Goal: Answer question/provide support: Share knowledge or assist other users

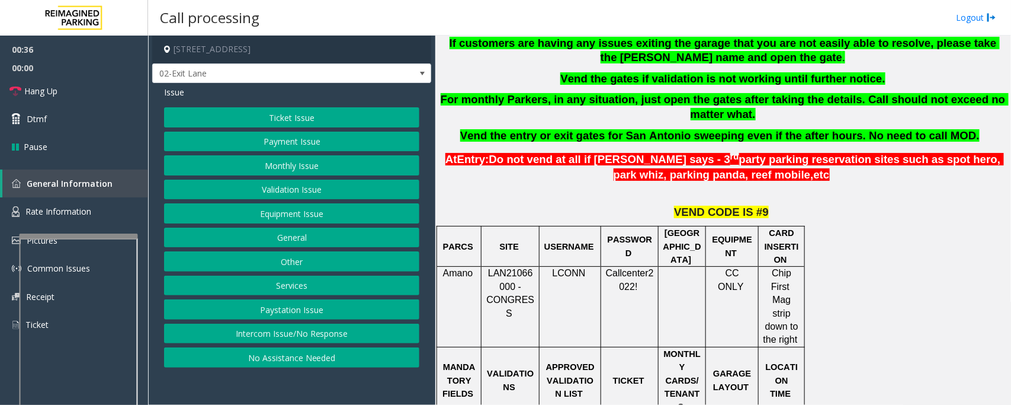
scroll to position [444, 0]
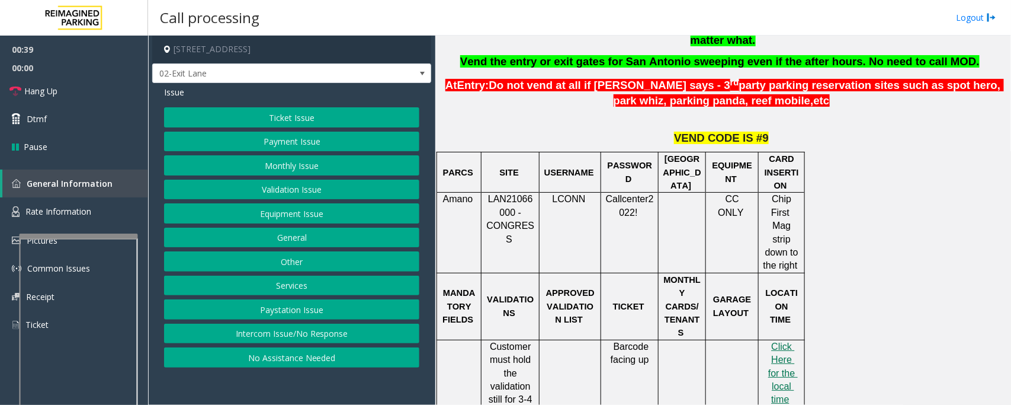
click at [350, 338] on button "Intercom Issue/No Response" at bounding box center [291, 334] width 255 height 20
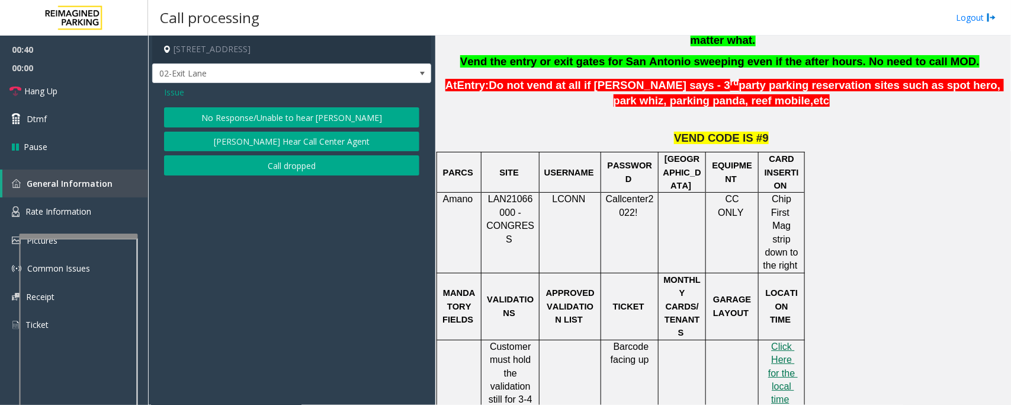
click at [274, 149] on button "[PERSON_NAME] Hear Call Center Agent" at bounding box center [291, 142] width 255 height 20
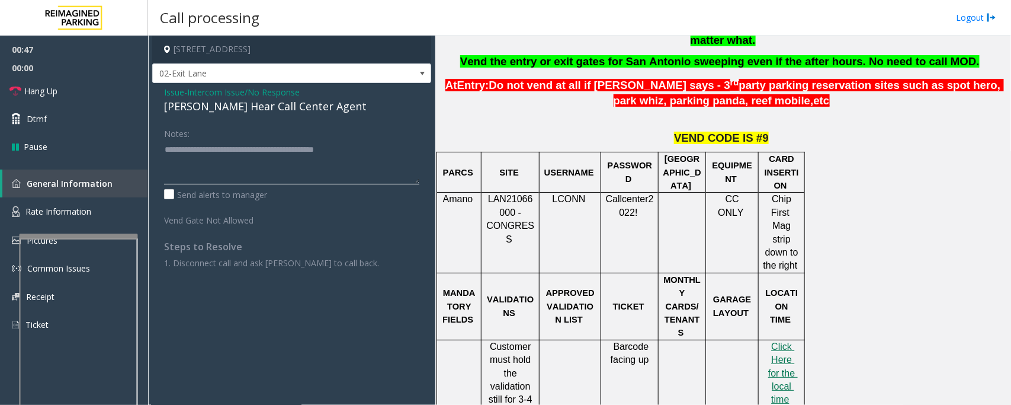
click at [258, 168] on textarea at bounding box center [291, 162] width 255 height 44
click at [367, 152] on textarea at bounding box center [291, 162] width 255 height 44
type textarea "**********"
click at [180, 89] on span "Issue" at bounding box center [174, 92] width 20 height 12
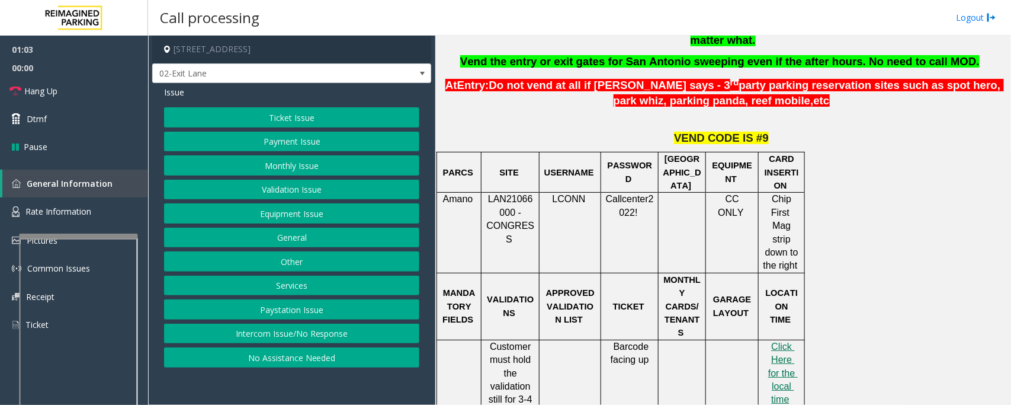
click at [297, 120] on button "Ticket Issue" at bounding box center [291, 117] width 255 height 20
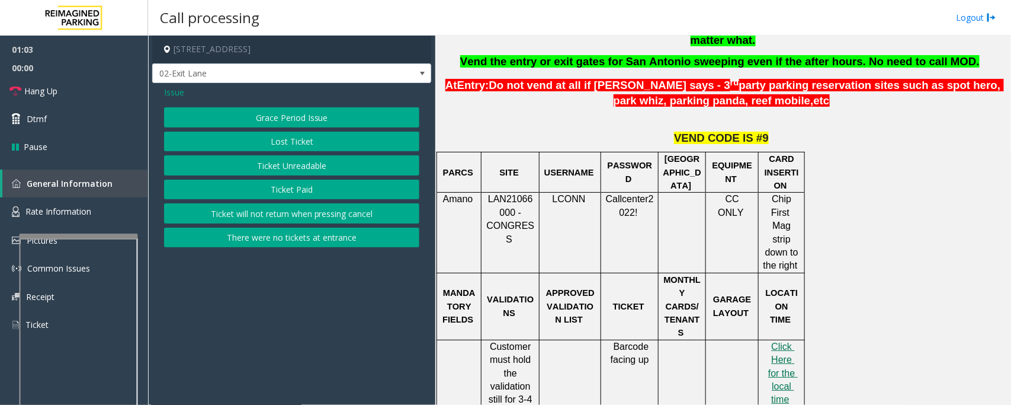
click at [303, 167] on button "Ticket Unreadable" at bounding box center [291, 165] width 255 height 20
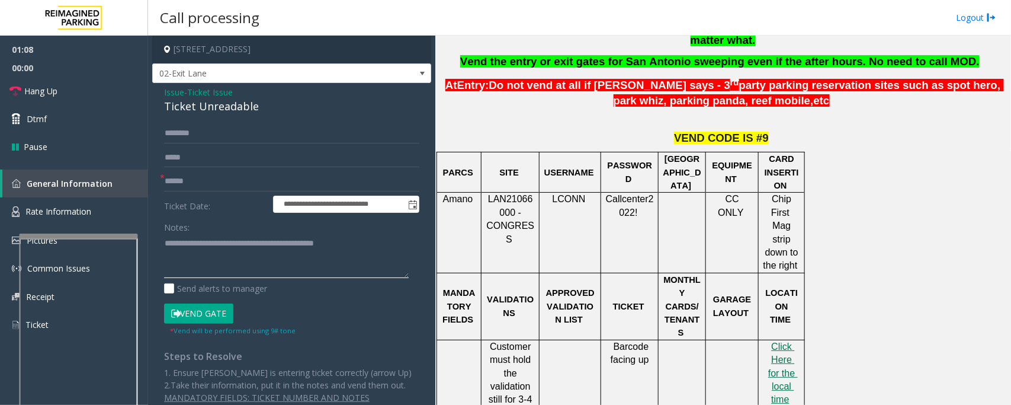
drag, startPoint x: 395, startPoint y: 249, endPoint x: 154, endPoint y: 249, distance: 241.2
click at [154, 249] on div "**********" at bounding box center [291, 249] width 279 height 332
click at [226, 184] on input "text" at bounding box center [291, 181] width 255 height 20
click at [227, 187] on input "text" at bounding box center [291, 181] width 255 height 20
type input "**"
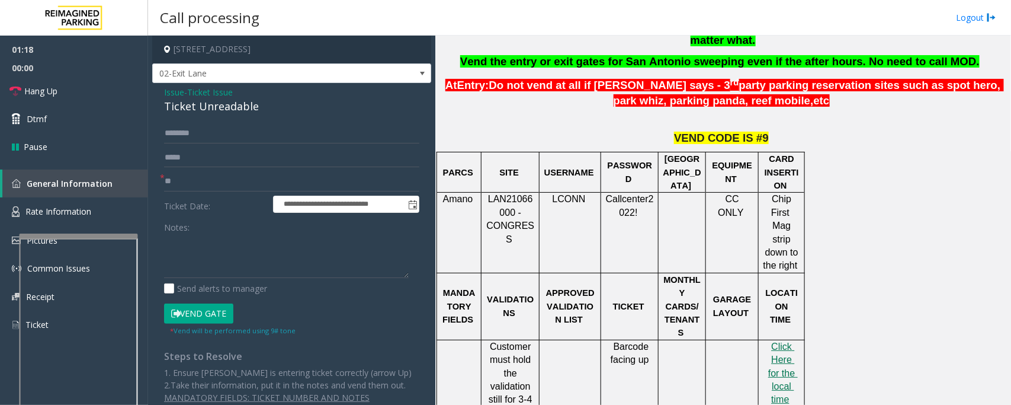
click at [207, 120] on div "**********" at bounding box center [291, 249] width 279 height 332
click at [213, 108] on div "Ticket Unreadable" at bounding box center [291, 106] width 255 height 16
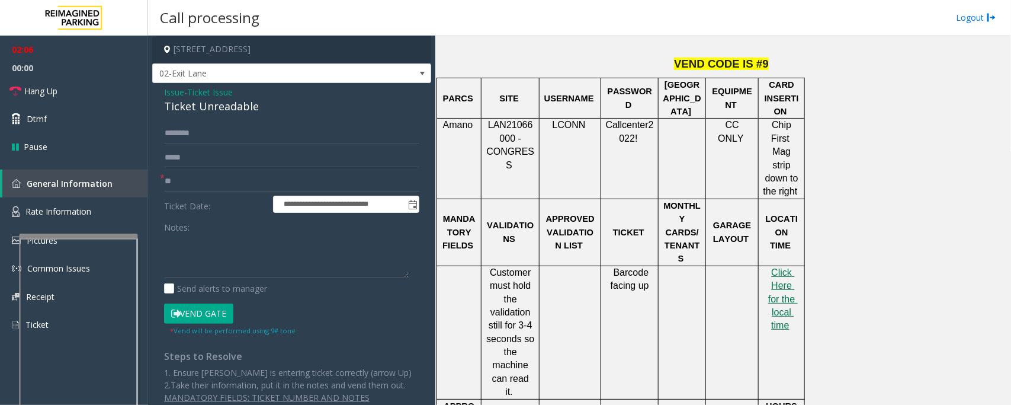
click at [178, 94] on span "Issue" at bounding box center [174, 92] width 20 height 12
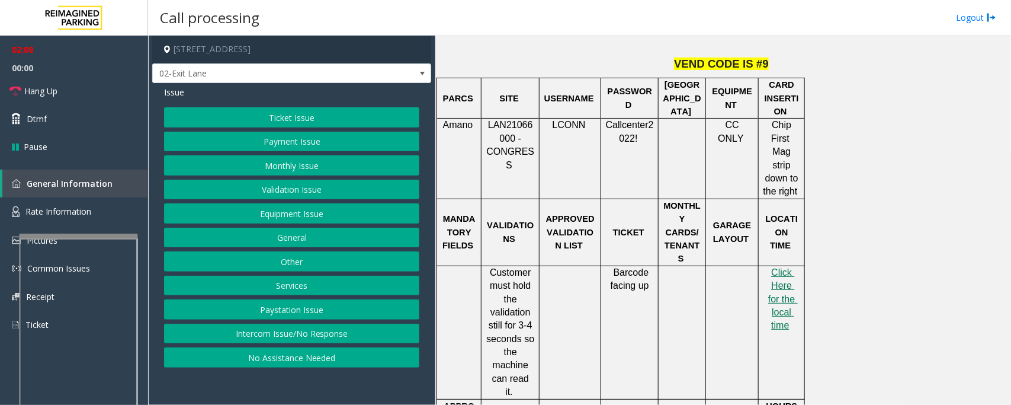
click at [262, 184] on button "Validation Issue" at bounding box center [291, 190] width 255 height 20
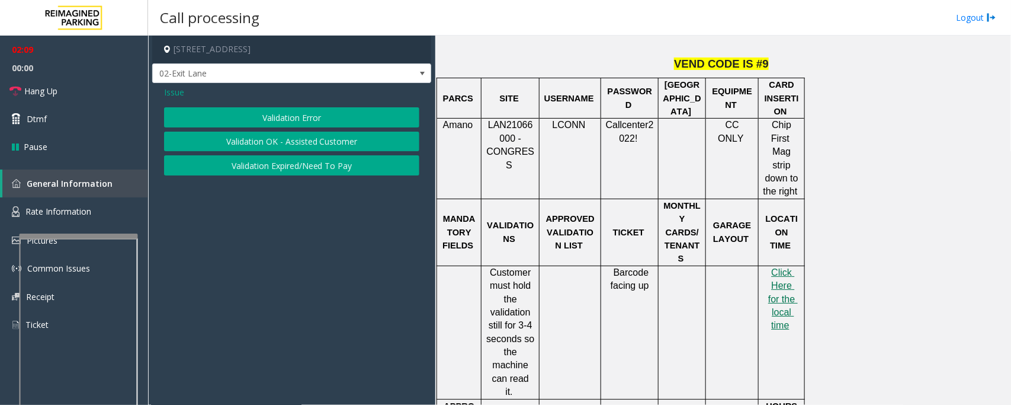
click at [337, 123] on button "Validation Error" at bounding box center [291, 117] width 255 height 20
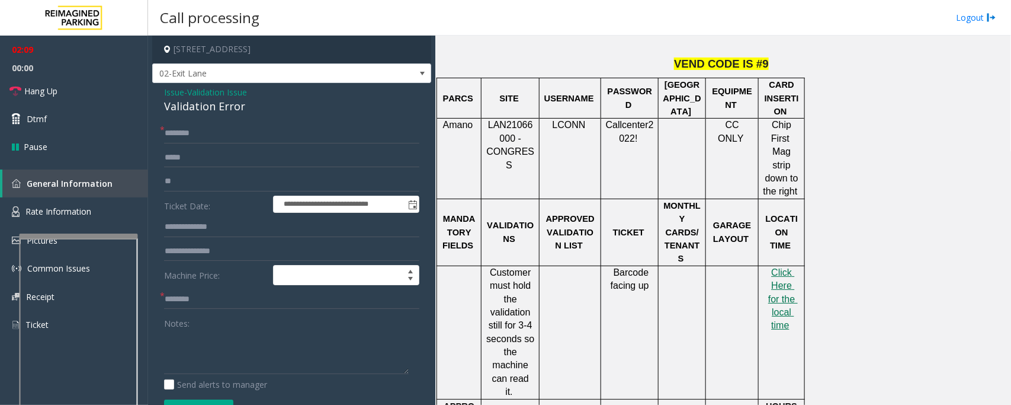
click at [225, 111] on div "Validation Error" at bounding box center [291, 106] width 255 height 16
copy div "Validation Error"
click at [249, 366] on textarea at bounding box center [286, 351] width 245 height 44
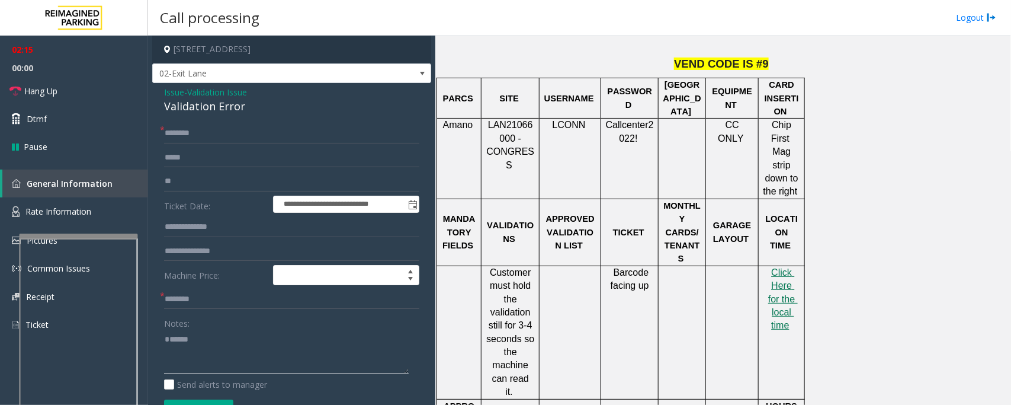
paste textarea "**********"
type textarea "**********"
click at [188, 137] on input "text" at bounding box center [291, 133] width 255 height 20
type input "**"
click at [188, 295] on input "text" at bounding box center [291, 299] width 255 height 20
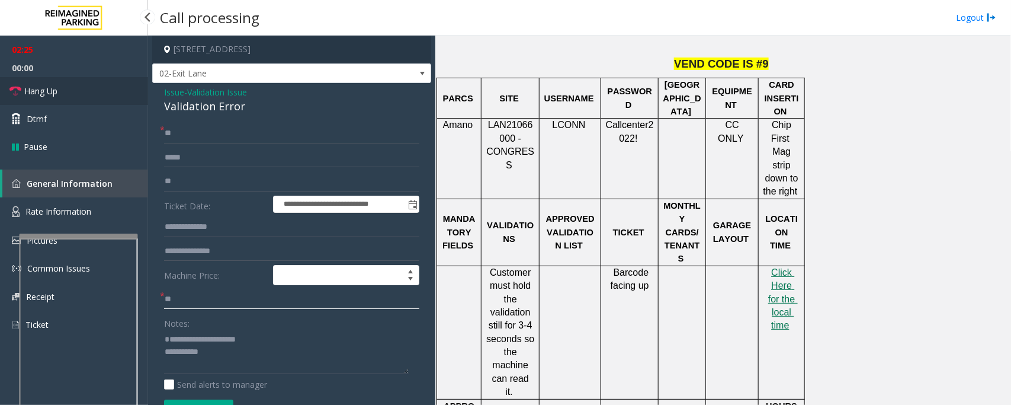
type input "**"
click at [111, 81] on link "Hang Up" at bounding box center [74, 91] width 148 height 28
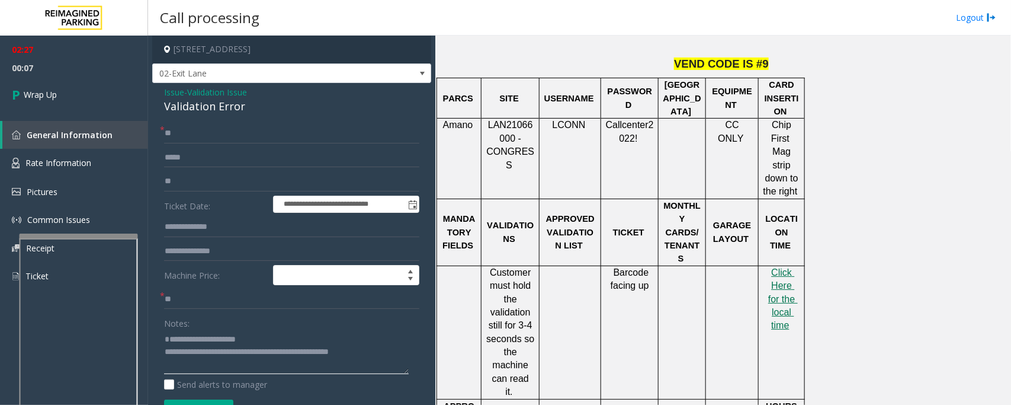
click at [209, 344] on textarea at bounding box center [286, 351] width 245 height 44
click at [209, 353] on textarea at bounding box center [286, 351] width 245 height 44
drag, startPoint x: 307, startPoint y: 365, endPoint x: 317, endPoint y: 367, distance: 10.3
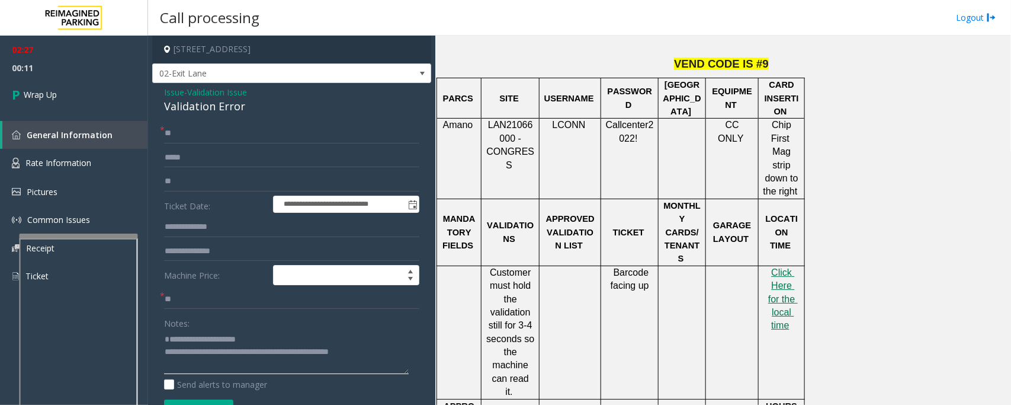
click at [317, 367] on textarea at bounding box center [286, 351] width 245 height 44
paste textarea "********"
click at [305, 366] on textarea at bounding box center [286, 351] width 245 height 44
click at [308, 368] on textarea at bounding box center [286, 351] width 245 height 44
type textarea "**********"
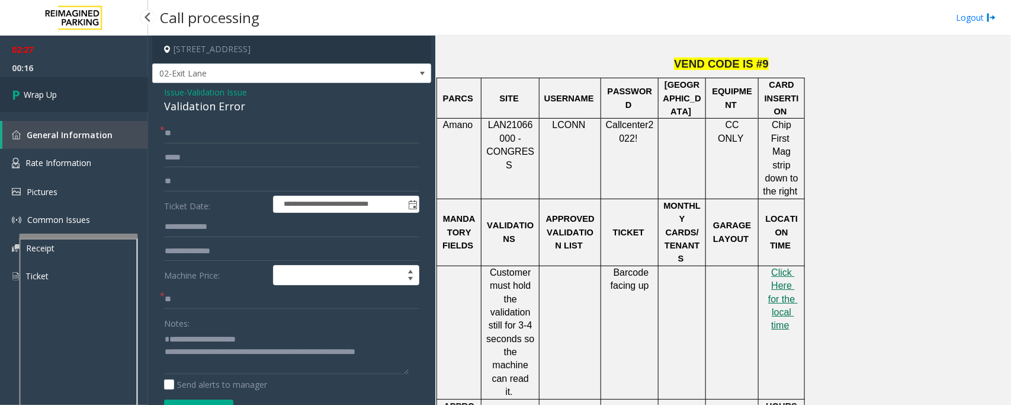
click at [84, 87] on link "Wrap Up" at bounding box center [74, 94] width 148 height 35
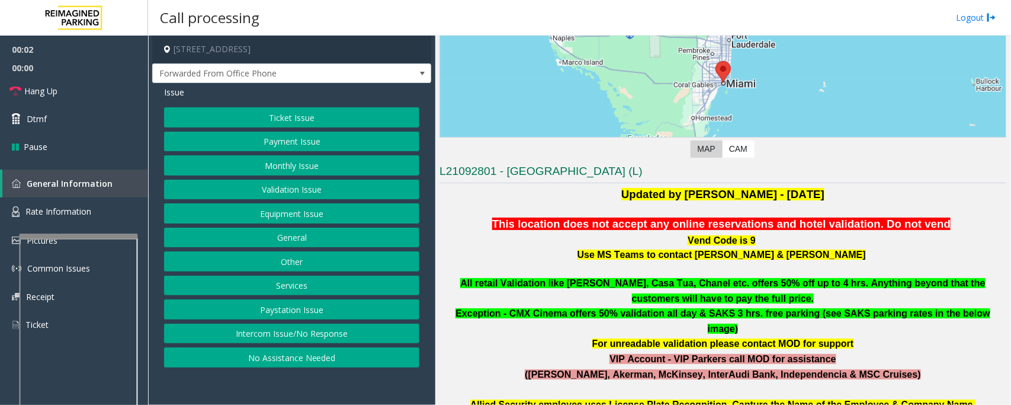
scroll to position [148, 0]
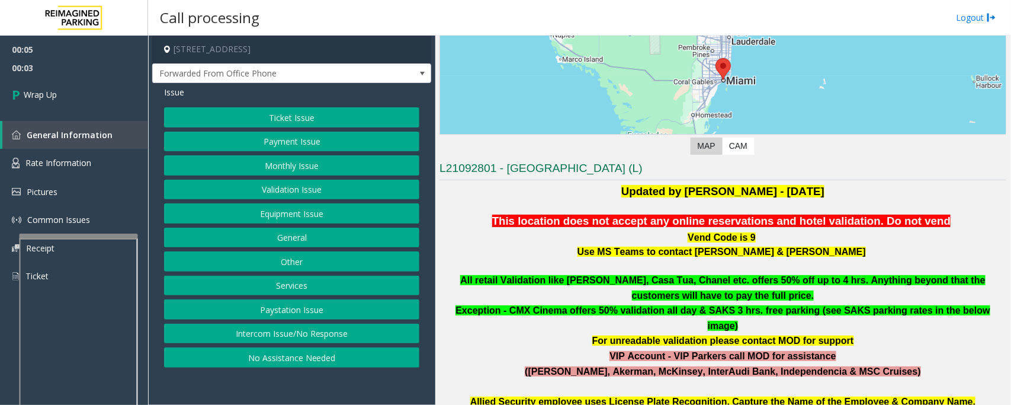
click at [283, 332] on button "Intercom Issue/No Response" at bounding box center [291, 334] width 255 height 20
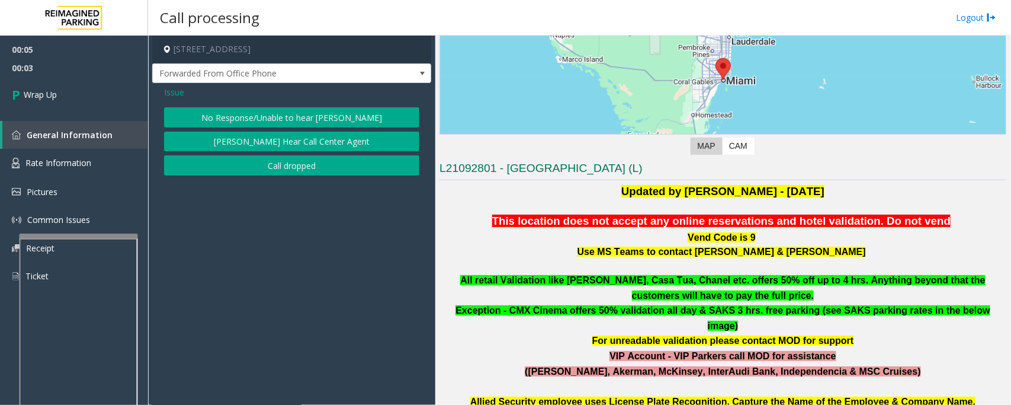
click at [239, 160] on button "Call dropped" at bounding box center [291, 165] width 255 height 20
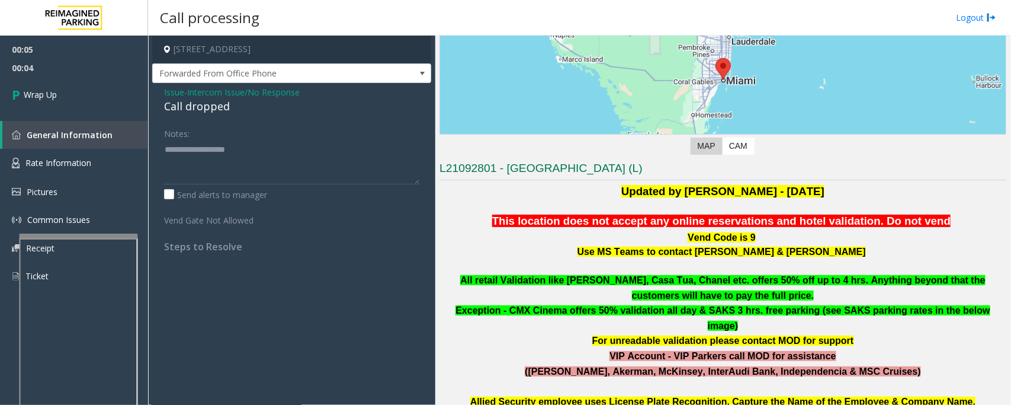
click at [213, 105] on div "Call dropped" at bounding box center [291, 106] width 255 height 16
type textarea "**********"
click at [80, 82] on link "Wrap Up" at bounding box center [74, 94] width 148 height 35
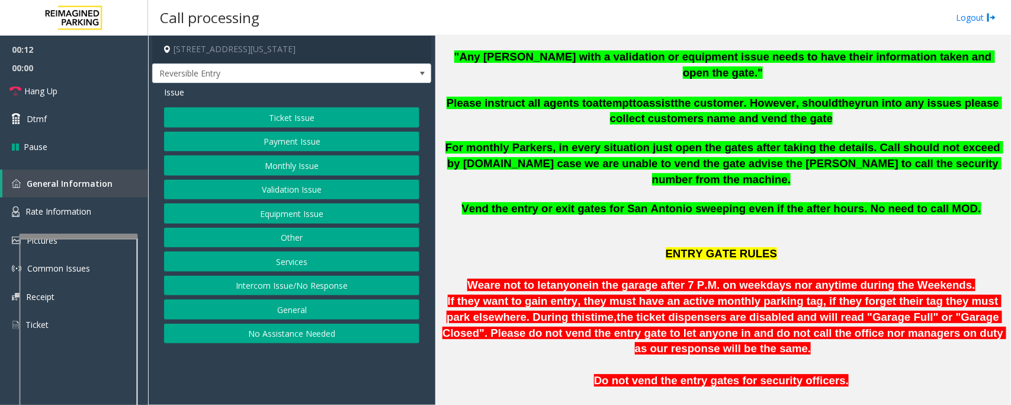
scroll to position [296, 0]
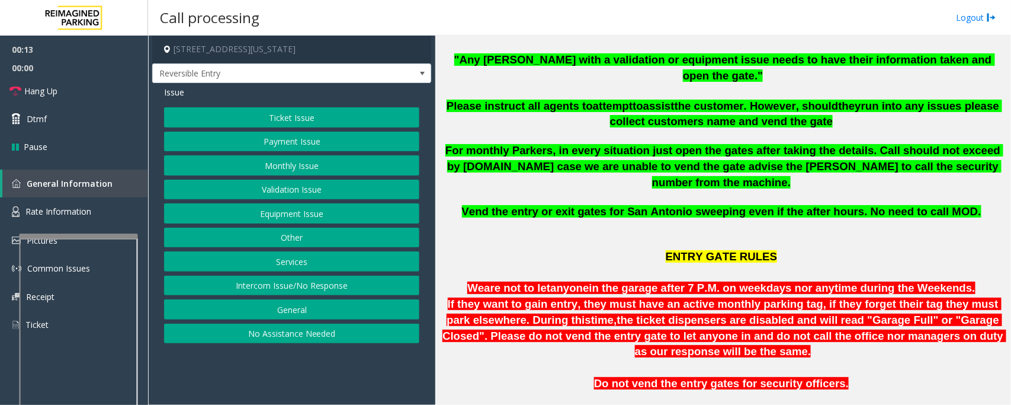
click at [321, 284] on button "Intercom Issue/No Response" at bounding box center [291, 286] width 255 height 20
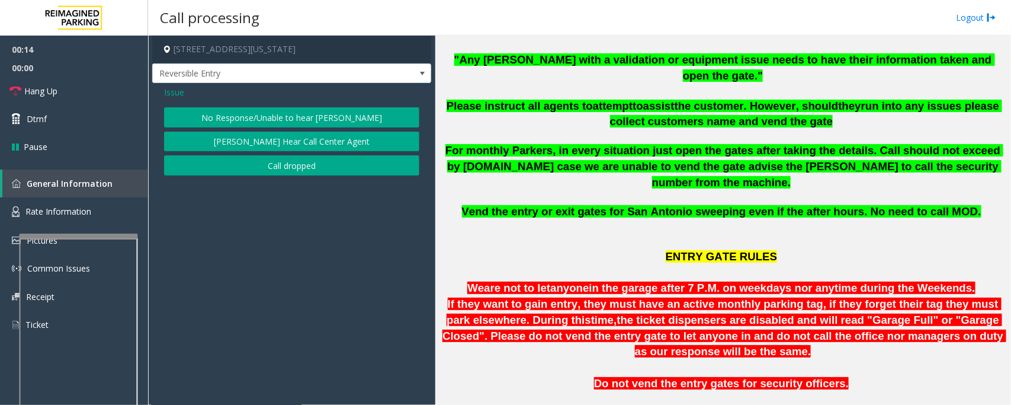
click at [337, 108] on button "No Response/Unable to hear [PERSON_NAME]" at bounding box center [291, 117] width 255 height 20
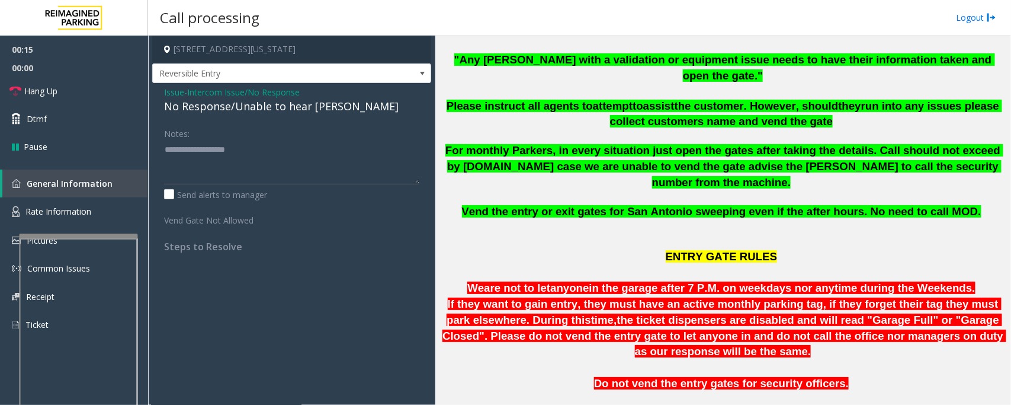
click at [318, 108] on div "No Response/Unable to hear [PERSON_NAME]" at bounding box center [291, 106] width 255 height 16
click at [348, 146] on textarea at bounding box center [291, 162] width 255 height 44
type textarea "**********"
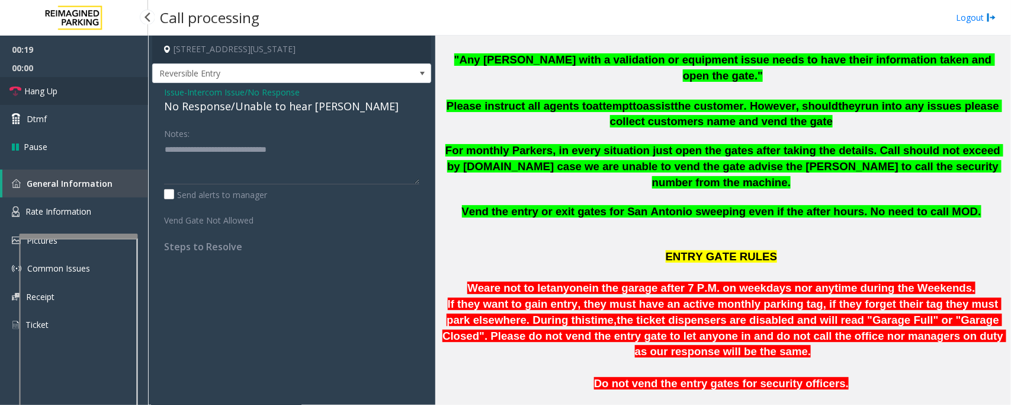
click at [55, 85] on span "Hang Up" at bounding box center [40, 91] width 33 height 12
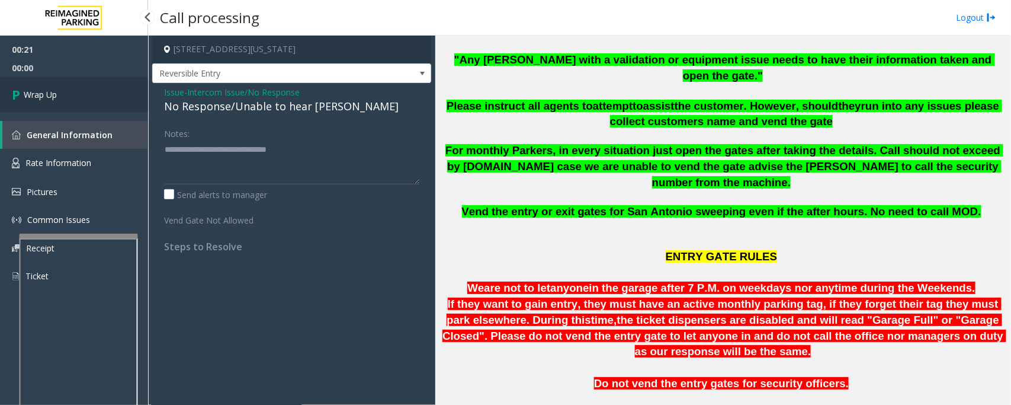
click at [55, 98] on span "Wrap Up" at bounding box center [40, 94] width 33 height 12
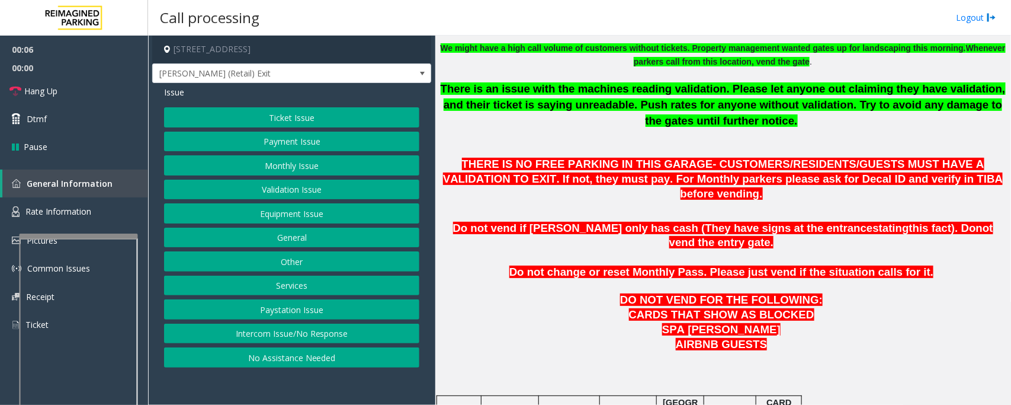
scroll to position [667, 0]
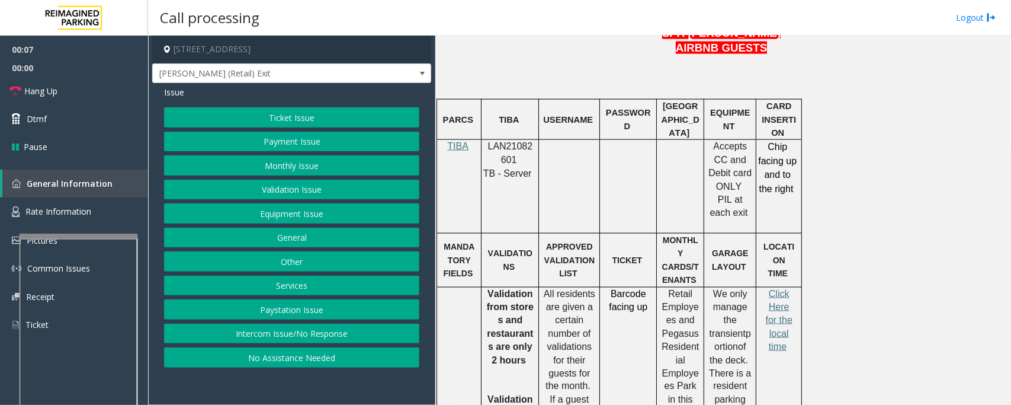
click at [505, 141] on span "LAN21082601" at bounding box center [510, 152] width 45 height 23
copy p "LAN21082601"
click at [256, 336] on button "Intercom Issue/No Response" at bounding box center [291, 334] width 255 height 20
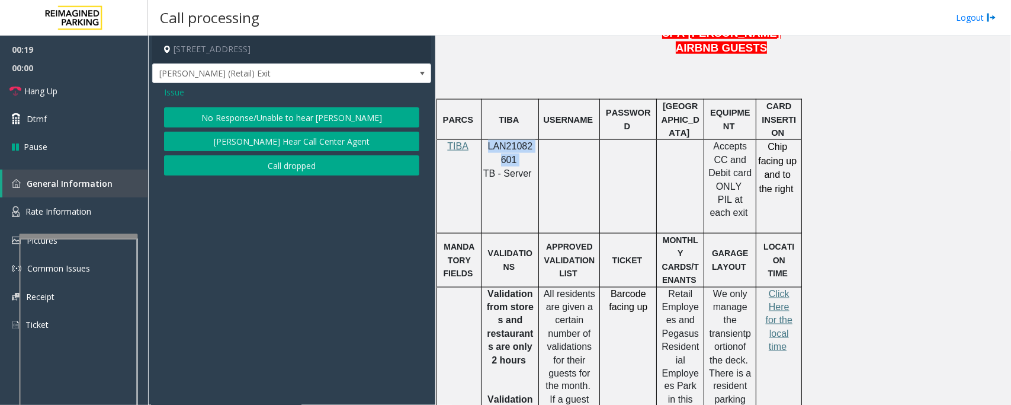
click at [262, 111] on button "No Response/Unable to hear [PERSON_NAME]" at bounding box center [291, 117] width 255 height 20
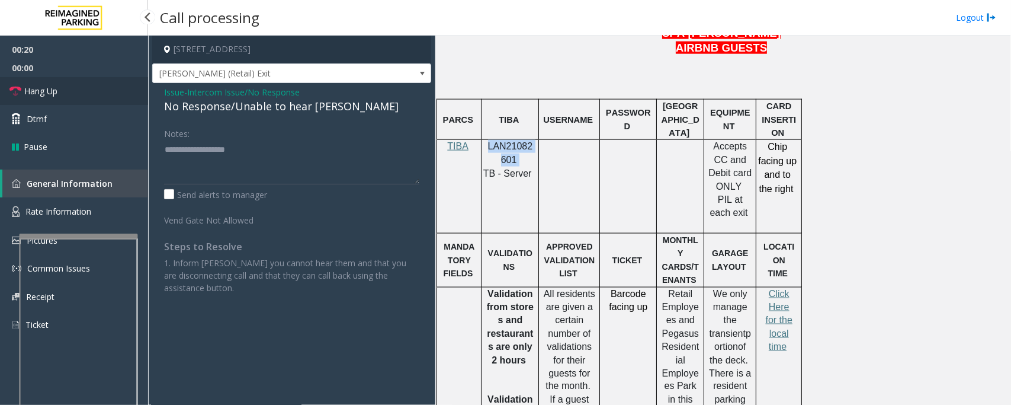
drag, startPoint x: 99, startPoint y: 94, endPoint x: 167, endPoint y: 104, distance: 68.4
click at [99, 94] on link "Hang Up" at bounding box center [74, 91] width 148 height 28
click at [241, 111] on div "No Response/Unable to hear [PERSON_NAME]" at bounding box center [291, 106] width 255 height 16
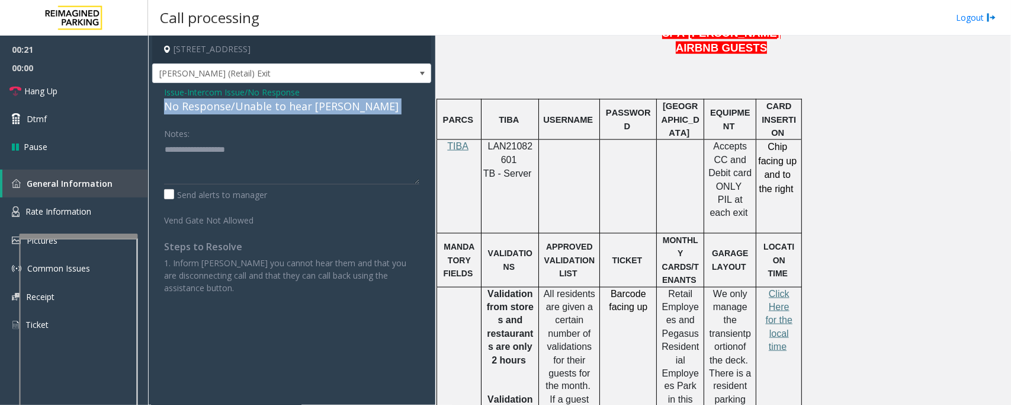
click at [241, 111] on div "No Response/Unable to hear [PERSON_NAME]" at bounding box center [291, 106] width 255 height 16
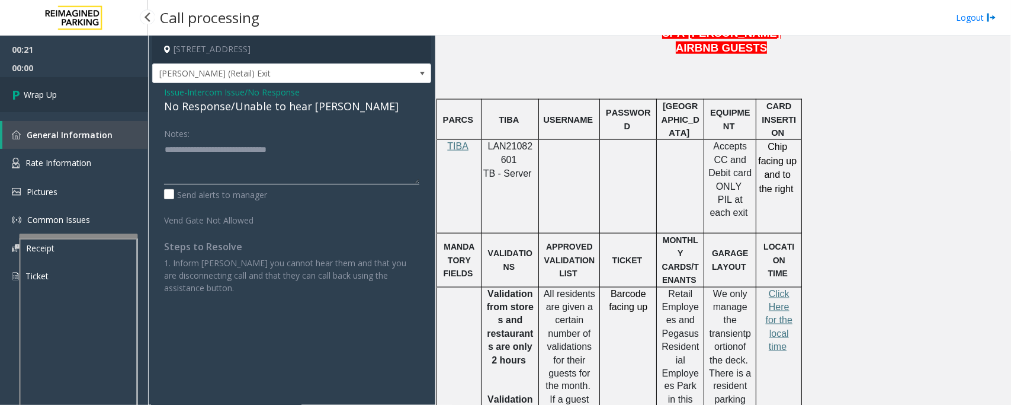
type textarea "**********"
click at [98, 90] on link "Wrap Up" at bounding box center [74, 94] width 148 height 35
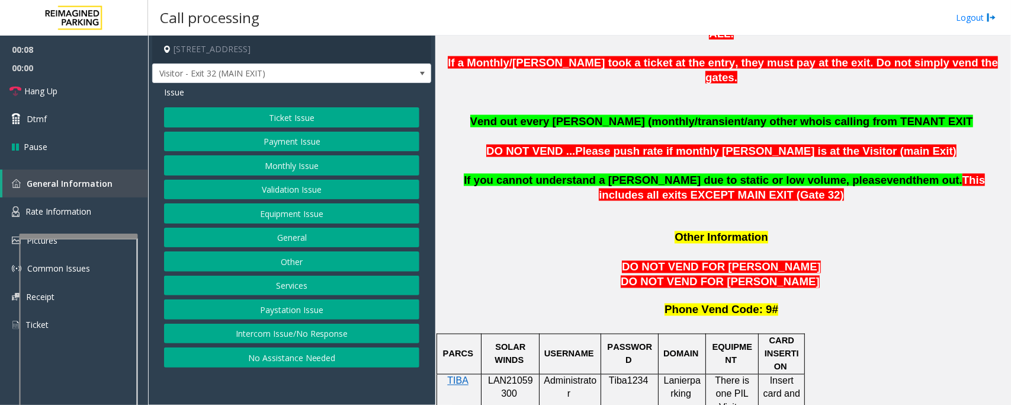
scroll to position [1037, 0]
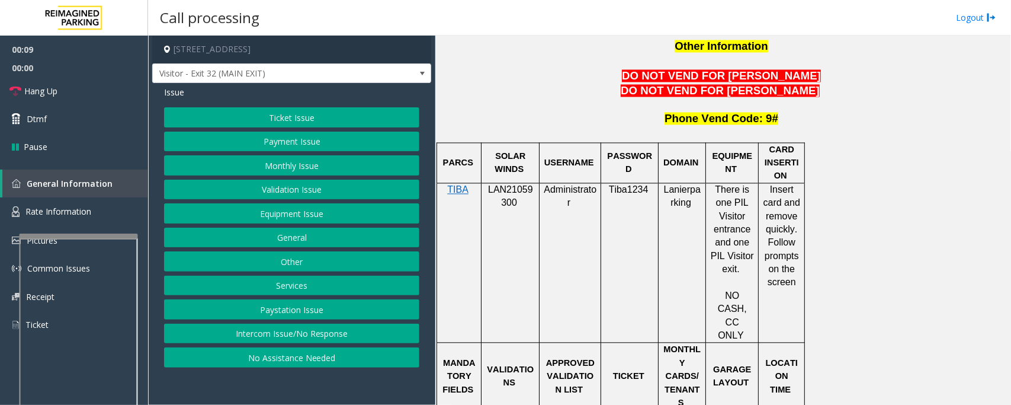
click at [511, 185] on span "LAN21059300" at bounding box center [510, 196] width 45 height 23
copy p "LAN21059300"
click at [57, 212] on span "Rate Information" at bounding box center [58, 211] width 66 height 11
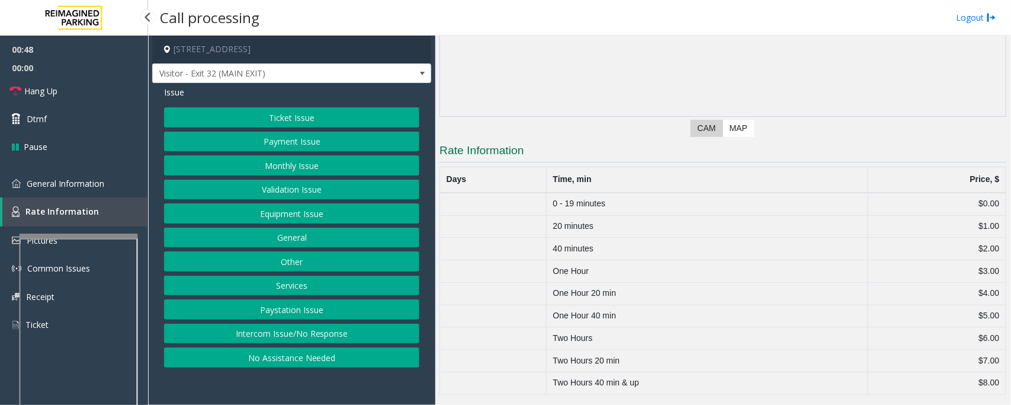
scroll to position [167, 0]
click at [63, 185] on span "General Information" at bounding box center [66, 183] width 78 height 11
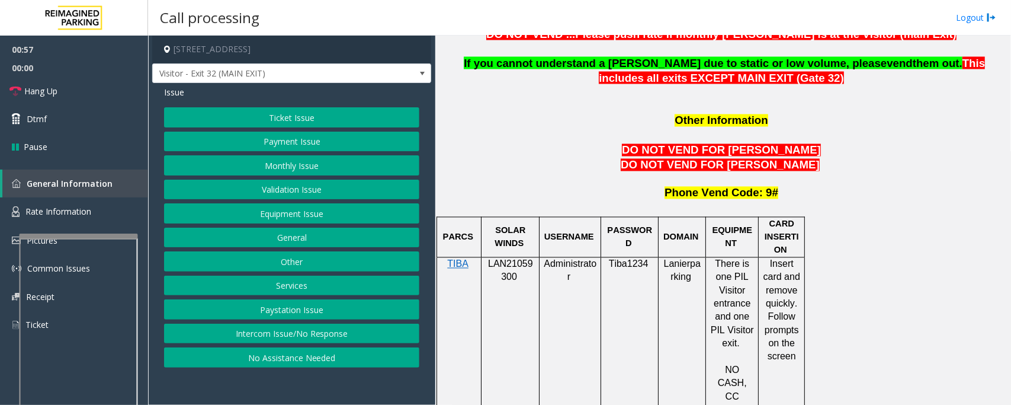
scroll to position [815, 0]
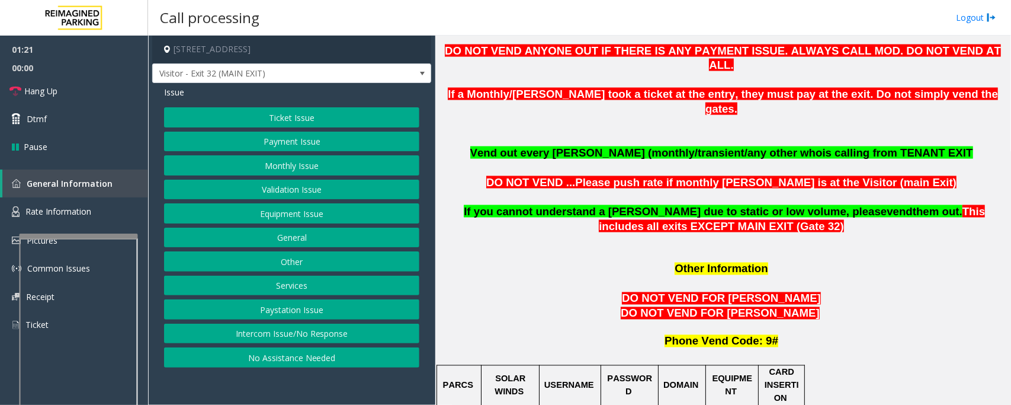
click at [316, 117] on button "Ticket Issue" at bounding box center [291, 117] width 255 height 20
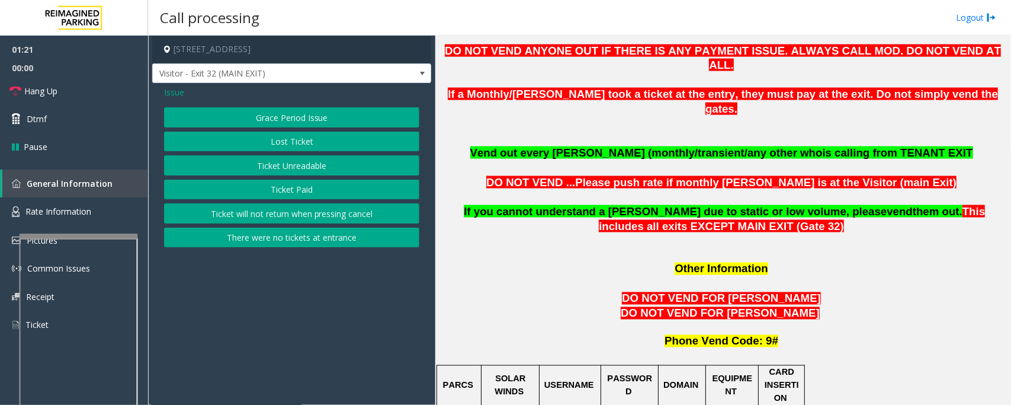
click at [312, 123] on button "Grace Period Issue" at bounding box center [291, 117] width 255 height 20
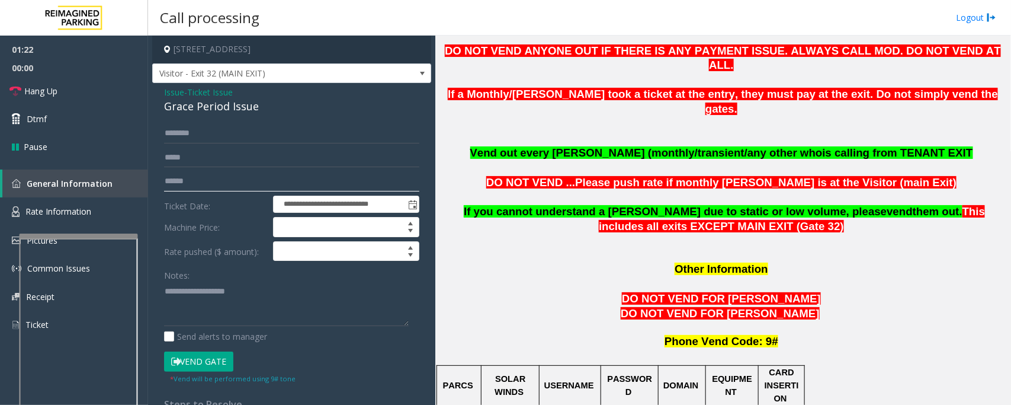
click at [294, 178] on input "text" at bounding box center [291, 181] width 255 height 20
click at [320, 177] on input "text" at bounding box center [291, 181] width 255 height 20
type input "*******"
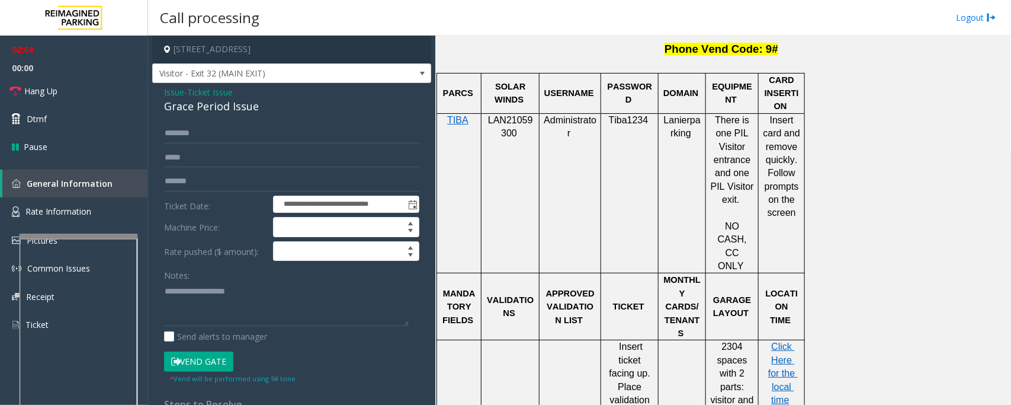
scroll to position [1111, 0]
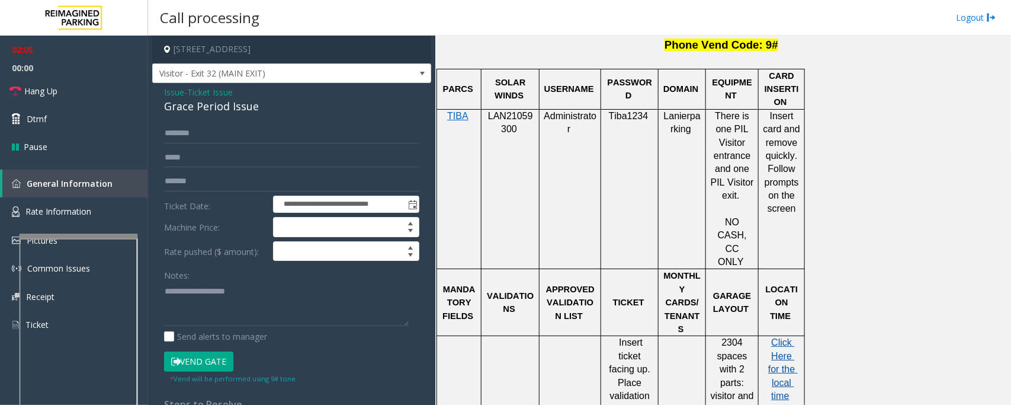
click at [783, 337] on span "Click Here for the local time" at bounding box center [784, 368] width 30 height 63
click at [300, 309] on textarea at bounding box center [286, 303] width 245 height 44
paste textarea "**********"
click at [217, 108] on div "Grace Period Issue" at bounding box center [291, 106] width 255 height 16
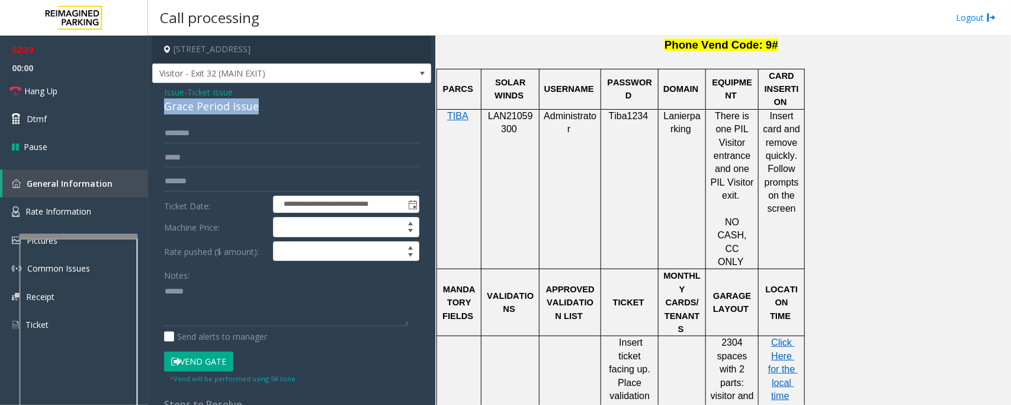
click at [217, 108] on div "Grace Period Issue" at bounding box center [291, 106] width 255 height 16
click at [291, 289] on textarea at bounding box center [286, 303] width 245 height 44
click at [291, 294] on textarea at bounding box center [286, 303] width 245 height 44
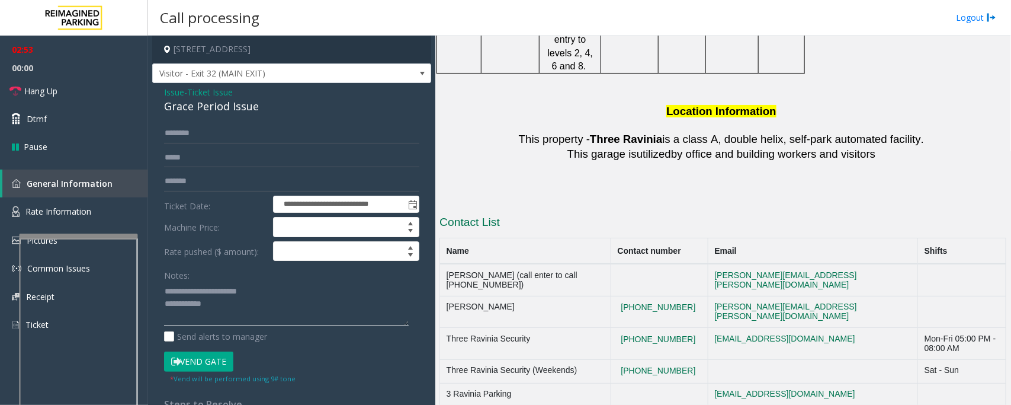
scroll to position [2000, 0]
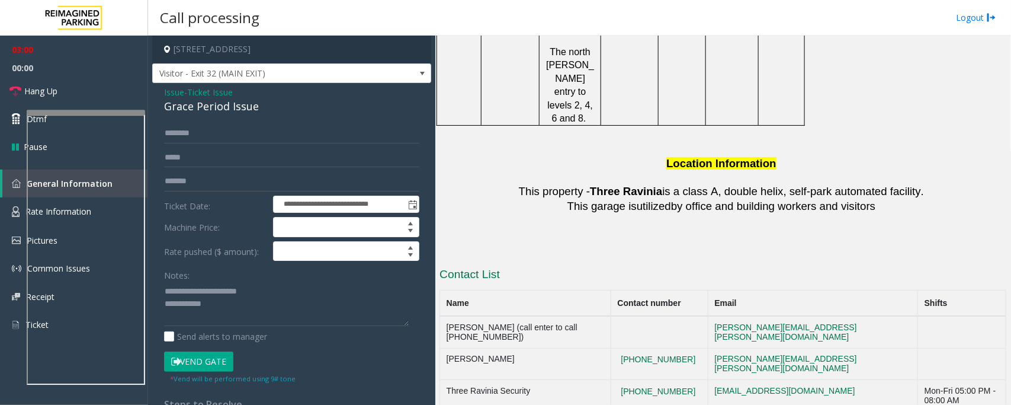
click at [104, 110] on div at bounding box center [86, 112] width 119 height 5
drag, startPoint x: 700, startPoint y: 203, endPoint x: 635, endPoint y: 208, distance: 65.4
click at [635, 348] on td "(404)901-1316" at bounding box center [659, 364] width 97 height 32
copy button "(404)901-1316"
click at [242, 311] on textarea at bounding box center [286, 303] width 245 height 44
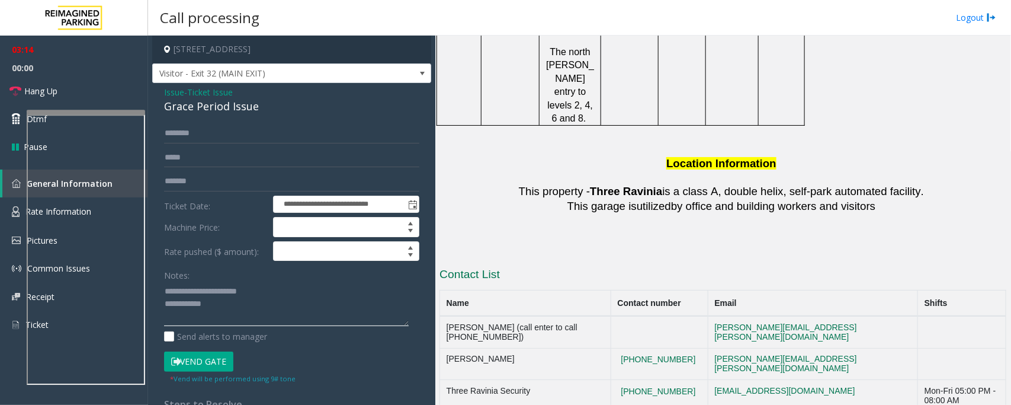
click at [249, 305] on textarea at bounding box center [286, 303] width 245 height 44
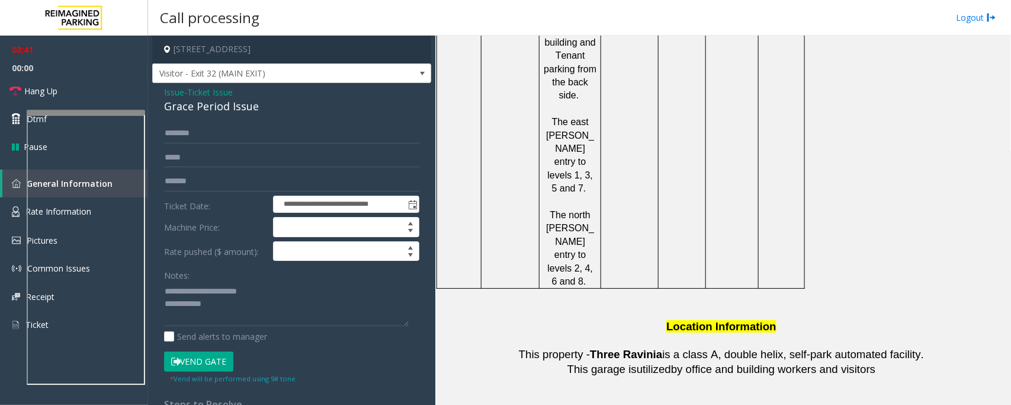
scroll to position [1920, 0]
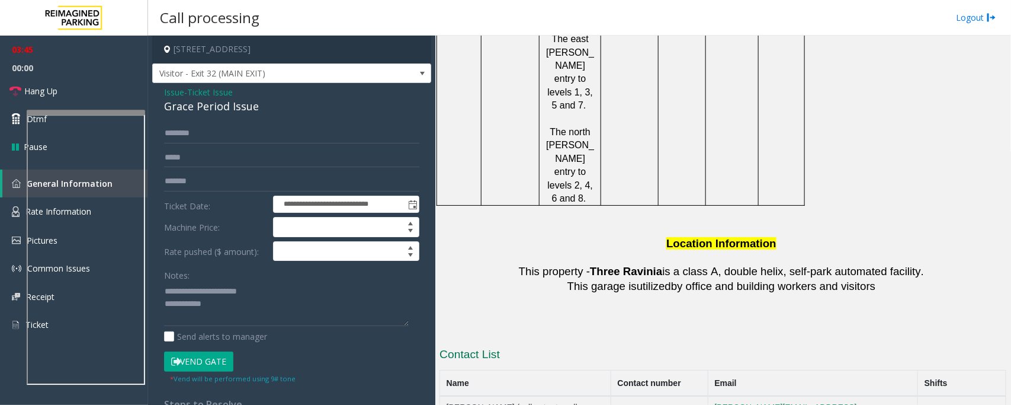
drag, startPoint x: 581, startPoint y: 256, endPoint x: 601, endPoint y: 268, distance: 23.7
click at [601, 396] on td "Mohammed Ismael (call enter to call 678-332-6922)" at bounding box center [525, 412] width 171 height 32
copy td "678-332-6922)"
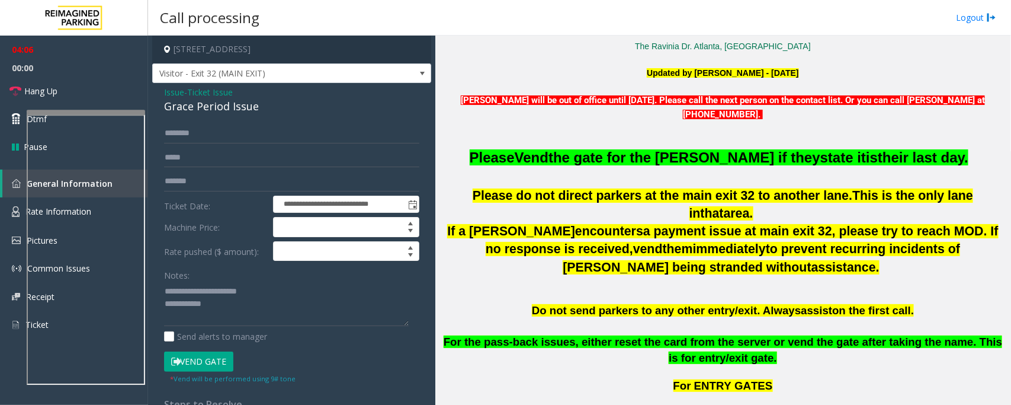
scroll to position [151, 0]
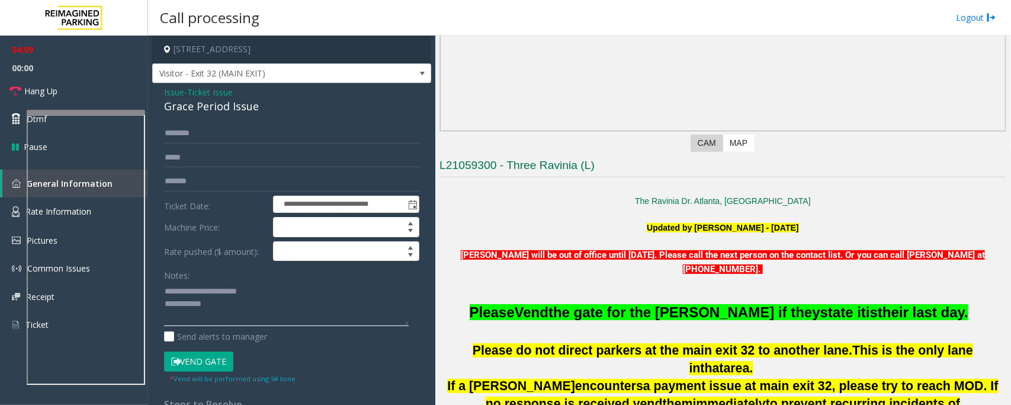
click at [223, 312] on textarea at bounding box center [286, 303] width 245 height 44
click at [229, 306] on textarea at bounding box center [286, 303] width 245 height 44
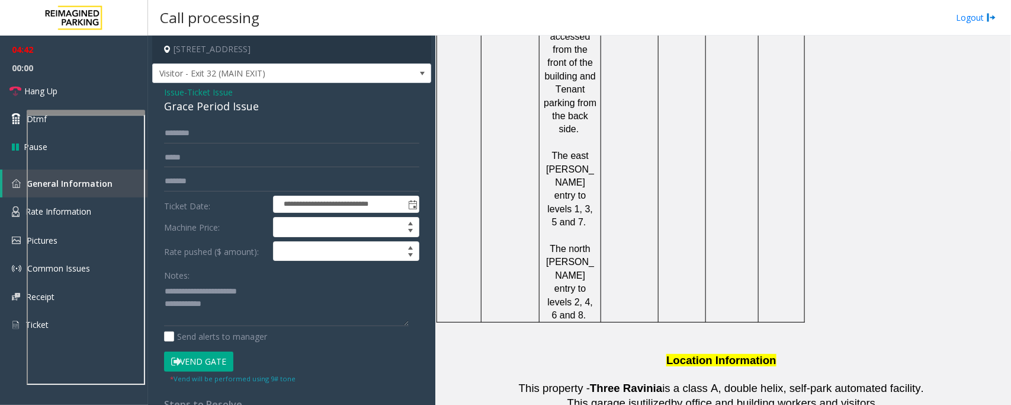
scroll to position [2019, 0]
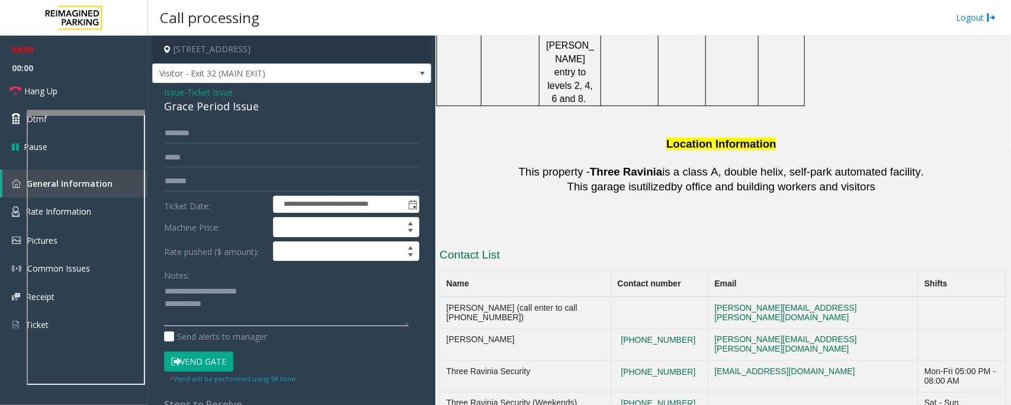
click at [228, 297] on textarea at bounding box center [286, 303] width 245 height 44
click at [226, 305] on textarea at bounding box center [286, 303] width 245 height 44
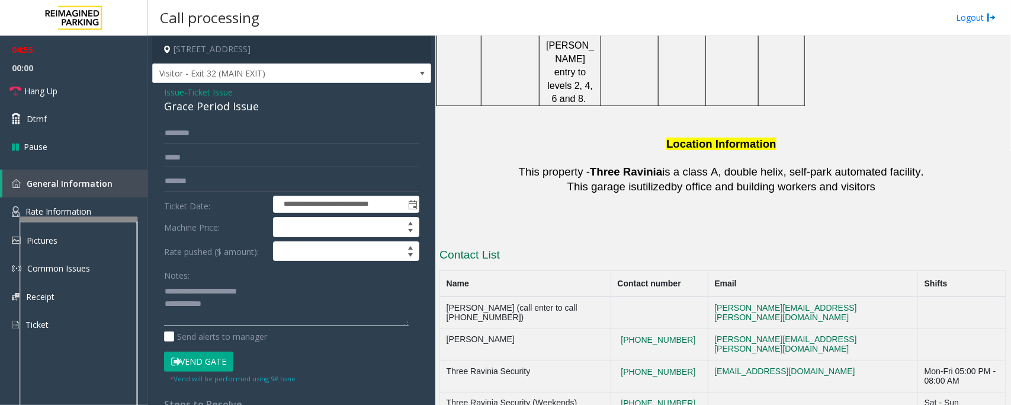
click at [108, 217] on div at bounding box center [79, 218] width 119 height 5
click at [233, 315] on textarea at bounding box center [286, 303] width 245 height 44
click at [235, 306] on textarea at bounding box center [286, 303] width 245 height 44
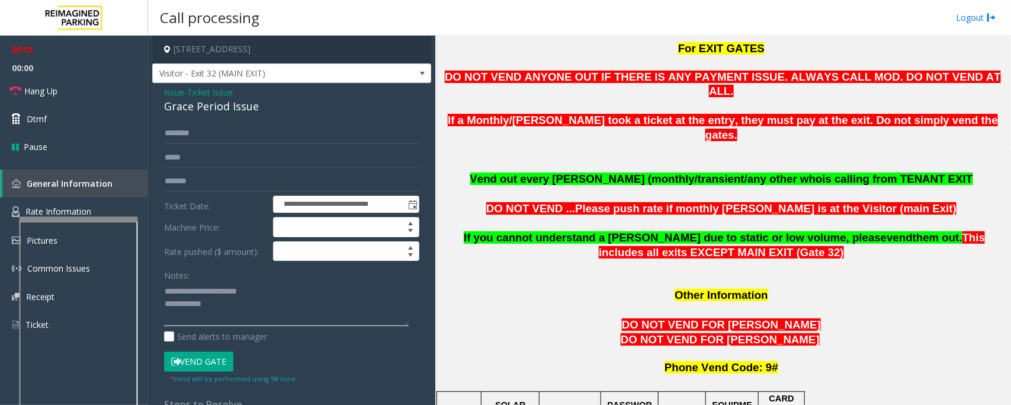
scroll to position [677, 0]
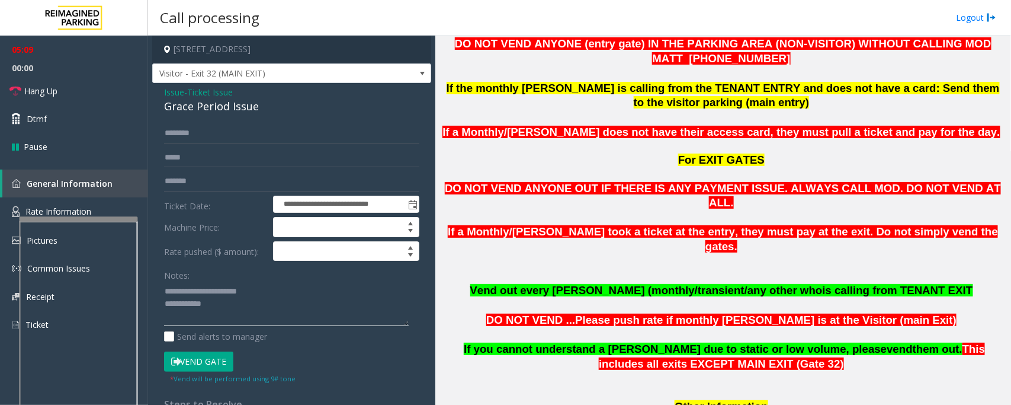
click at [242, 314] on textarea at bounding box center [286, 303] width 245 height 44
click at [246, 303] on textarea at bounding box center [286, 303] width 245 height 44
click at [0, 95] on link "Hang Up" at bounding box center [74, 91] width 148 height 28
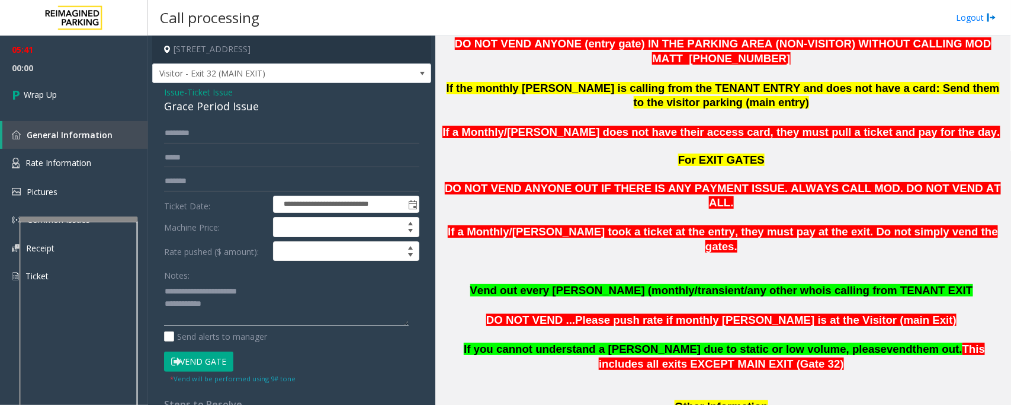
click at [318, 312] on textarea at bounding box center [286, 303] width 245 height 44
click at [255, 303] on textarea at bounding box center [286, 303] width 245 height 44
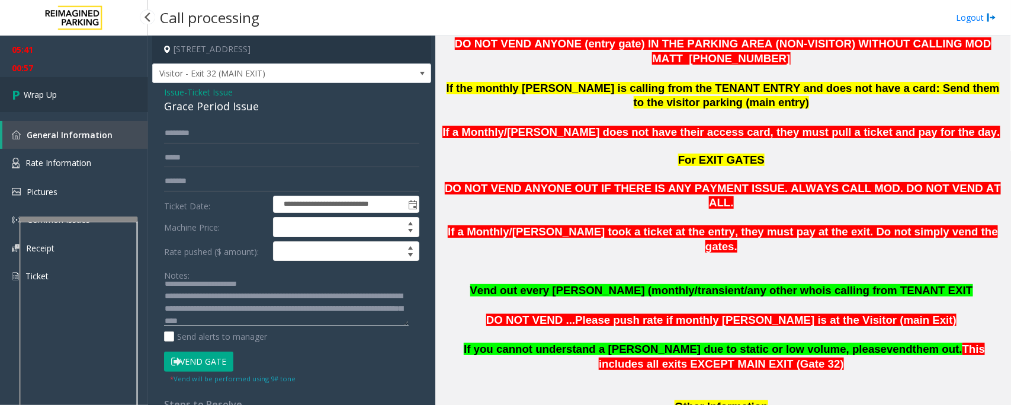
type textarea "**********"
click at [41, 101] on link "Wrap Up" at bounding box center [74, 94] width 148 height 35
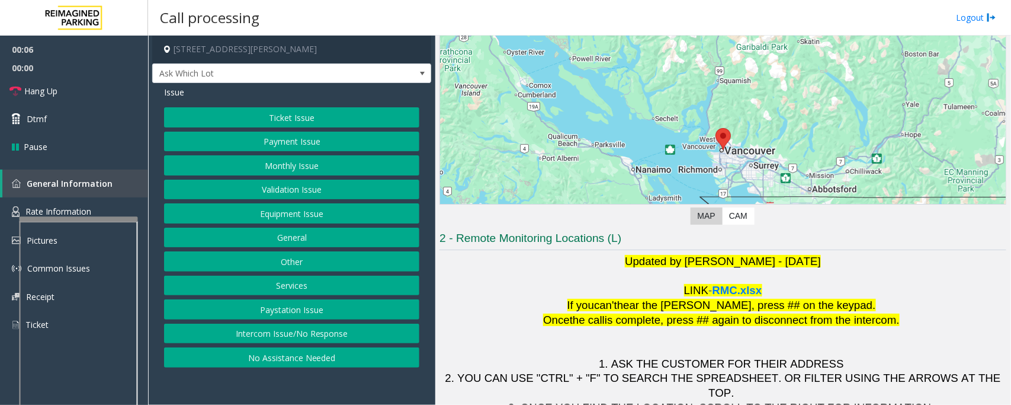
scroll to position [130, 0]
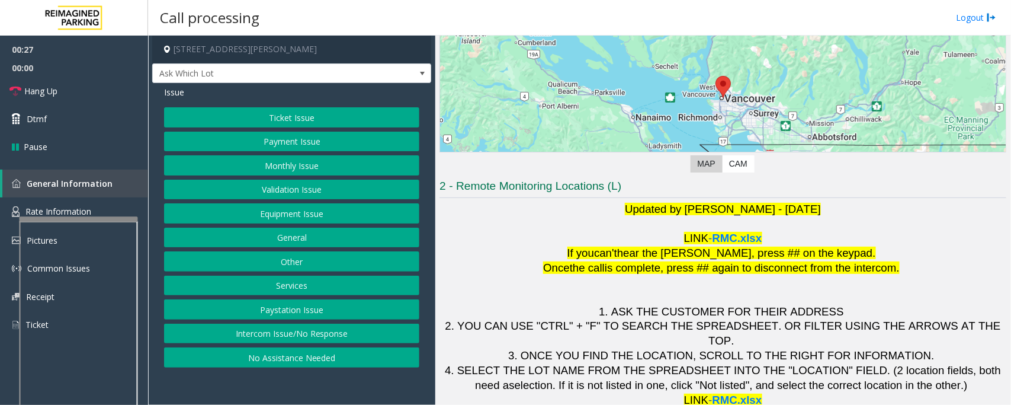
click at [376, 337] on button "Intercom Issue/No Response" at bounding box center [291, 334] width 255 height 20
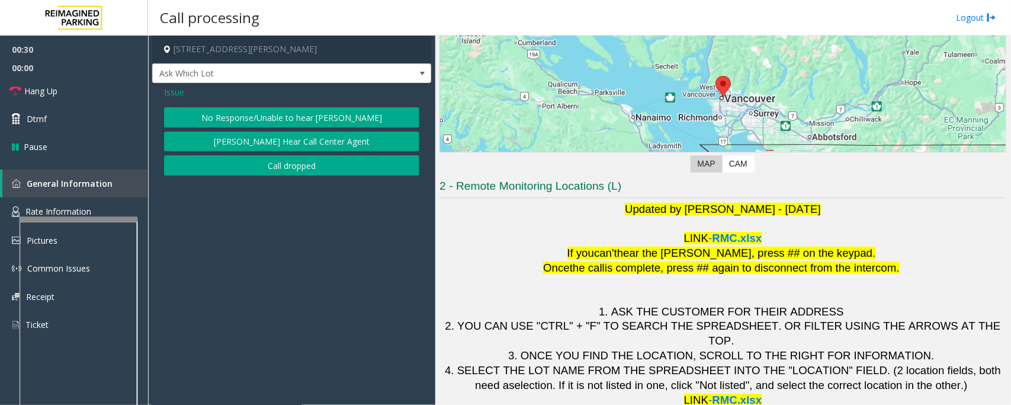
click at [342, 110] on button "No Response/Unable to hear [PERSON_NAME]" at bounding box center [291, 117] width 255 height 20
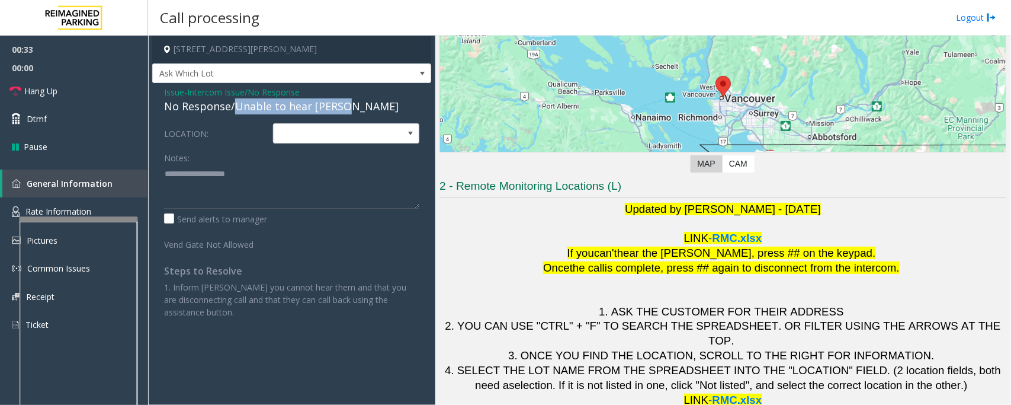
drag, startPoint x: 233, startPoint y: 104, endPoint x: 350, endPoint y: 110, distance: 116.9
click at [350, 110] on div "No Response/Unable to hear [PERSON_NAME]" at bounding box center [291, 106] width 255 height 16
click at [285, 181] on textarea at bounding box center [291, 186] width 255 height 44
click at [23, 92] on link "Hang Up" at bounding box center [74, 91] width 148 height 28
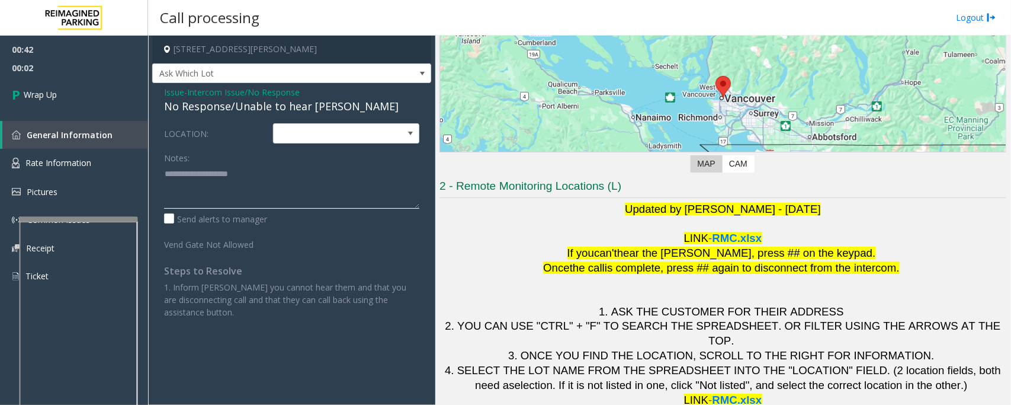
click at [283, 180] on textarea at bounding box center [291, 186] width 255 height 44
paste textarea "**********"
type textarea "**********"
click at [1, 93] on link "Wrap Up" at bounding box center [74, 94] width 148 height 35
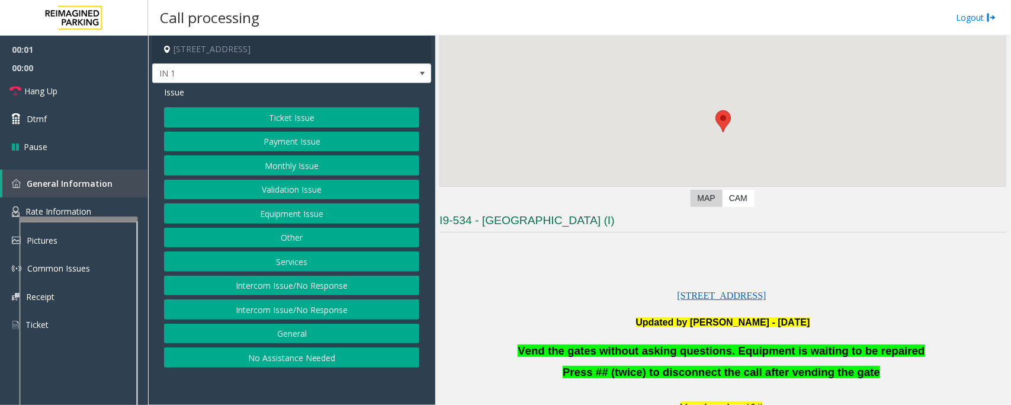
scroll to position [222, 0]
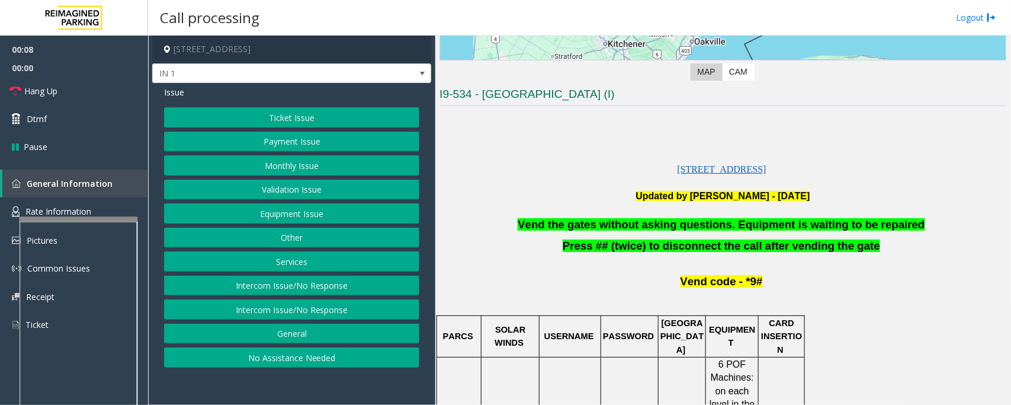
click at [324, 210] on button "Equipment Issue" at bounding box center [291, 213] width 255 height 20
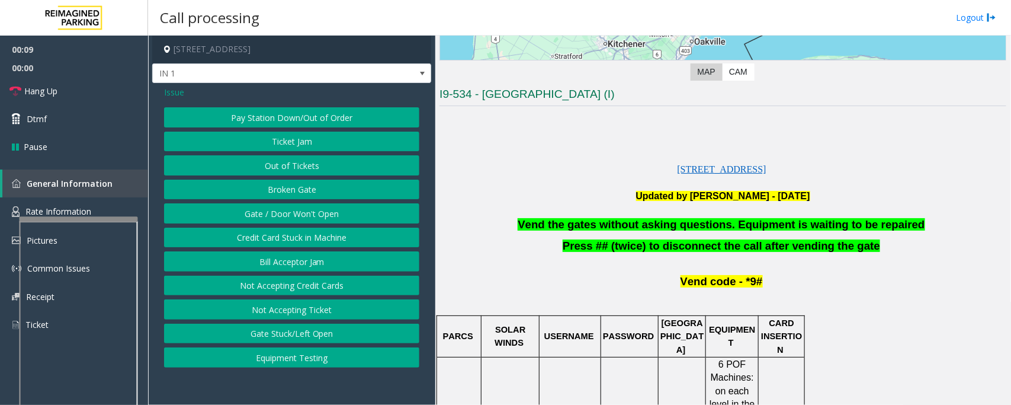
click at [345, 218] on button "Gate / Door Won't Open" at bounding box center [291, 213] width 255 height 20
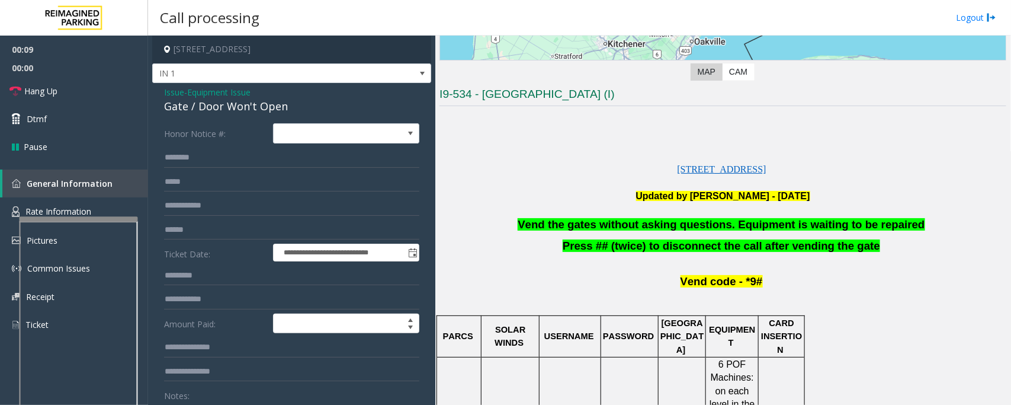
click at [191, 107] on div "Gate / Door Won't Open" at bounding box center [291, 106] width 255 height 16
copy div "Gate / Door Won't Open"
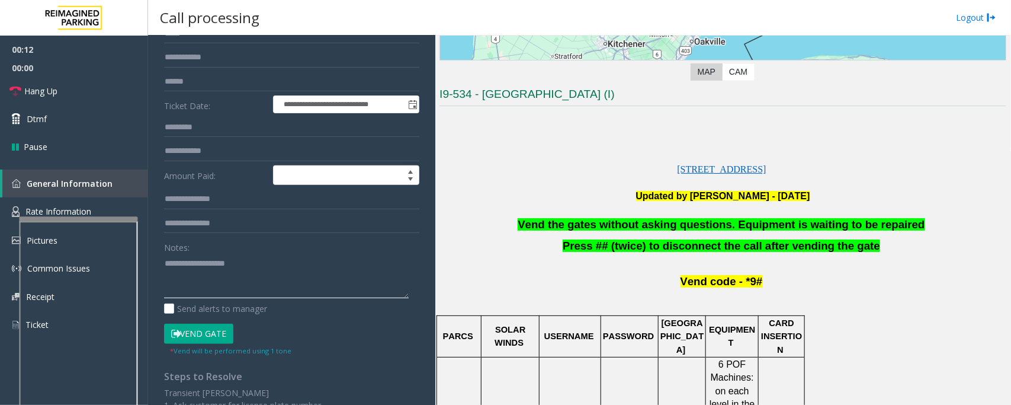
click at [271, 283] on textarea at bounding box center [286, 276] width 245 height 44
click at [81, 96] on link "Hang Up" at bounding box center [74, 91] width 148 height 28
click at [292, 276] on textarea at bounding box center [286, 276] width 245 height 44
paste textarea "**********"
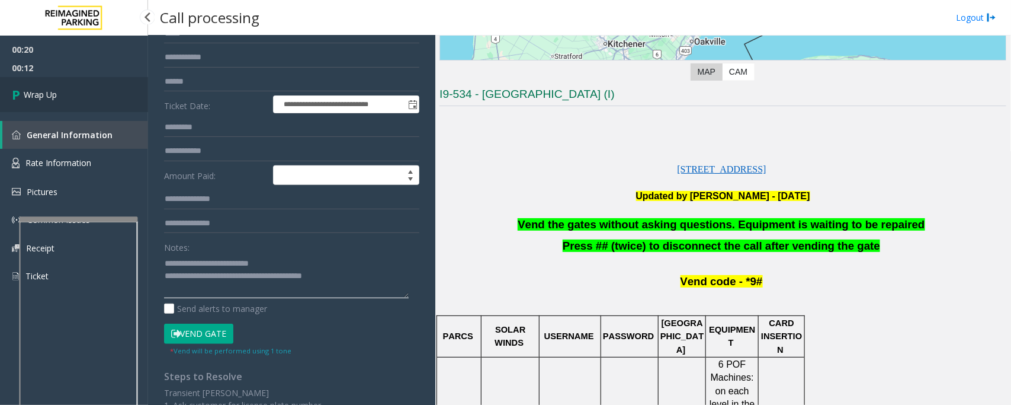
type textarea "**********"
click at [59, 97] on link "Wrap Up" at bounding box center [74, 94] width 148 height 35
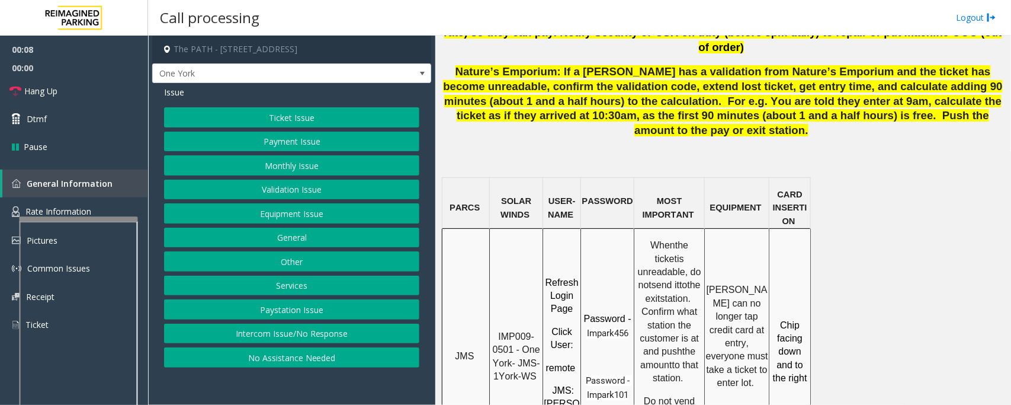
scroll to position [963, 0]
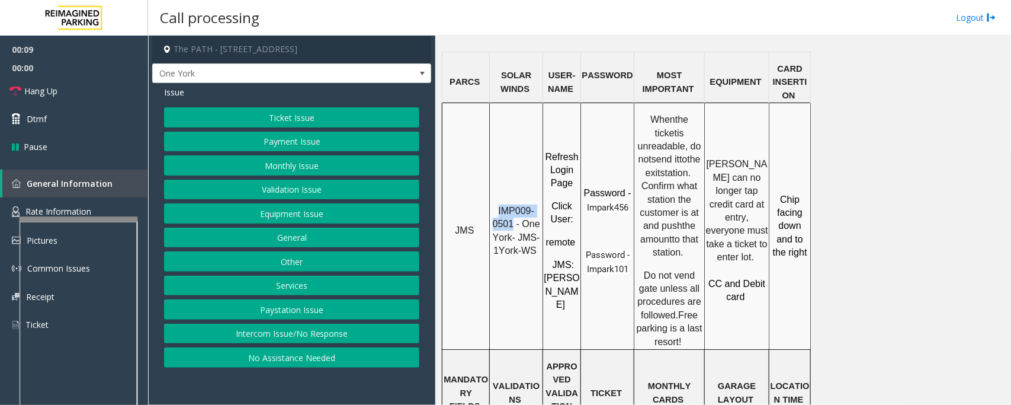
drag, startPoint x: 496, startPoint y: 123, endPoint x: 514, endPoint y: 138, distance: 23.1
click at [514, 204] on p "IMP009-0501 - One York- JMS-1York-WS" at bounding box center [517, 230] width 52 height 53
copy span "IMP009-0501"
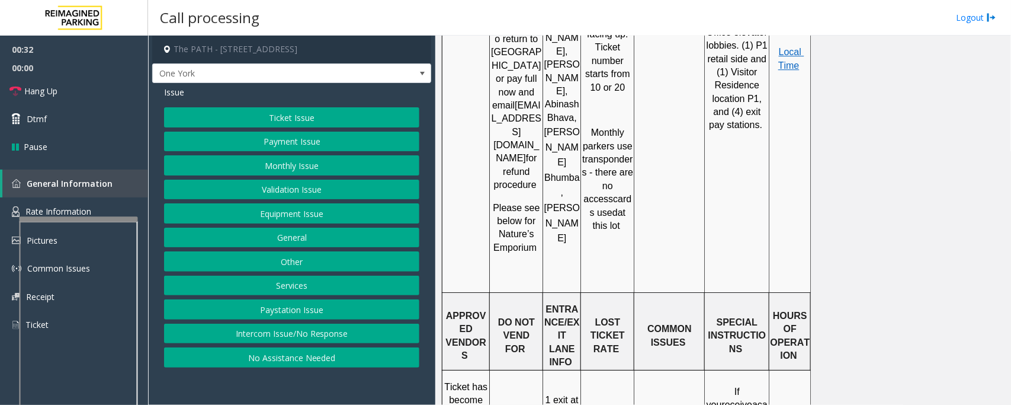
scroll to position [1778, 0]
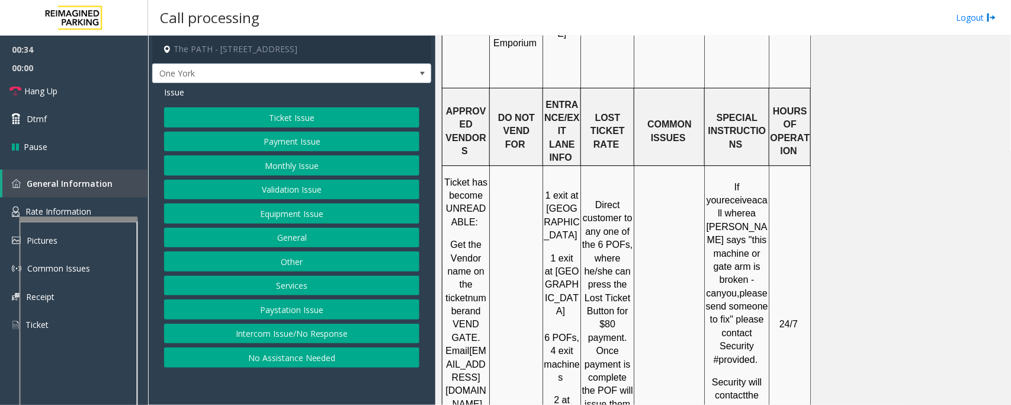
click at [271, 284] on button "Services" at bounding box center [291, 286] width 255 height 20
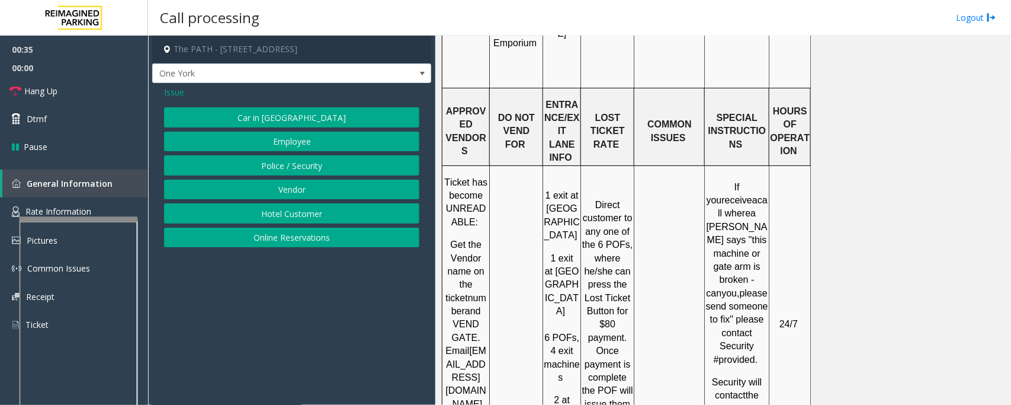
click at [347, 167] on button "Police / Security" at bounding box center [291, 165] width 255 height 20
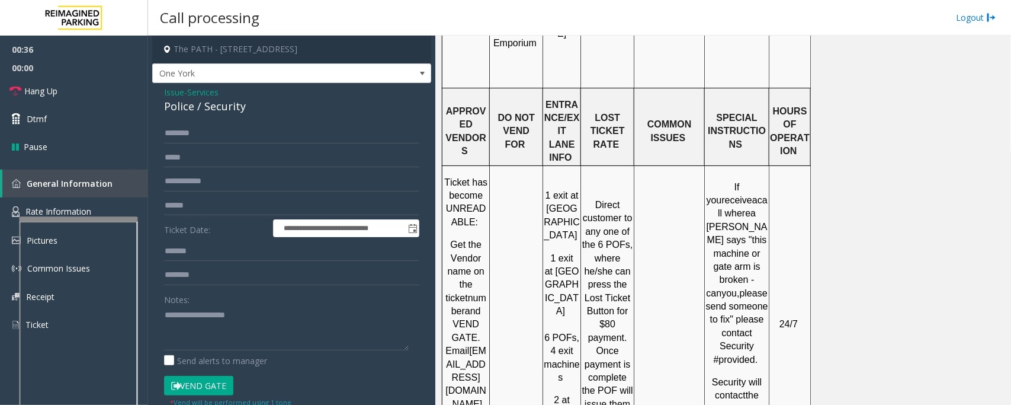
click at [226, 108] on div "Police / Security" at bounding box center [291, 106] width 255 height 16
copy div "Security"
click at [249, 177] on input "text" at bounding box center [291, 181] width 255 height 20
type input "*****"
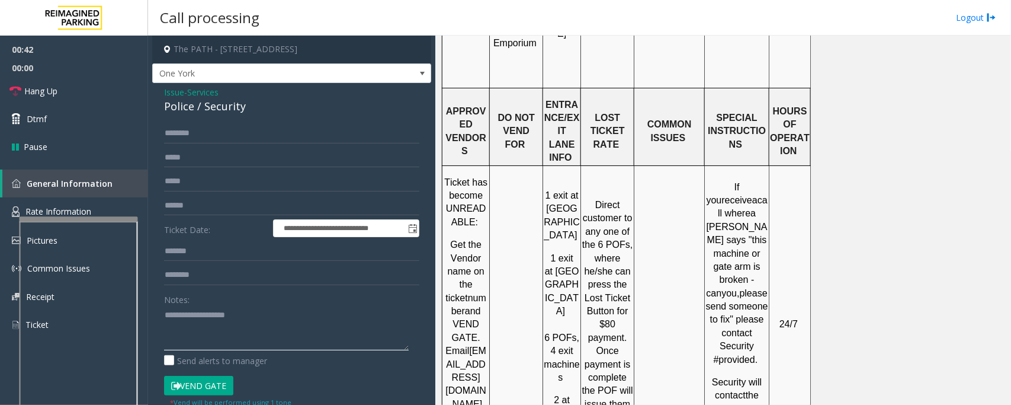
click at [241, 326] on textarea at bounding box center [286, 328] width 245 height 44
paste textarea "********"
type textarea "**********"
click at [209, 126] on input "text" at bounding box center [291, 133] width 255 height 20
type input "*****"
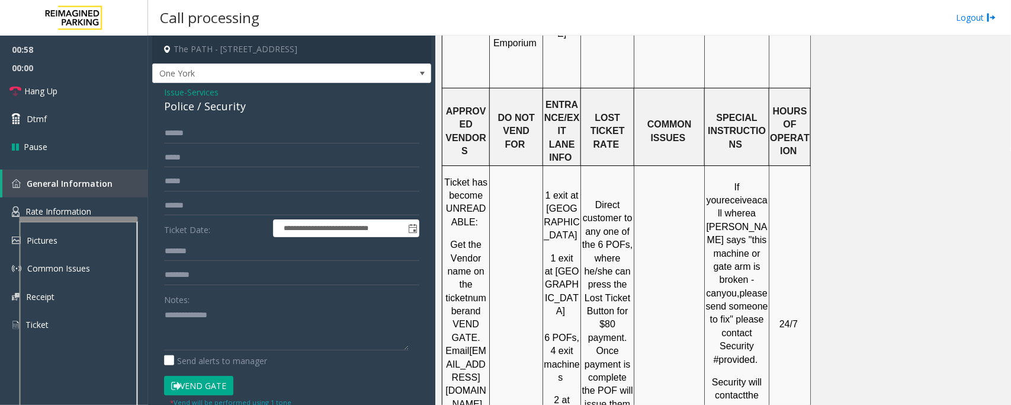
click at [220, 386] on button "Vend Gate" at bounding box center [198, 386] width 69 height 20
click at [220, 344] on textarea at bounding box center [286, 328] width 245 height 44
click at [59, 84] on link "Hang Up" at bounding box center [74, 91] width 148 height 28
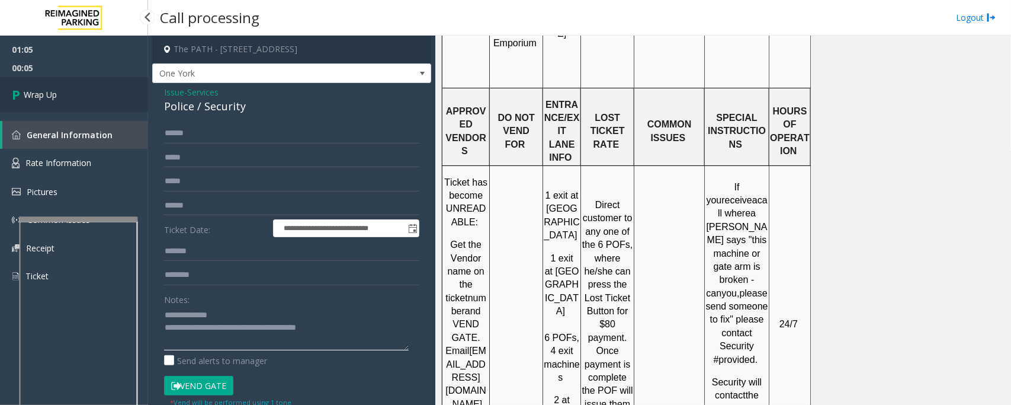
type textarea "**********"
click at [31, 86] on link "Wrap Up" at bounding box center [74, 94] width 148 height 35
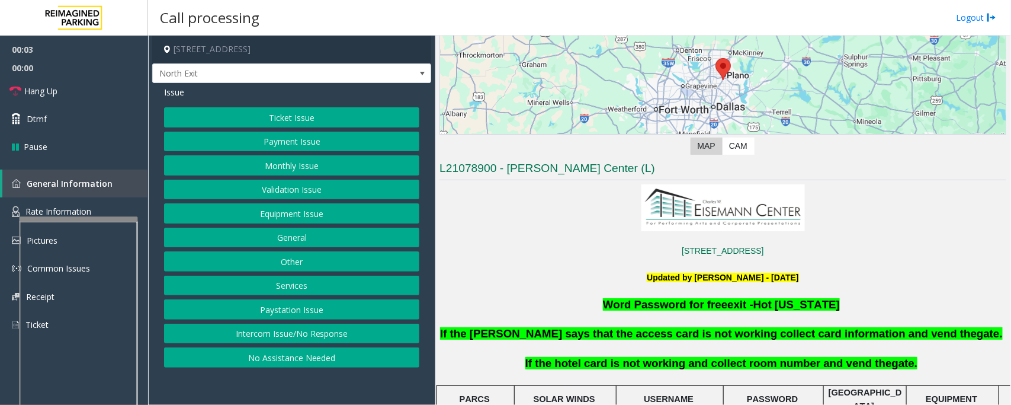
scroll to position [296, 0]
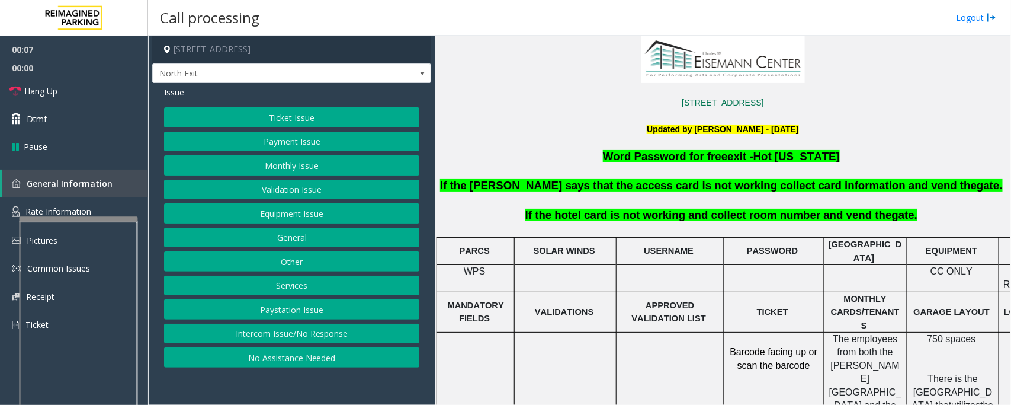
click at [358, 288] on button "Services" at bounding box center [291, 286] width 255 height 20
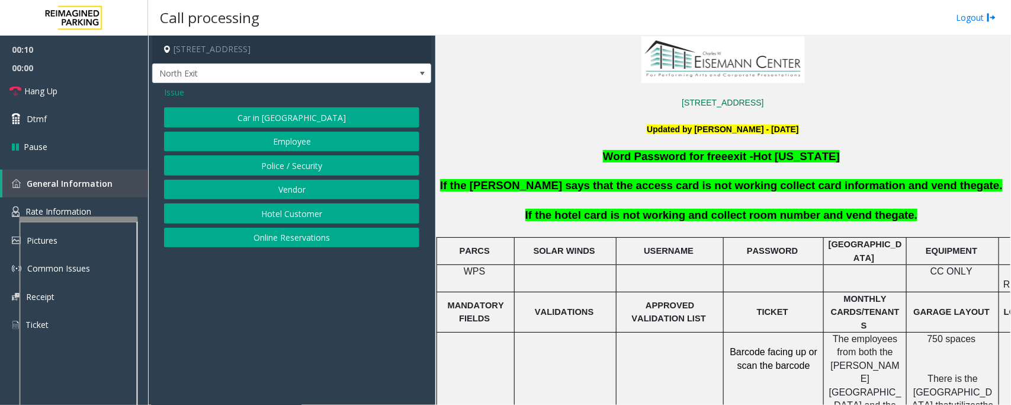
click at [322, 209] on button "Hotel Customer" at bounding box center [291, 213] width 255 height 20
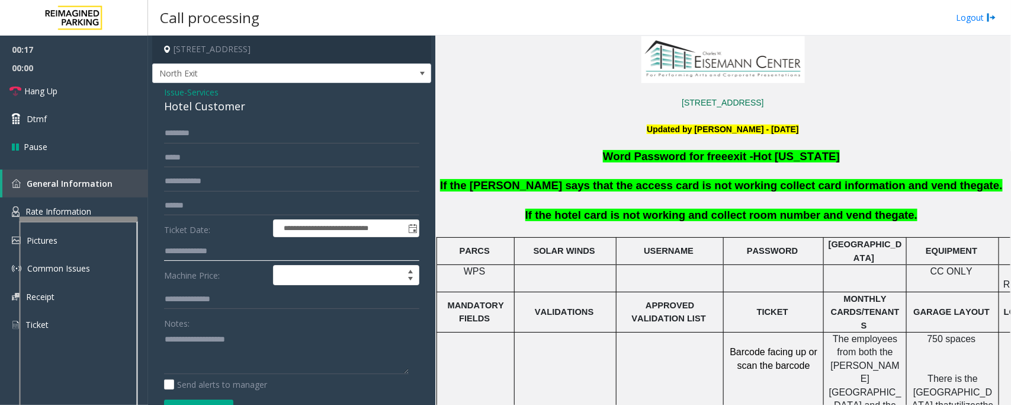
click at [248, 246] on input "text" at bounding box center [291, 251] width 255 height 20
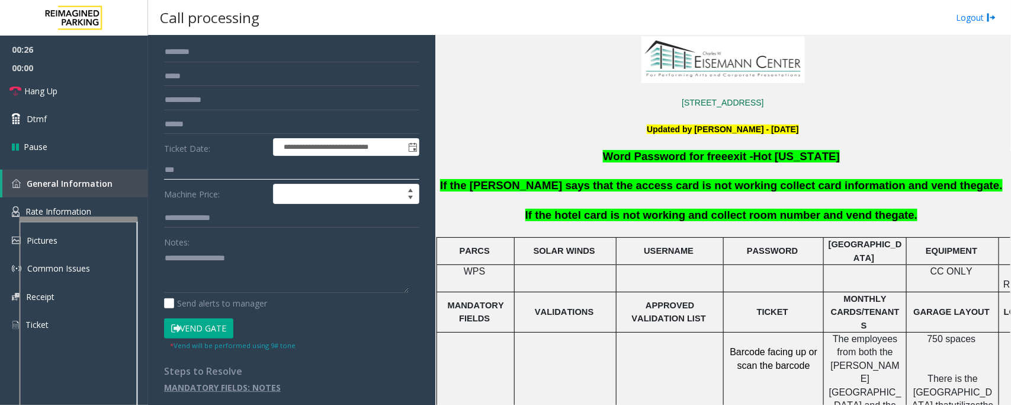
scroll to position [82, 0]
type input "***"
click at [196, 319] on button "Vend Gate" at bounding box center [198, 328] width 69 height 20
click at [221, 273] on textarea at bounding box center [286, 270] width 245 height 44
paste textarea "********"
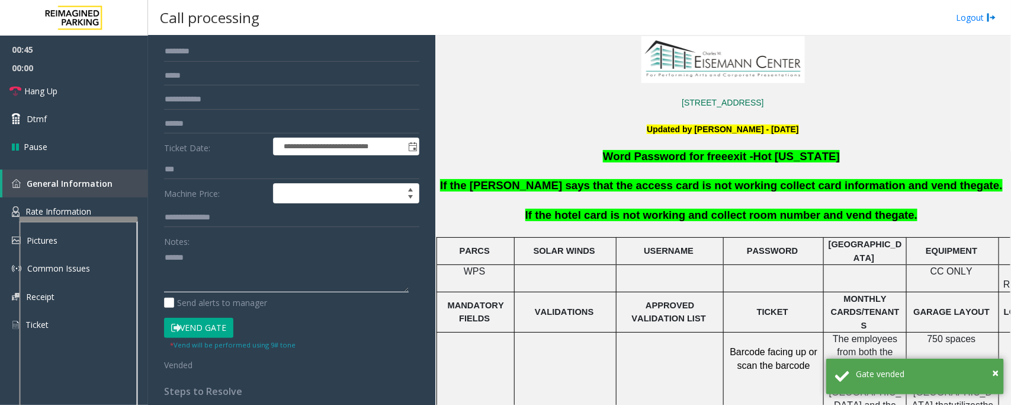
scroll to position [0, 0]
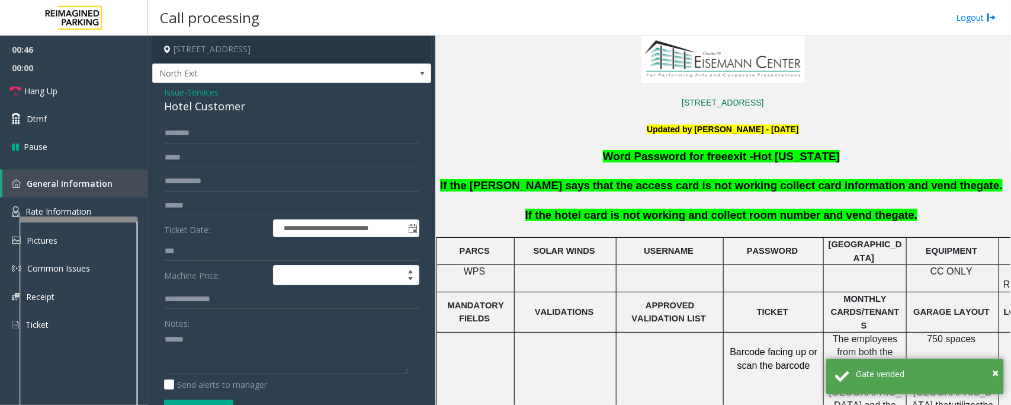
click at [219, 108] on div "Hotel Customer" at bounding box center [291, 106] width 255 height 16
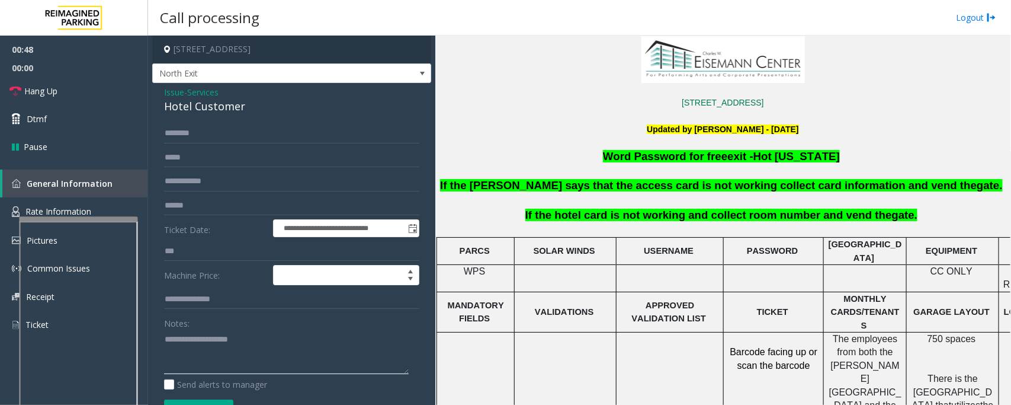
click at [316, 345] on textarea at bounding box center [286, 351] width 245 height 44
click at [107, 95] on link "Hang Up" at bounding box center [74, 91] width 148 height 28
click at [284, 371] on textarea at bounding box center [286, 351] width 245 height 44
click at [284, 363] on textarea at bounding box center [286, 351] width 245 height 44
click at [283, 356] on textarea at bounding box center [286, 351] width 245 height 44
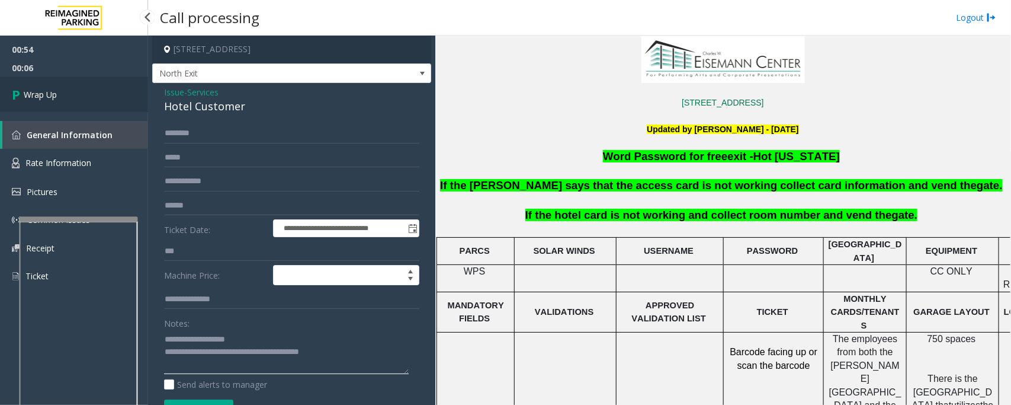
type textarea "**********"
click at [28, 85] on link "Wrap Up" at bounding box center [74, 94] width 148 height 35
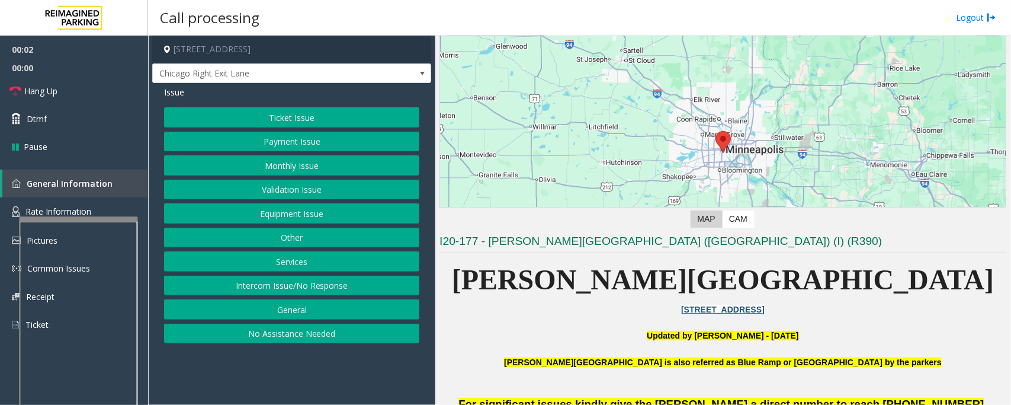
scroll to position [296, 0]
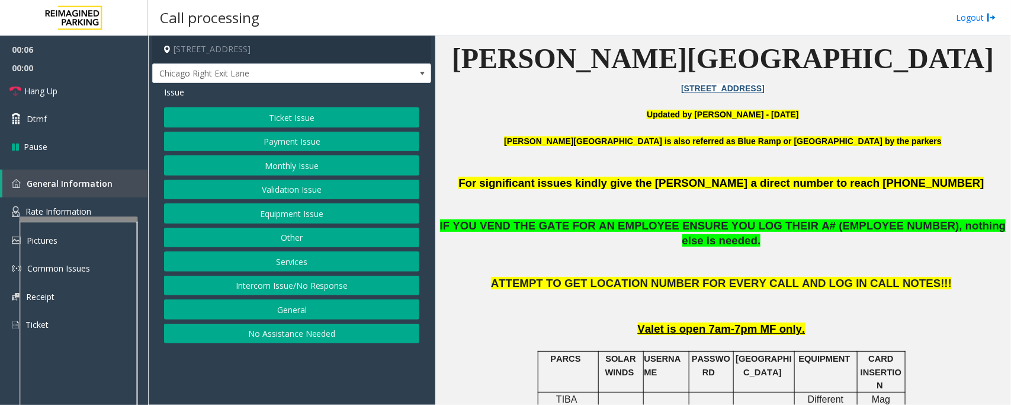
click at [332, 159] on button "Monthly Issue" at bounding box center [291, 165] width 255 height 20
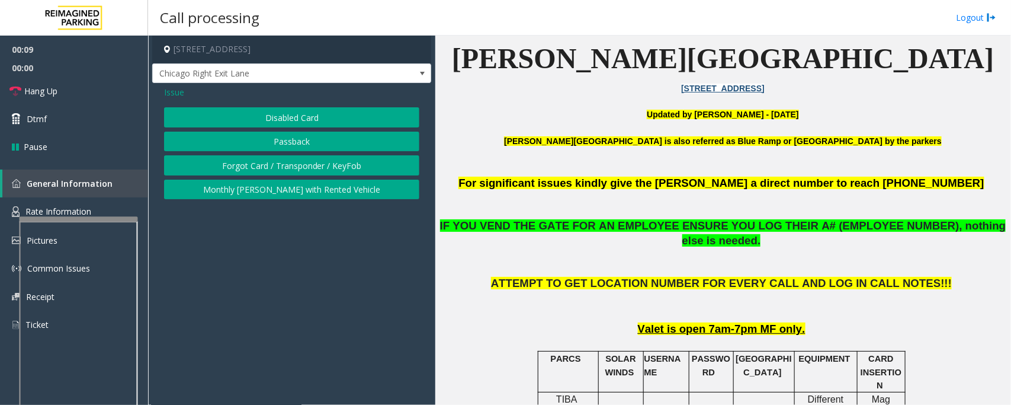
click at [369, 116] on button "Disabled Card" at bounding box center [291, 117] width 255 height 20
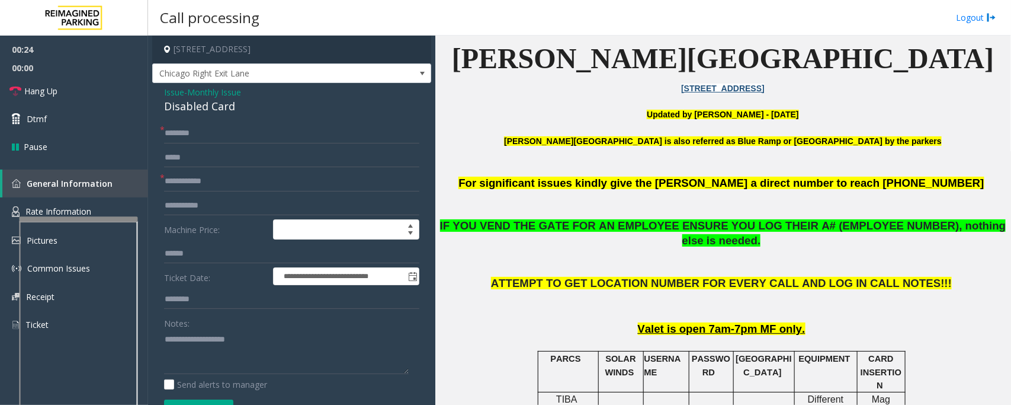
click at [178, 92] on span "Issue" at bounding box center [174, 92] width 20 height 12
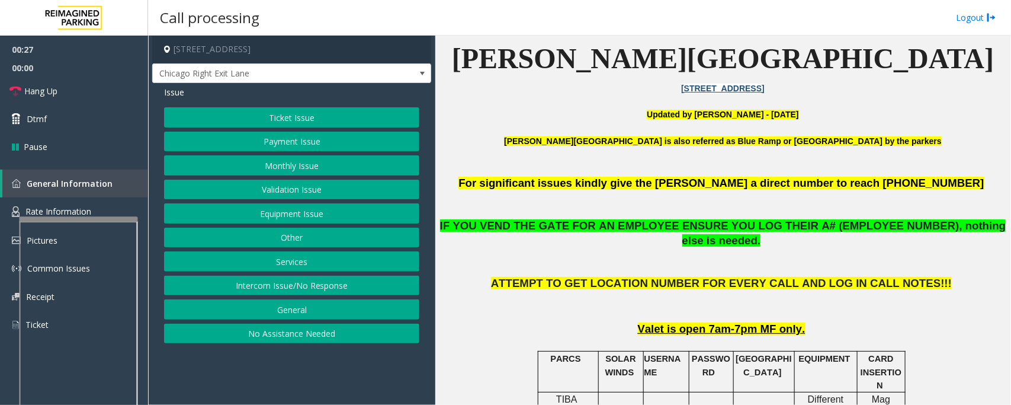
click at [295, 290] on button "Intercom Issue/No Response" at bounding box center [291, 286] width 255 height 20
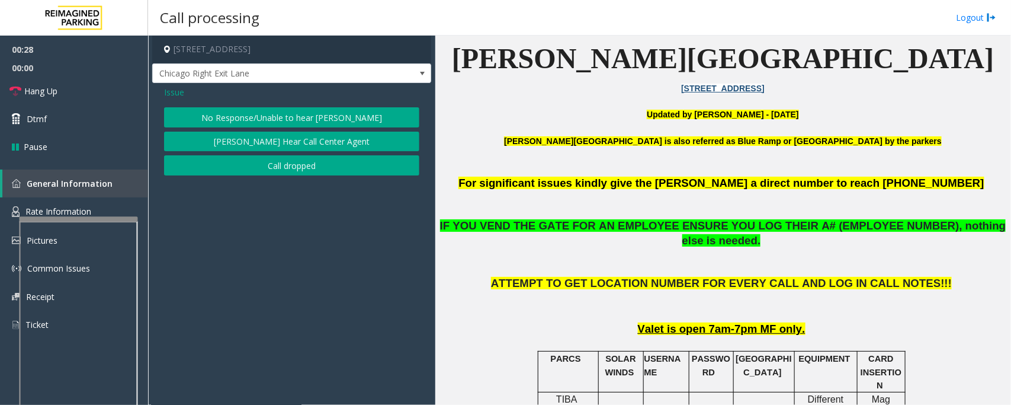
click at [335, 119] on button "No Response/Unable to hear [PERSON_NAME]" at bounding box center [291, 117] width 255 height 20
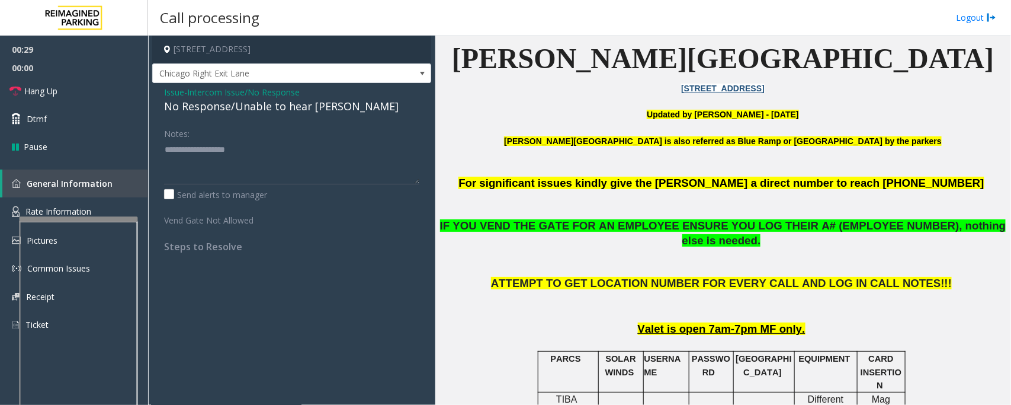
click at [241, 108] on div "No Response/Unable to hear [PERSON_NAME]" at bounding box center [291, 106] width 255 height 16
click at [344, 164] on textarea at bounding box center [291, 162] width 255 height 44
click at [25, 84] on link "Hang Up" at bounding box center [74, 91] width 148 height 28
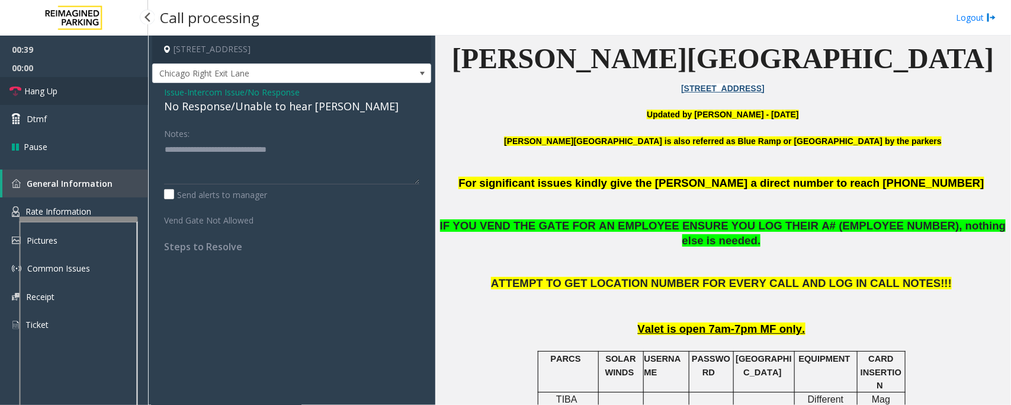
click at [31, 91] on span "Hang Up" at bounding box center [40, 91] width 33 height 12
click at [319, 154] on textarea at bounding box center [291, 162] width 255 height 44
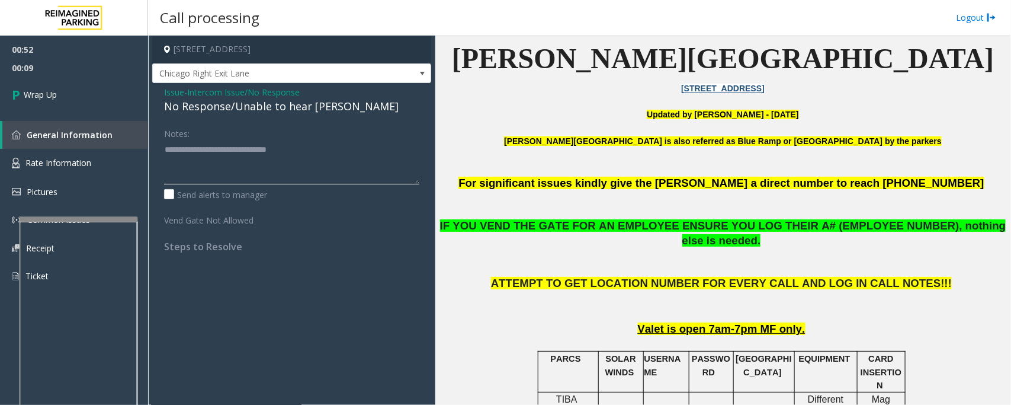
drag, startPoint x: 219, startPoint y: 149, endPoint x: 163, endPoint y: 149, distance: 56.3
click at [163, 149] on div "Notes: Send alerts to manager Vend Gate Not Allowed Steps to Resolve" at bounding box center [291, 187] width 273 height 129
click at [271, 162] on textarea at bounding box center [291, 162] width 255 height 44
click at [278, 140] on textarea at bounding box center [291, 162] width 255 height 44
type textarea "**********"
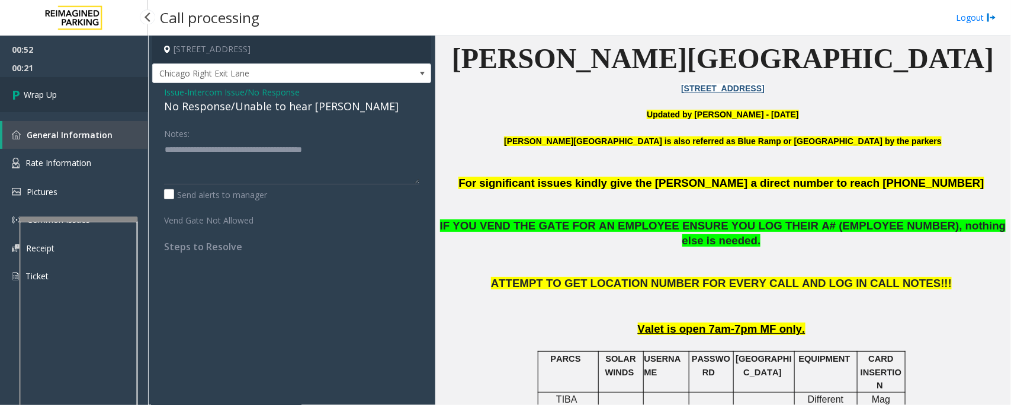
click at [3, 92] on link "Wrap Up" at bounding box center [74, 94] width 148 height 35
click at [64, 99] on link "Wrap Up" at bounding box center [74, 94] width 148 height 35
click at [63, 97] on link "Wrap Up" at bounding box center [74, 94] width 148 height 35
click at [64, 95] on link "Wrap Up" at bounding box center [74, 94] width 148 height 35
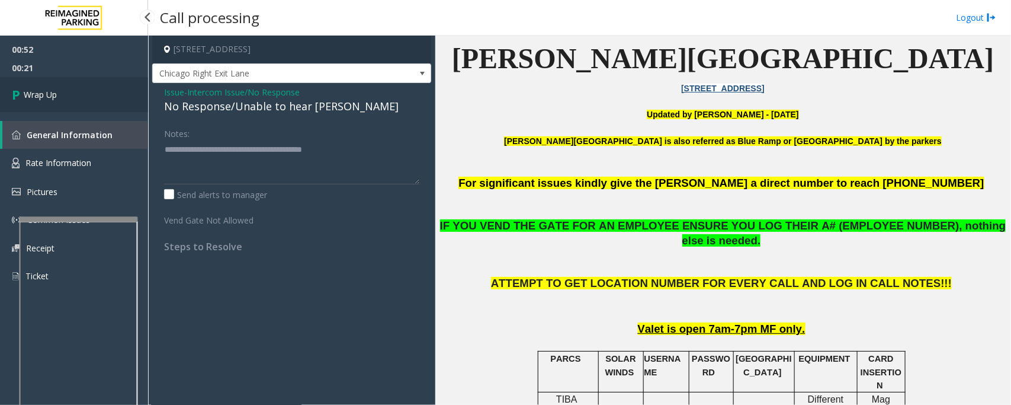
click at [67, 98] on link "Wrap Up" at bounding box center [74, 94] width 148 height 35
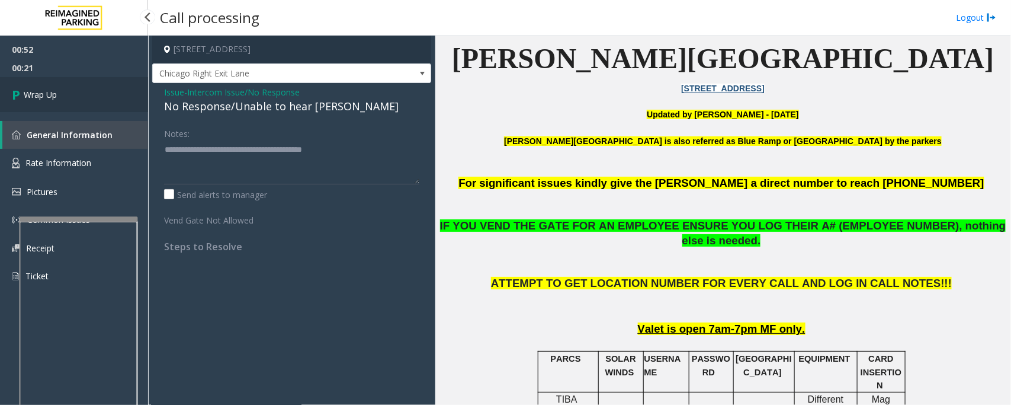
click at [68, 98] on link "Wrap Up" at bounding box center [74, 94] width 148 height 35
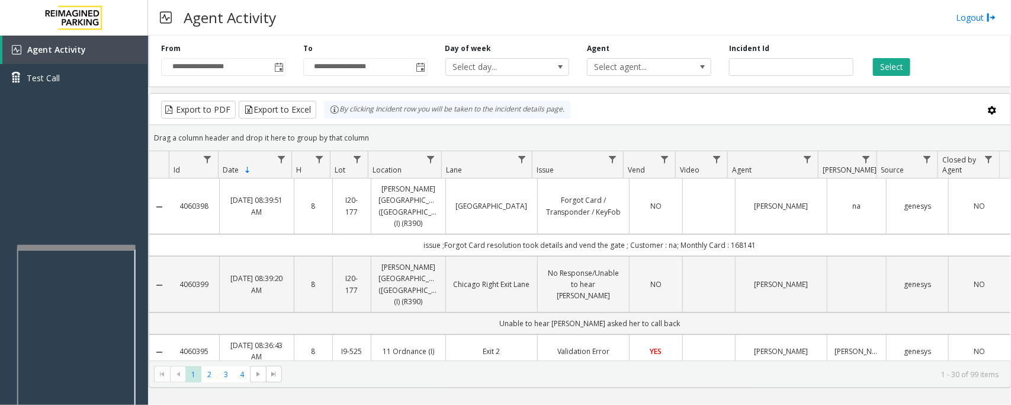
click at [128, 246] on div at bounding box center [76, 247] width 119 height 5
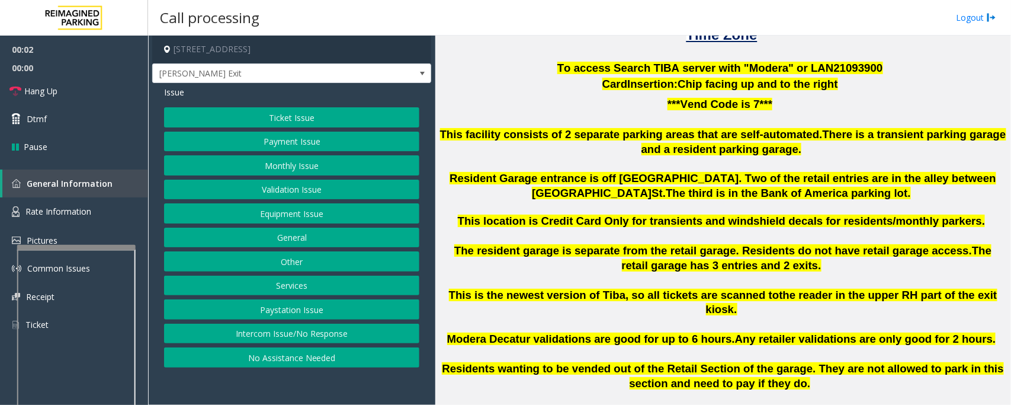
scroll to position [370, 0]
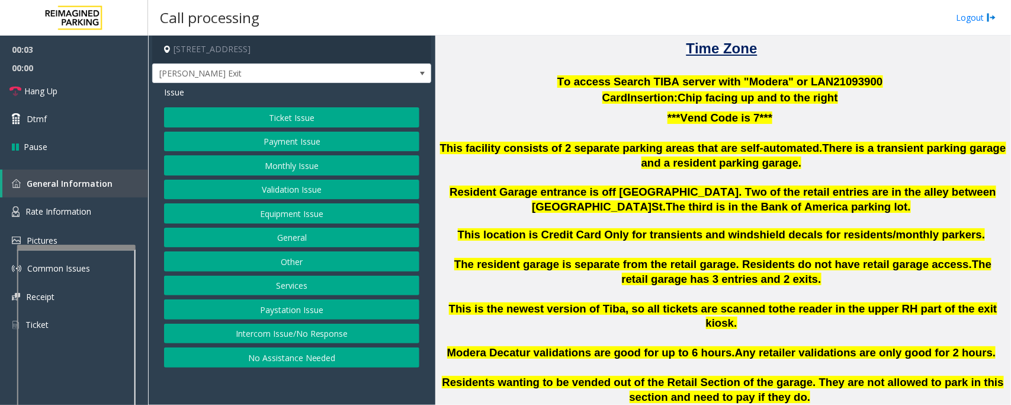
click at [818, 83] on span "To access Search TIBA server with "Modera" or LAN21093" at bounding box center [712, 81] width 308 height 12
copy p "LAN21093 900"
click at [260, 190] on button "Validation Issue" at bounding box center [291, 190] width 255 height 20
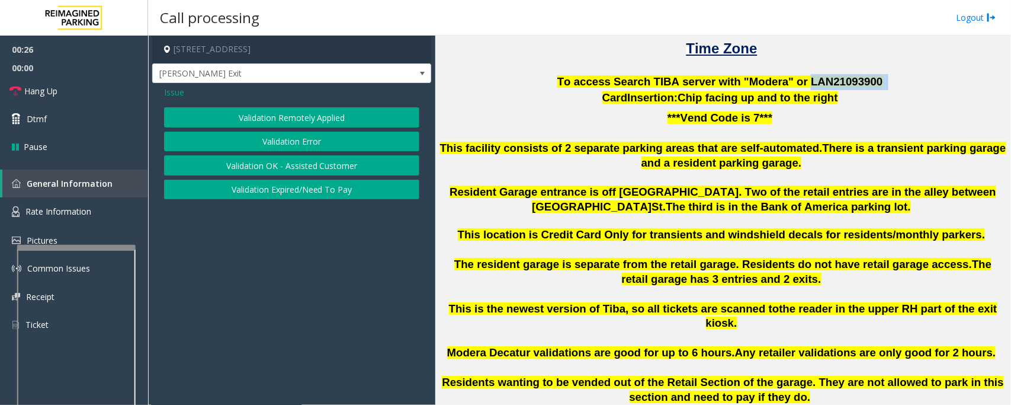
click at [341, 143] on button "Validation Error" at bounding box center [291, 142] width 255 height 20
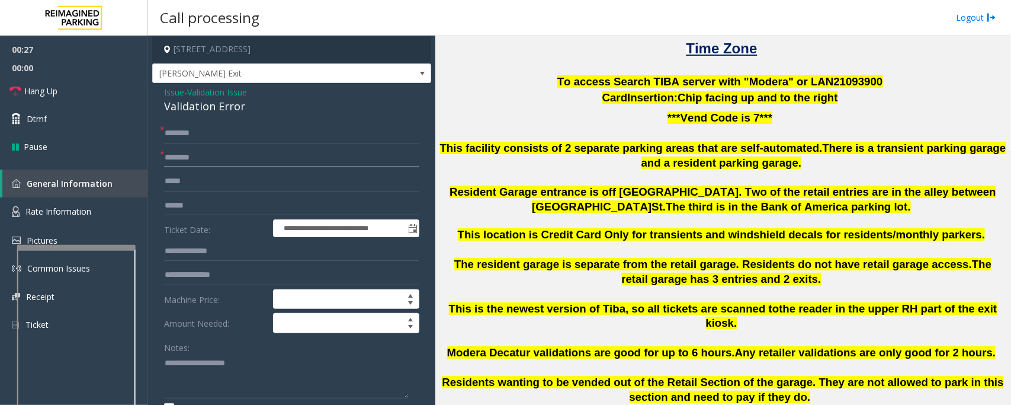
click at [276, 163] on input "text" at bounding box center [291, 158] width 255 height 20
click at [86, 93] on link "Hang Up" at bounding box center [74, 91] width 148 height 28
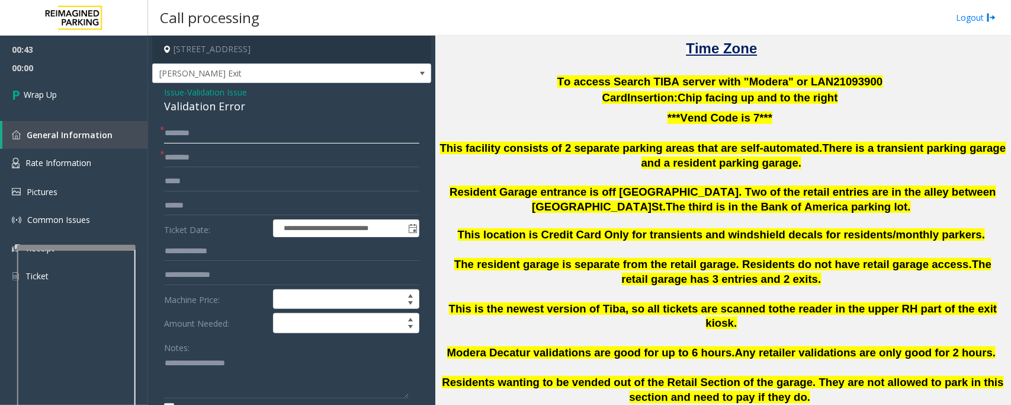
click at [228, 133] on input "text" at bounding box center [291, 133] width 255 height 20
type input "**"
click at [199, 159] on input "text" at bounding box center [291, 158] width 255 height 20
type input "**"
click at [196, 104] on div "Validation Error" at bounding box center [291, 106] width 255 height 16
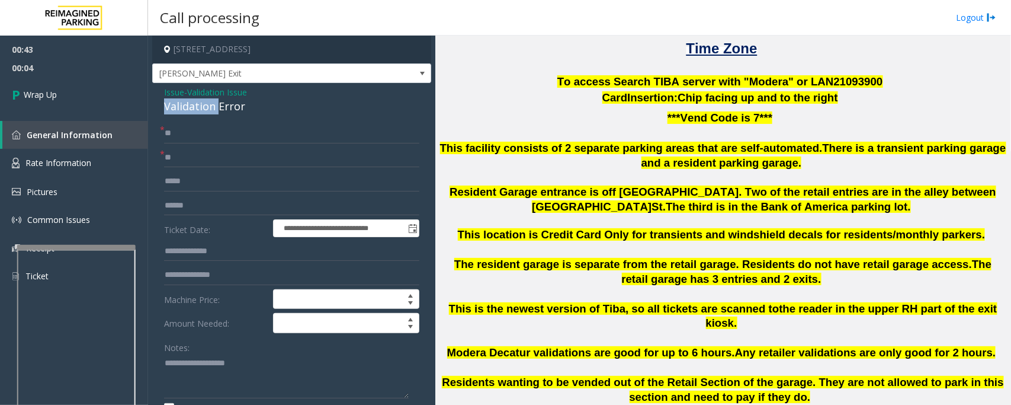
click at [196, 104] on div "Validation Error" at bounding box center [291, 106] width 255 height 16
copy div "Validation Error"
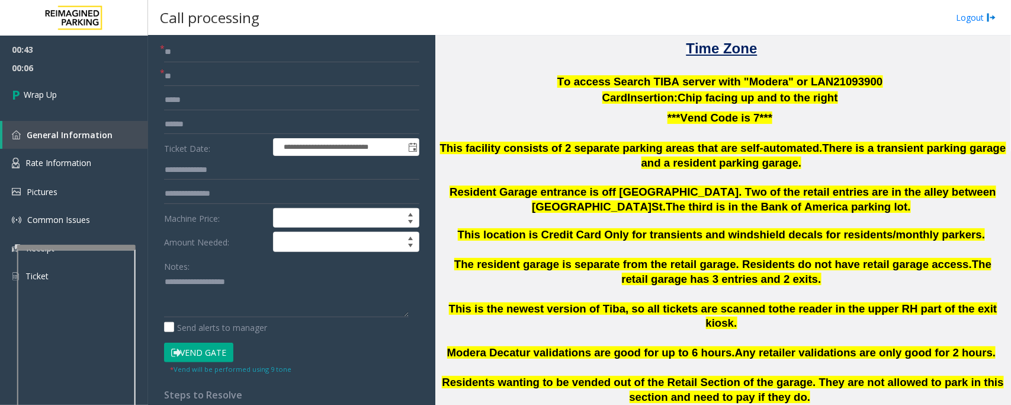
scroll to position [222, 0]
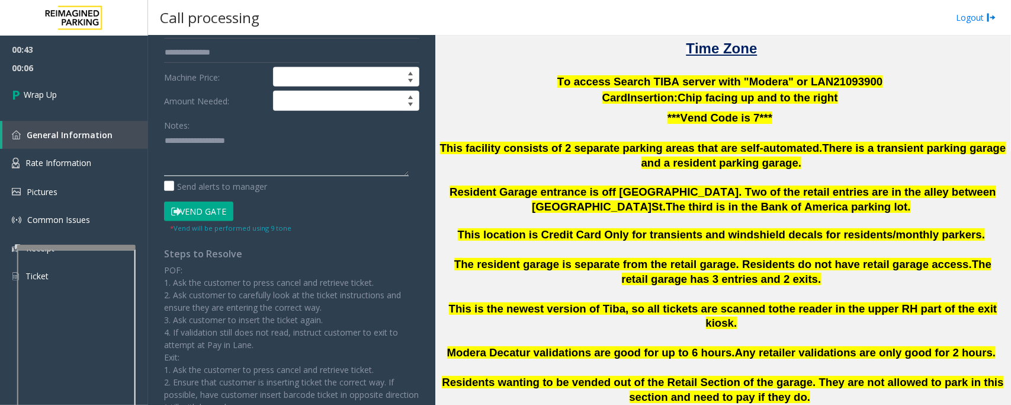
click at [226, 152] on textarea at bounding box center [286, 154] width 245 height 44
paste textarea "**********"
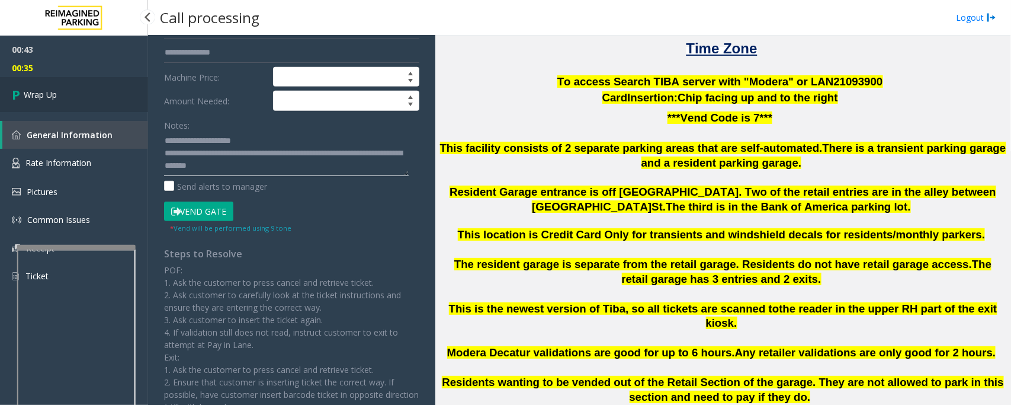
type textarea "**********"
click at [54, 95] on span "Wrap Up" at bounding box center [40, 94] width 33 height 12
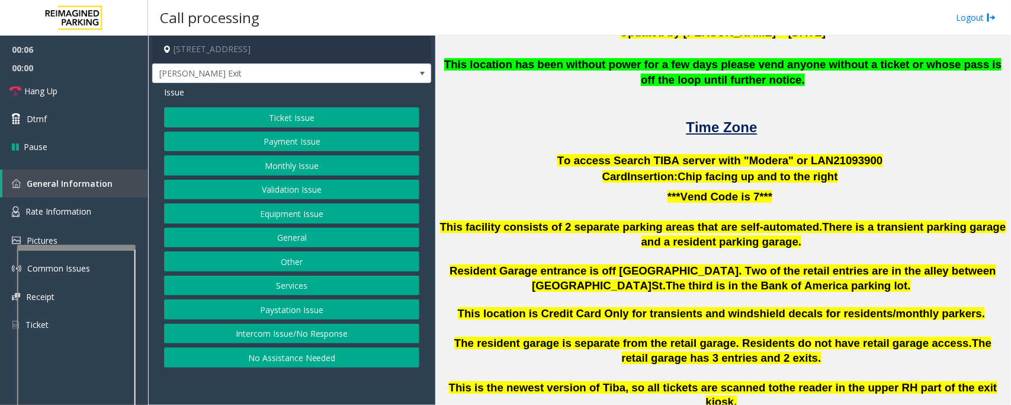
scroll to position [296, 0]
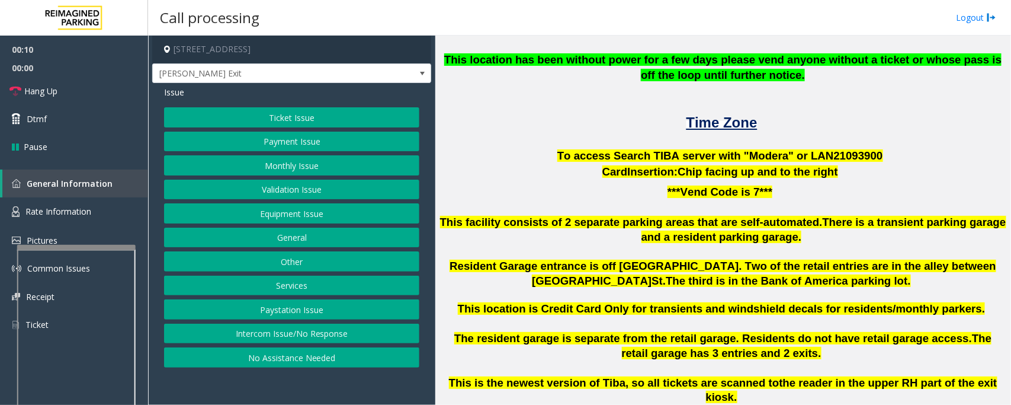
click at [268, 342] on button "Intercom Issue/No Response" at bounding box center [291, 334] width 255 height 20
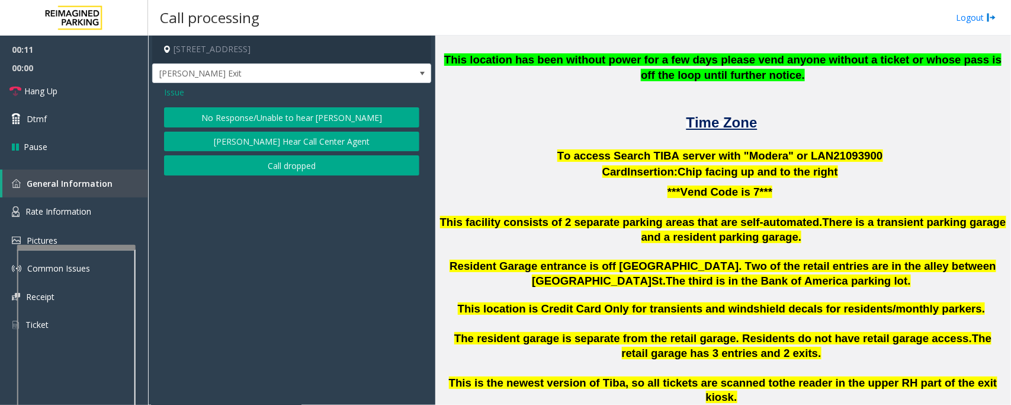
click at [285, 113] on button "No Response/Unable to hear [PERSON_NAME]" at bounding box center [291, 117] width 255 height 20
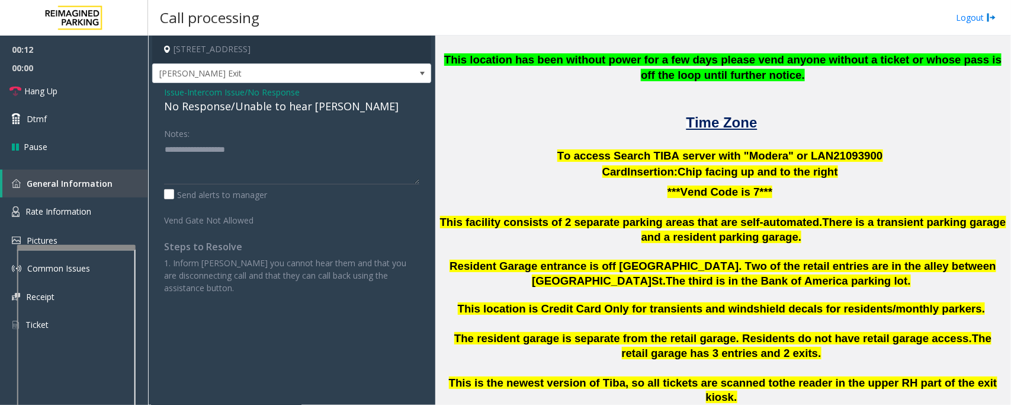
click at [292, 111] on div "No Response/Unable to hear [PERSON_NAME]" at bounding box center [291, 106] width 255 height 16
click at [328, 146] on textarea at bounding box center [291, 162] width 255 height 44
type textarea "**********"
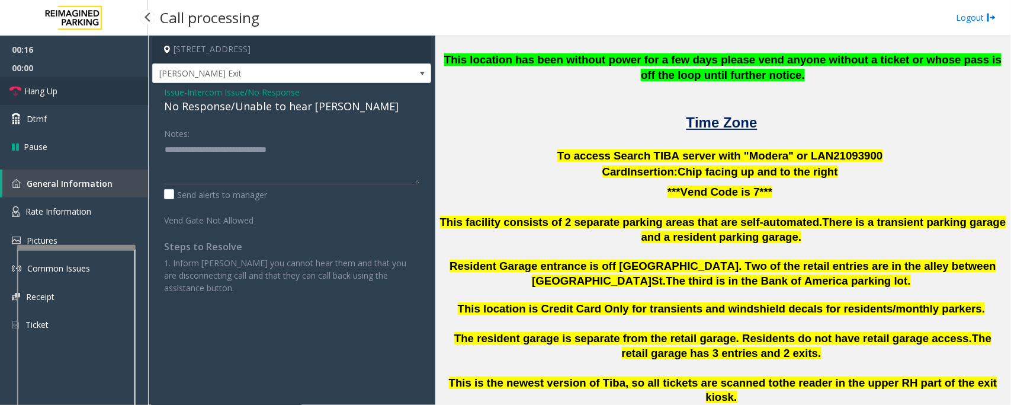
click at [43, 89] on span "Hang Up" at bounding box center [40, 91] width 33 height 12
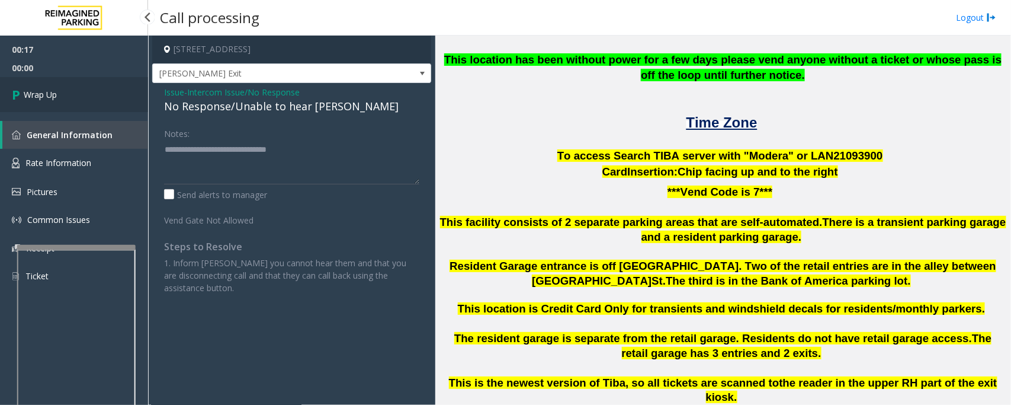
click at [42, 91] on span "Wrap Up" at bounding box center [40, 94] width 33 height 12
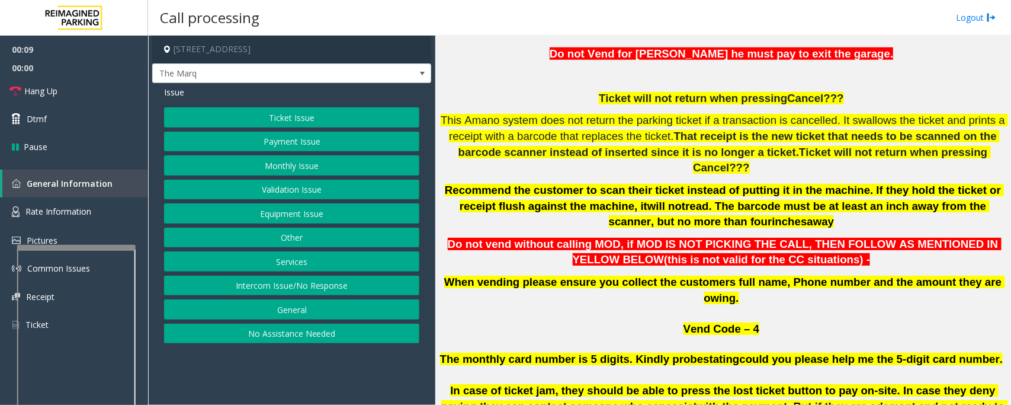
scroll to position [667, 0]
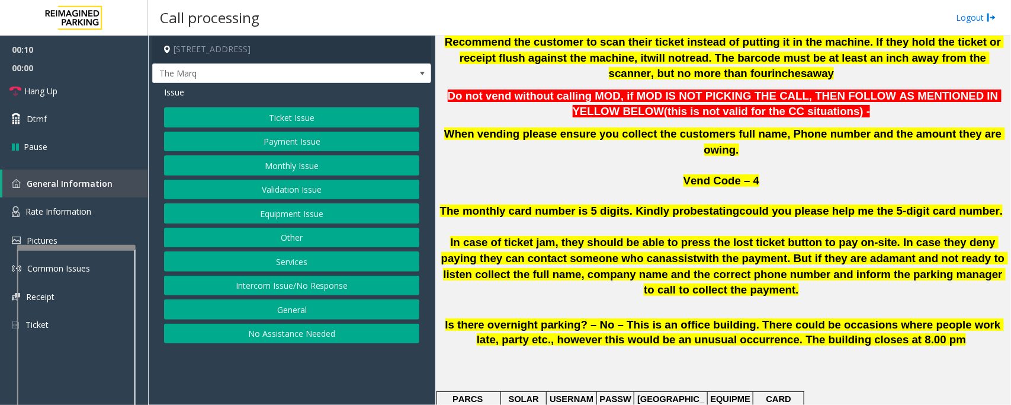
click at [409, 294] on button "Intercom Issue/No Response" at bounding box center [291, 286] width 255 height 20
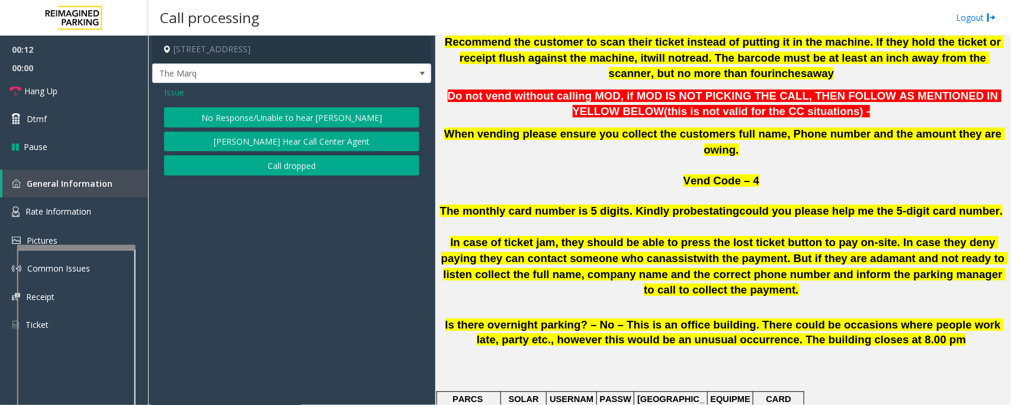
click at [360, 114] on button "No Response/Unable to hear [PERSON_NAME]" at bounding box center [291, 117] width 255 height 20
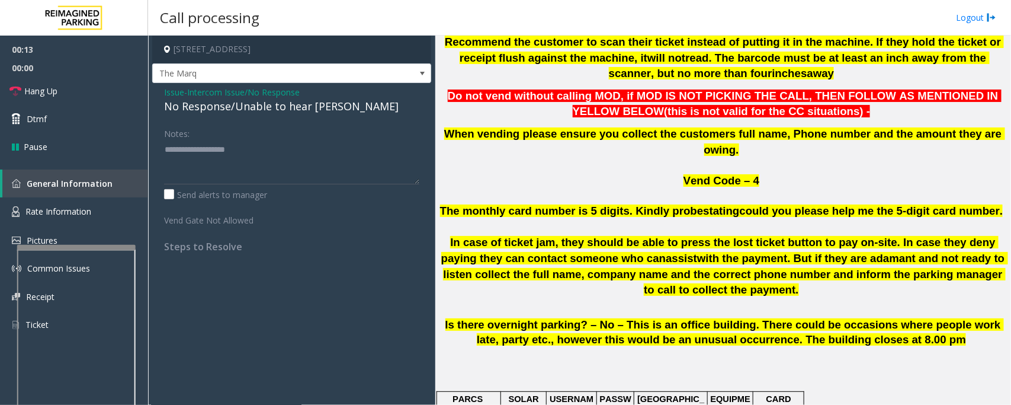
click at [301, 108] on div "No Response/Unable to hear [PERSON_NAME]" at bounding box center [291, 106] width 255 height 16
click at [325, 161] on textarea at bounding box center [291, 162] width 255 height 44
type textarea "**********"
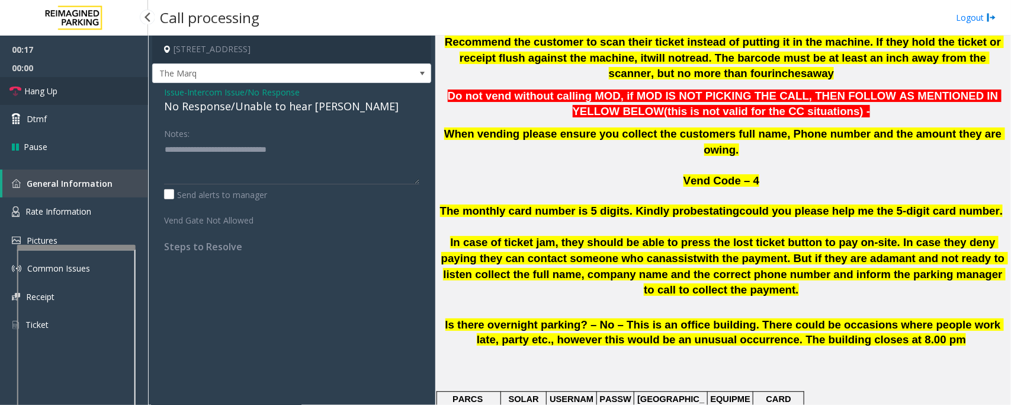
click at [33, 95] on span "Hang Up" at bounding box center [40, 91] width 33 height 12
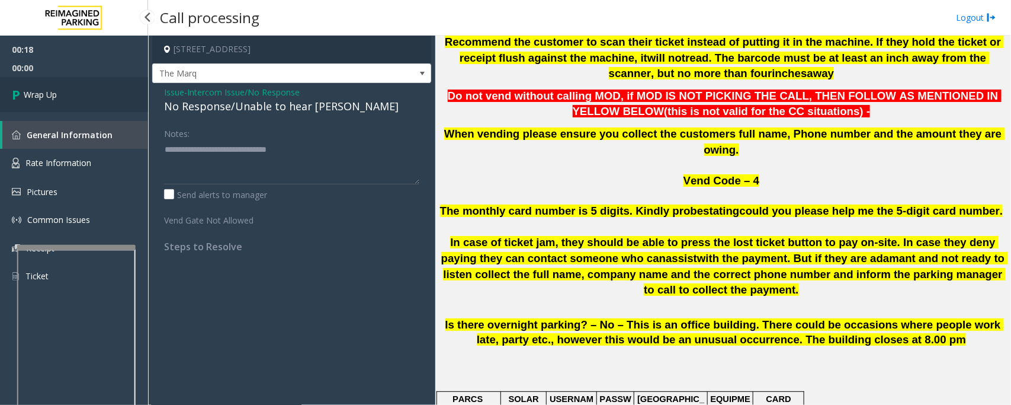
click at [18, 100] on icon at bounding box center [18, 95] width 12 height 20
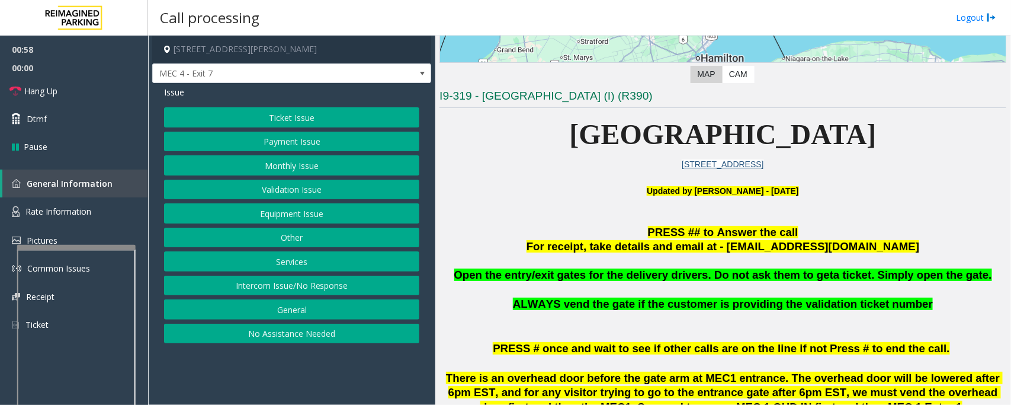
scroll to position [74, 0]
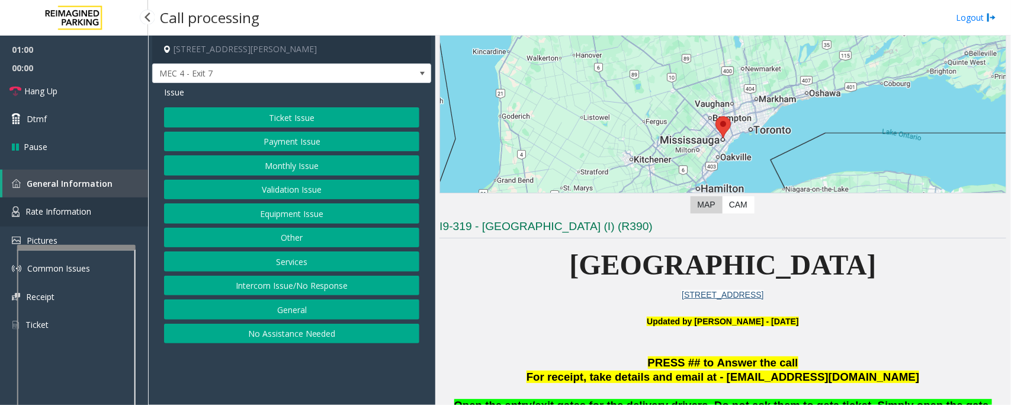
click at [87, 207] on span "Rate Information" at bounding box center [58, 211] width 66 height 11
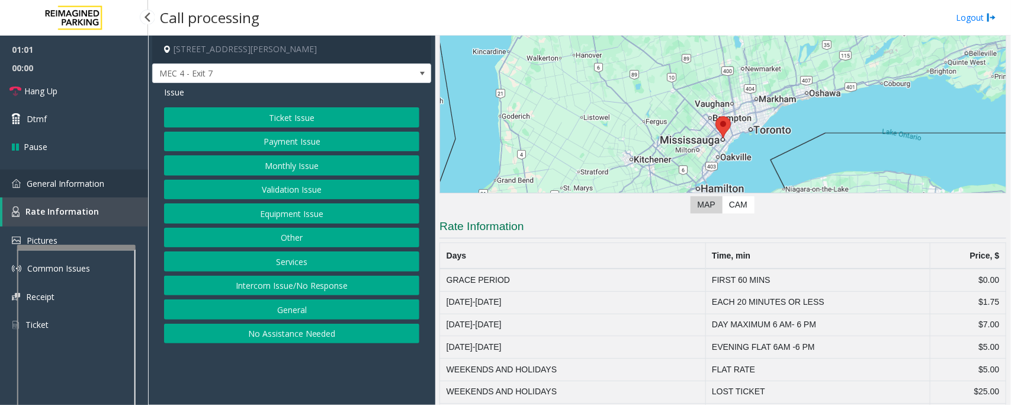
click at [98, 193] on link "General Information" at bounding box center [74, 183] width 148 height 28
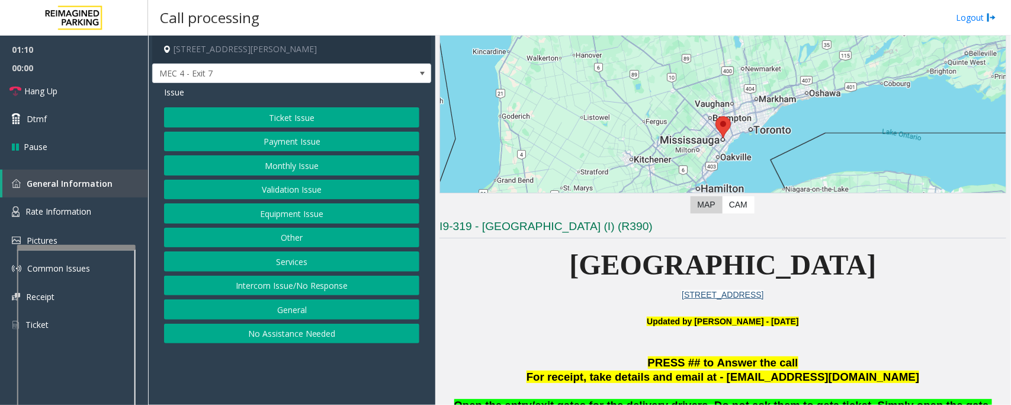
click at [315, 218] on button "Equipment Issue" at bounding box center [291, 213] width 255 height 20
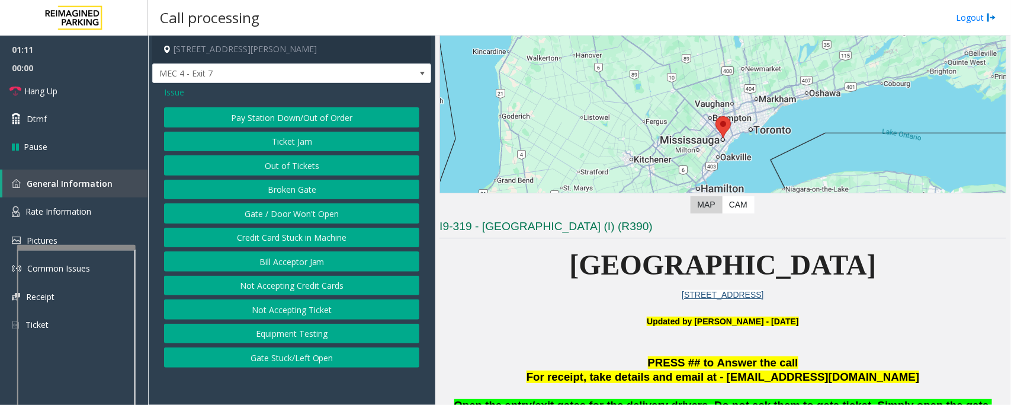
click at [315, 218] on button "Gate / Door Won't Open" at bounding box center [291, 213] width 255 height 20
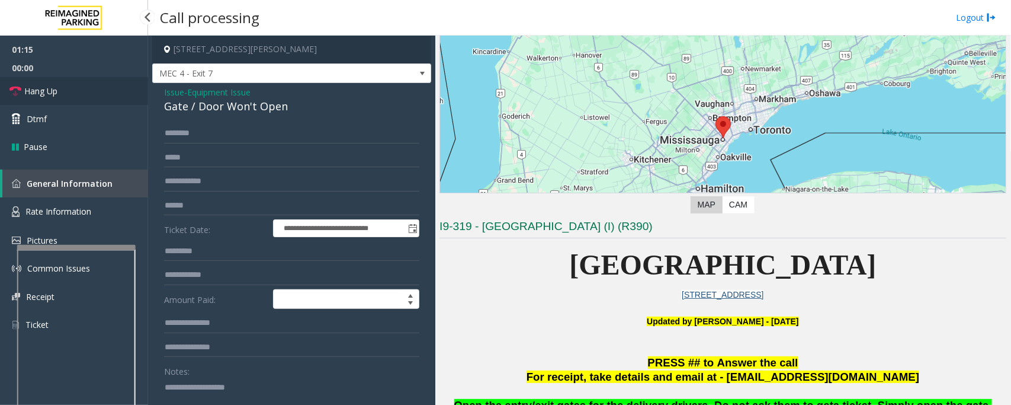
click at [44, 85] on span "Hang Up" at bounding box center [40, 91] width 33 height 12
click at [193, 113] on div "Gate / Door Won't Open" at bounding box center [291, 106] width 255 height 16
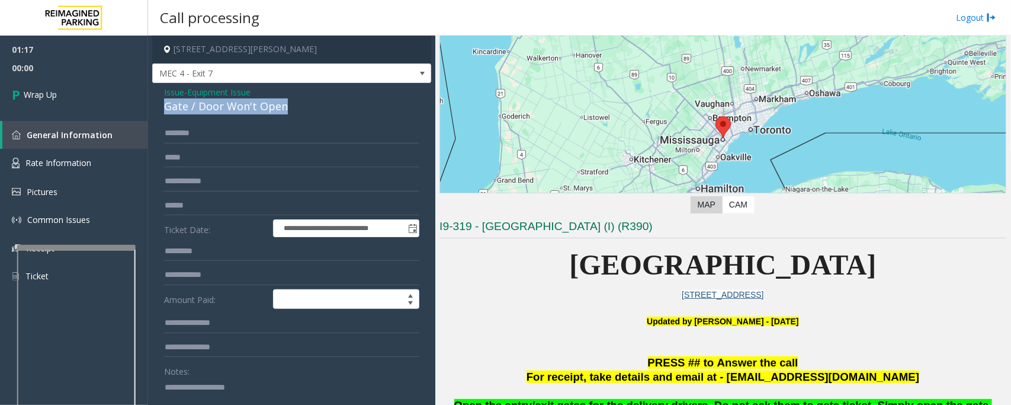
copy div "Gate / Door Won't Open"
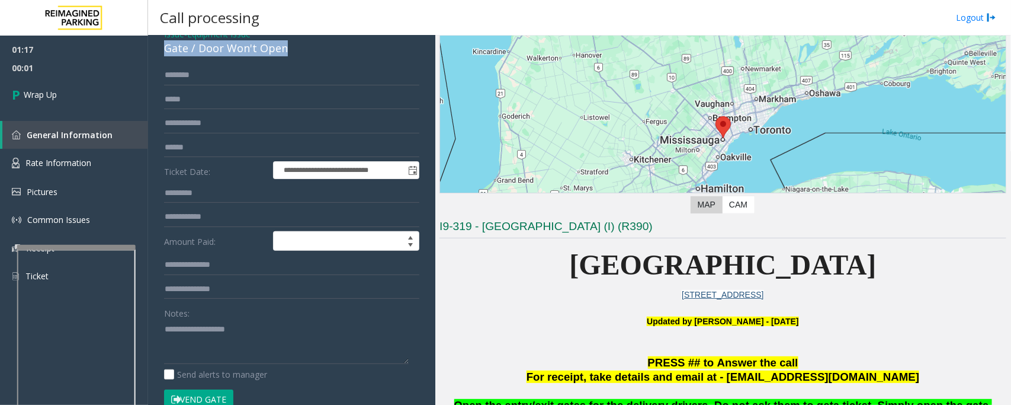
scroll to position [148, 0]
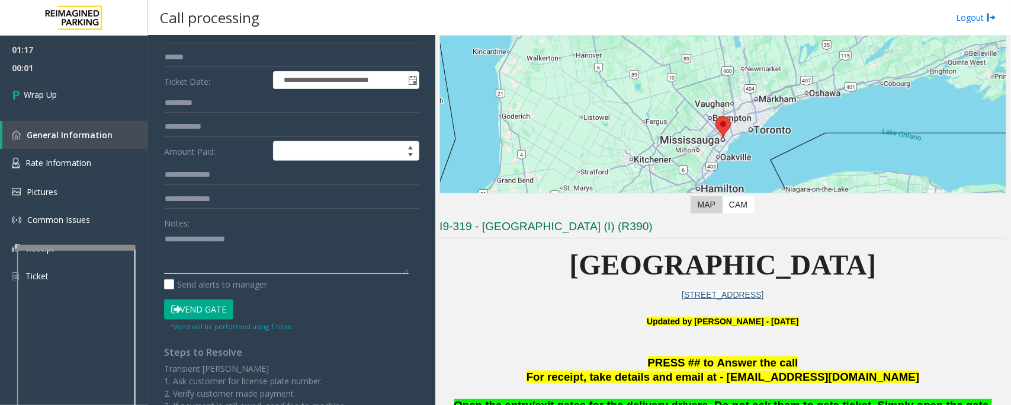
click at [260, 248] on textarea at bounding box center [286, 251] width 245 height 44
paste textarea "**********"
type textarea "**********"
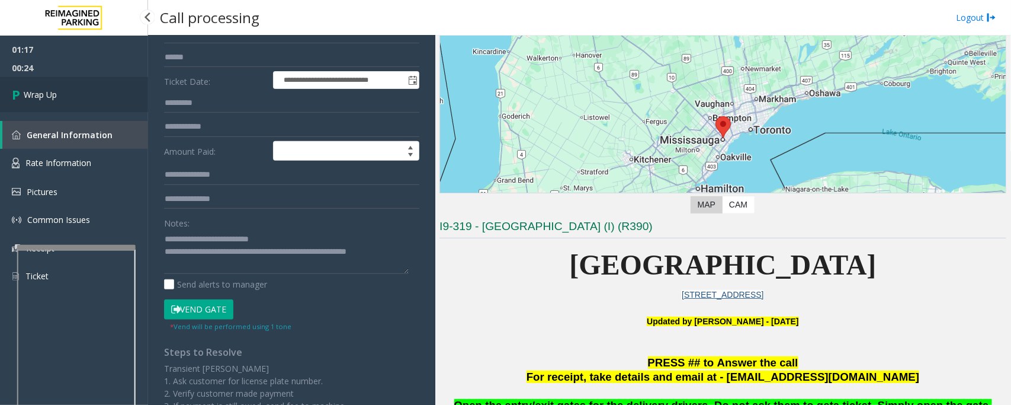
click at [95, 101] on link "Wrap Up" at bounding box center [74, 94] width 148 height 35
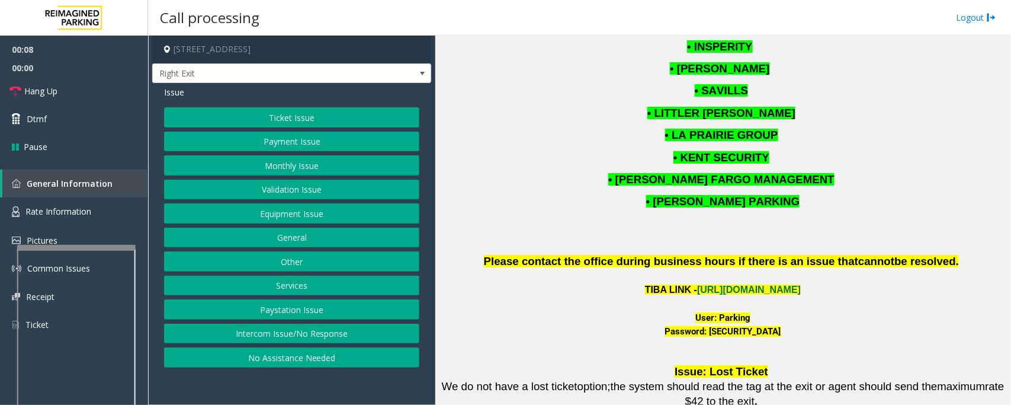
scroll to position [1512, 0]
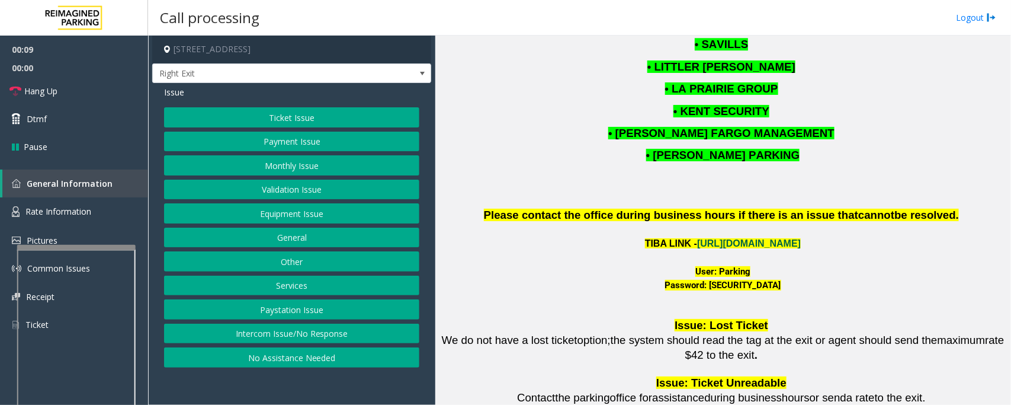
click at [801, 238] on link "[URL][DOMAIN_NAME]" at bounding box center [749, 243] width 104 height 10
drag, startPoint x: 643, startPoint y: 203, endPoint x: 675, endPoint y: 209, distance: 32.7
click at [677, 251] on p at bounding box center [723, 258] width 567 height 14
drag, startPoint x: 872, startPoint y: 209, endPoint x: 646, endPoint y: 217, distance: 226.5
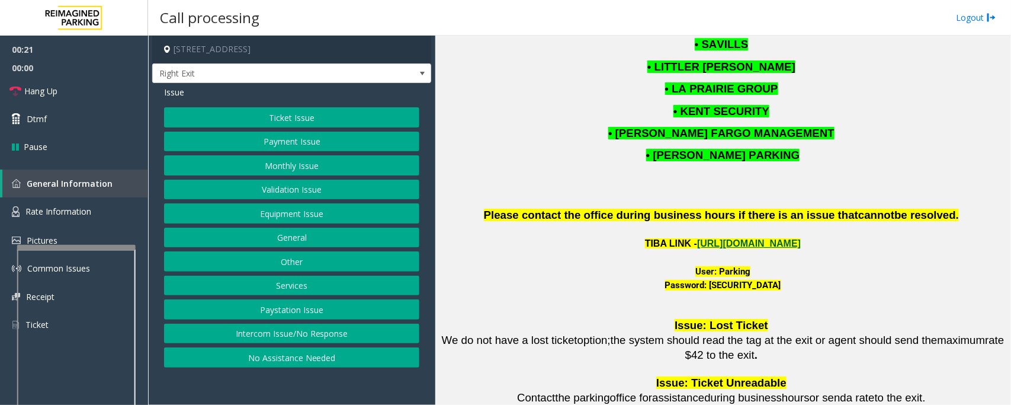
click at [646, 236] on p "TIBA LINK - [URL][DOMAIN_NAME]" at bounding box center [723, 243] width 567 height 15
click at [726, 238] on link "[URL][DOMAIN_NAME]" at bounding box center [749, 243] width 104 height 10
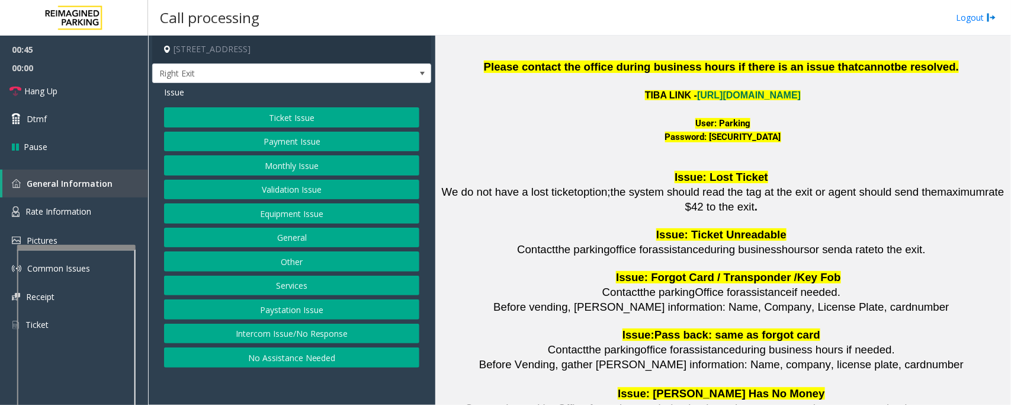
scroll to position [1808, 0]
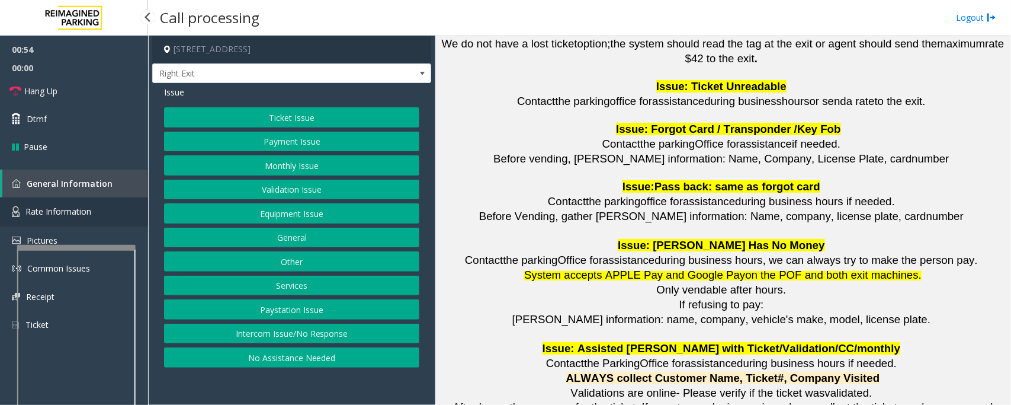
click at [75, 199] on link "Rate Information" at bounding box center [74, 211] width 148 height 29
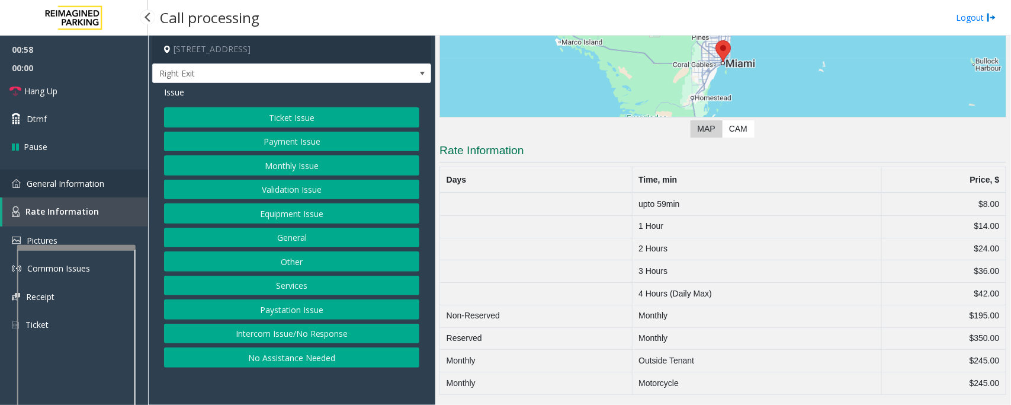
click at [46, 187] on span "General Information" at bounding box center [66, 183] width 78 height 11
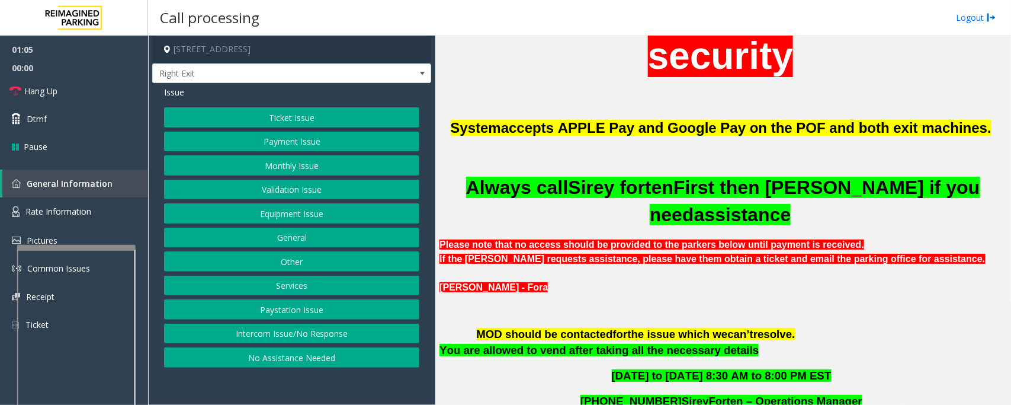
scroll to position [401, 0]
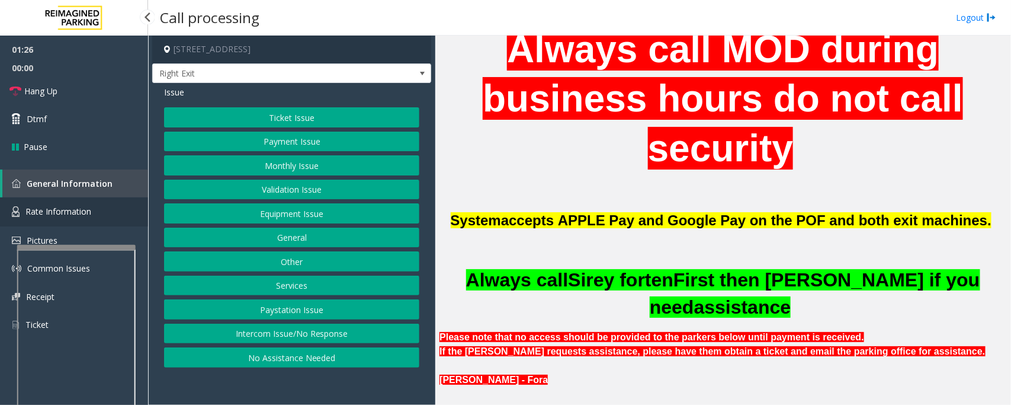
click at [5, 223] on link "Rate Information" at bounding box center [74, 211] width 148 height 29
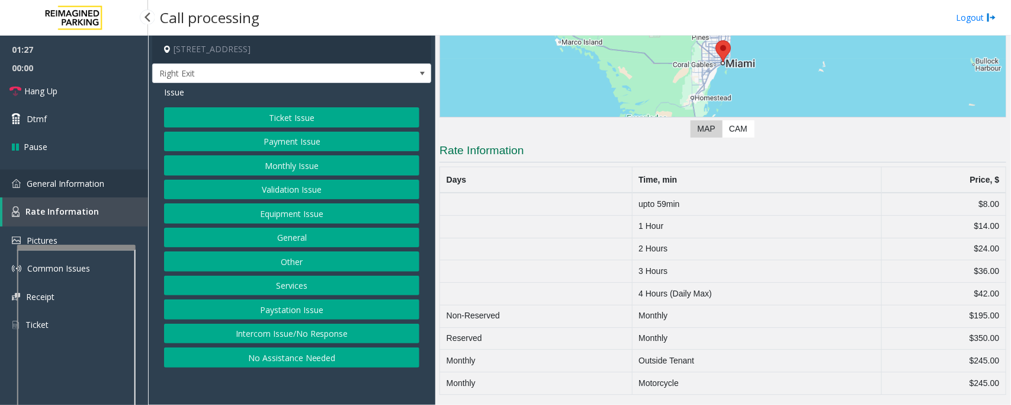
click at [52, 190] on link "General Information" at bounding box center [74, 183] width 148 height 28
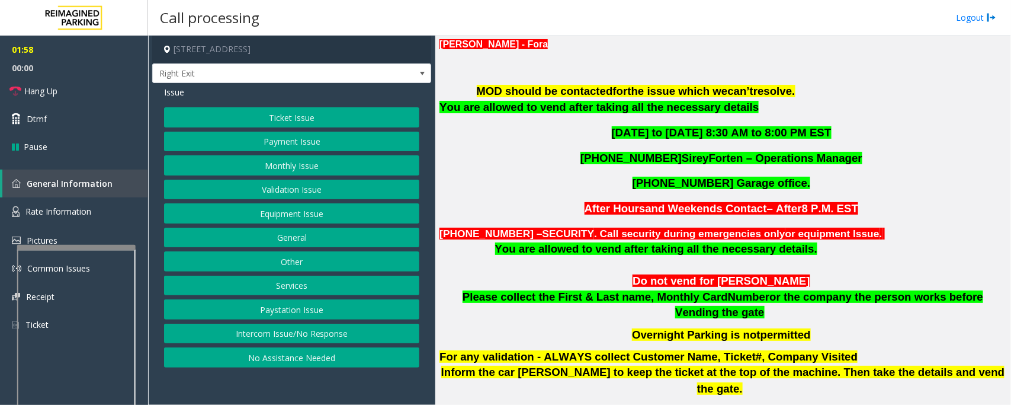
scroll to position [549, 0]
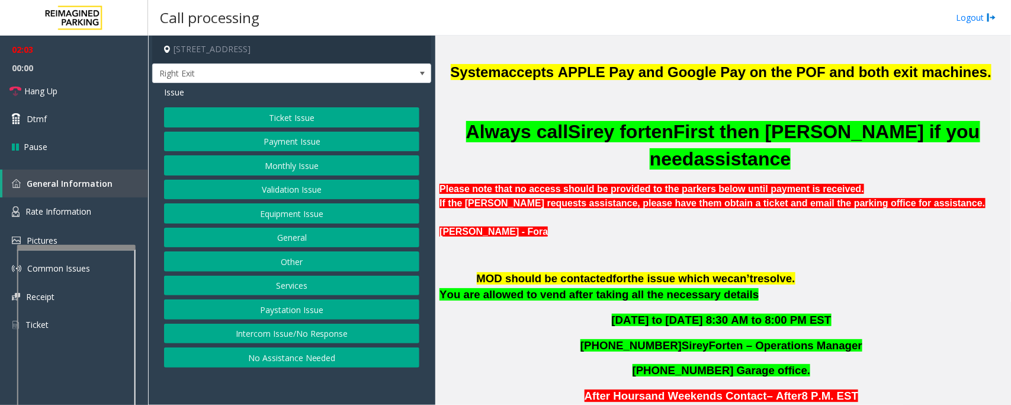
click at [301, 188] on button "Validation Issue" at bounding box center [291, 190] width 255 height 20
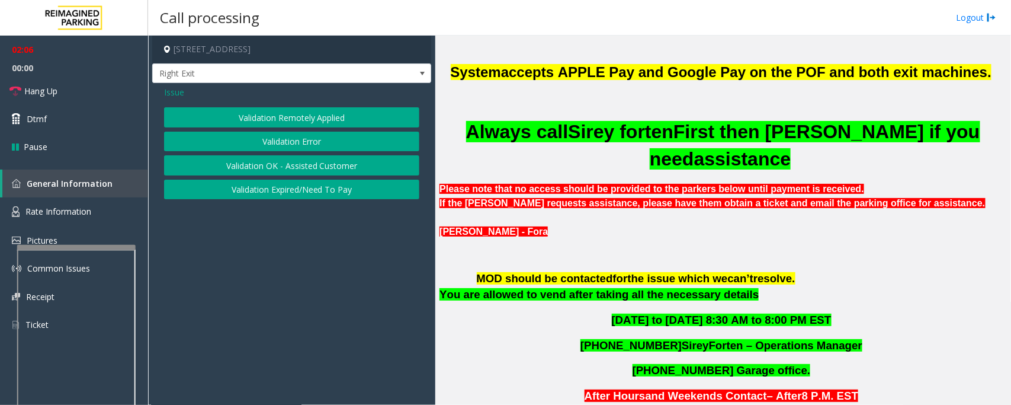
click at [345, 197] on button "Validation Expired/Need To Pay" at bounding box center [291, 190] width 255 height 20
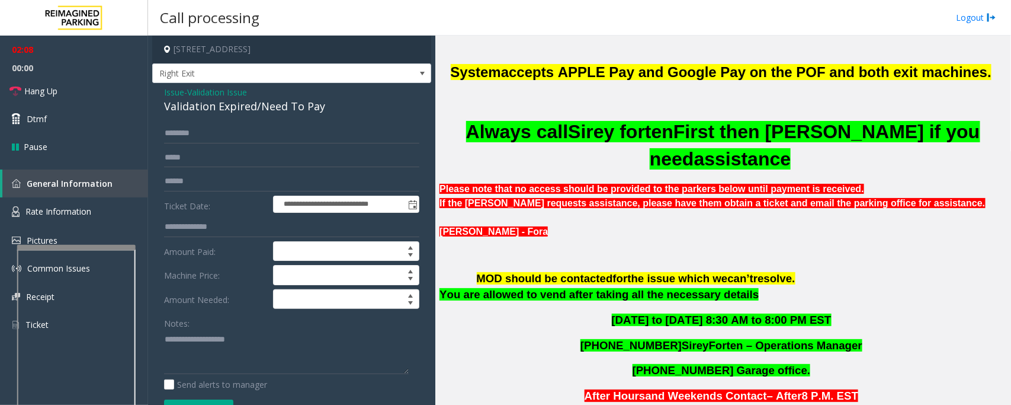
click at [169, 91] on span "Issue" at bounding box center [174, 92] width 20 height 12
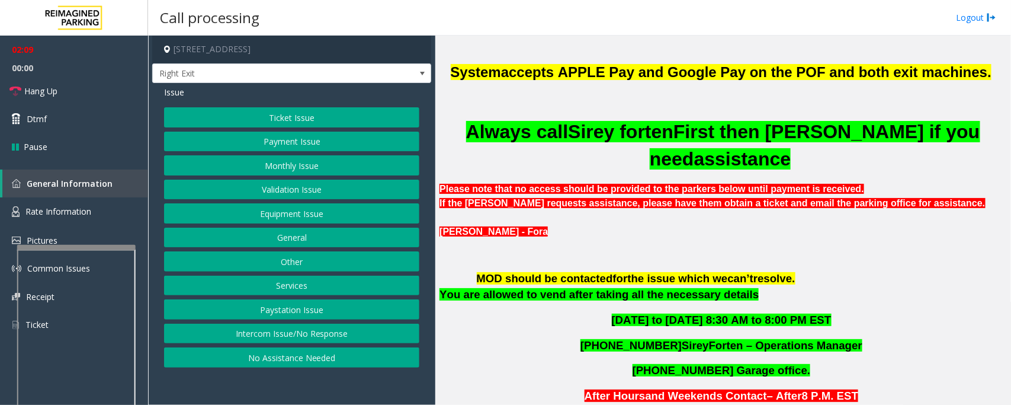
click at [244, 214] on button "Equipment Issue" at bounding box center [291, 213] width 255 height 20
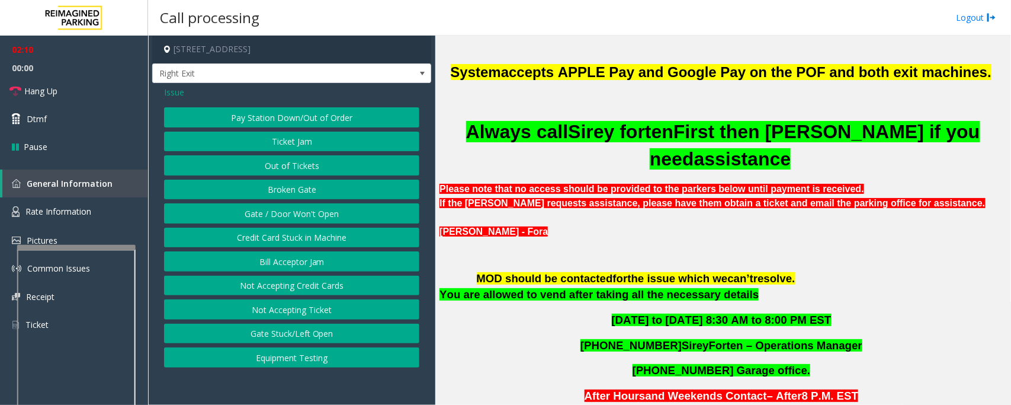
click at [321, 206] on button "Gate / Door Won't Open" at bounding box center [291, 213] width 255 height 20
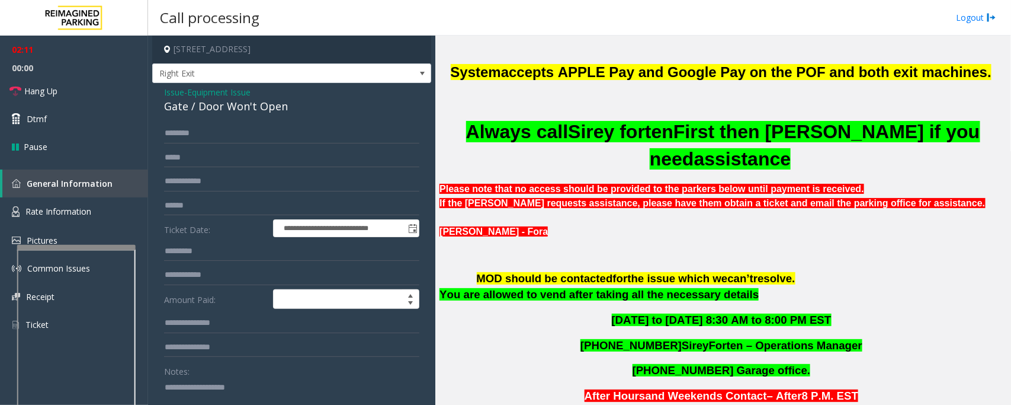
click at [255, 107] on div "Gate / Door Won't Open" at bounding box center [291, 106] width 255 height 16
copy div "Gate / Door Won't Open"
click at [172, 95] on span "Issue" at bounding box center [174, 92] width 20 height 12
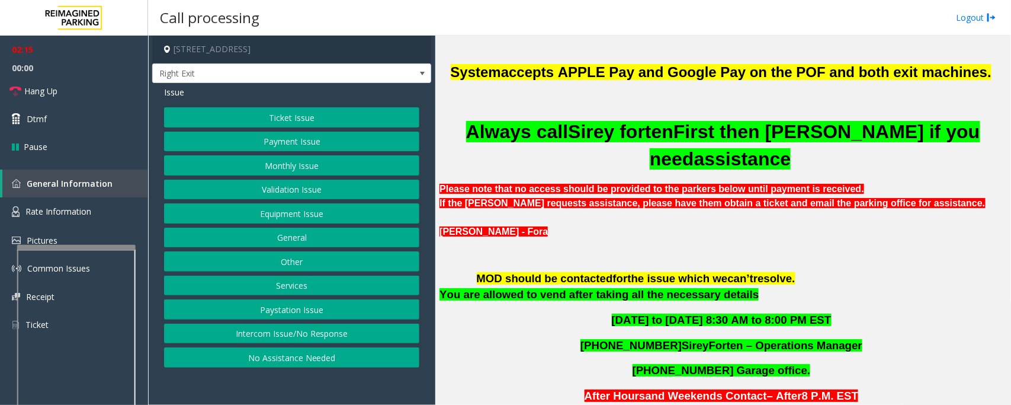
click at [283, 193] on button "Validation Issue" at bounding box center [291, 190] width 255 height 20
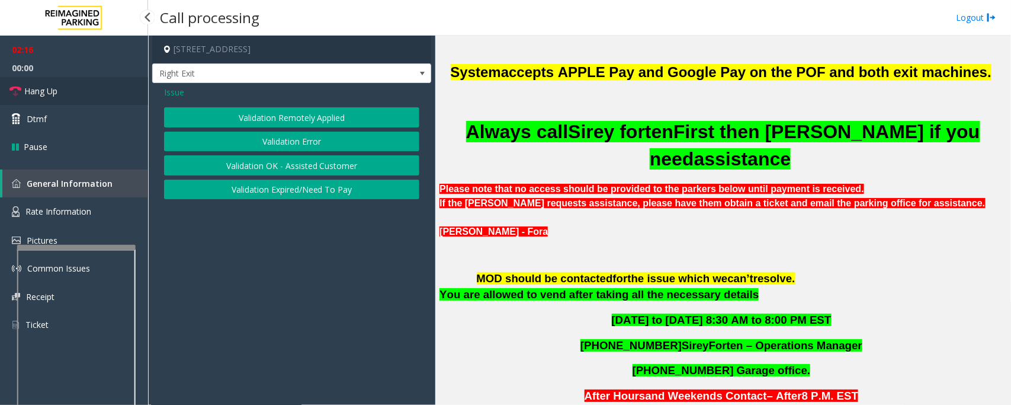
click at [83, 93] on link "Hang Up" at bounding box center [74, 91] width 148 height 28
click at [254, 191] on button "Validation Expired/Need To Pay" at bounding box center [291, 190] width 255 height 20
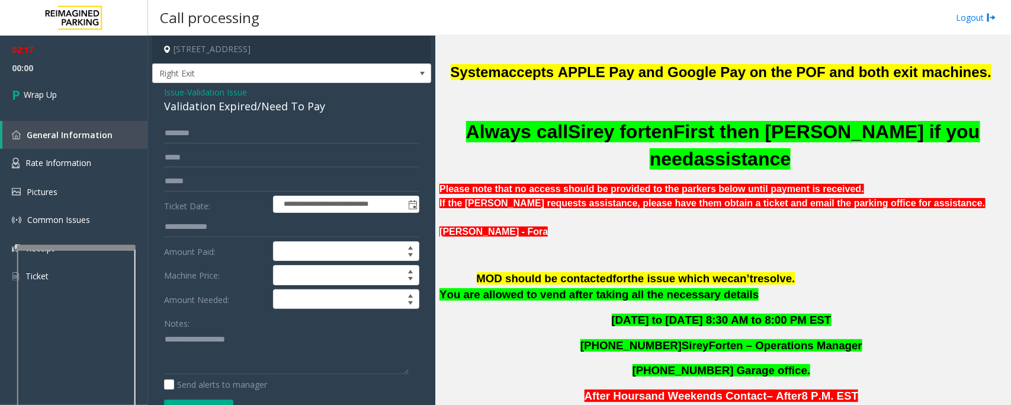
click at [241, 110] on div "Validation Expired/Need To Pay" at bounding box center [291, 106] width 255 height 16
copy div "Validation Expired/Need To Pay"
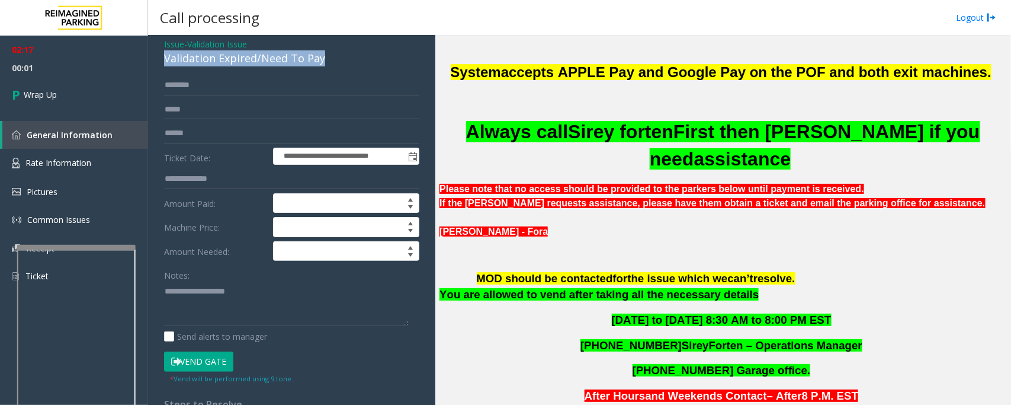
scroll to position [74, 0]
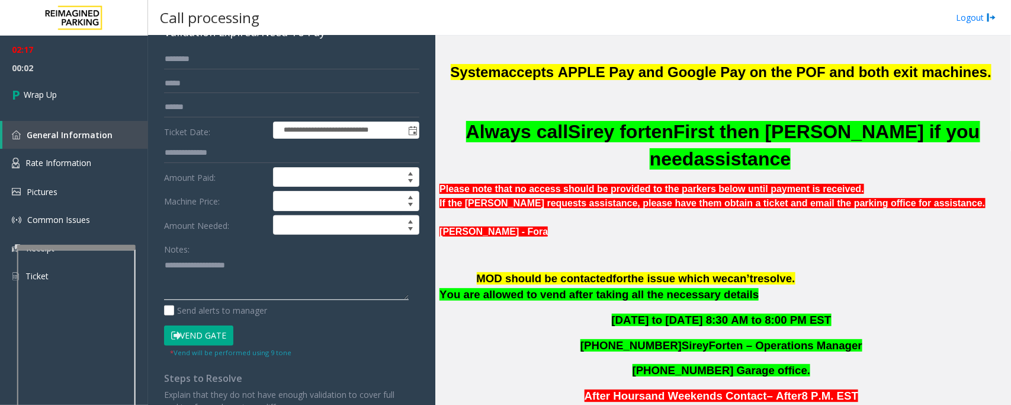
click at [247, 287] on textarea at bounding box center [286, 277] width 245 height 44
paste textarea "**********"
type textarea "**********"
click at [57, 67] on span "00:30" at bounding box center [74, 68] width 148 height 18
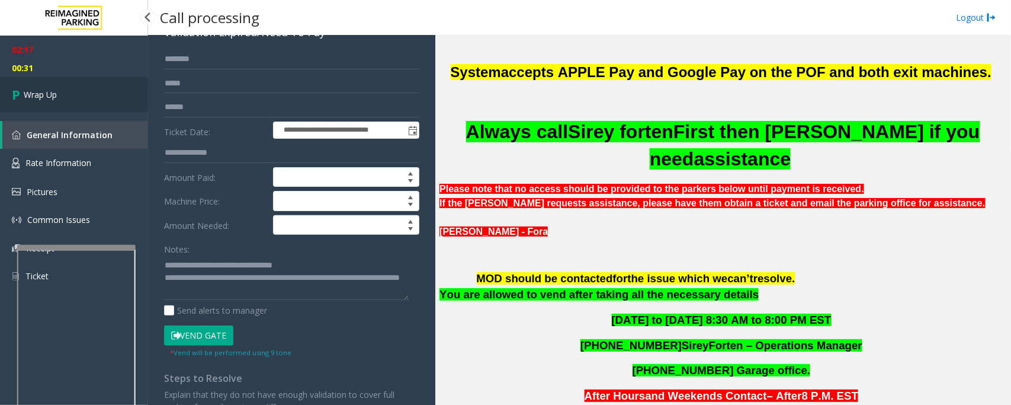
click at [57, 77] on link "Wrap Up" at bounding box center [74, 94] width 148 height 35
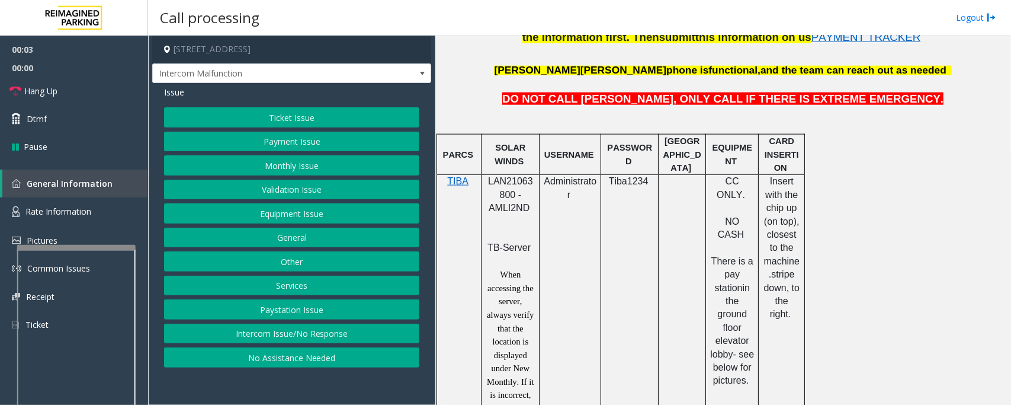
scroll to position [741, 0]
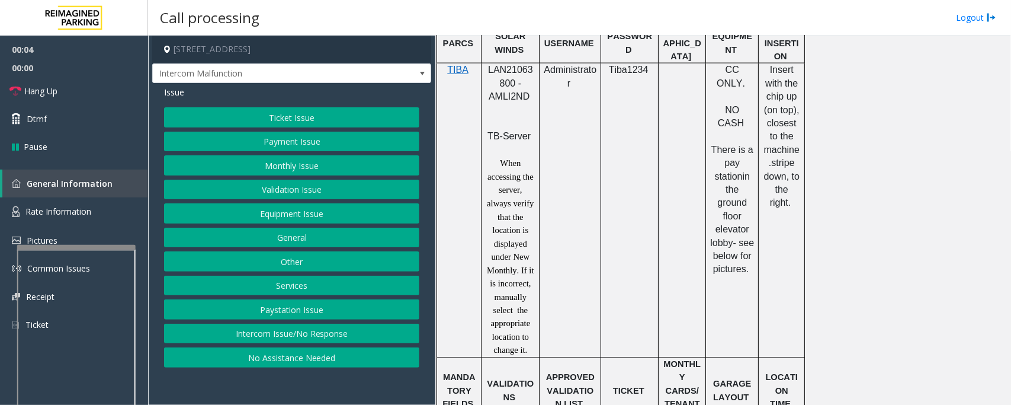
click at [505, 69] on span "LAN21063800 - AMLI2ND" at bounding box center [510, 83] width 45 height 37
copy span "LAN21063800"
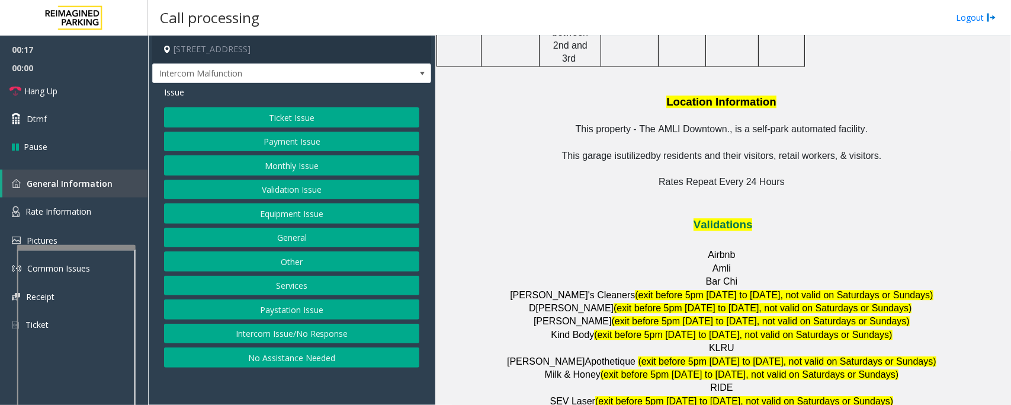
scroll to position [1629, 0]
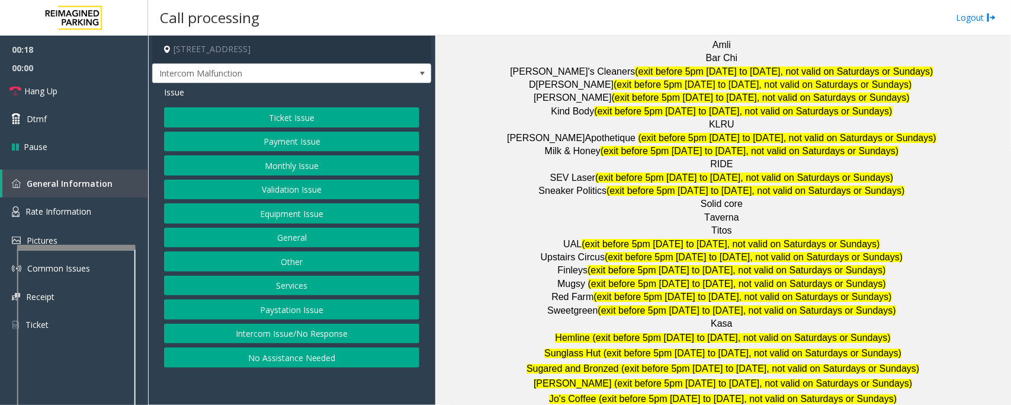
click at [285, 193] on button "Validation Issue" at bounding box center [291, 190] width 255 height 20
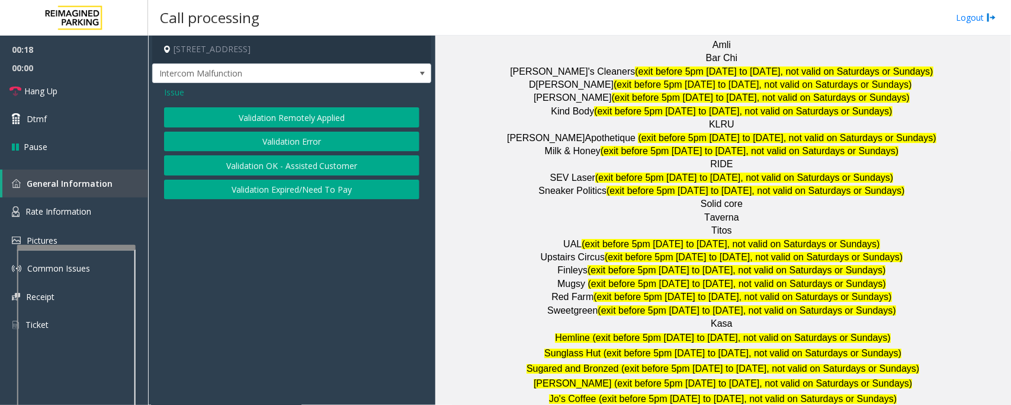
click at [309, 144] on button "Validation Error" at bounding box center [291, 142] width 255 height 20
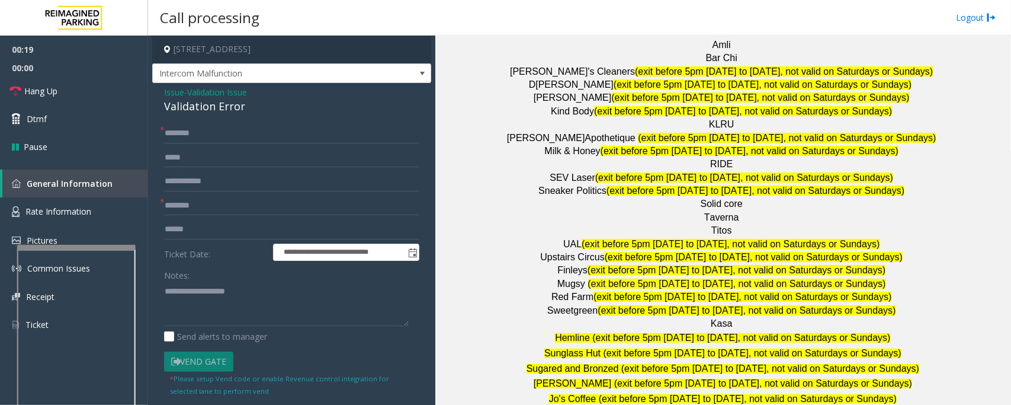
click at [178, 101] on div "Validation Error" at bounding box center [291, 106] width 255 height 16
copy div "Validation Error"
click at [283, 307] on textarea at bounding box center [286, 303] width 245 height 44
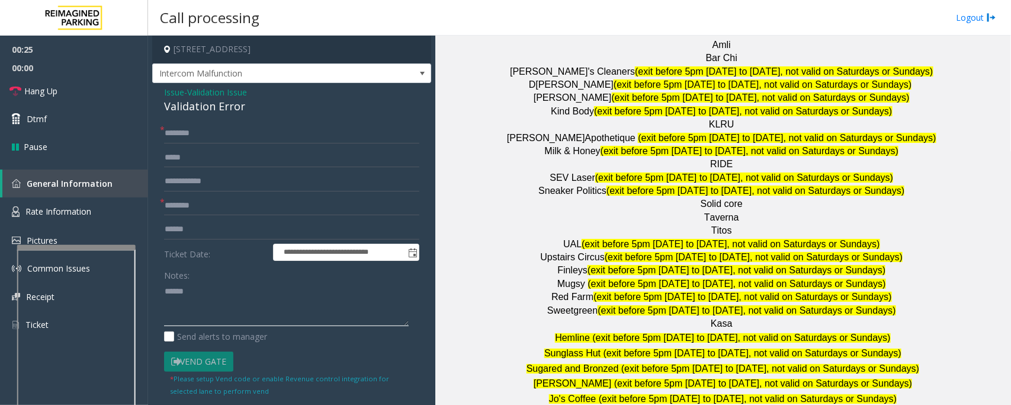
paste textarea "**********"
type textarea "**********"
drag, startPoint x: 742, startPoint y: 140, endPoint x: 689, endPoint y: 141, distance: 53.3
click at [689, 197] on p "Solid core" at bounding box center [723, 203] width 567 height 13
click at [252, 199] on input "**********" at bounding box center [291, 206] width 255 height 20
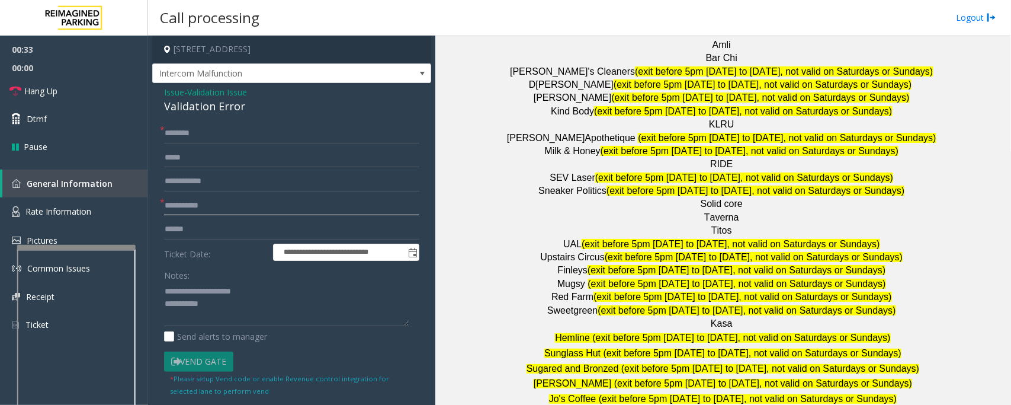
type input "**********"
click at [251, 325] on textarea at bounding box center [286, 303] width 245 height 44
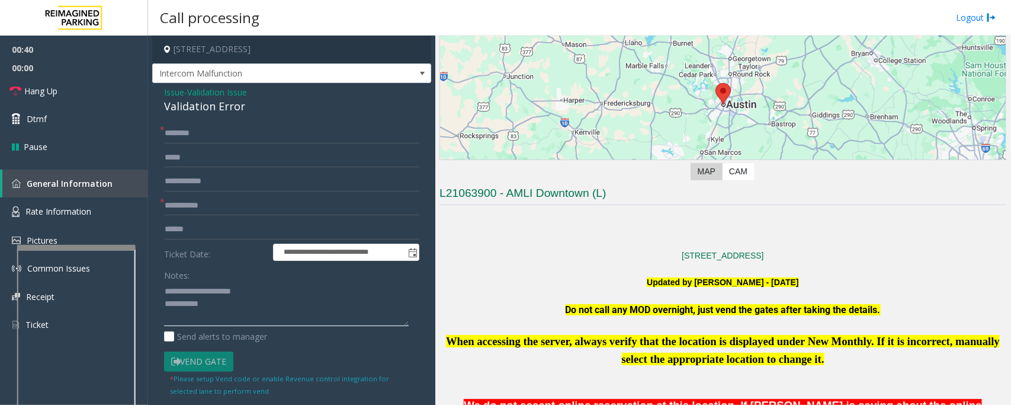
scroll to position [90, 0]
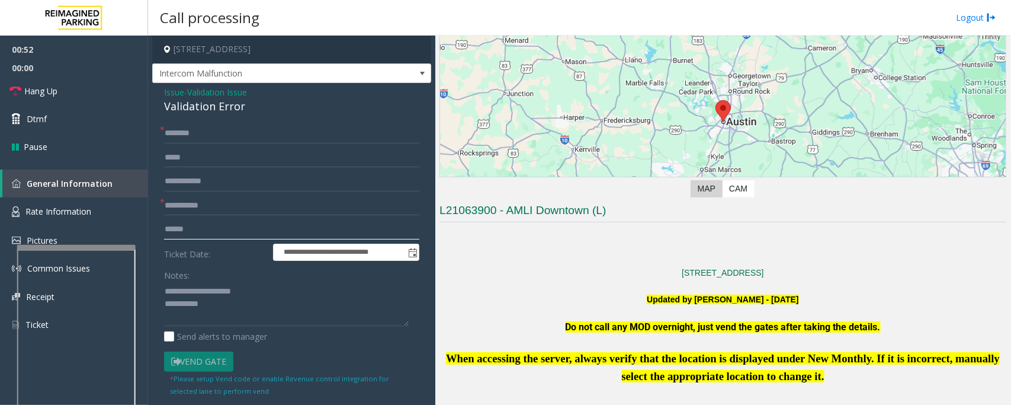
click at [223, 233] on input "text" at bounding box center [291, 229] width 255 height 20
type input "*******"
click at [396, 134] on input "text" at bounding box center [291, 133] width 255 height 20
click at [217, 144] on form "**********" at bounding box center [291, 259] width 255 height 273
click at [225, 129] on input "text" at bounding box center [291, 133] width 255 height 20
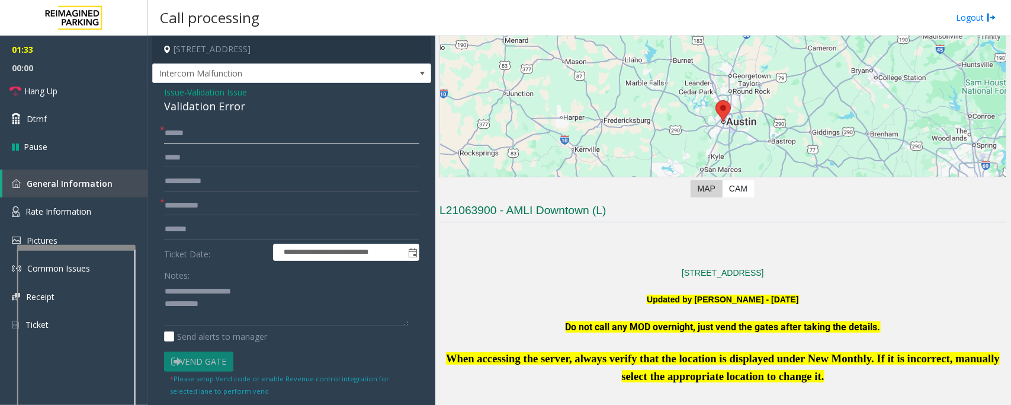
type input "*****"
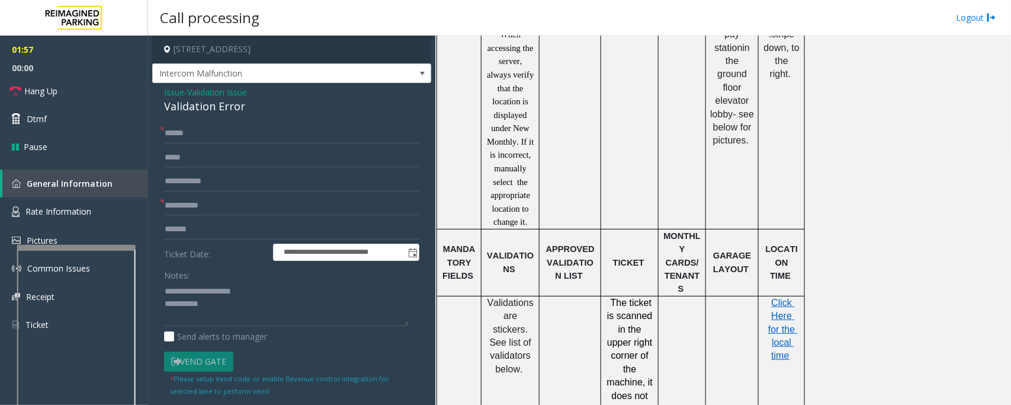
scroll to position [1053, 0]
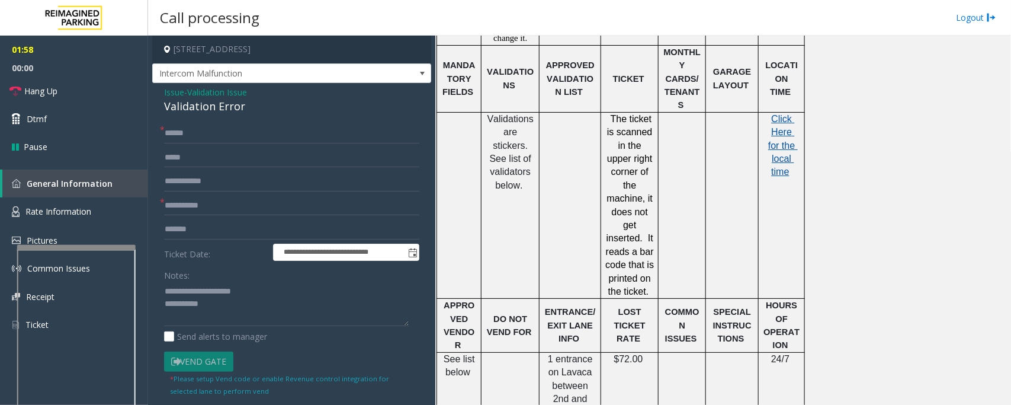
click at [774, 121] on span "Click Here for the local time" at bounding box center [784, 145] width 30 height 63
click at [303, 321] on textarea at bounding box center [286, 303] width 245 height 44
click at [57, 95] on span "Hang Up" at bounding box center [40, 91] width 33 height 12
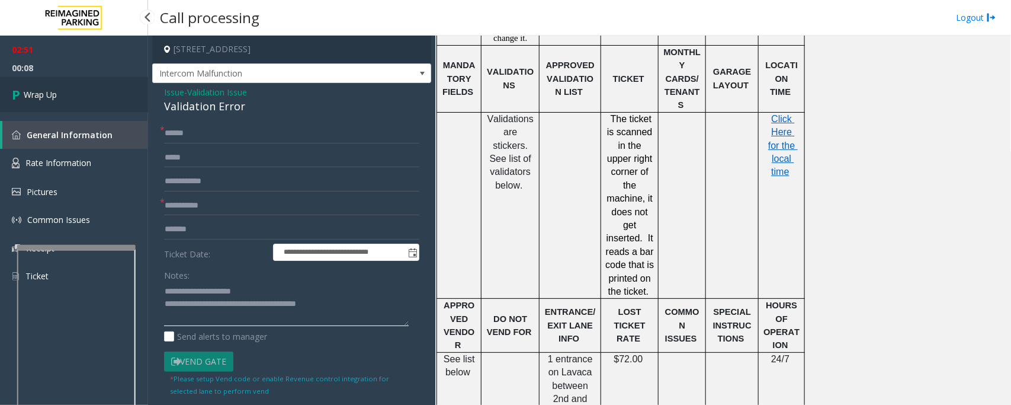
type textarea "**********"
click at [67, 97] on link "Wrap Up" at bounding box center [74, 94] width 148 height 35
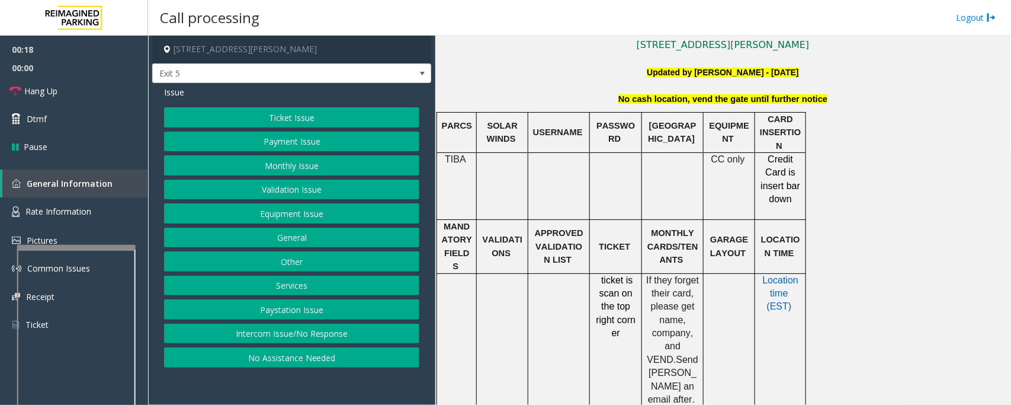
scroll to position [233, 0]
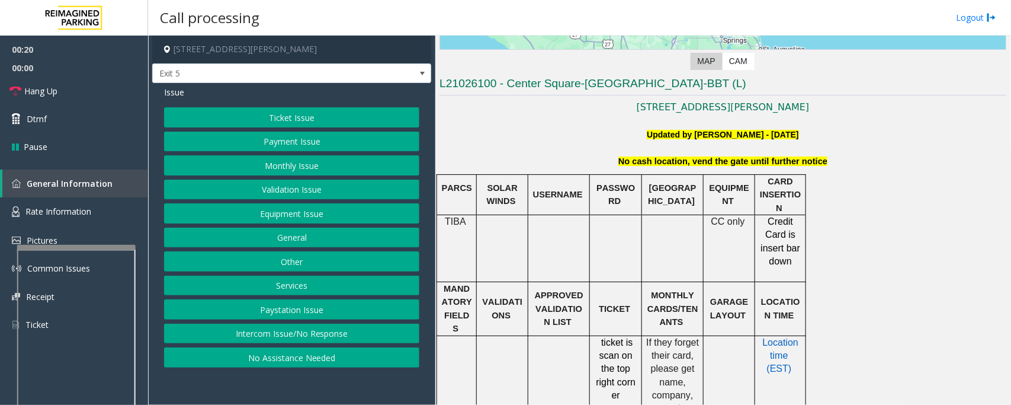
click at [325, 327] on button "Intercom Issue/No Response" at bounding box center [291, 334] width 255 height 20
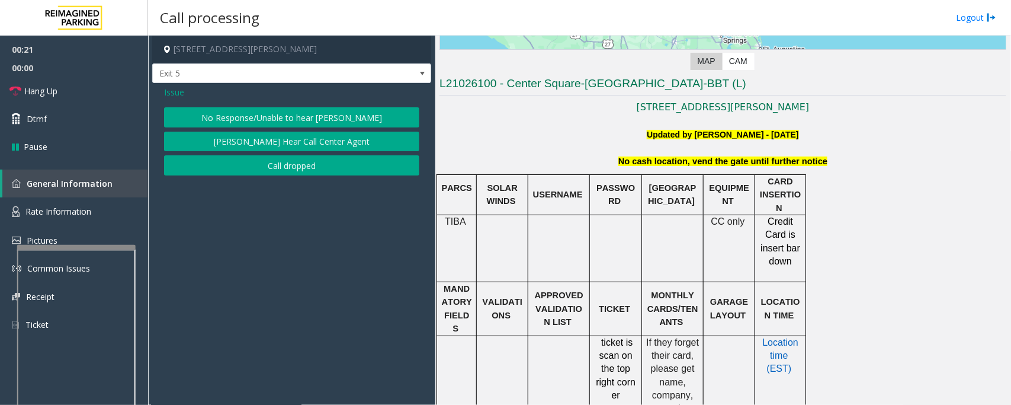
click at [294, 120] on button "No Response/Unable to hear [PERSON_NAME]" at bounding box center [291, 117] width 255 height 20
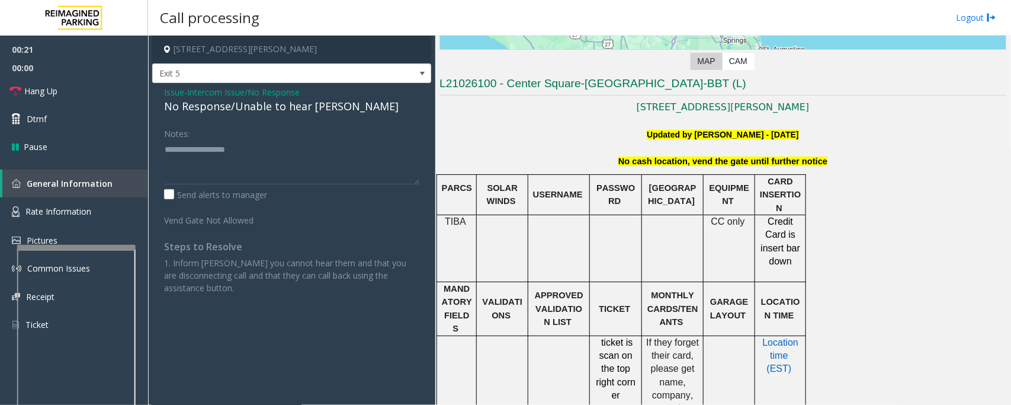
click at [311, 108] on div "No Response/Unable to hear [PERSON_NAME]" at bounding box center [291, 106] width 255 height 16
click at [314, 155] on textarea at bounding box center [291, 162] width 255 height 44
type textarea "**********"
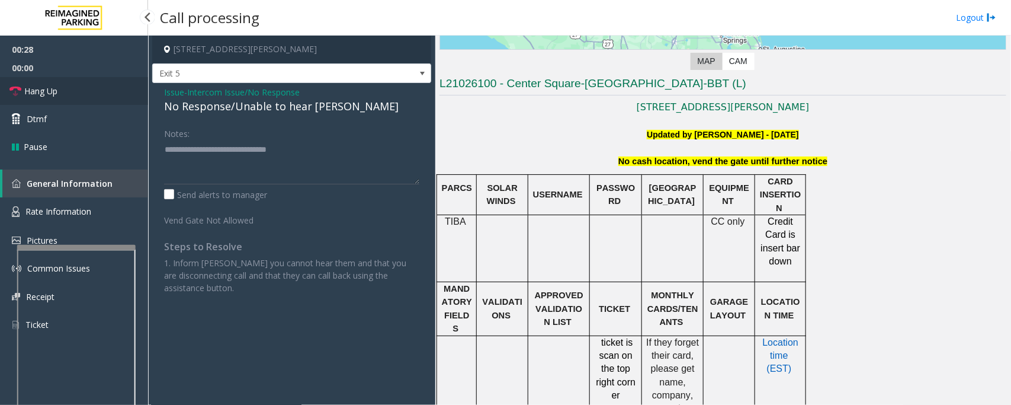
click at [30, 92] on span "Hang Up" at bounding box center [40, 91] width 33 height 12
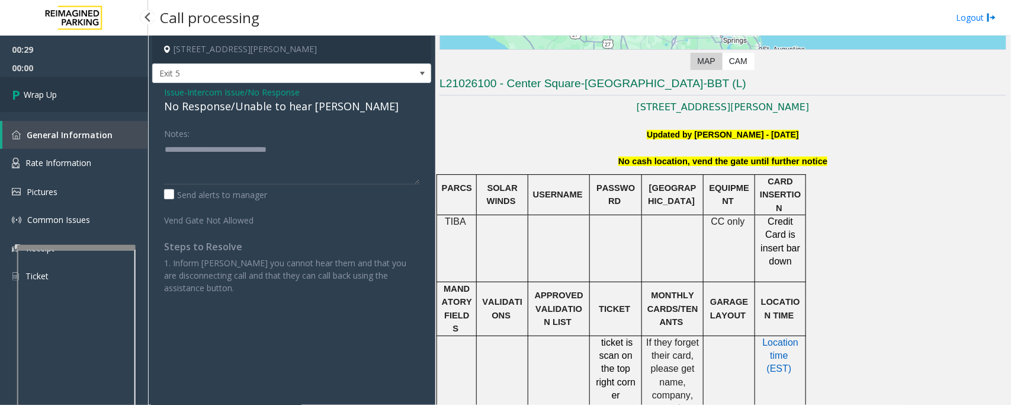
click at [27, 98] on span "Wrap Up" at bounding box center [40, 94] width 33 height 12
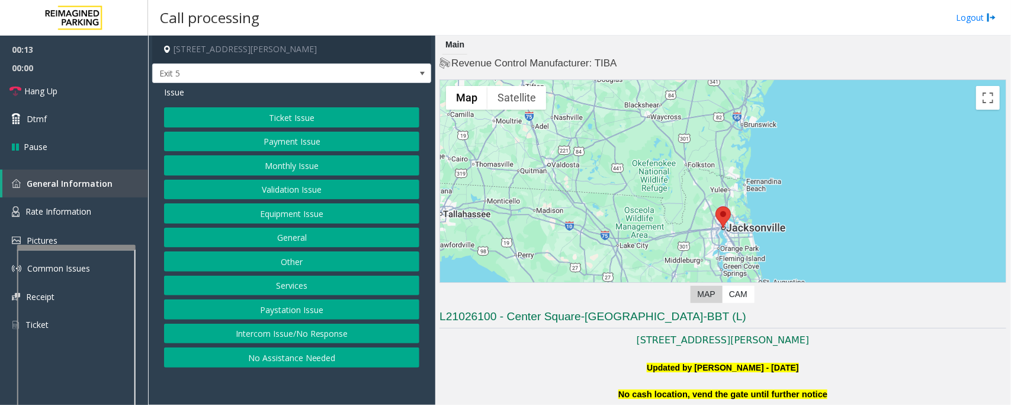
click at [247, 331] on button "Intercom Issue/No Response" at bounding box center [291, 334] width 255 height 20
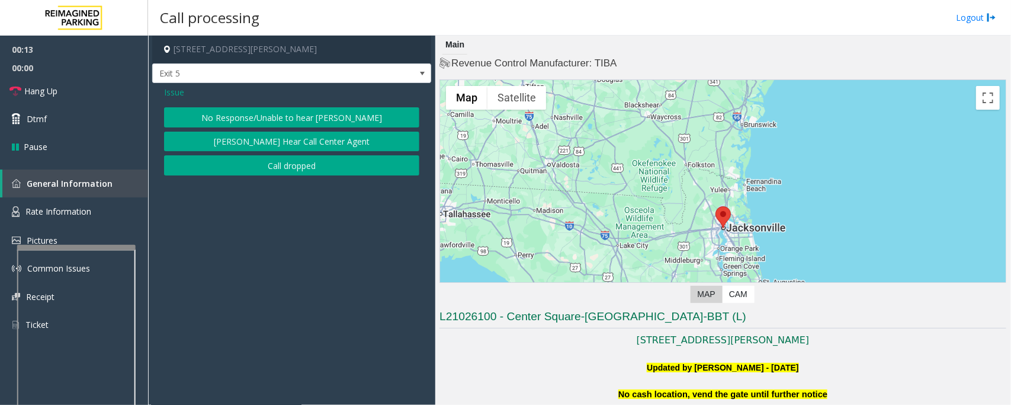
click at [273, 116] on button "No Response/Unable to hear [PERSON_NAME]" at bounding box center [291, 117] width 255 height 20
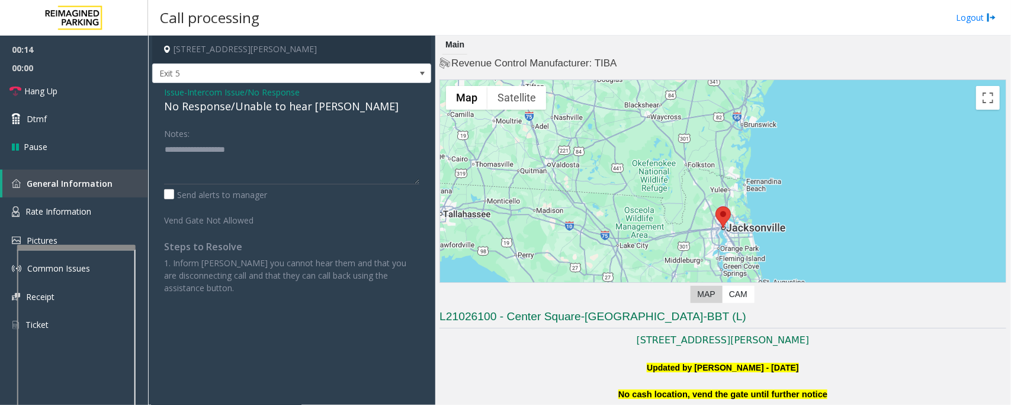
click at [329, 103] on div "No Response/Unable to hear [PERSON_NAME]" at bounding box center [291, 106] width 255 height 16
type textarea "**********"
click at [99, 92] on link "Hang Up" at bounding box center [74, 91] width 148 height 28
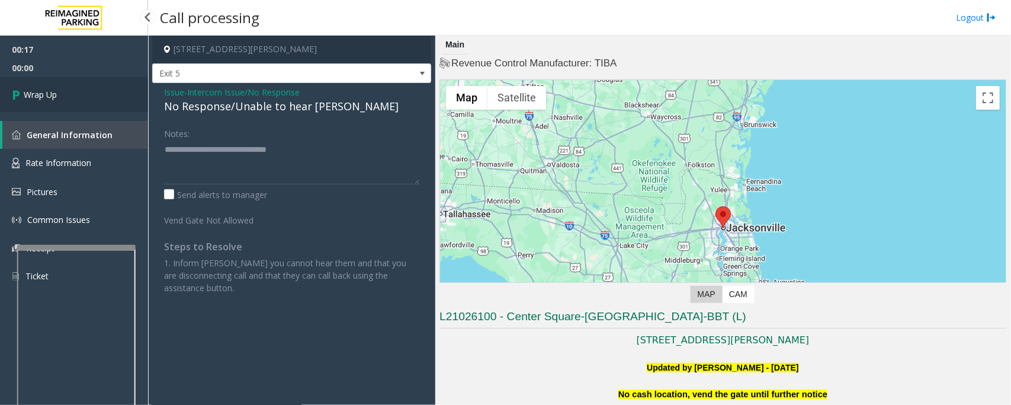
click at [54, 105] on link "Wrap Up" at bounding box center [74, 94] width 148 height 35
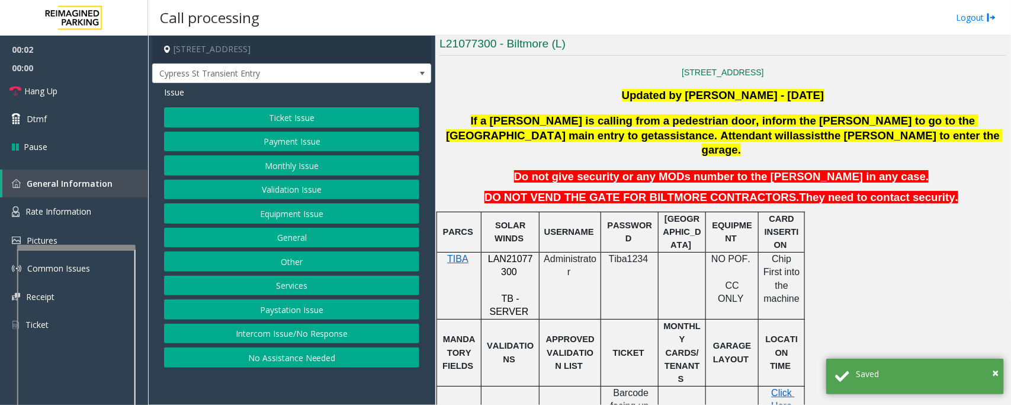
scroll to position [296, 0]
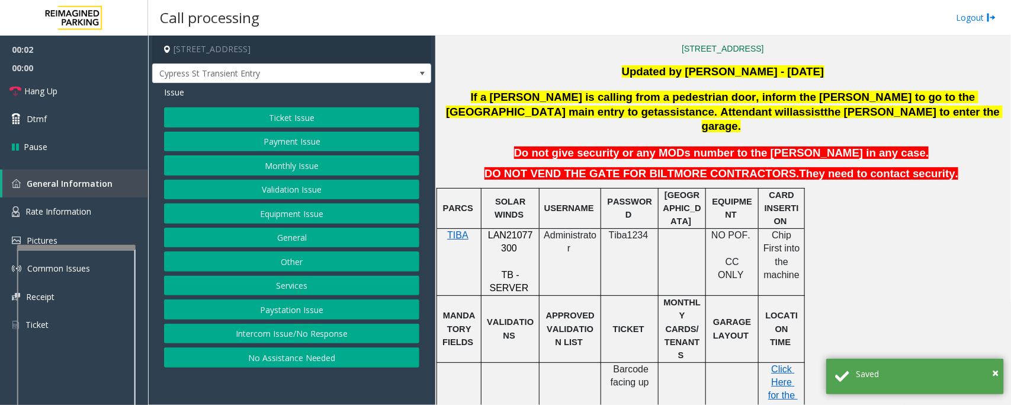
click at [501, 230] on span "LAN21077300" at bounding box center [510, 241] width 45 height 23
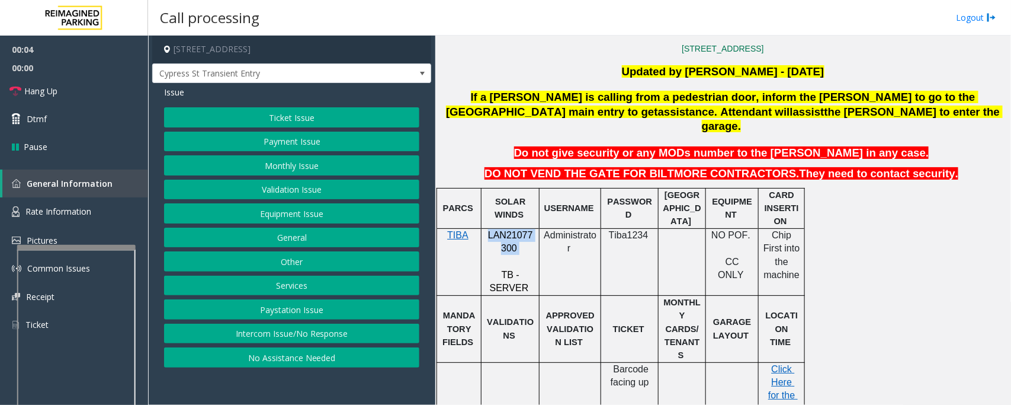
copy p "LAN21077300"
click at [235, 338] on button "Intercom Issue/No Response" at bounding box center [291, 334] width 255 height 20
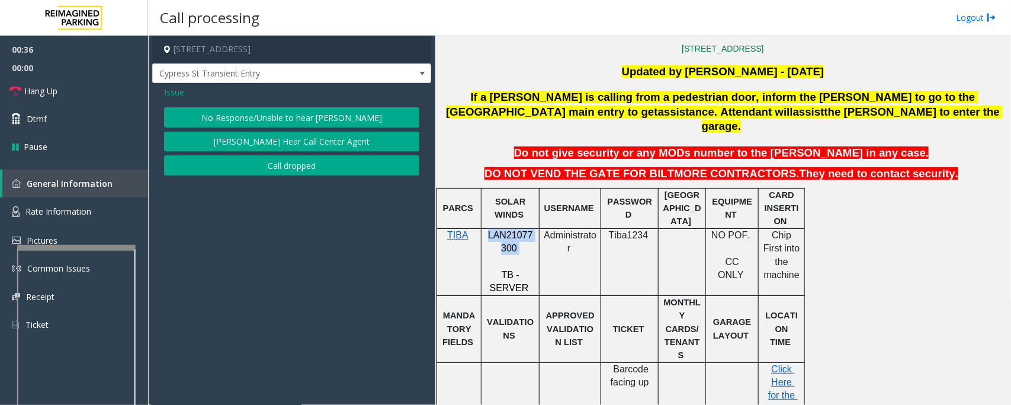
click at [297, 126] on button "No Response/Unable to hear [PERSON_NAME]" at bounding box center [291, 117] width 255 height 20
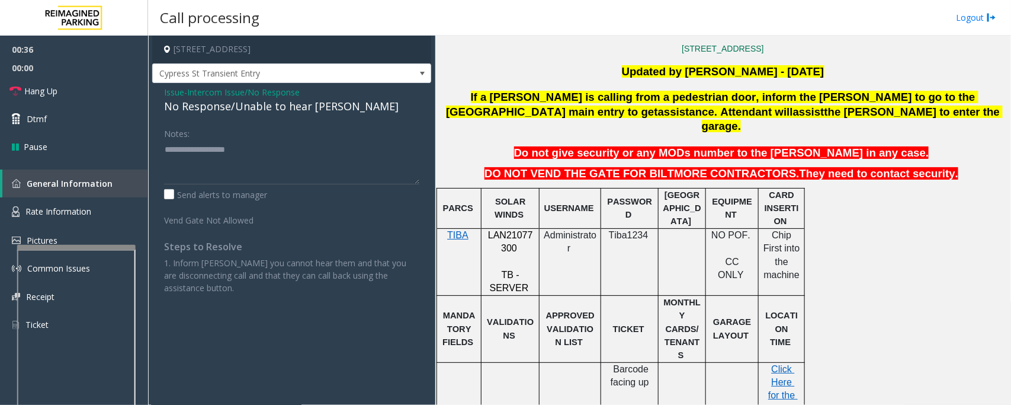
click at [292, 111] on div "No Response/Unable to hear [PERSON_NAME]" at bounding box center [291, 106] width 255 height 16
drag, startPoint x: 292, startPoint y: 111, endPoint x: 225, endPoint y: 108, distance: 66.4
click at [290, 111] on div "No Response/Unable to hear [PERSON_NAME]" at bounding box center [291, 106] width 255 height 16
type textarea "**********"
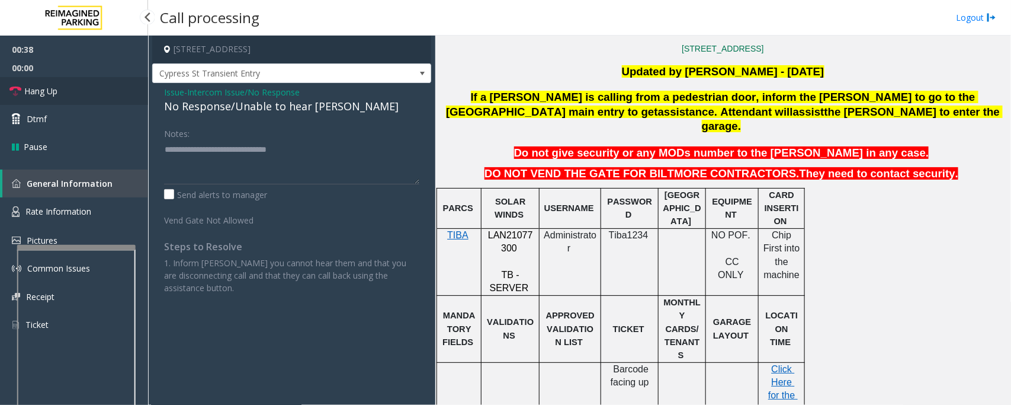
click at [93, 101] on link "Hang Up" at bounding box center [74, 91] width 148 height 28
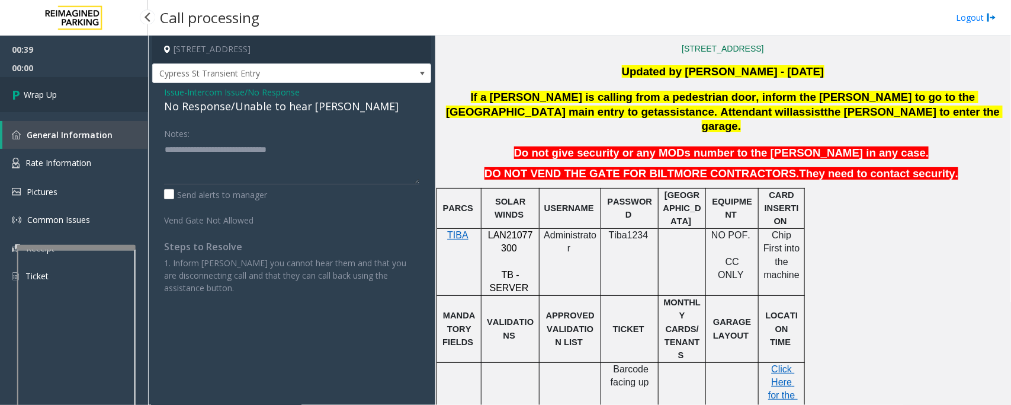
click at [24, 110] on link "Wrap Up" at bounding box center [74, 94] width 148 height 35
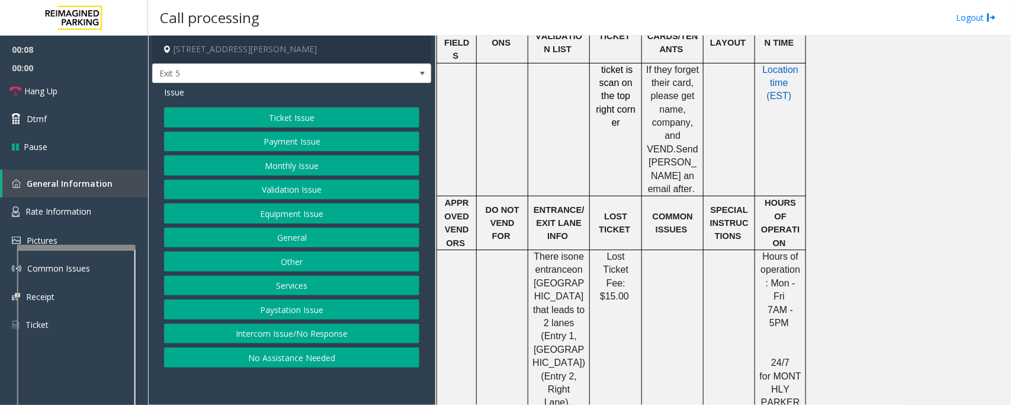
scroll to position [415, 0]
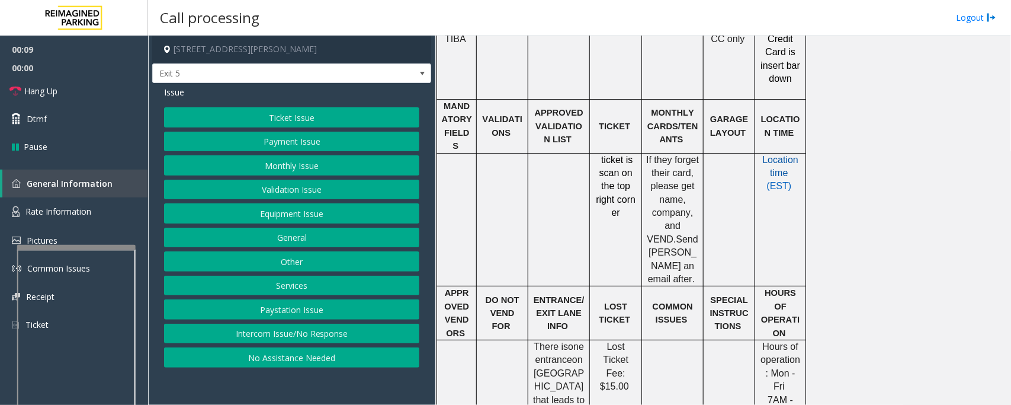
click at [783, 155] on span "Location time" at bounding box center [782, 166] width 39 height 23
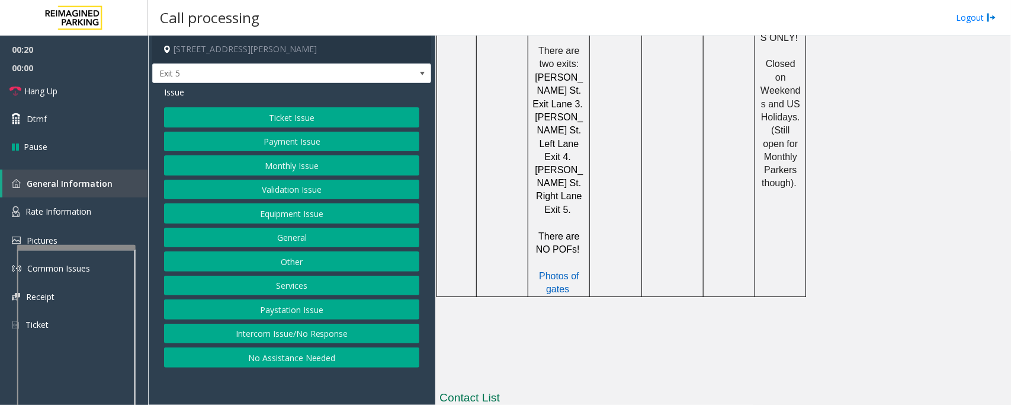
scroll to position [1074, 0]
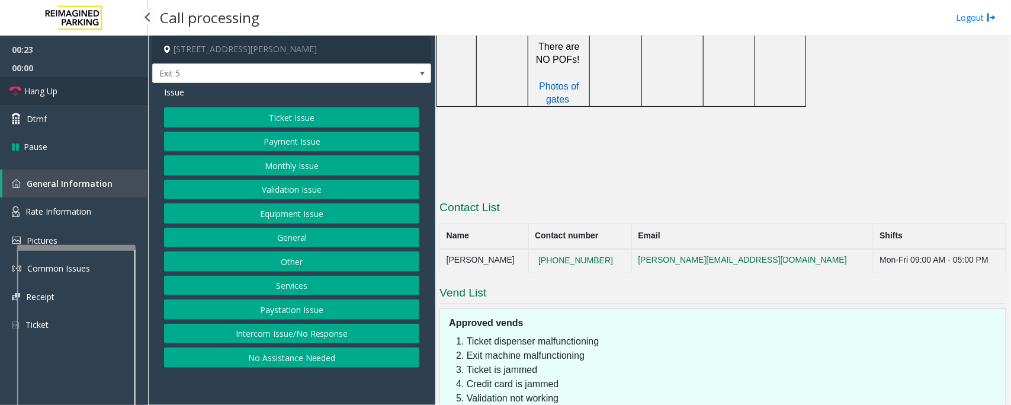
click at [60, 90] on link "Hang Up" at bounding box center [74, 91] width 148 height 28
click at [372, 330] on button "Intercom Issue/No Response" at bounding box center [291, 334] width 255 height 20
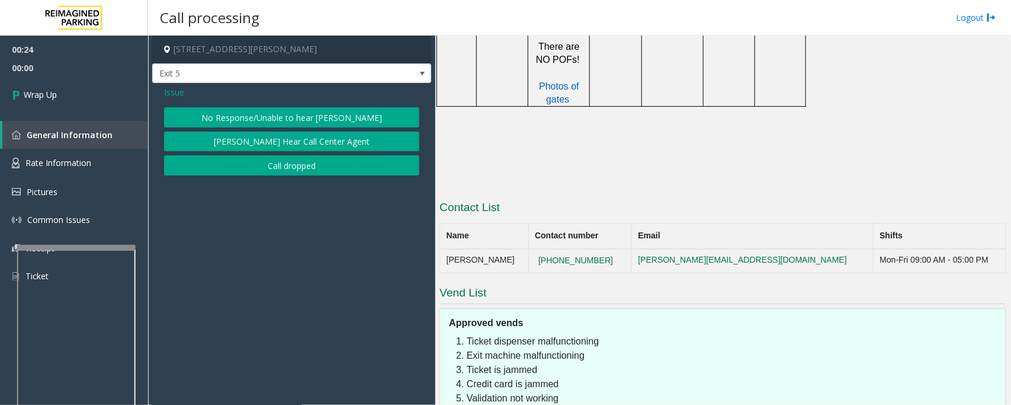
click at [362, 119] on button "No Response/Unable to hear [PERSON_NAME]" at bounding box center [291, 117] width 255 height 20
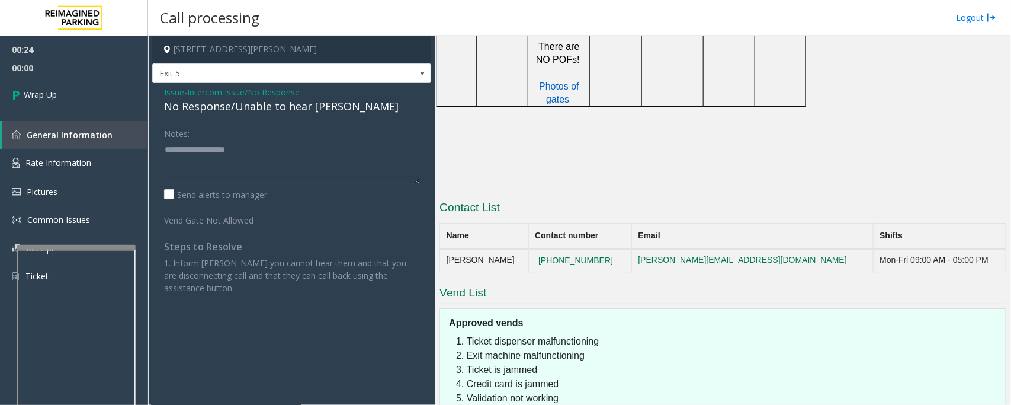
click at [299, 119] on div "Issue - Intercom Issue/No Response No Response/Unable to hear [PERSON_NAME] Not…" at bounding box center [291, 194] width 279 height 223
click at [345, 107] on div "No Response/Unable to hear [PERSON_NAME]" at bounding box center [291, 106] width 255 height 16
click at [323, 107] on div "No Response/Unable to hear [PERSON_NAME]" at bounding box center [291, 106] width 255 height 16
drag, startPoint x: 323, startPoint y: 107, endPoint x: 312, endPoint y: 111, distance: 11.8
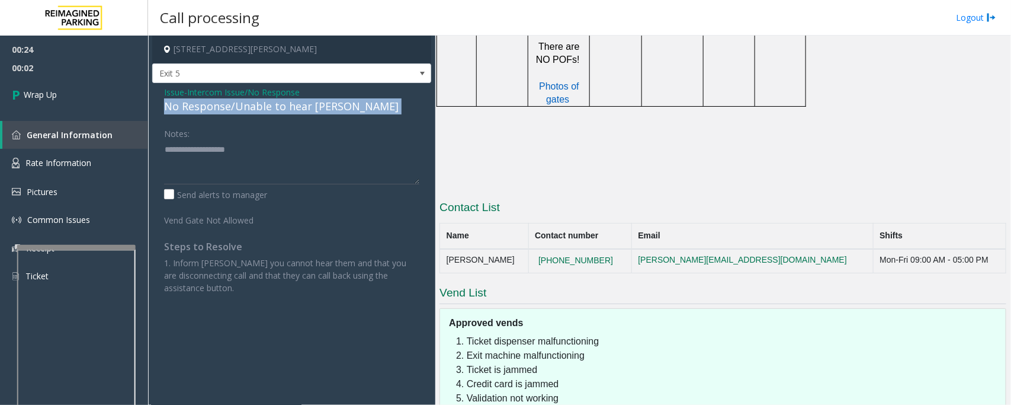
click at [321, 107] on div "No Response/Unable to hear [PERSON_NAME]" at bounding box center [291, 106] width 255 height 16
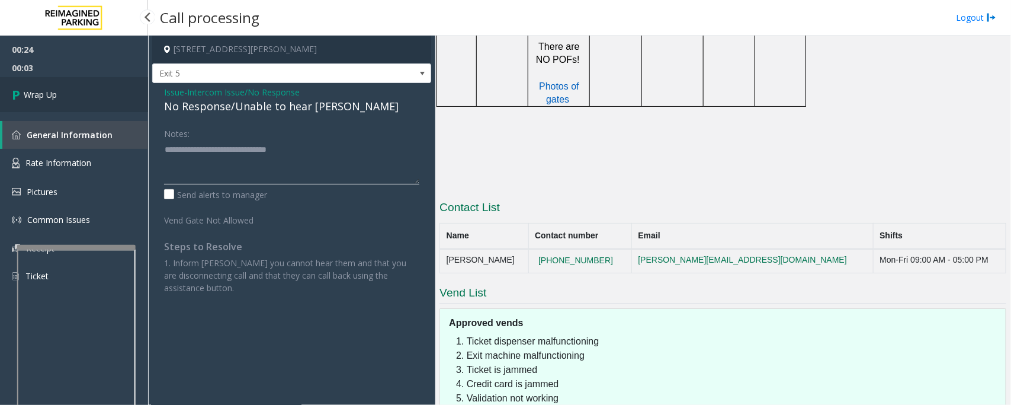
type textarea "**********"
click at [64, 82] on link "Wrap Up" at bounding box center [74, 94] width 148 height 35
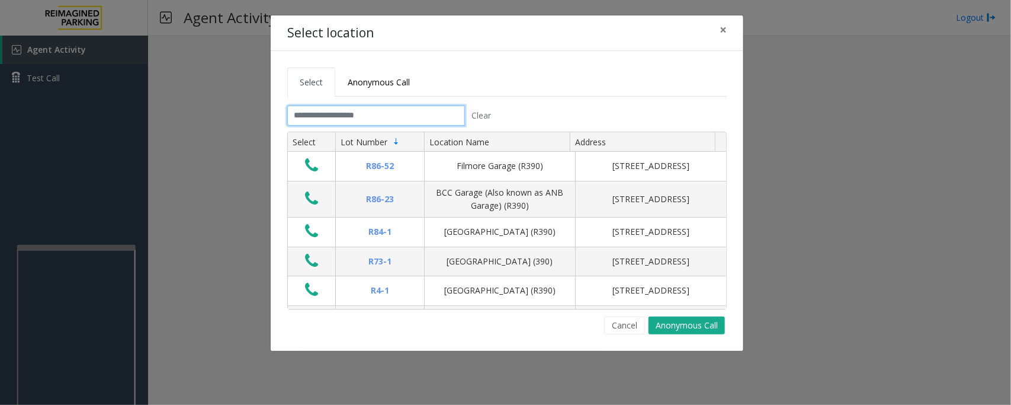
click at [358, 122] on input "text" at bounding box center [376, 115] width 178 height 20
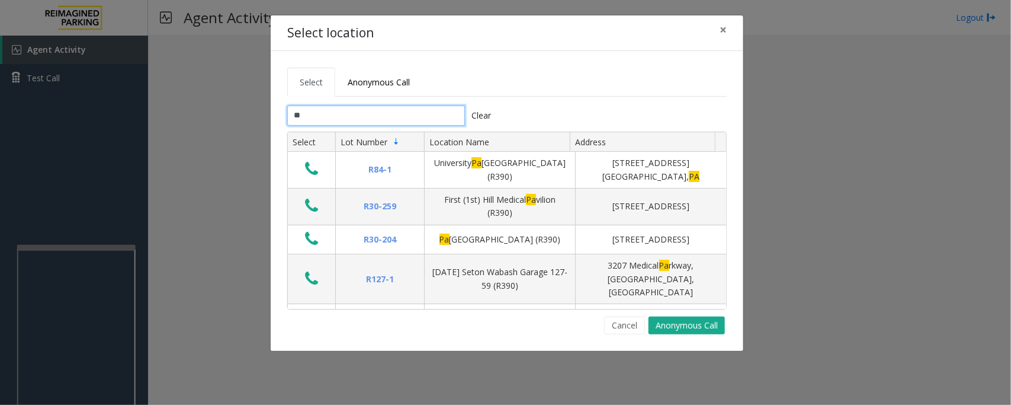
type input "*"
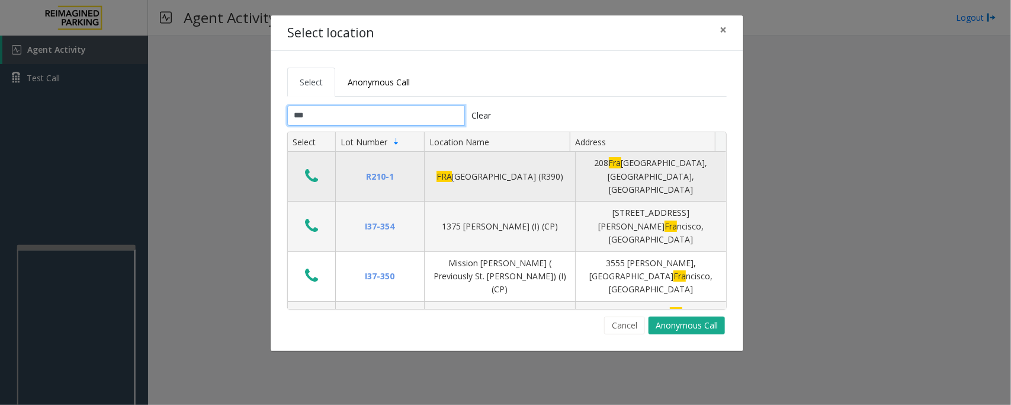
type input "***"
click at [309, 169] on icon "Data table" at bounding box center [311, 176] width 13 height 17
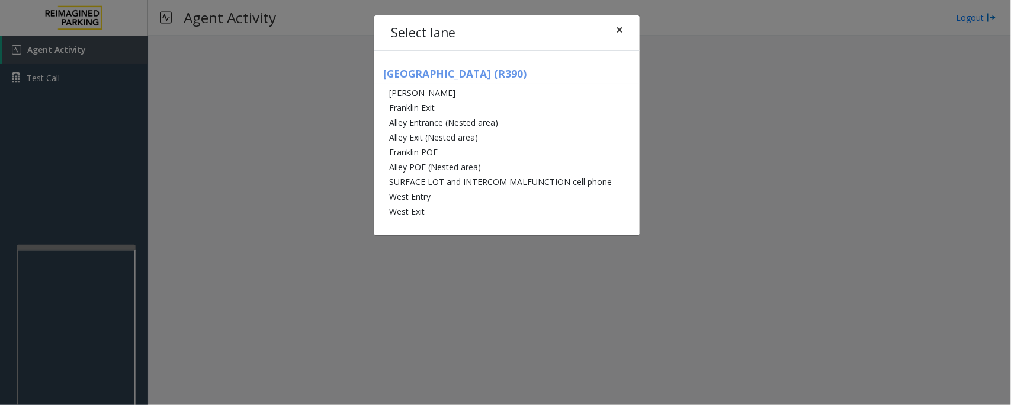
click at [625, 30] on button "×" at bounding box center [620, 29] width 24 height 29
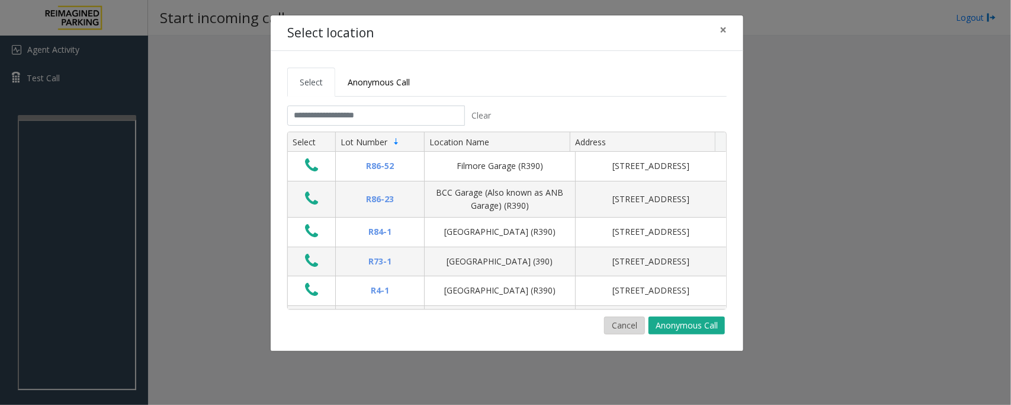
click at [612, 321] on button "Cancel" at bounding box center [624, 325] width 41 height 18
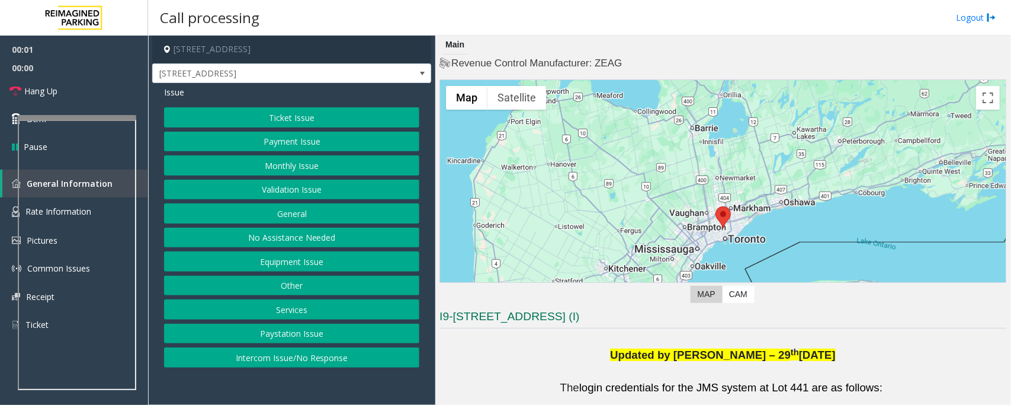
scroll to position [148, 0]
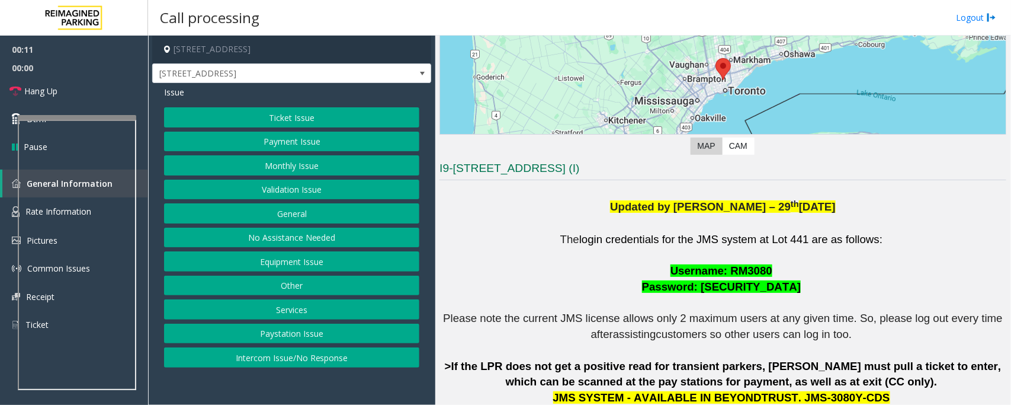
click at [331, 241] on button "No Assistance Needed" at bounding box center [291, 238] width 255 height 20
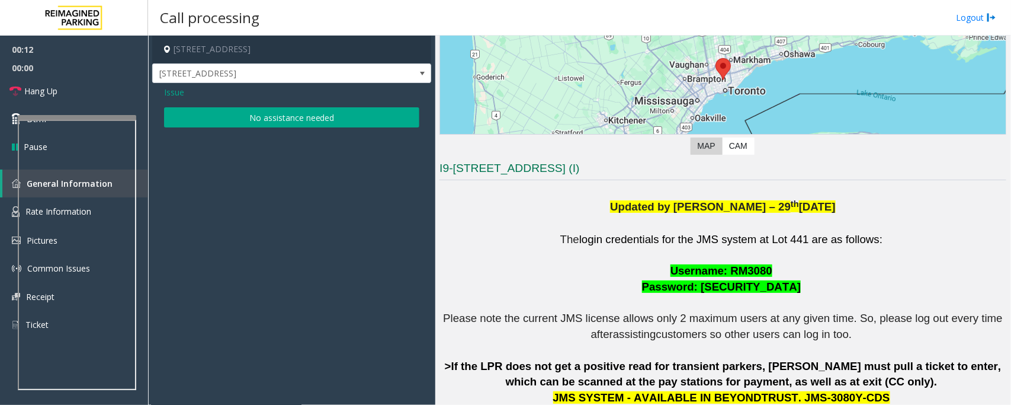
click at [335, 123] on button "No assistance needed" at bounding box center [291, 117] width 255 height 20
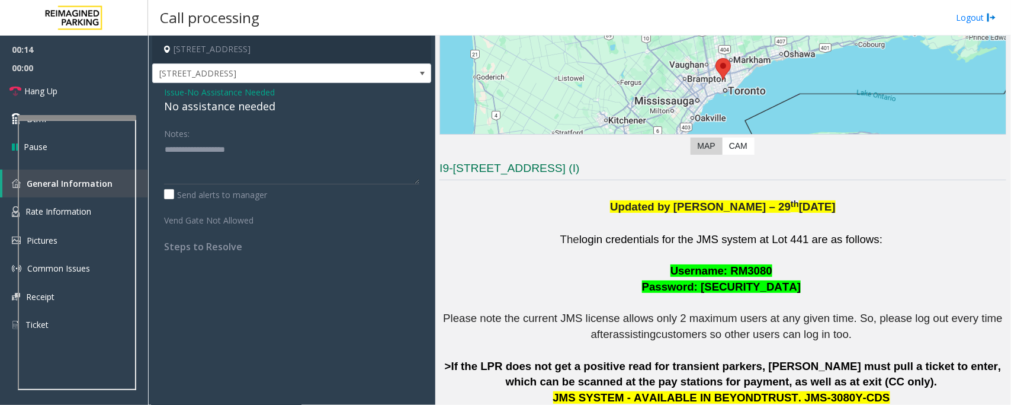
click at [206, 100] on div "No assistance needed" at bounding box center [291, 106] width 255 height 16
drag, startPoint x: 206, startPoint y: 100, endPoint x: 203, endPoint y: 107, distance: 8.3
click at [206, 101] on div "No assistance needed" at bounding box center [291, 106] width 255 height 16
click at [279, 158] on textarea at bounding box center [291, 162] width 255 height 44
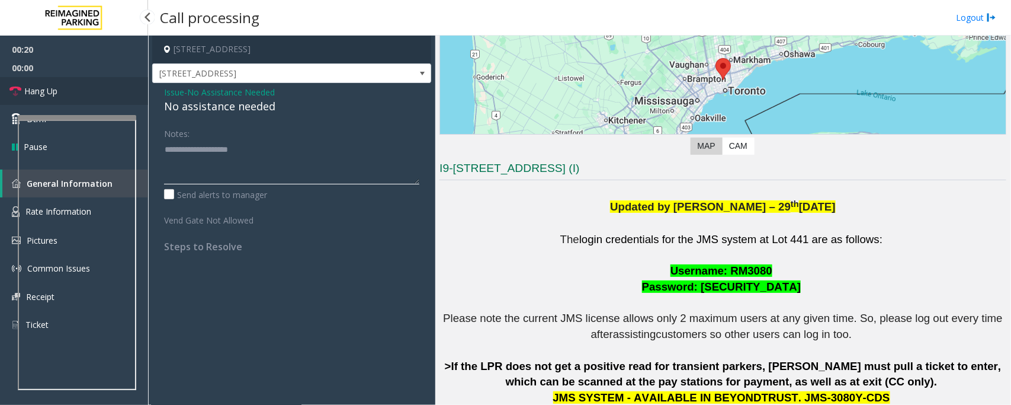
type textarea "**********"
click at [42, 89] on span "Hang Up" at bounding box center [40, 91] width 33 height 12
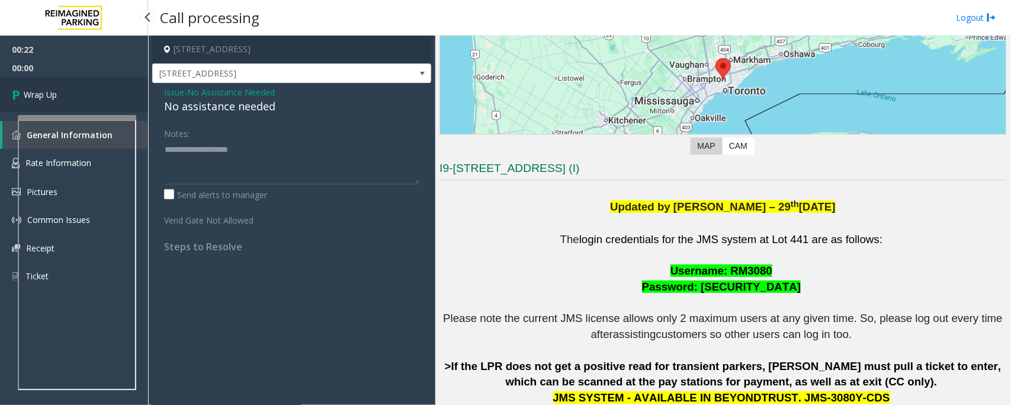
click at [8, 90] on link "Wrap Up" at bounding box center [74, 94] width 148 height 35
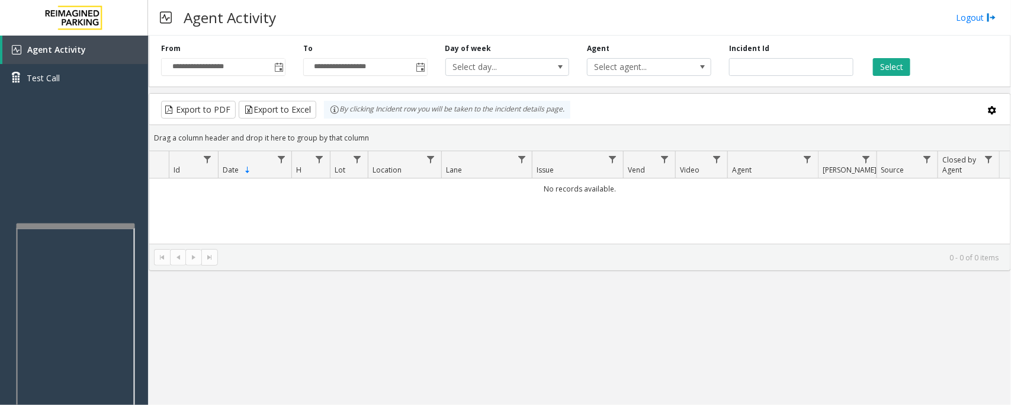
click at [111, 226] on div at bounding box center [76, 225] width 119 height 5
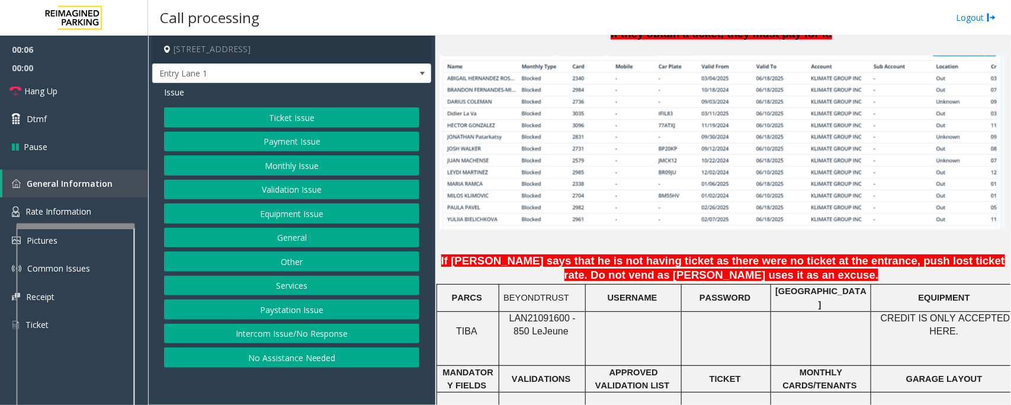
scroll to position [963, 0]
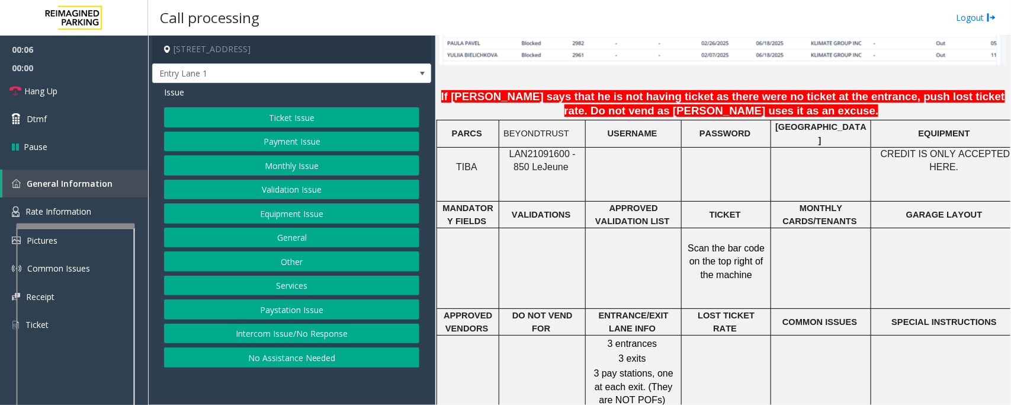
click at [548, 152] on span "LAN21091600 - 850 Le" at bounding box center [543, 160] width 66 height 23
copy span "LAN21091600"
click at [379, 328] on button "Intercom Issue/No Response" at bounding box center [291, 334] width 255 height 20
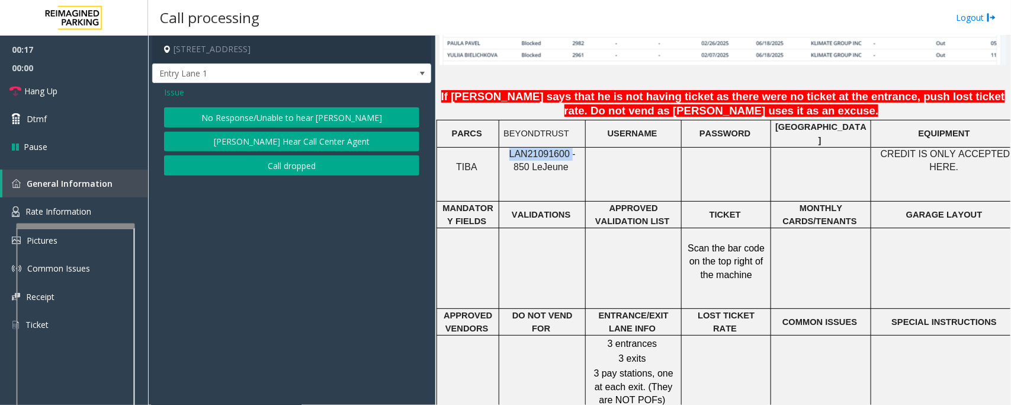
click at [258, 119] on button "No Response/Unable to hear [PERSON_NAME]" at bounding box center [291, 117] width 255 height 20
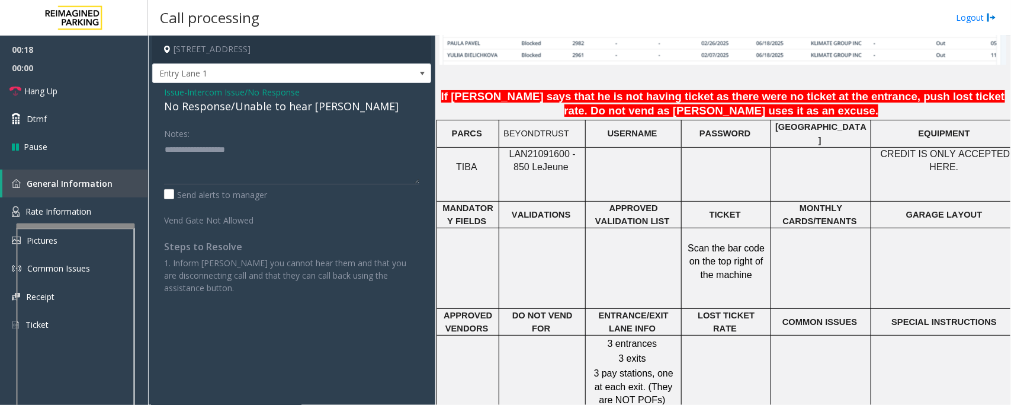
click at [238, 97] on span "Intercom Issue/No Response" at bounding box center [243, 92] width 113 height 12
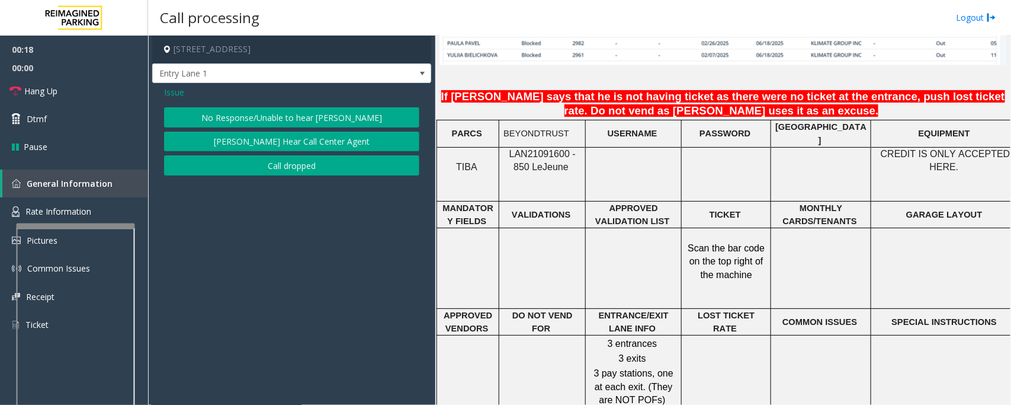
click at [238, 97] on div "Issue" at bounding box center [291, 92] width 255 height 12
click at [262, 126] on button "No Response/Unable to hear [PERSON_NAME]" at bounding box center [291, 117] width 255 height 20
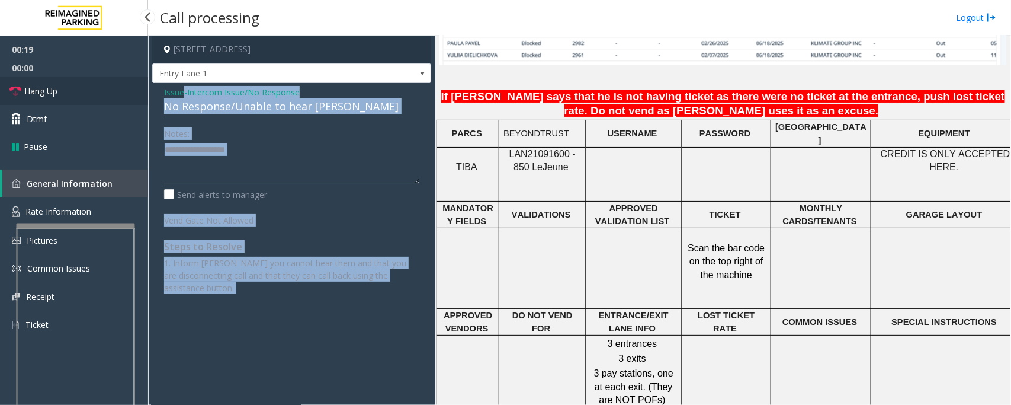
drag, startPoint x: 100, startPoint y: 91, endPoint x: 114, endPoint y: 91, distance: 14.8
click at [100, 91] on link "Hang Up" at bounding box center [74, 91] width 148 height 28
click at [260, 92] on span "Intercom Issue/No Response" at bounding box center [243, 92] width 113 height 12
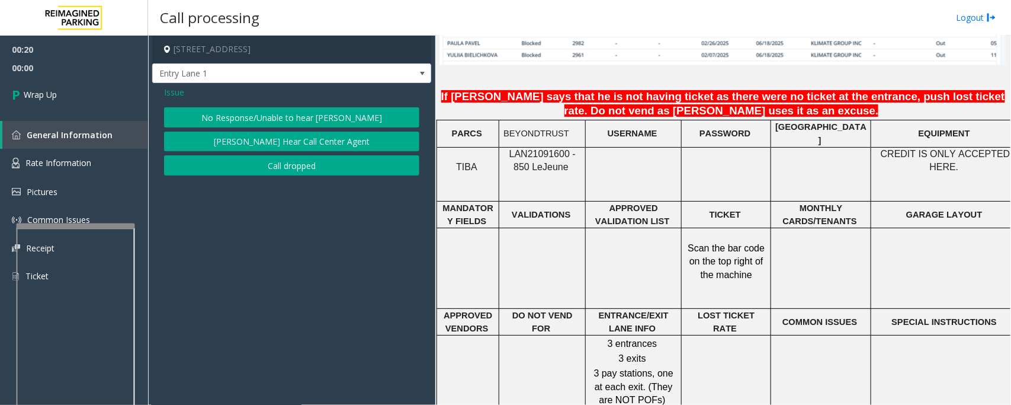
click at [280, 110] on button "No Response/Unable to hear [PERSON_NAME]" at bounding box center [291, 117] width 255 height 20
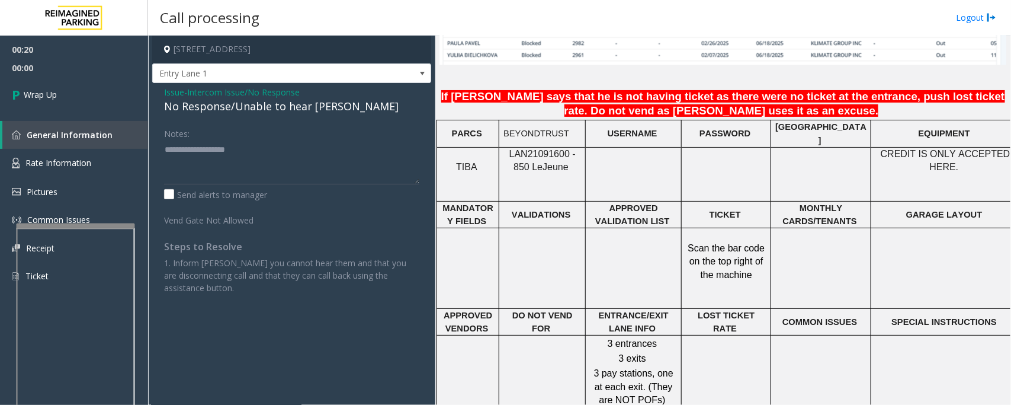
click at [271, 107] on div "No Response/Unable to hear [PERSON_NAME]" at bounding box center [291, 106] width 255 height 16
type textarea "**********"
click at [92, 97] on link "Wrap Up" at bounding box center [74, 94] width 148 height 35
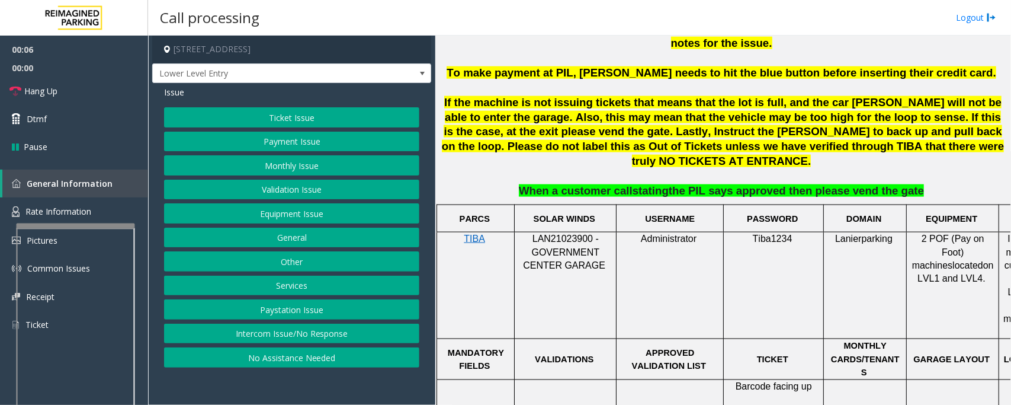
scroll to position [741, 0]
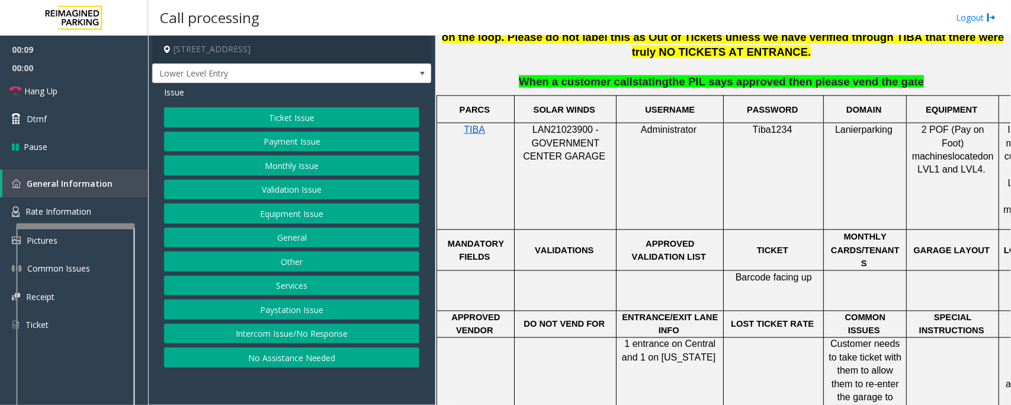
click at [265, 211] on button "Equipment Issue" at bounding box center [291, 213] width 255 height 20
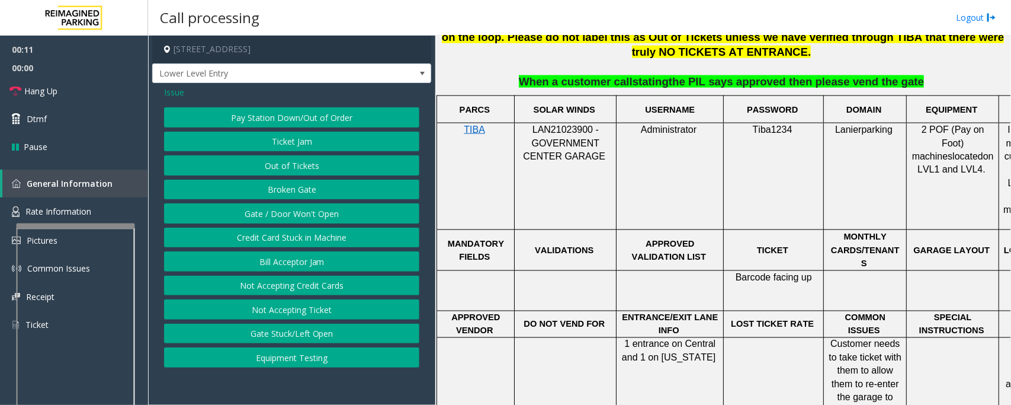
click at [295, 217] on button "Gate / Door Won't Open" at bounding box center [291, 213] width 255 height 20
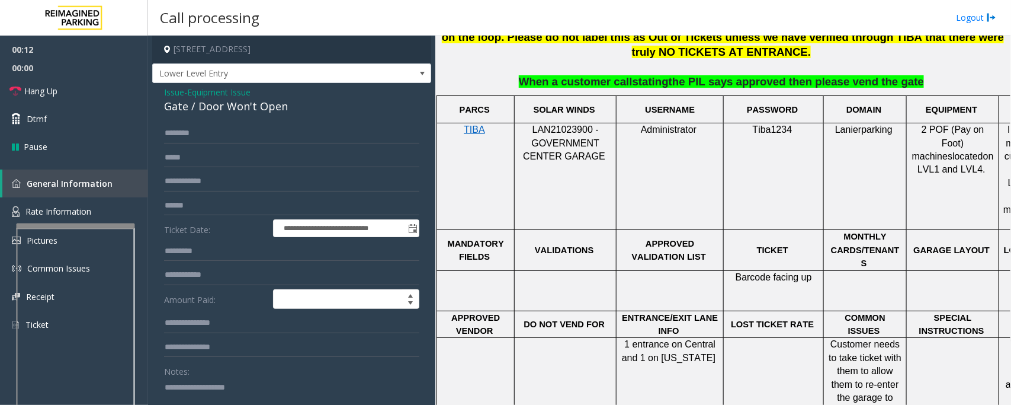
click at [218, 113] on div "Gate / Door Won't Open" at bounding box center [291, 106] width 255 height 16
copy div "Gate / Door Won't Open"
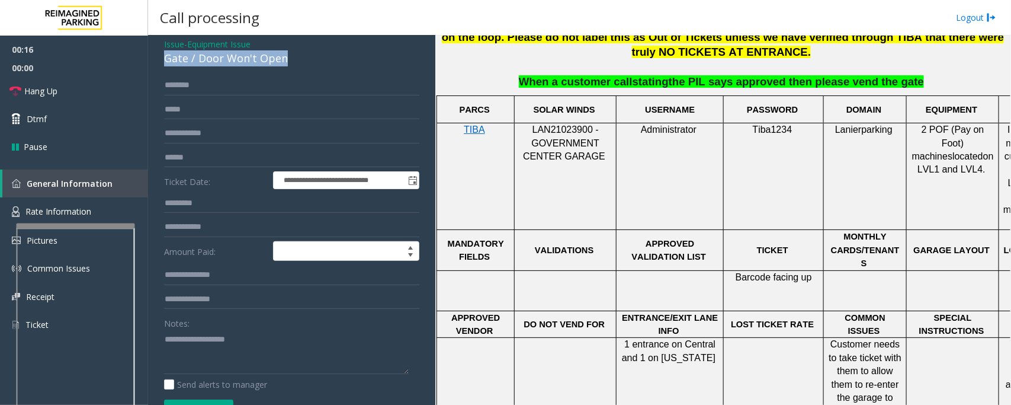
scroll to position [74, 0]
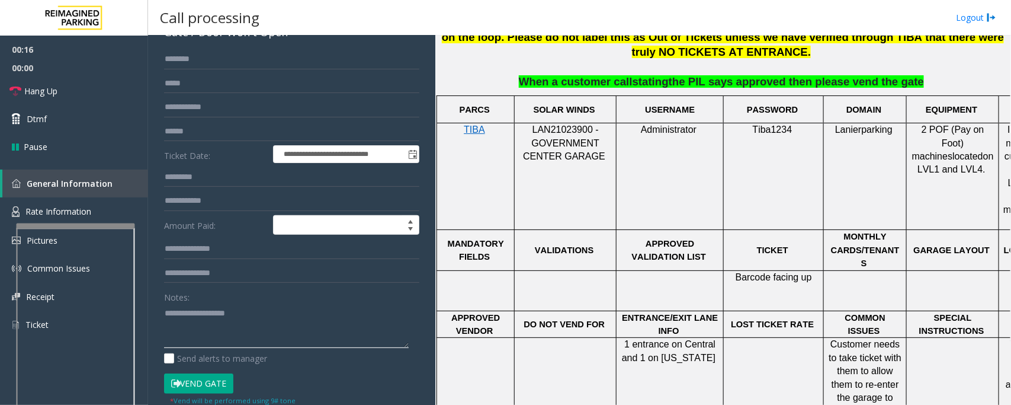
click at [249, 309] on textarea at bounding box center [286, 325] width 245 height 44
paste textarea "**********"
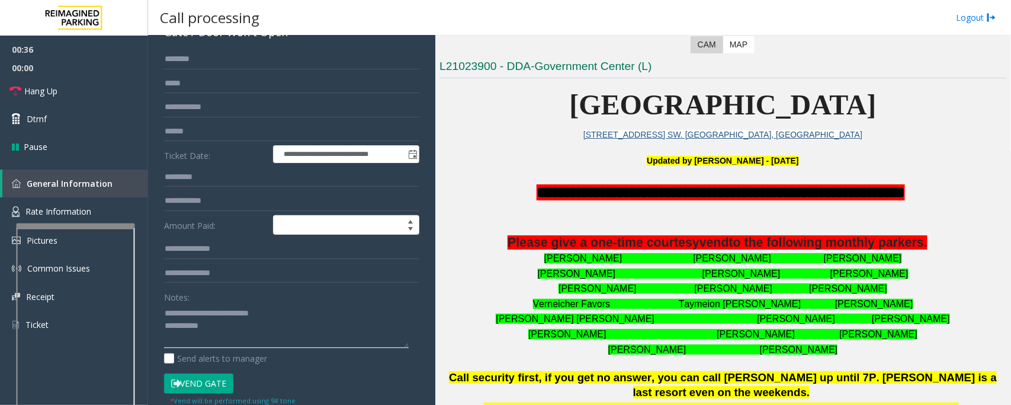
scroll to position [222, 0]
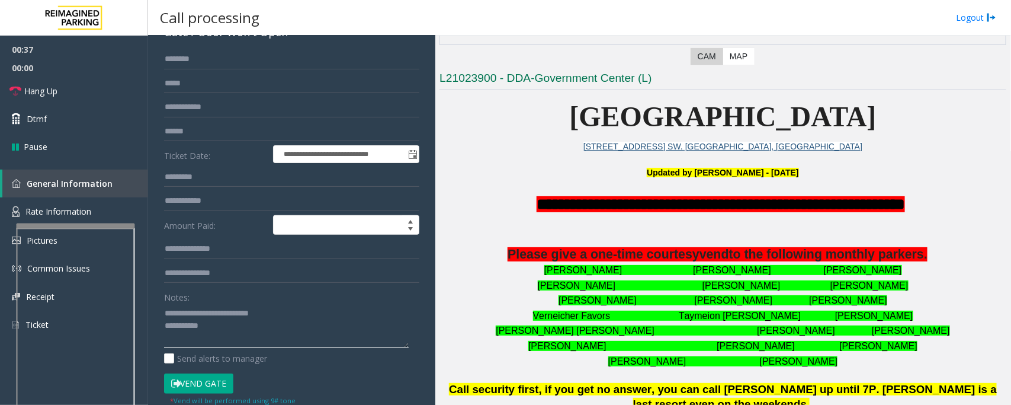
type textarea "**********"
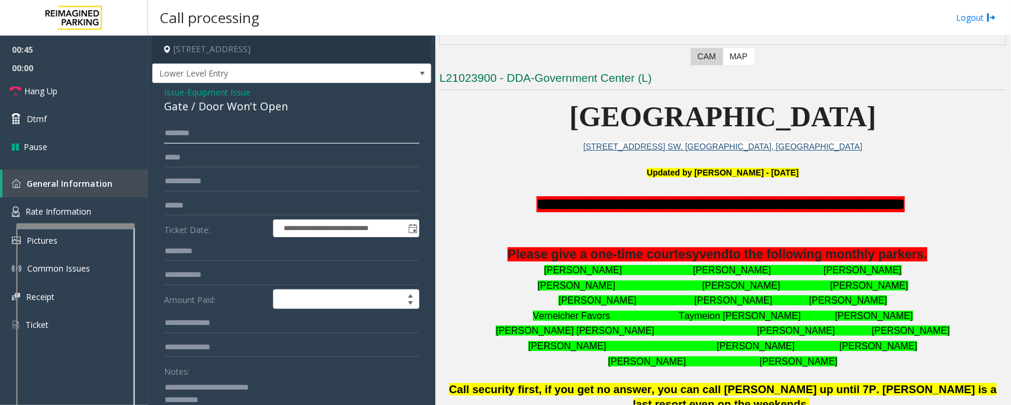
click at [242, 135] on input "text" at bounding box center [291, 133] width 255 height 20
click at [249, 211] on input "text" at bounding box center [291, 206] width 255 height 20
type input "*******"
click at [185, 123] on div "**********" at bounding box center [291, 377] width 279 height 588
click at [190, 128] on input "text" at bounding box center [291, 133] width 255 height 20
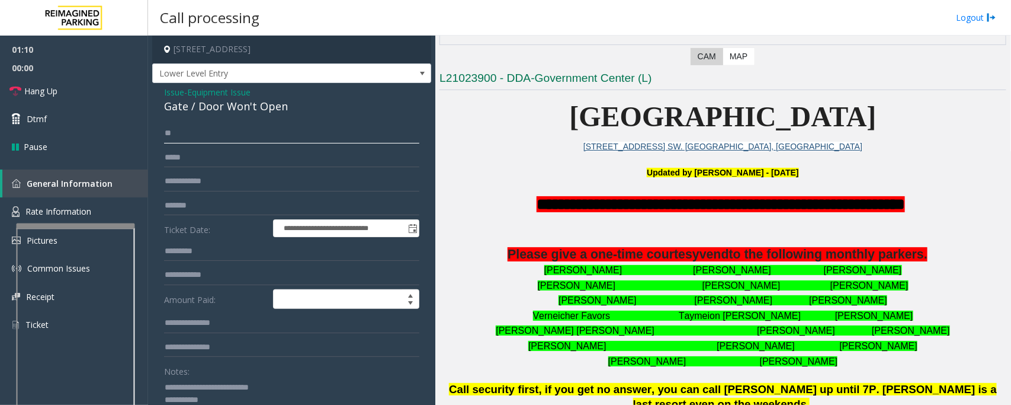
type input "*"
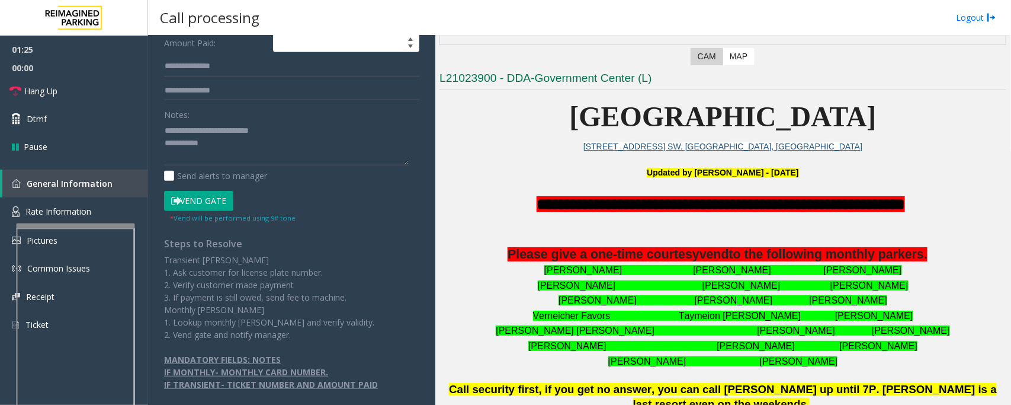
scroll to position [267, 0]
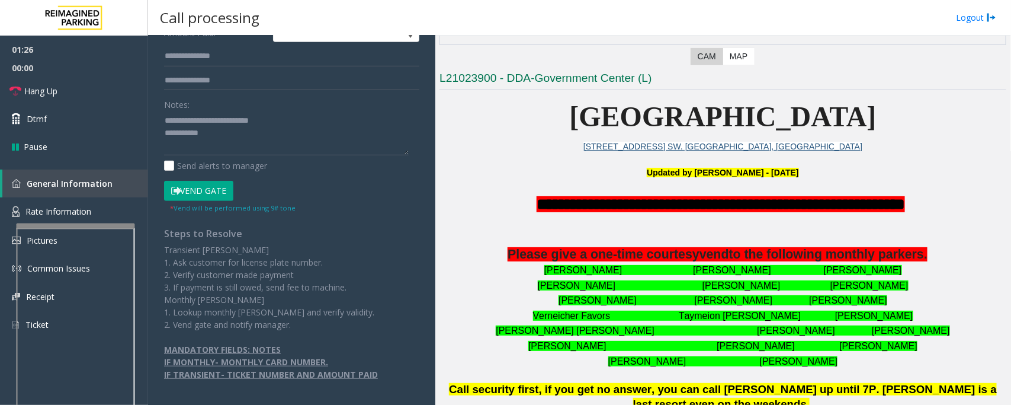
type input "*******"
click at [221, 184] on button "Vend Gate" at bounding box center [198, 191] width 69 height 20
click at [242, 143] on textarea at bounding box center [286, 133] width 245 height 44
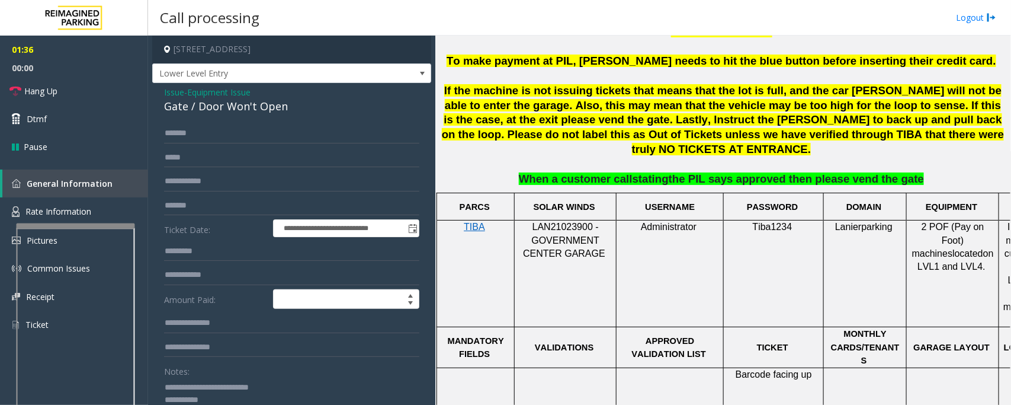
scroll to position [667, 0]
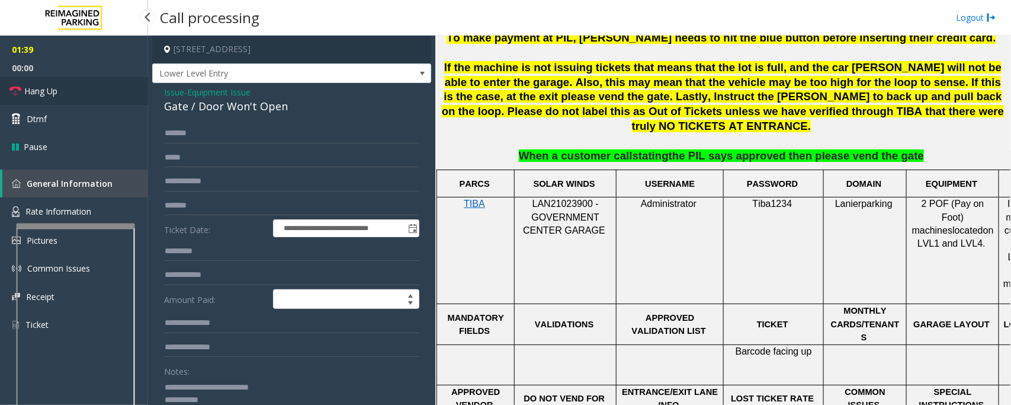
click at [104, 94] on link "Hang Up" at bounding box center [74, 91] width 148 height 28
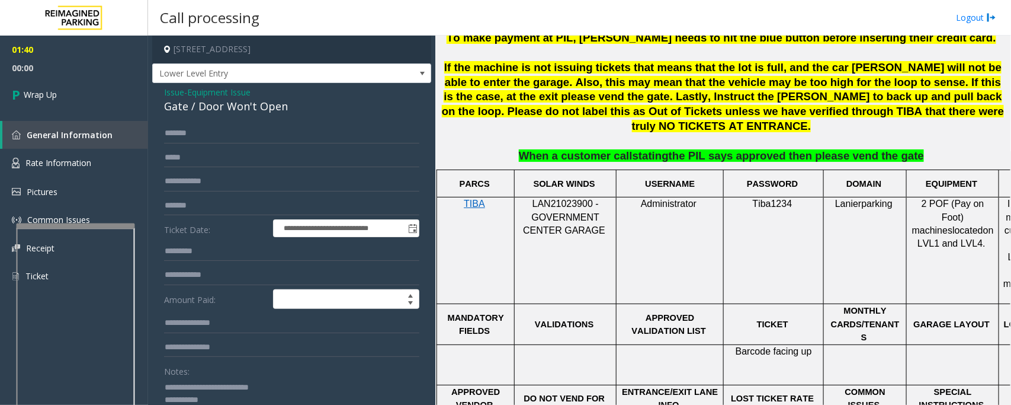
click at [265, 398] on textarea at bounding box center [286, 399] width 245 height 44
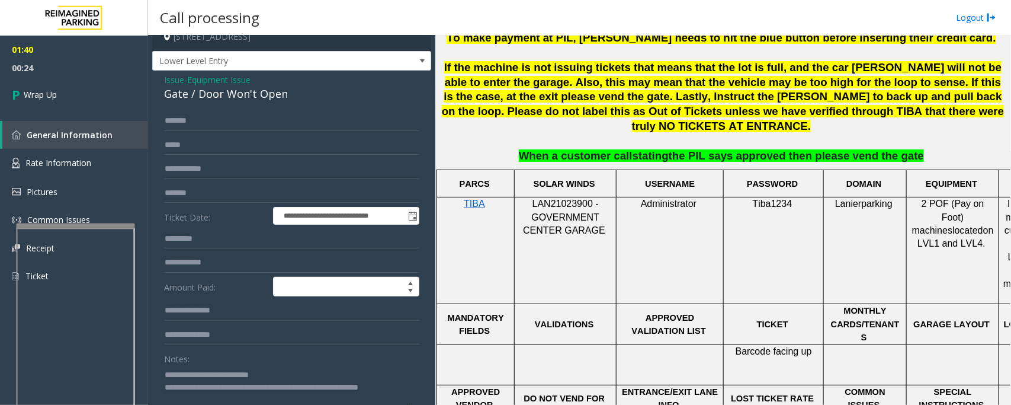
click at [285, 395] on textarea at bounding box center [286, 387] width 245 height 44
paste textarea "**********"
type textarea "**********"
click at [52, 89] on span "Wrap Up" at bounding box center [40, 94] width 33 height 12
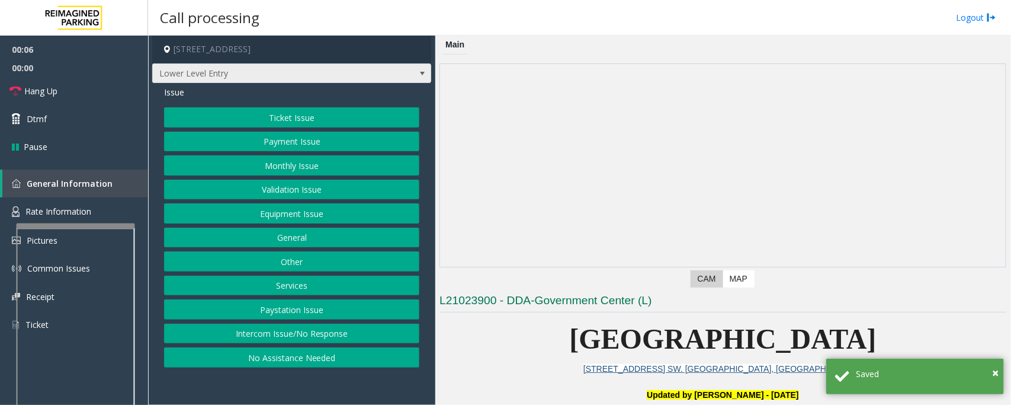
click at [332, 76] on span "Lower Level Entry" at bounding box center [264, 73] width 222 height 19
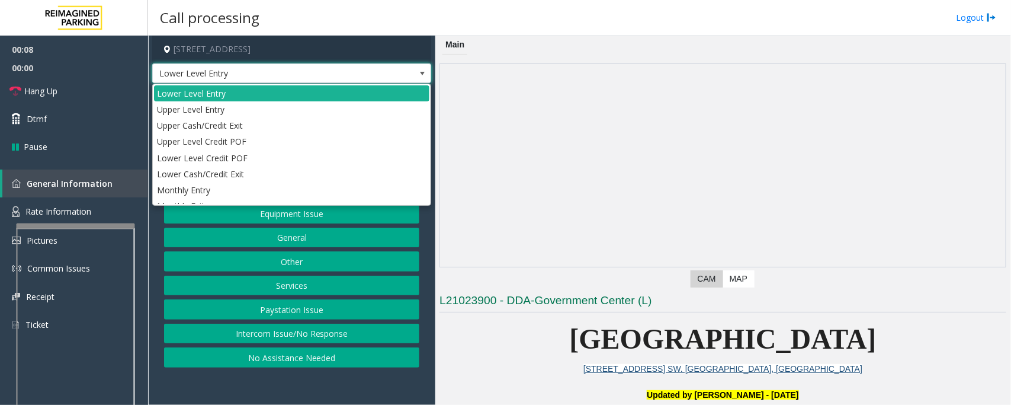
click at [332, 73] on span "Lower Level Entry" at bounding box center [264, 73] width 222 height 19
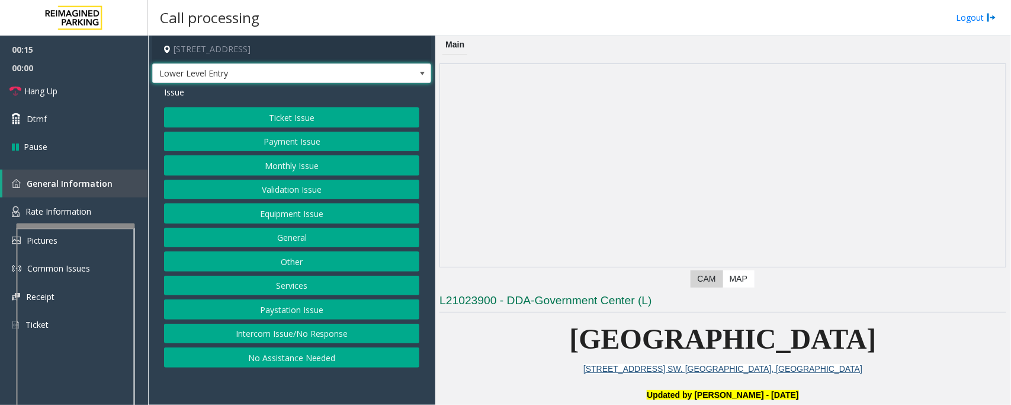
click at [360, 214] on button "Equipment Issue" at bounding box center [291, 213] width 255 height 20
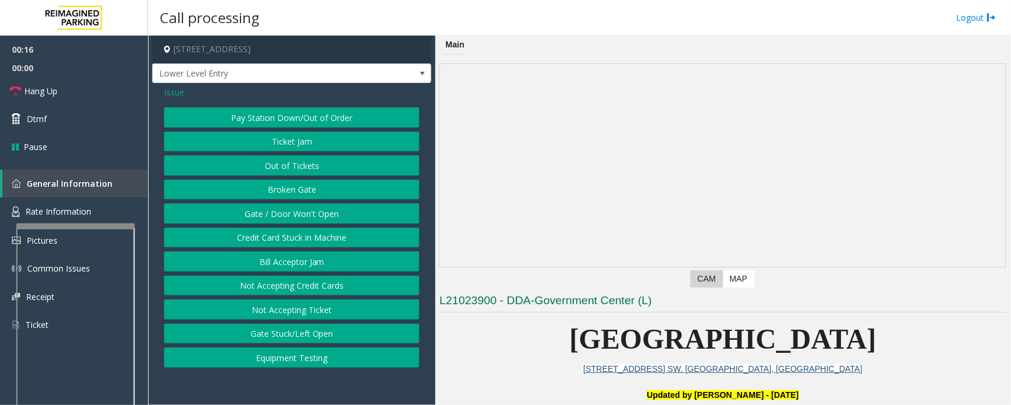
click at [338, 161] on button "Out of Tickets" at bounding box center [291, 165] width 255 height 20
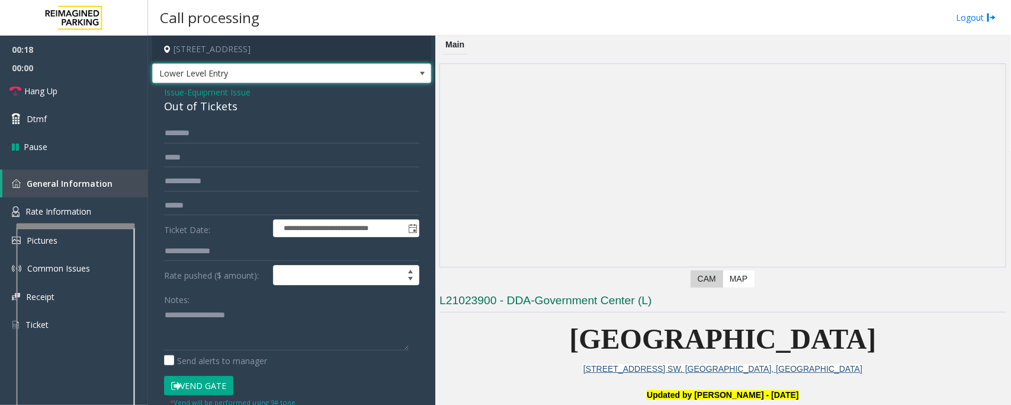
click at [286, 73] on span "Lower Level Entry" at bounding box center [264, 73] width 222 height 19
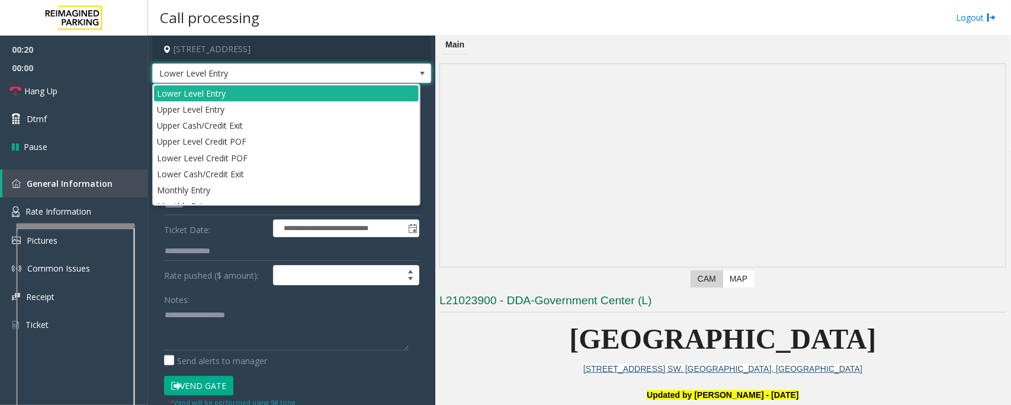
click at [286, 73] on span "Lower Level Entry" at bounding box center [264, 73] width 222 height 19
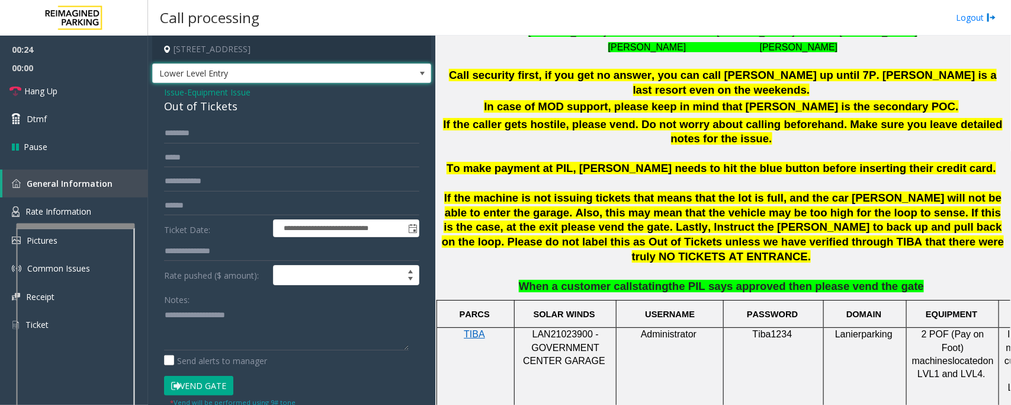
scroll to position [741, 0]
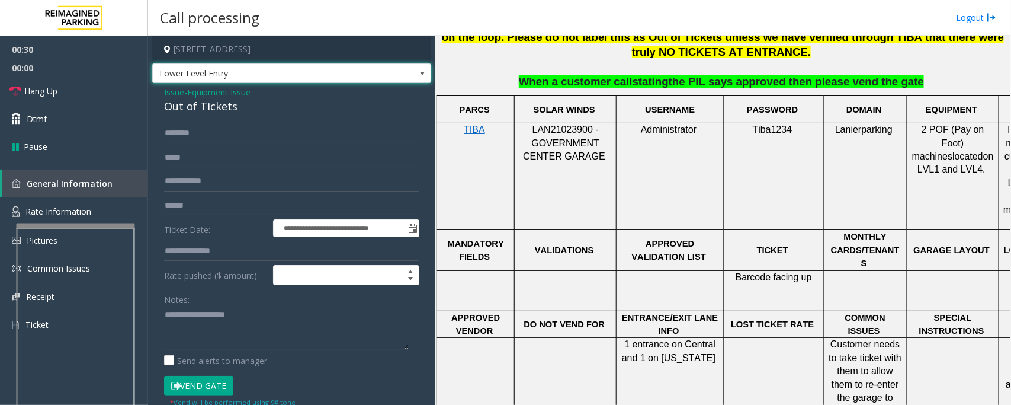
click at [188, 107] on div "Out of Tickets" at bounding box center [291, 106] width 255 height 16
copy div "Out of Tickets"
click at [181, 321] on textarea at bounding box center [286, 328] width 245 height 44
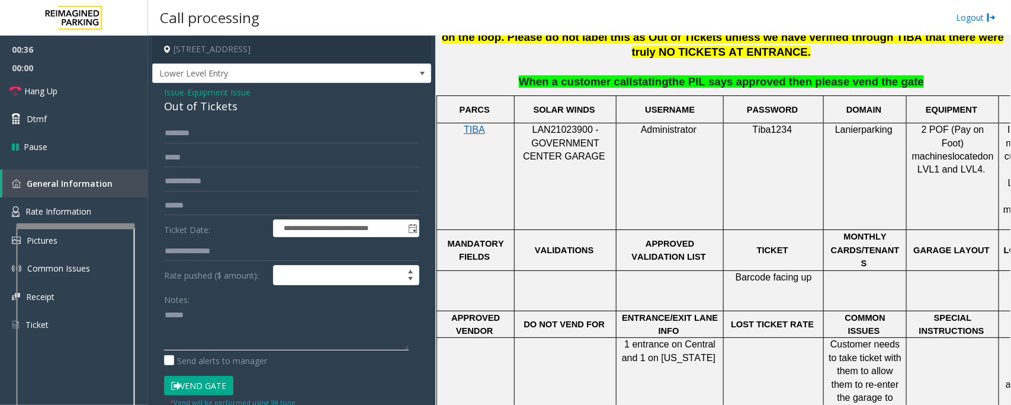
paste textarea "**********"
click at [86, 95] on link "Hang Up" at bounding box center [74, 91] width 148 height 28
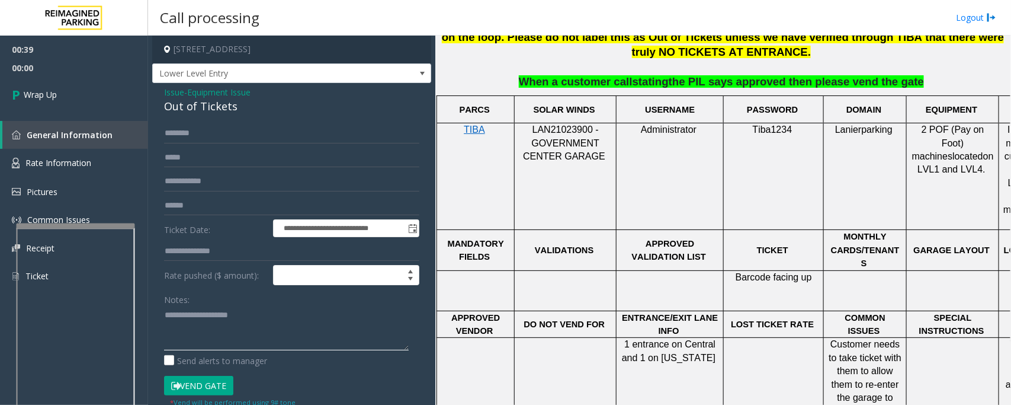
click at [203, 332] on textarea at bounding box center [286, 328] width 245 height 44
click at [315, 351] on div "Notes: Send alerts to manager" at bounding box center [291, 328] width 255 height 78
drag, startPoint x: 342, startPoint y: 329, endPoint x: 419, endPoint y: 330, distance: 76.4
click at [419, 330] on div "**********" at bounding box center [291, 310] width 279 height 454
click at [342, 332] on textarea at bounding box center [286, 328] width 245 height 44
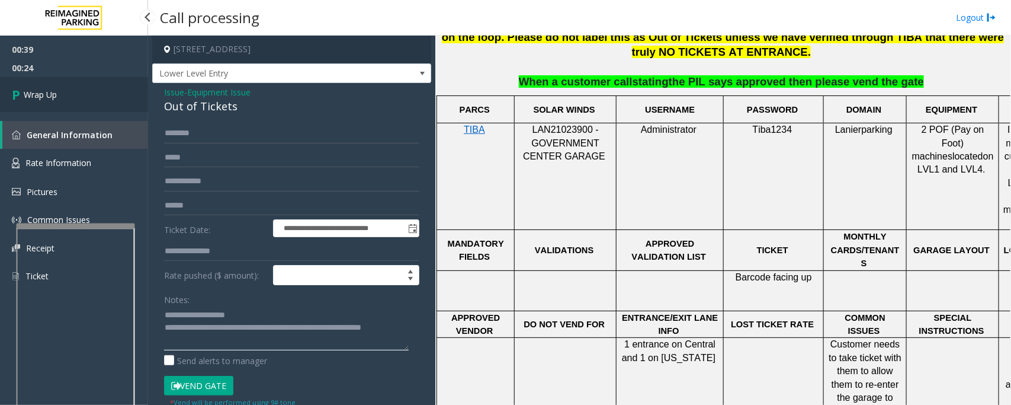
type textarea "**********"
click at [28, 107] on link "Wrap Up" at bounding box center [74, 94] width 148 height 35
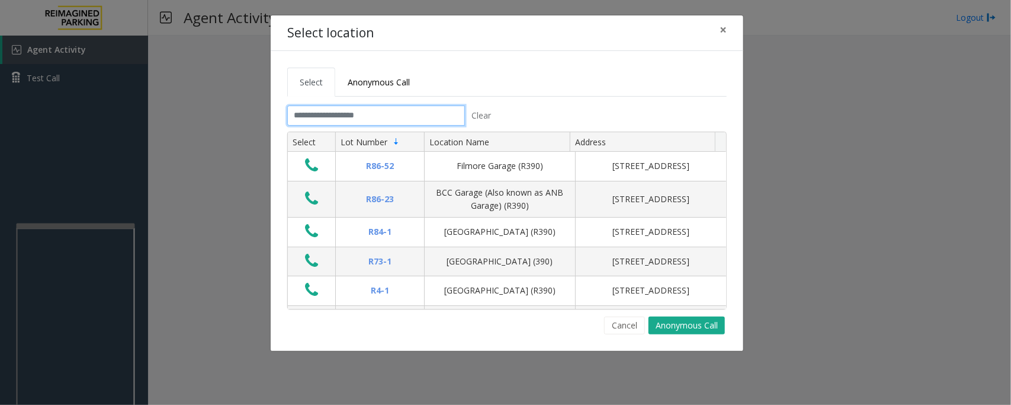
click at [415, 119] on input "text" at bounding box center [376, 115] width 178 height 20
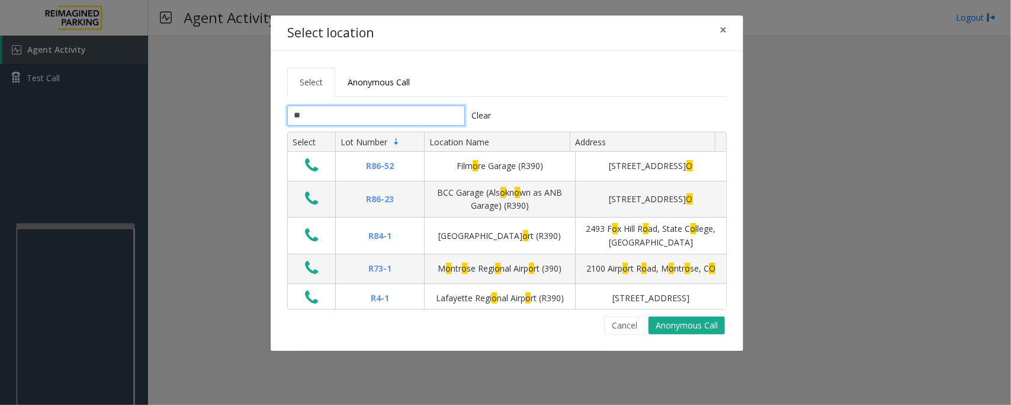
type input "***"
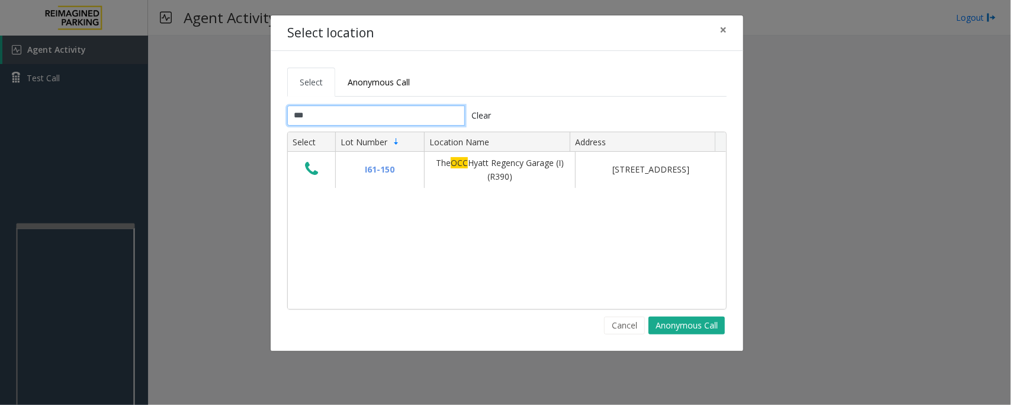
drag, startPoint x: 391, startPoint y: 119, endPoint x: 283, endPoint y: 119, distance: 108.4
click at [283, 119] on div "*** Clear" at bounding box center [392, 115] width 229 height 20
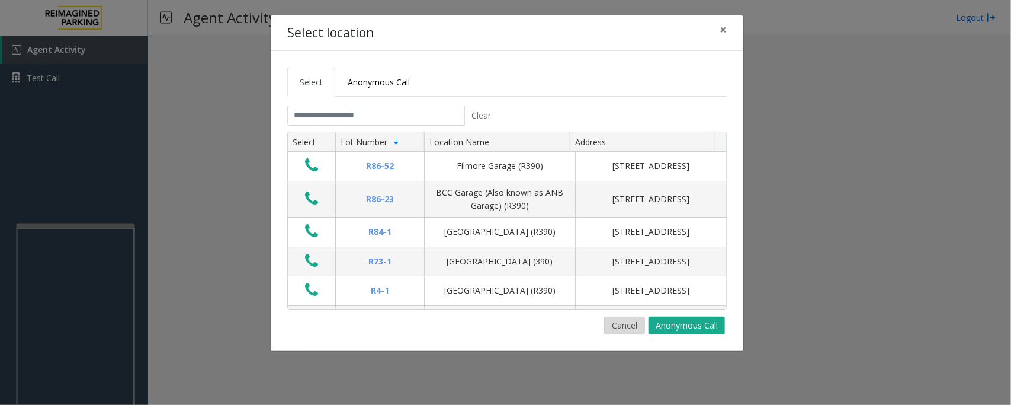
click at [608, 330] on button "Cancel" at bounding box center [624, 325] width 41 height 18
click at [428, 114] on input "text" at bounding box center [376, 115] width 178 height 20
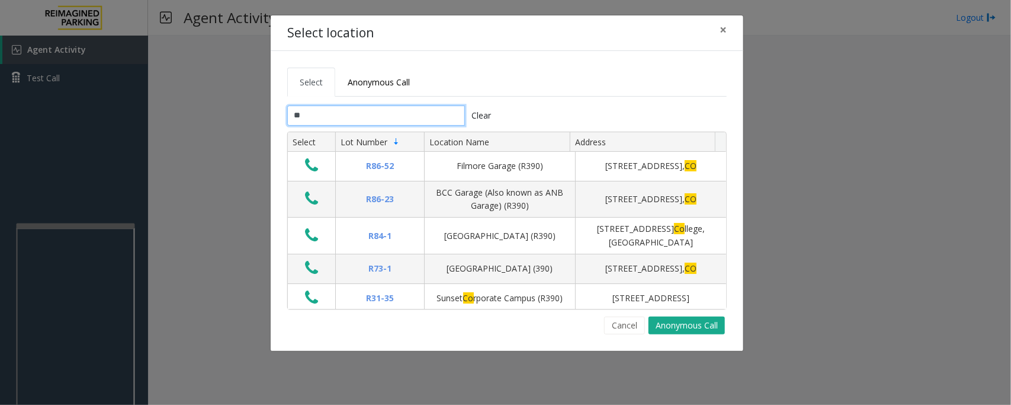
type input "*"
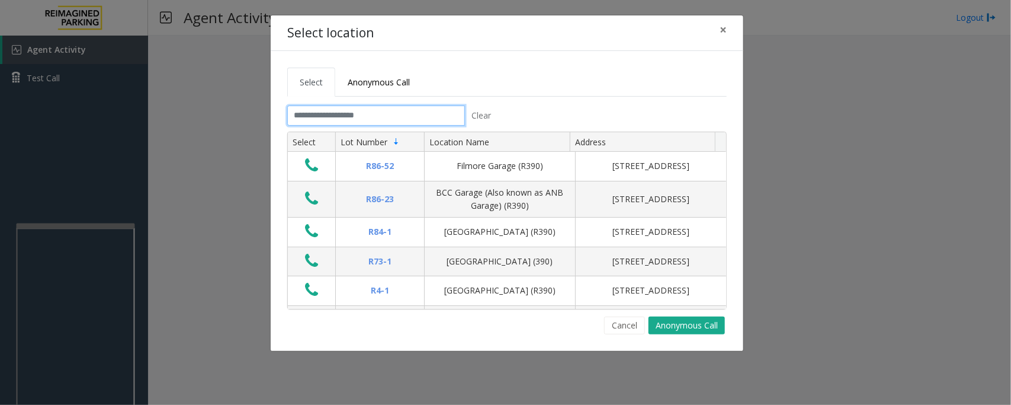
click at [403, 120] on input "text" at bounding box center [376, 115] width 178 height 20
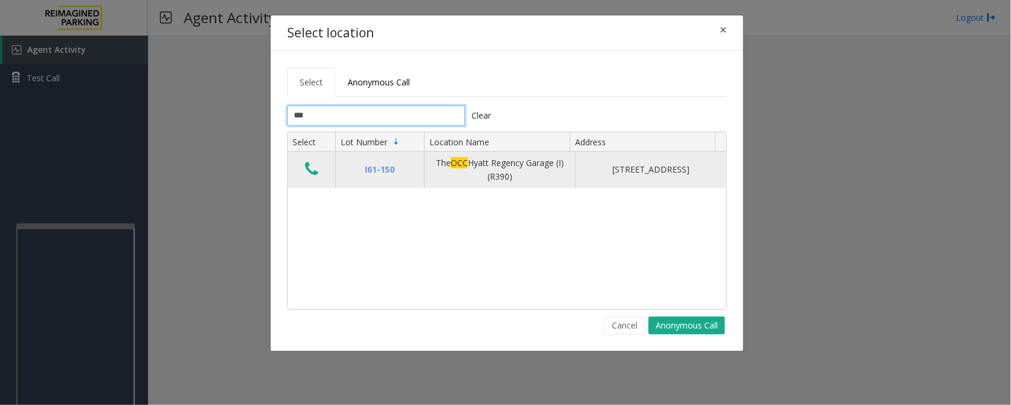
type input "***"
click at [309, 172] on icon "Data table" at bounding box center [311, 169] width 13 height 17
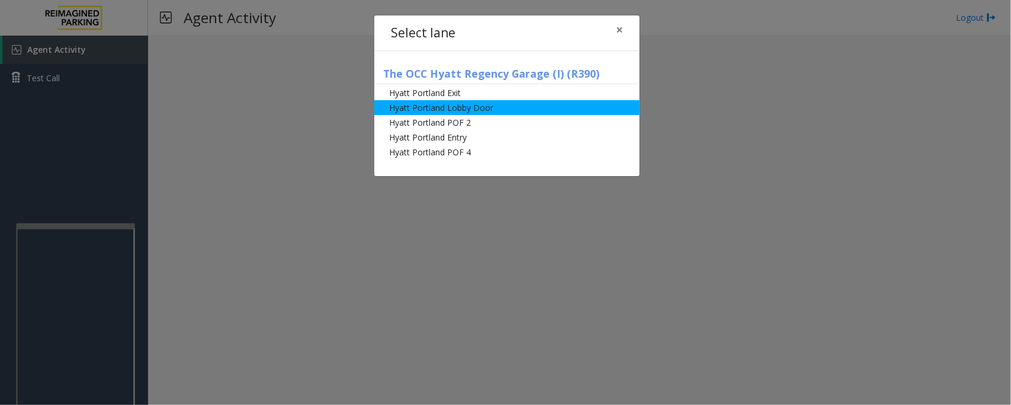
click at [440, 89] on li "Hyatt Portland Exit" at bounding box center [506, 92] width 265 height 15
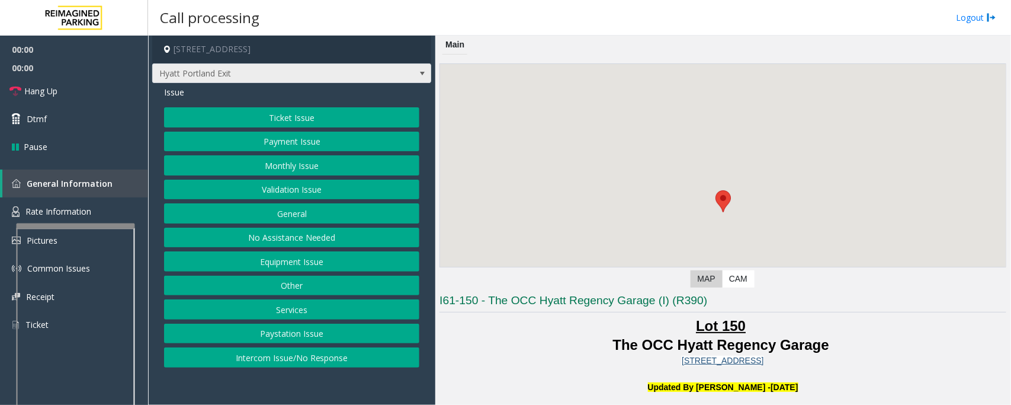
click at [373, 66] on span "Hyatt Portland Exit" at bounding box center [264, 73] width 222 height 19
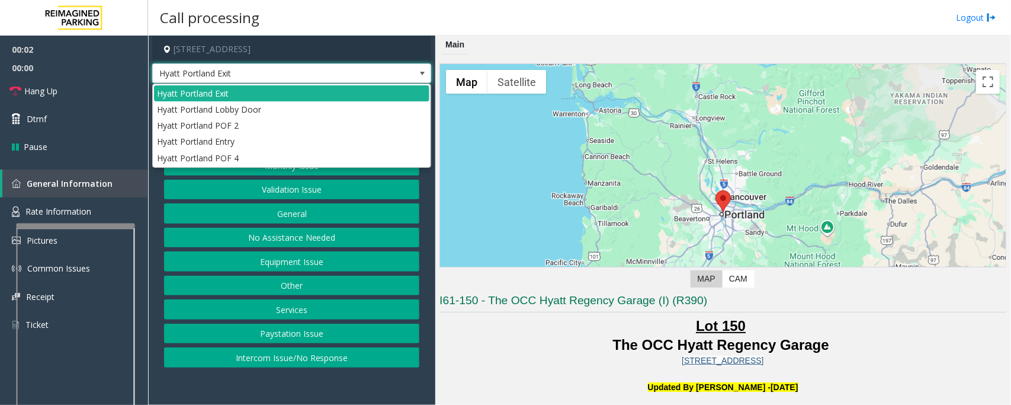
click at [373, 66] on span "Hyatt Portland Exit" at bounding box center [264, 73] width 222 height 19
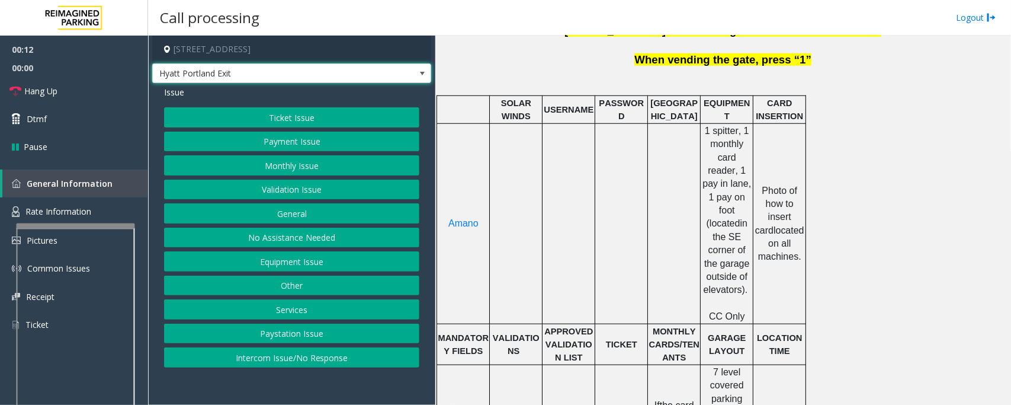
scroll to position [609, 0]
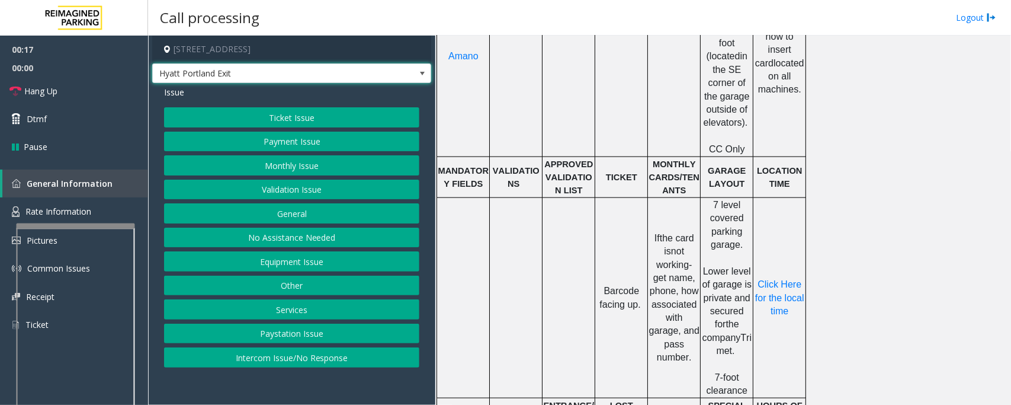
click at [314, 265] on button "Equipment Issue" at bounding box center [291, 261] width 255 height 20
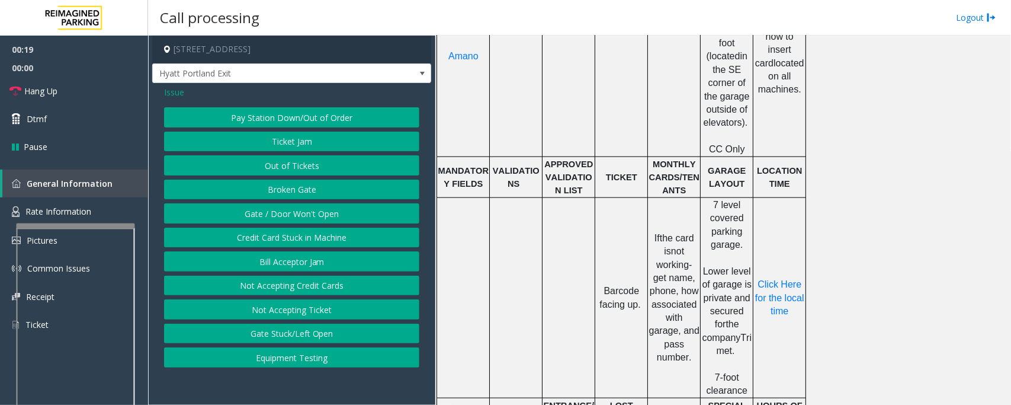
click at [172, 96] on span "Issue" at bounding box center [174, 92] width 20 height 12
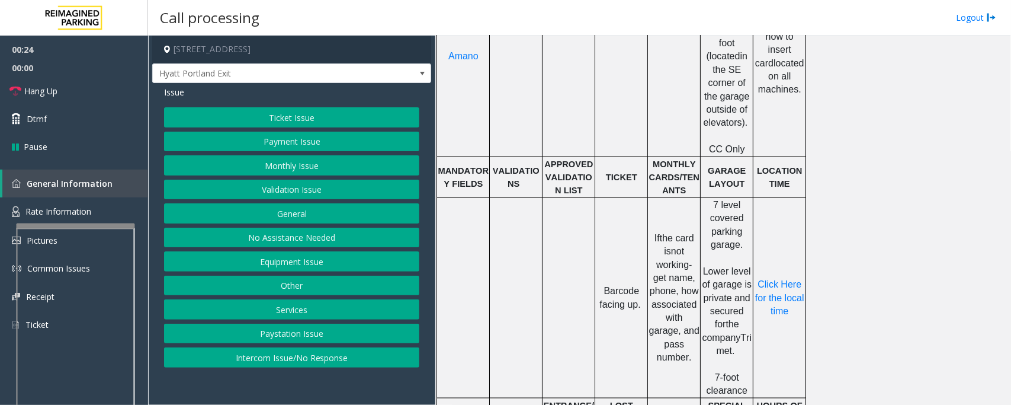
click at [331, 303] on button "Services" at bounding box center [291, 309] width 255 height 20
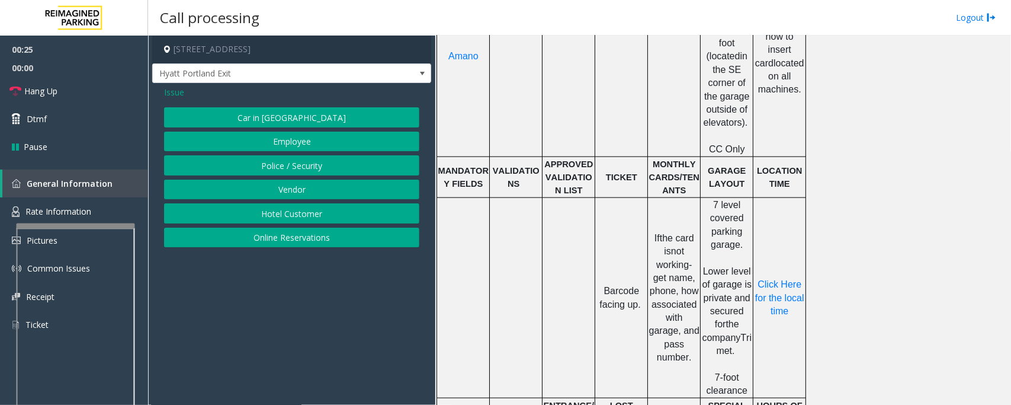
click at [292, 215] on button "Hotel Customer" at bounding box center [291, 213] width 255 height 20
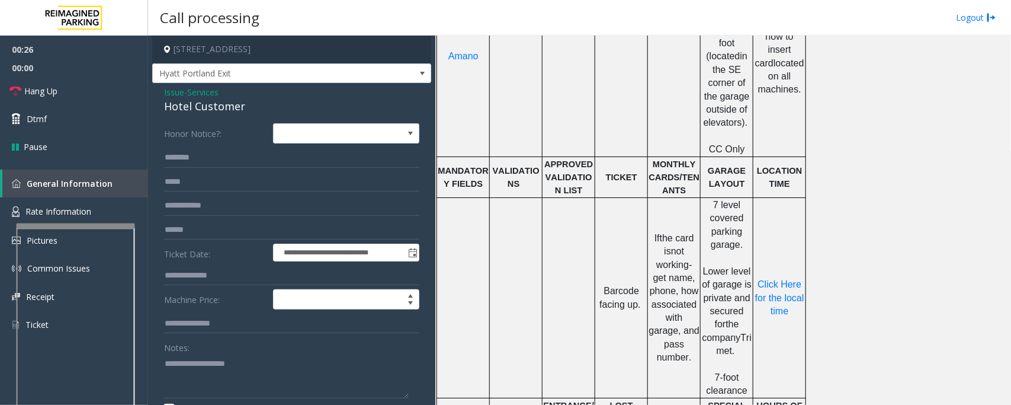
click at [182, 105] on div "Hotel Customer" at bounding box center [291, 106] width 255 height 16
copy div "Hotel Customer"
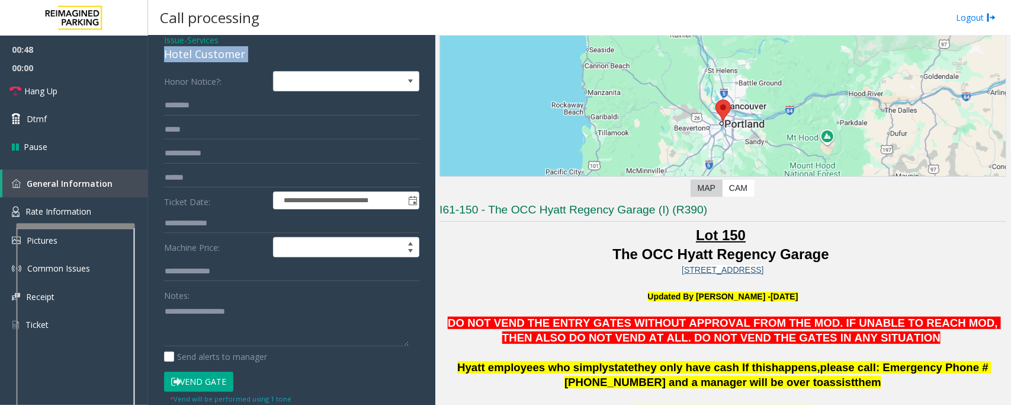
scroll to position [107, 0]
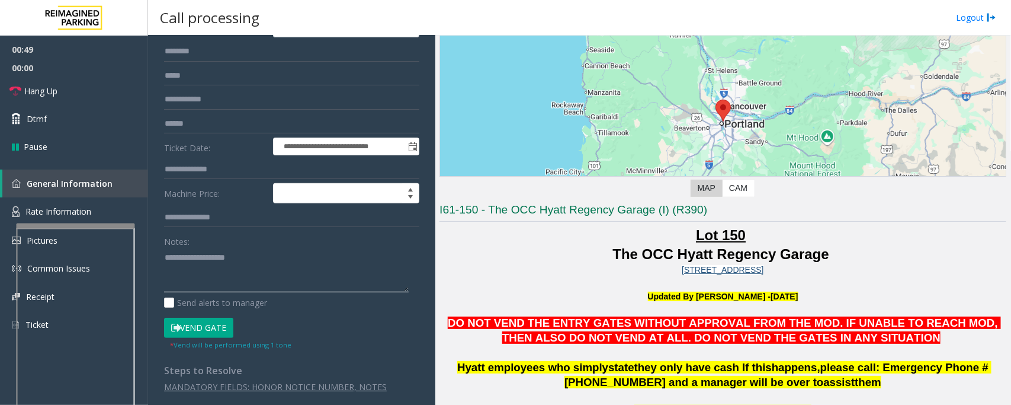
click at [246, 265] on textarea at bounding box center [286, 270] width 245 height 44
paste textarea "**********"
click at [75, 92] on link "Hang Up" at bounding box center [74, 91] width 148 height 28
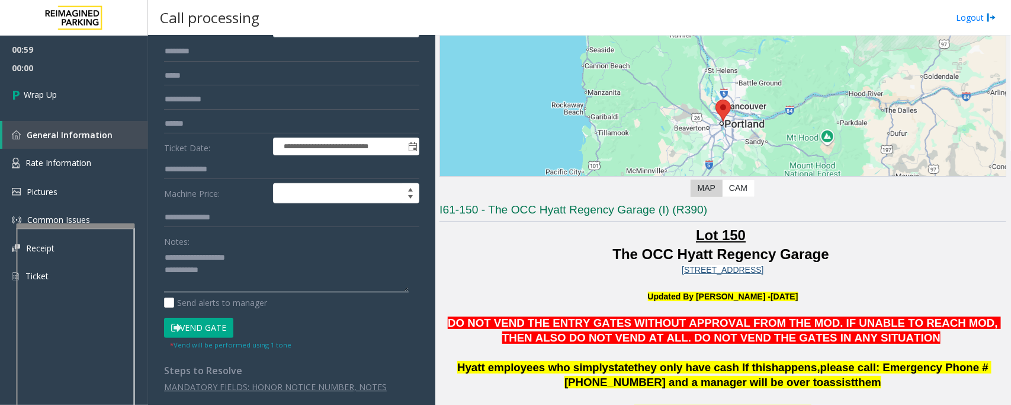
click at [240, 281] on textarea at bounding box center [286, 270] width 245 height 44
click at [256, 270] on textarea at bounding box center [286, 270] width 245 height 44
paste textarea "**********"
click at [265, 274] on textarea at bounding box center [286, 270] width 245 height 44
type textarea "**********"
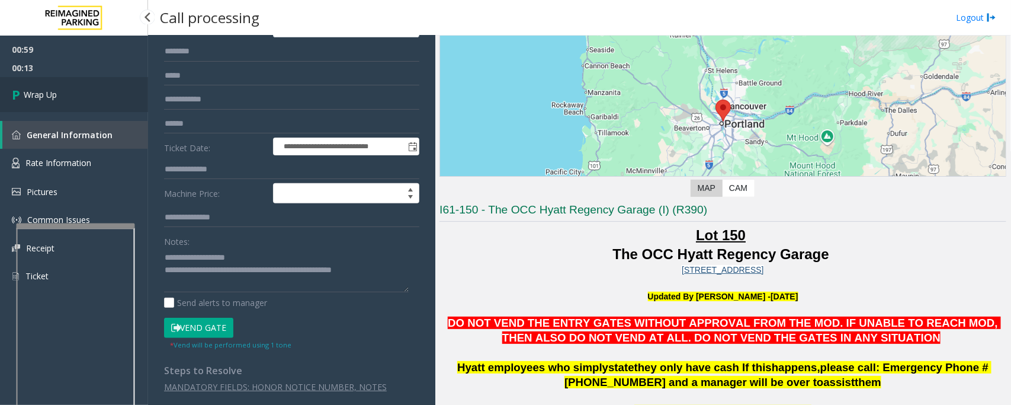
click at [33, 87] on link "Wrap Up" at bounding box center [74, 94] width 148 height 35
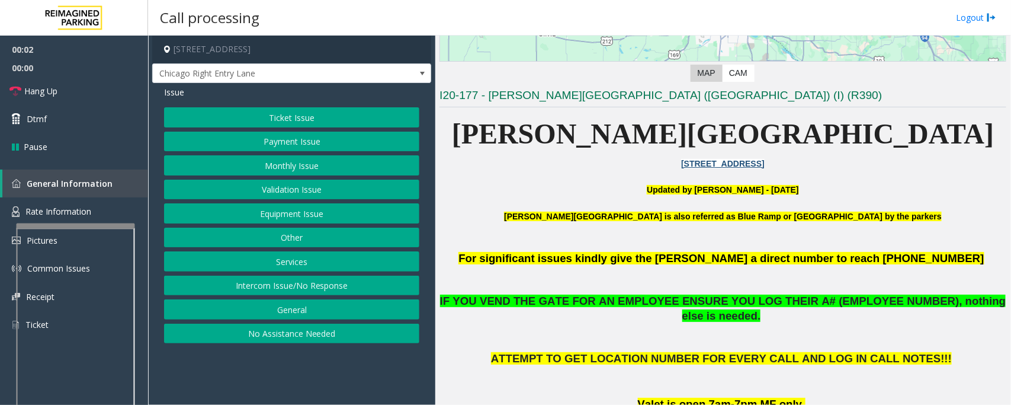
scroll to position [222, 0]
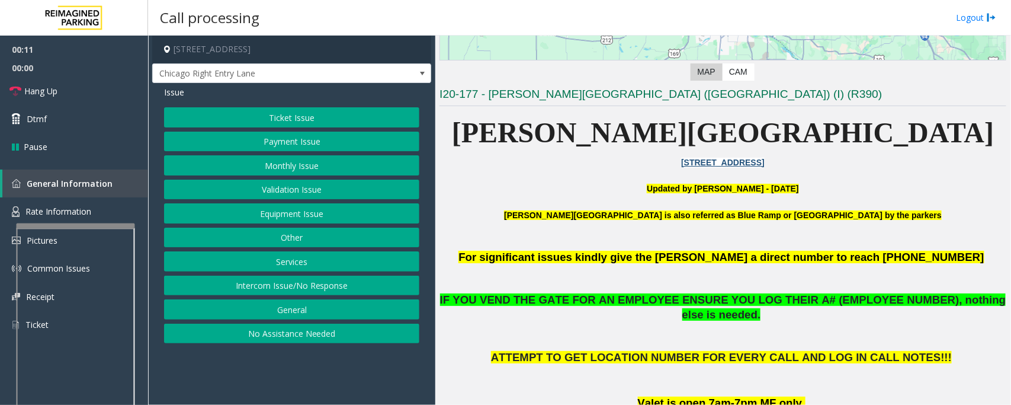
click at [294, 287] on button "Intercom Issue/No Response" at bounding box center [291, 286] width 255 height 20
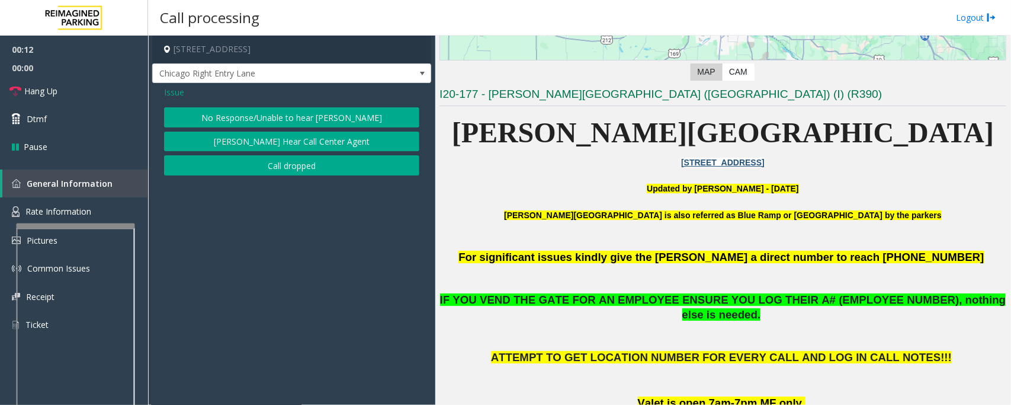
click at [303, 123] on button "No Response/Unable to hear [PERSON_NAME]" at bounding box center [291, 117] width 255 height 20
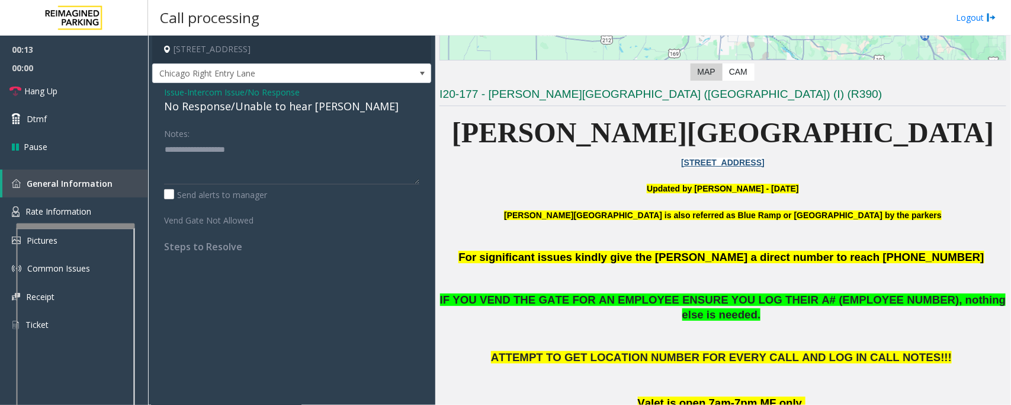
click at [318, 110] on div "No Response/Unable to hear [PERSON_NAME]" at bounding box center [291, 106] width 255 height 16
click at [332, 161] on textarea at bounding box center [291, 162] width 255 height 44
type textarea "**********"
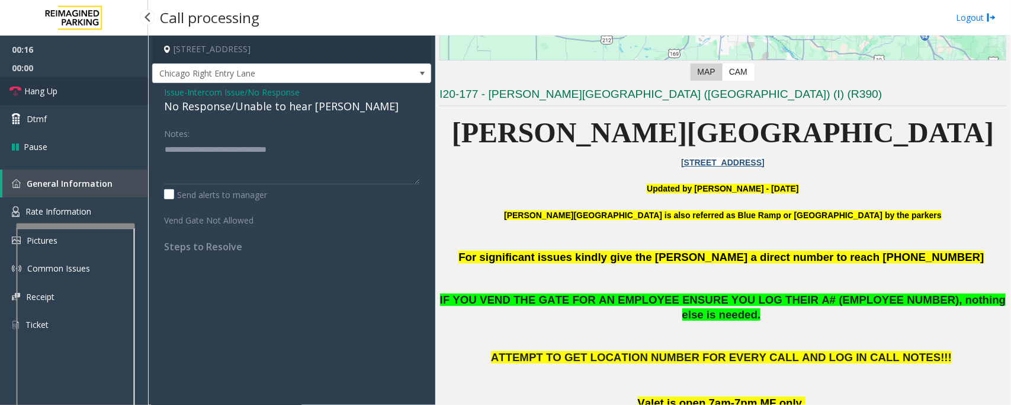
click at [34, 87] on span "Hang Up" at bounding box center [40, 91] width 33 height 12
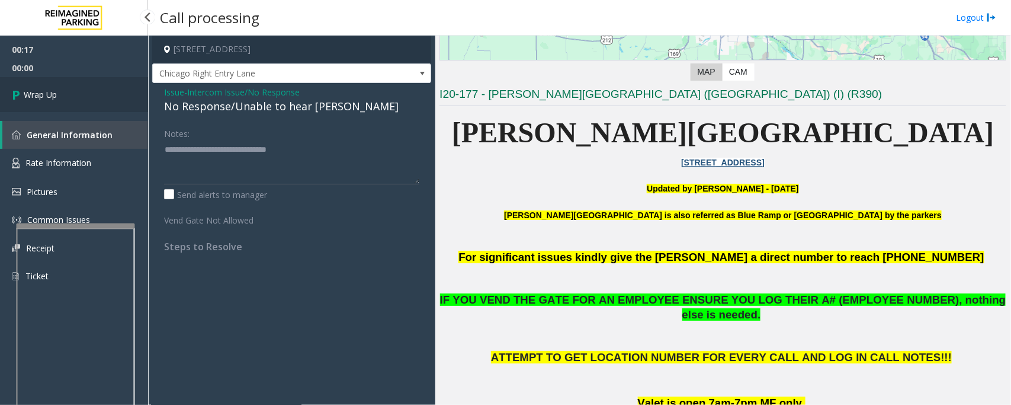
click at [1, 81] on link "Wrap Up" at bounding box center [74, 94] width 148 height 35
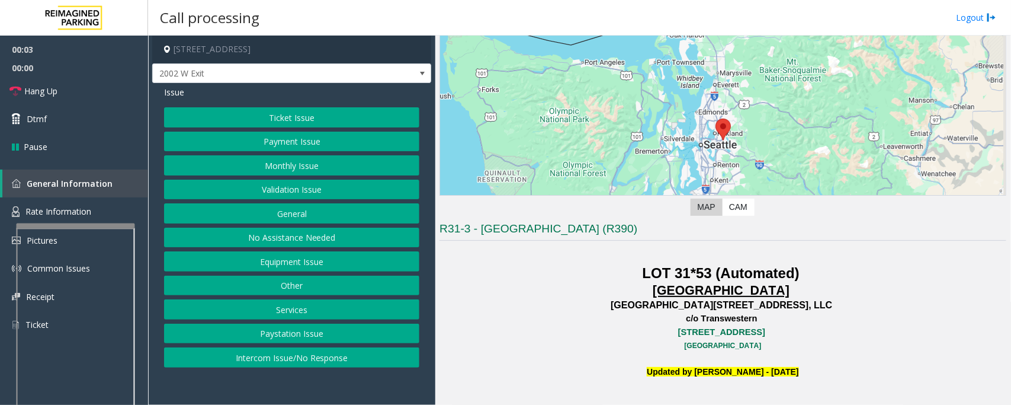
scroll to position [74, 0]
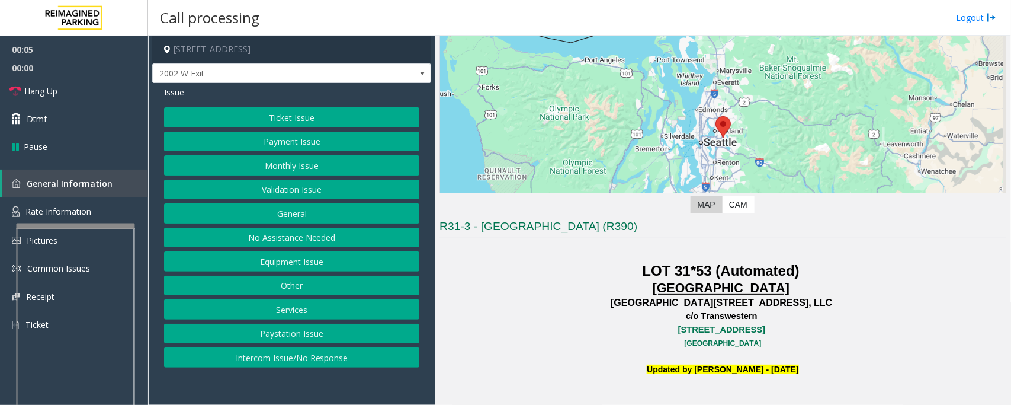
click at [292, 255] on button "Equipment Issue" at bounding box center [291, 261] width 255 height 20
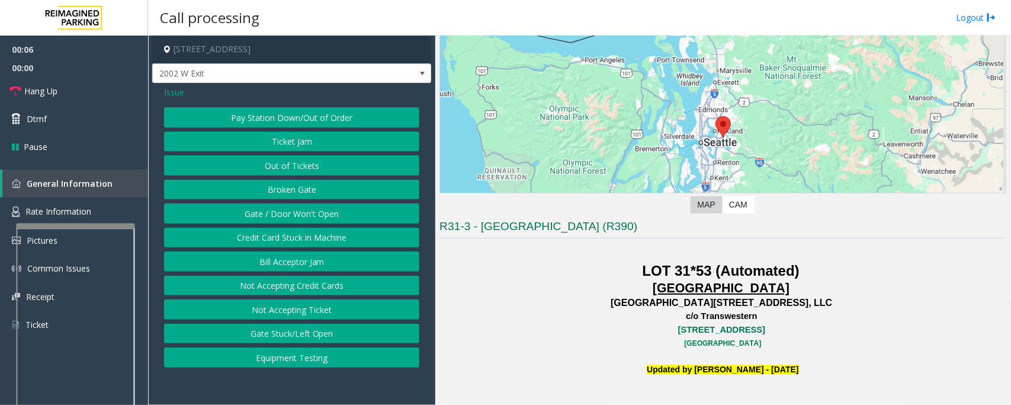
click at [297, 360] on button "Equipment Testing" at bounding box center [291, 357] width 255 height 20
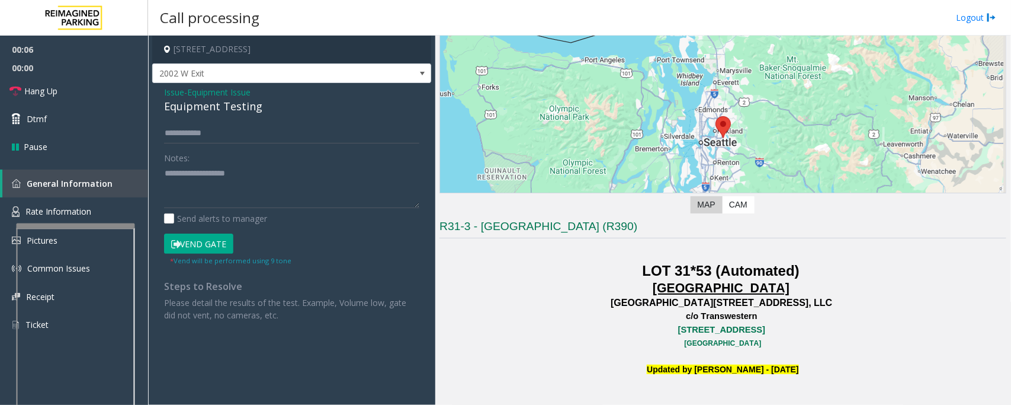
click at [196, 110] on div "Equipment Testing" at bounding box center [291, 106] width 255 height 16
type textarea "**********"
click at [95, 102] on link "Hang Up" at bounding box center [74, 91] width 148 height 28
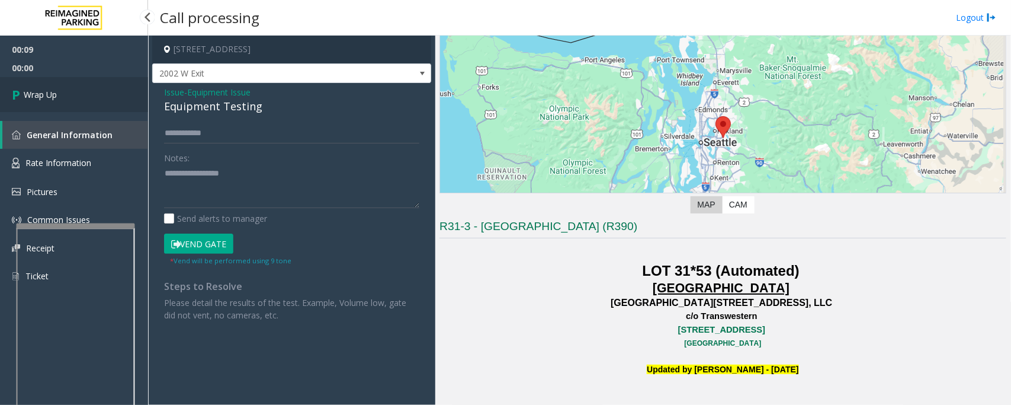
click at [9, 99] on link "Wrap Up" at bounding box center [74, 94] width 148 height 35
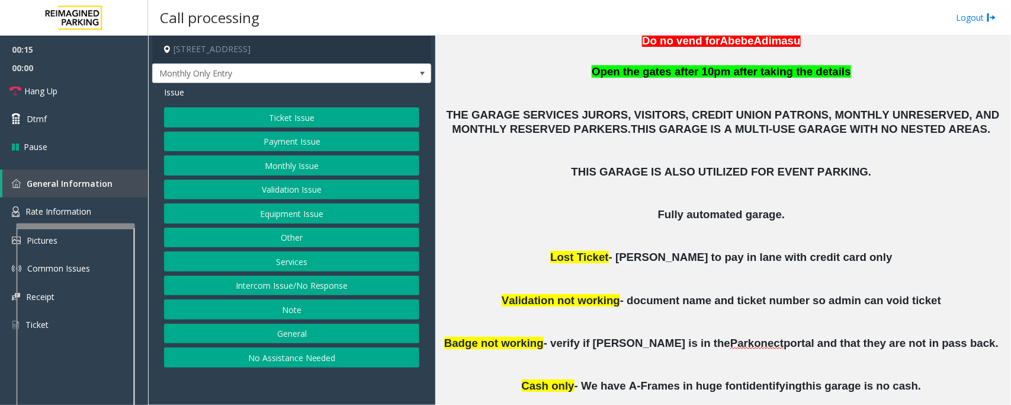
scroll to position [593, 0]
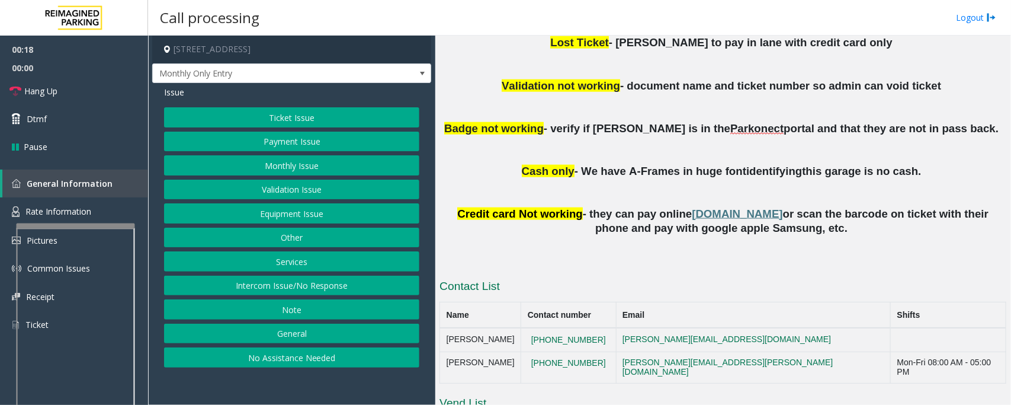
click at [360, 218] on button "Equipment Issue" at bounding box center [291, 213] width 255 height 20
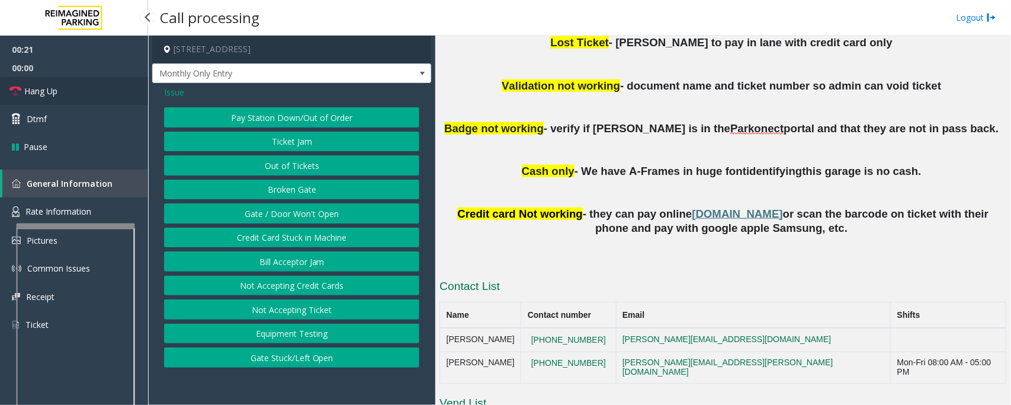
click at [66, 81] on link "Hang Up" at bounding box center [74, 91] width 148 height 28
click at [323, 209] on button "Gate / Door Won't Open" at bounding box center [291, 213] width 255 height 20
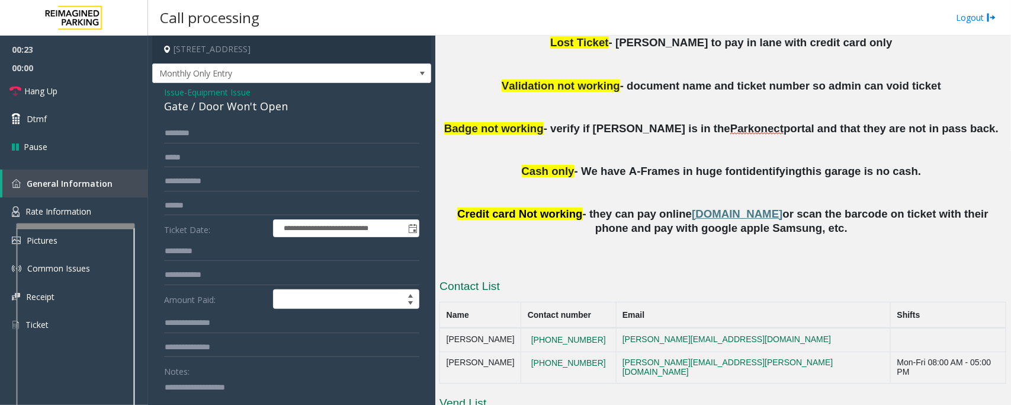
click at [237, 99] on div "Gate / Door Won't Open" at bounding box center [291, 106] width 255 height 16
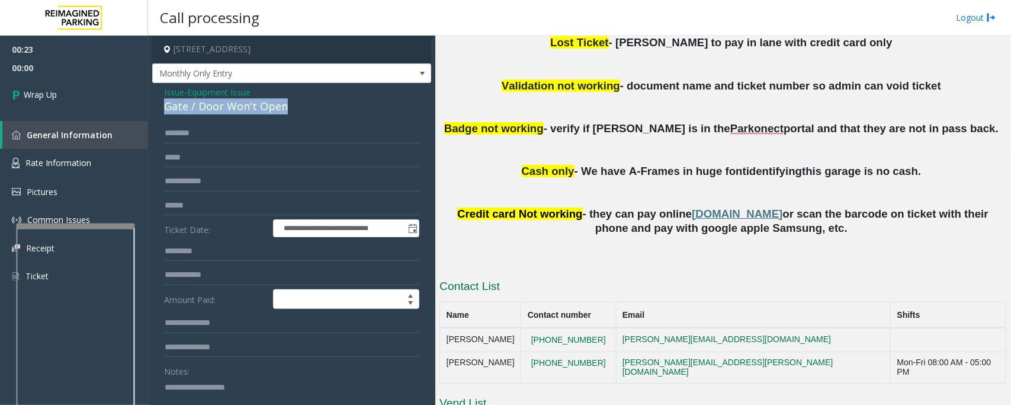
click at [237, 99] on div "Gate / Door Won't Open" at bounding box center [291, 106] width 255 height 16
copy div "Gate / Door Won't Open"
click at [281, 392] on textarea at bounding box center [286, 399] width 245 height 44
paste textarea "**********"
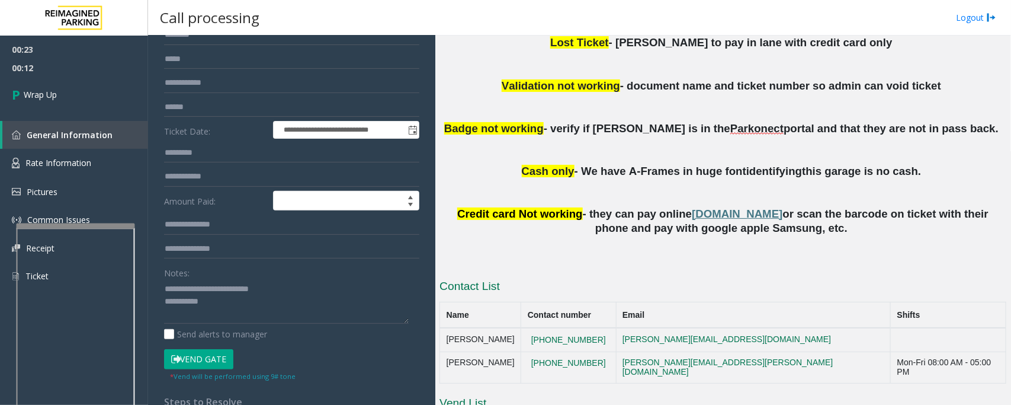
scroll to position [169, 0]
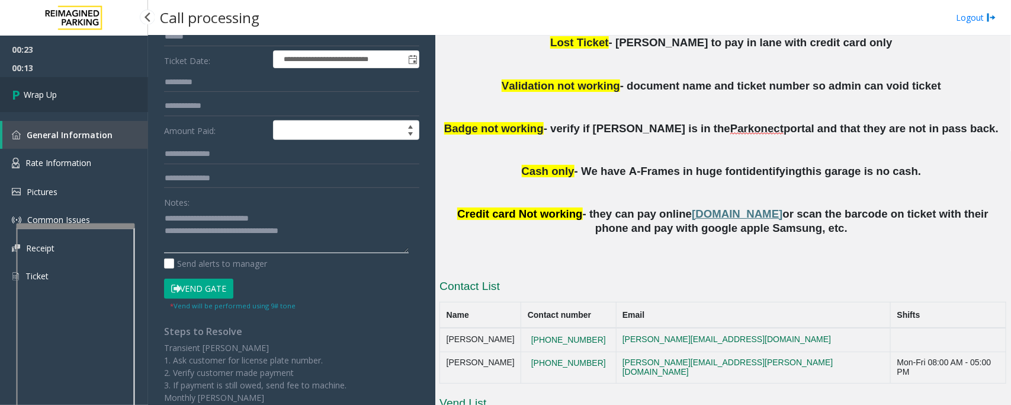
type textarea "**********"
click at [24, 102] on link "Wrap Up" at bounding box center [74, 94] width 148 height 35
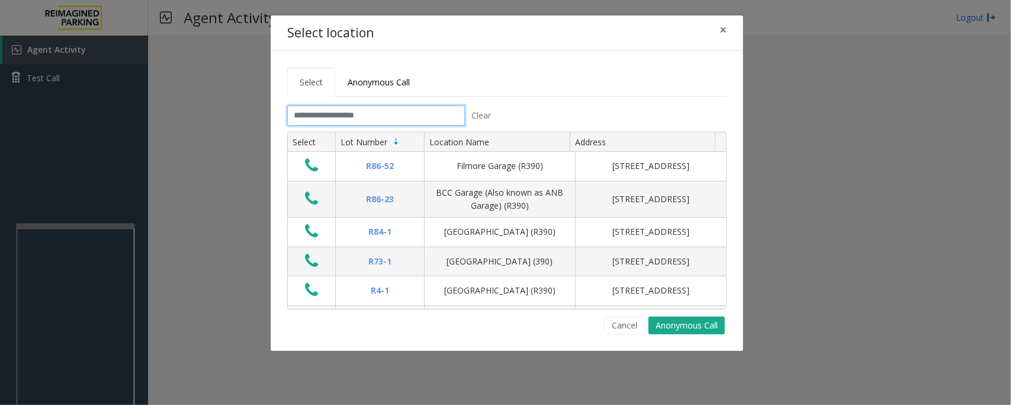
click at [366, 122] on input "text" at bounding box center [376, 115] width 178 height 20
click at [419, 107] on input "text" at bounding box center [376, 115] width 178 height 20
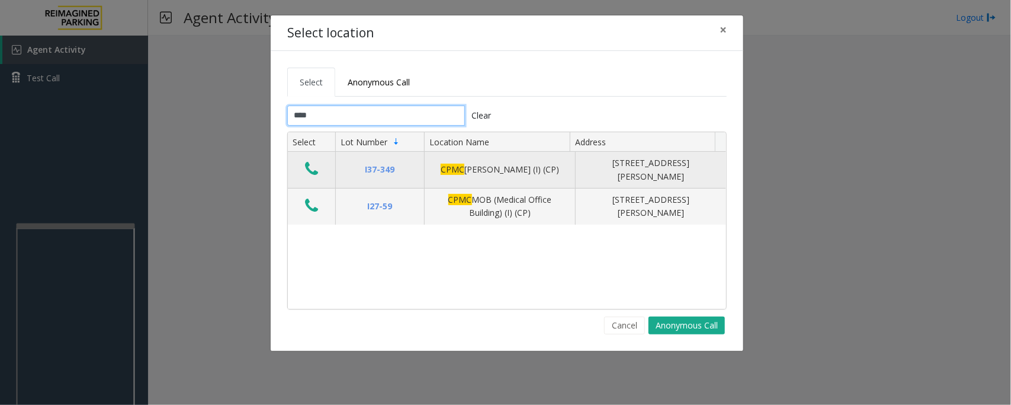
type input "****"
click at [313, 172] on icon "Data table" at bounding box center [311, 169] width 13 height 17
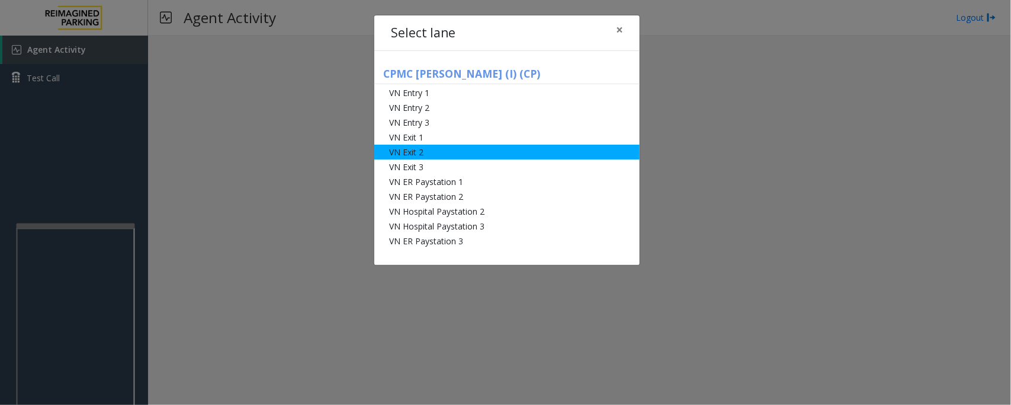
click at [420, 156] on li "VN Exit 2" at bounding box center [506, 152] width 265 height 15
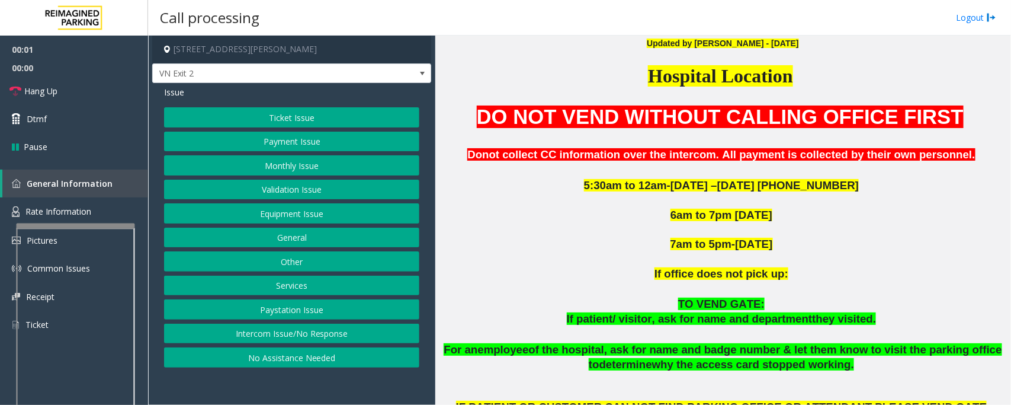
scroll to position [370, 0]
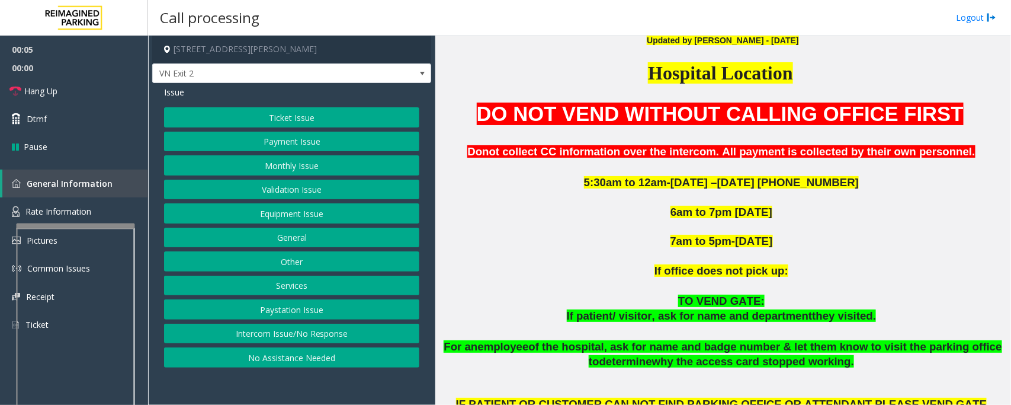
click at [314, 162] on button "Monthly Issue" at bounding box center [291, 165] width 255 height 20
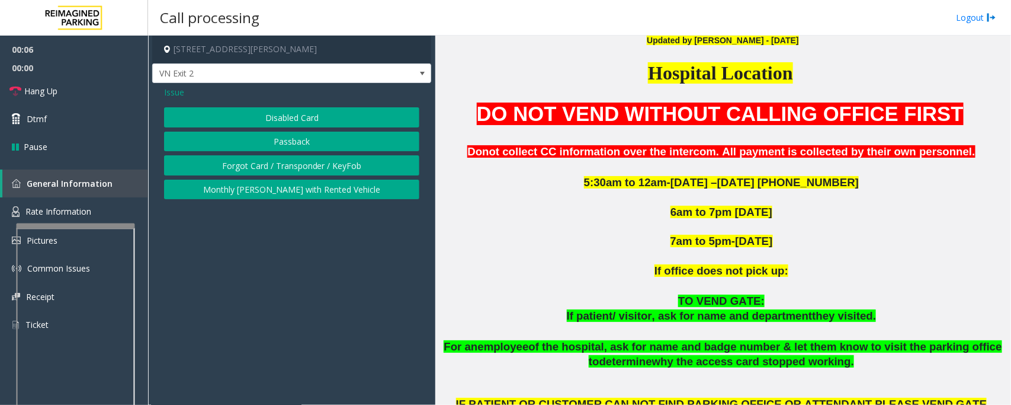
click at [335, 113] on button "Disabled Card" at bounding box center [291, 117] width 255 height 20
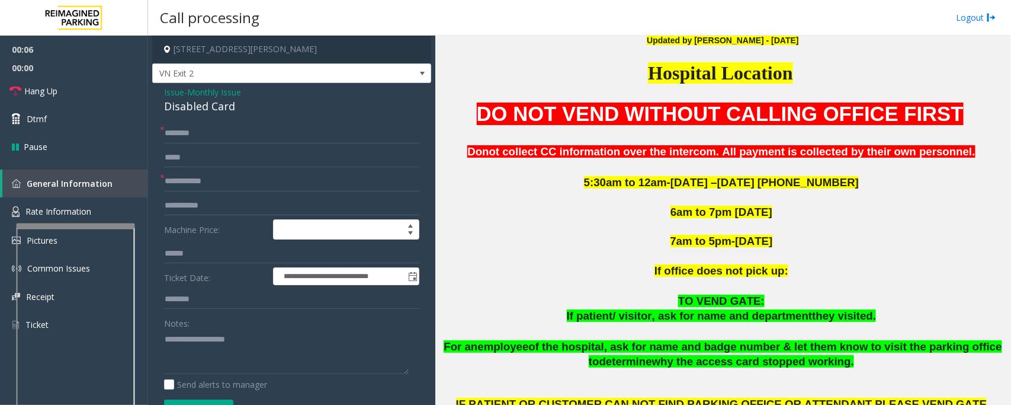
click at [210, 114] on div "Disabled Card" at bounding box center [291, 106] width 255 height 16
click at [213, 107] on div "Disabled Card" at bounding box center [291, 106] width 255 height 16
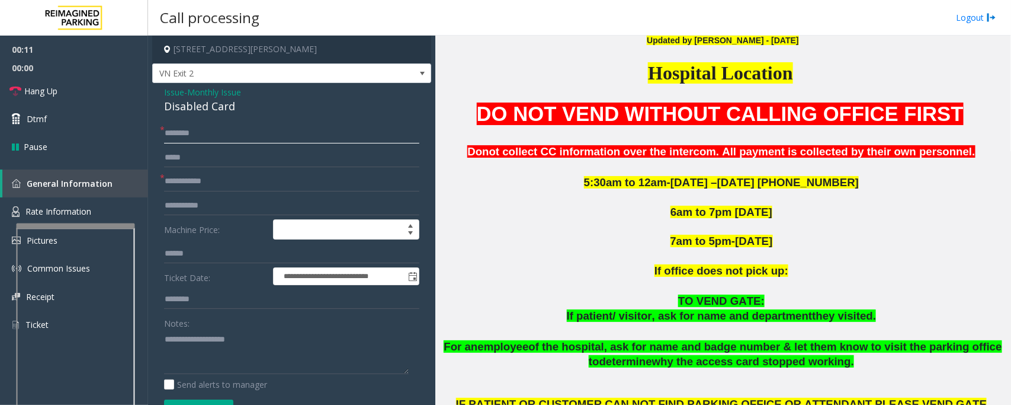
click at [238, 135] on input "text" at bounding box center [291, 133] width 255 height 20
type input "*"
click at [234, 181] on input "text" at bounding box center [291, 181] width 255 height 20
type input "*********"
click at [222, 135] on input "*" at bounding box center [291, 133] width 255 height 20
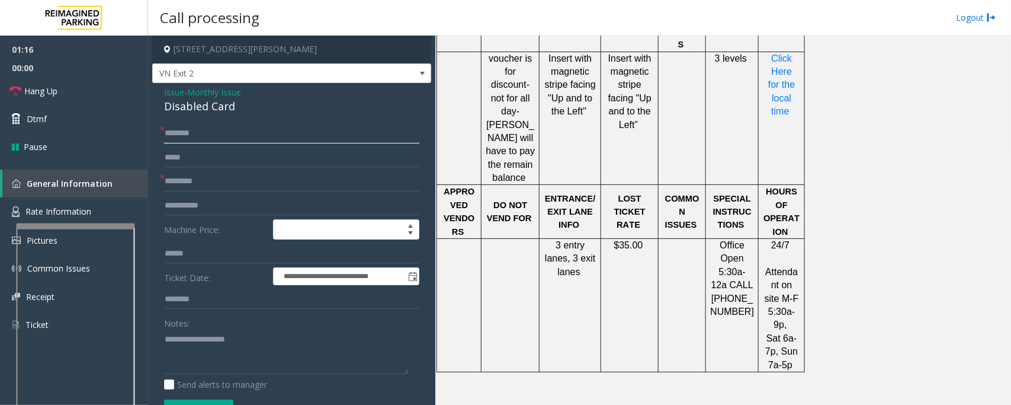
scroll to position [964, 0]
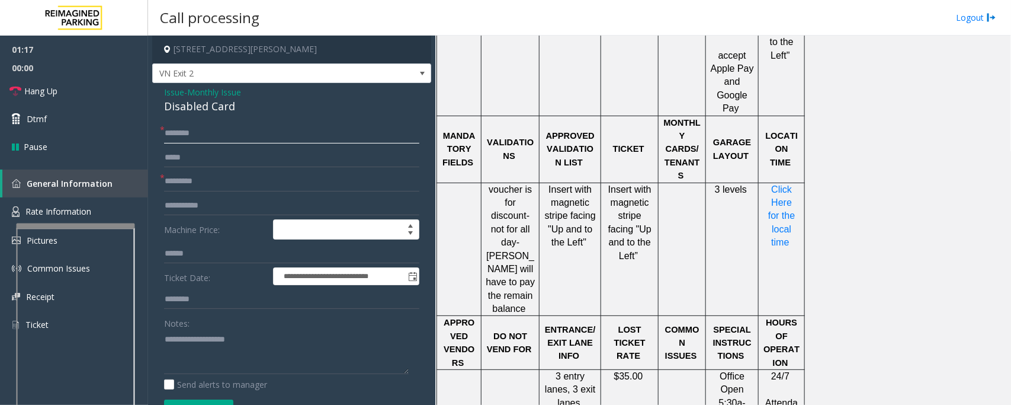
type input "*******"
click at [789, 183] on p "Click Here for the local time" at bounding box center [781, 216] width 37 height 66
click at [785, 184] on span "Click Here for the local time" at bounding box center [784, 215] width 30 height 63
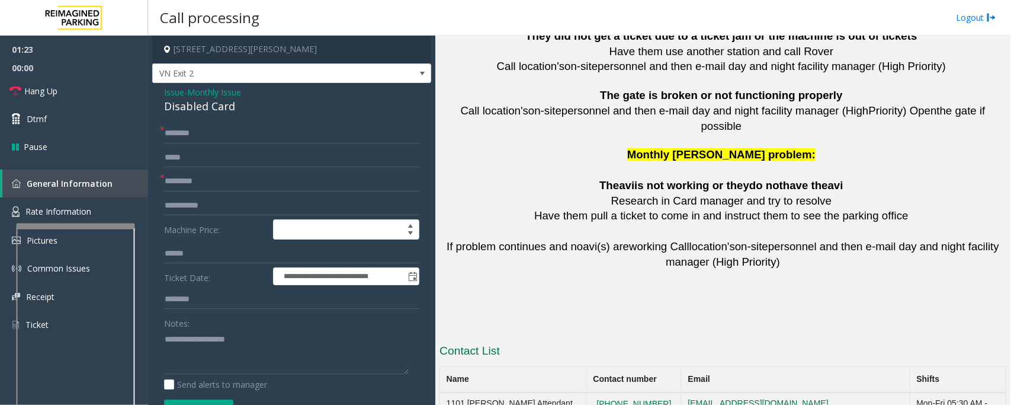
scroll to position [2667, 0]
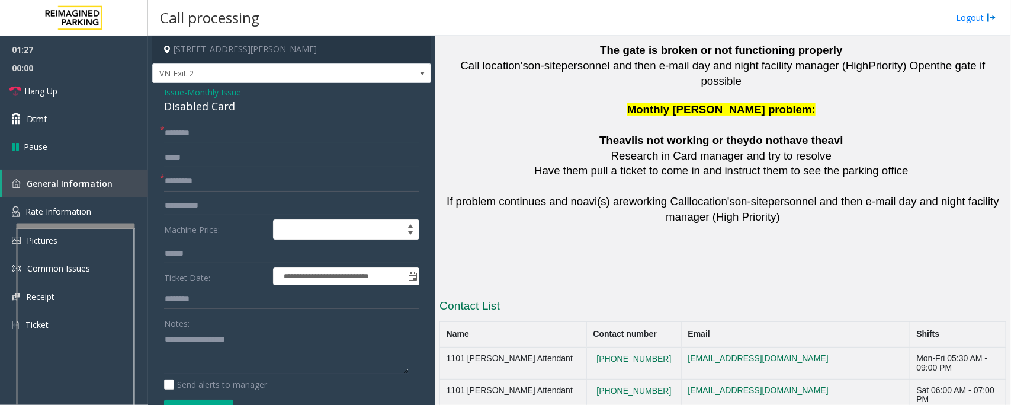
click at [218, 107] on div "Disabled Card" at bounding box center [291, 106] width 255 height 16
copy div "Disabled Card"
click at [231, 360] on textarea at bounding box center [286, 351] width 245 height 44
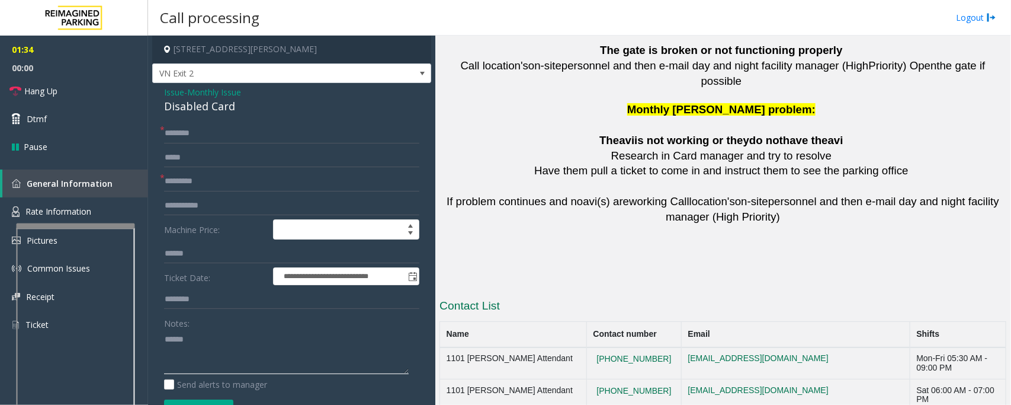
paste textarea "**********"
drag, startPoint x: 654, startPoint y: 261, endPoint x: 593, endPoint y: 267, distance: 60.7
click at [593, 347] on td "415-600-8994" at bounding box center [634, 363] width 95 height 32
copy button "415-600-8994"
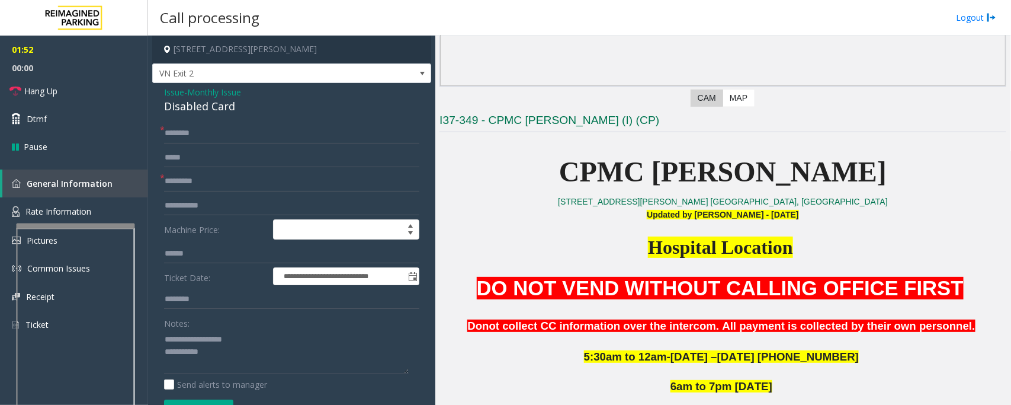
scroll to position [255, 0]
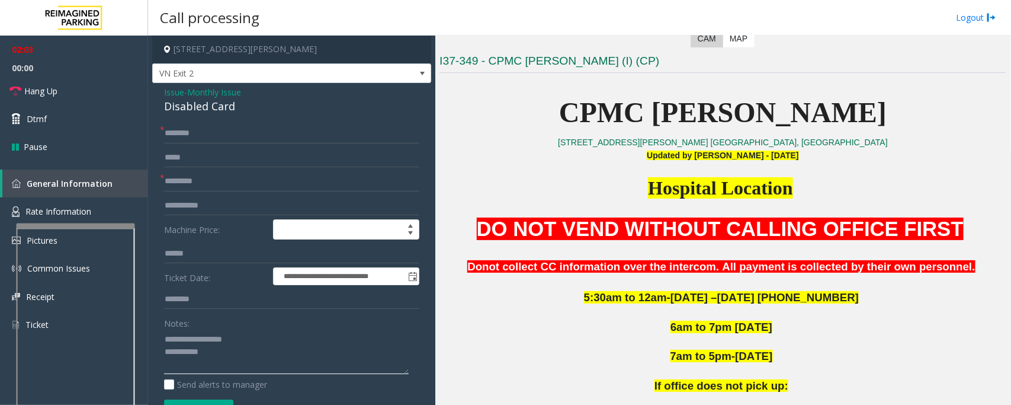
click at [242, 369] on textarea at bounding box center [286, 351] width 245 height 44
click at [227, 344] on textarea at bounding box center [286, 351] width 245 height 44
click at [229, 351] on textarea at bounding box center [286, 351] width 245 height 44
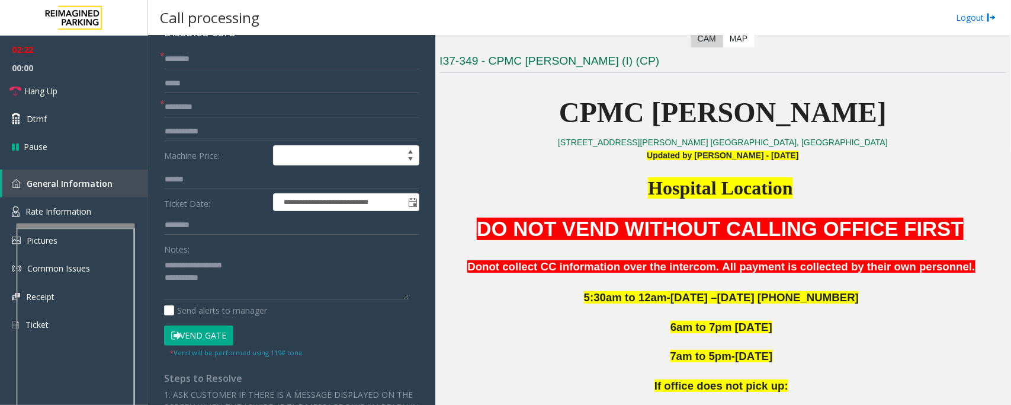
click at [212, 341] on button "Vend Gate" at bounding box center [198, 335] width 69 height 20
click at [296, 298] on textarea at bounding box center [286, 277] width 245 height 44
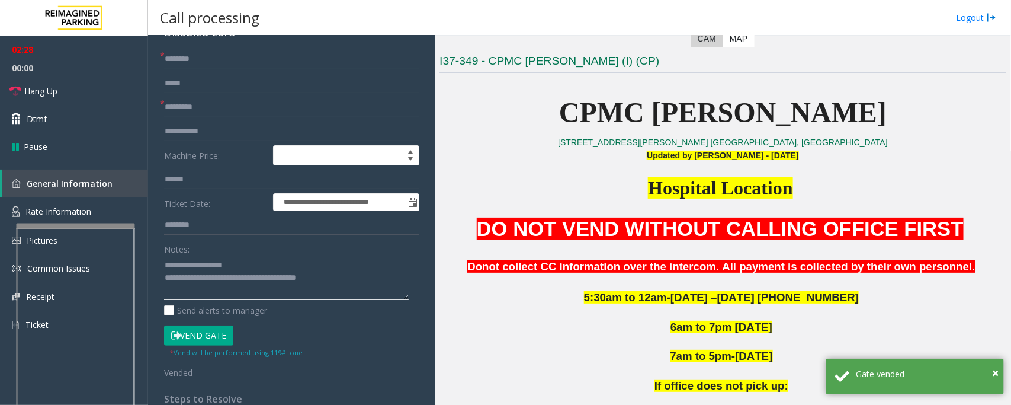
click at [357, 283] on textarea at bounding box center [286, 277] width 245 height 44
click at [30, 95] on span "Hang Up" at bounding box center [40, 91] width 33 height 12
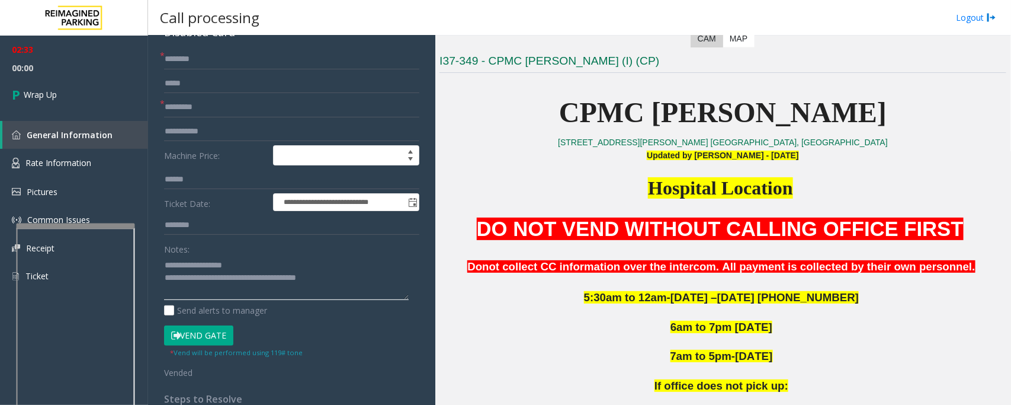
click at [207, 280] on textarea at bounding box center [286, 277] width 245 height 44
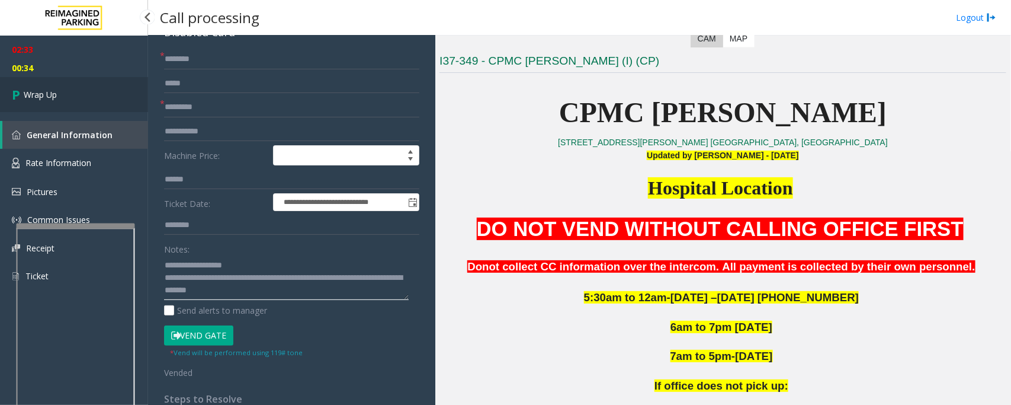
type textarea "**********"
click at [54, 103] on link "Wrap Up" at bounding box center [74, 94] width 148 height 35
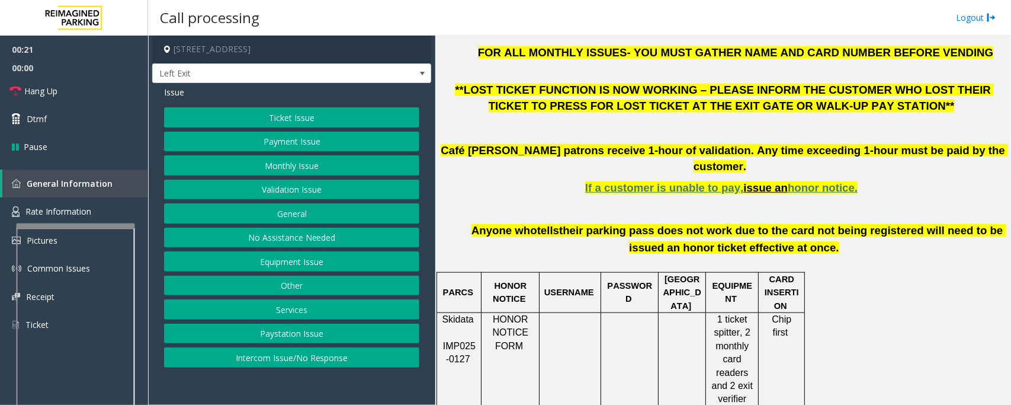
scroll to position [296, 0]
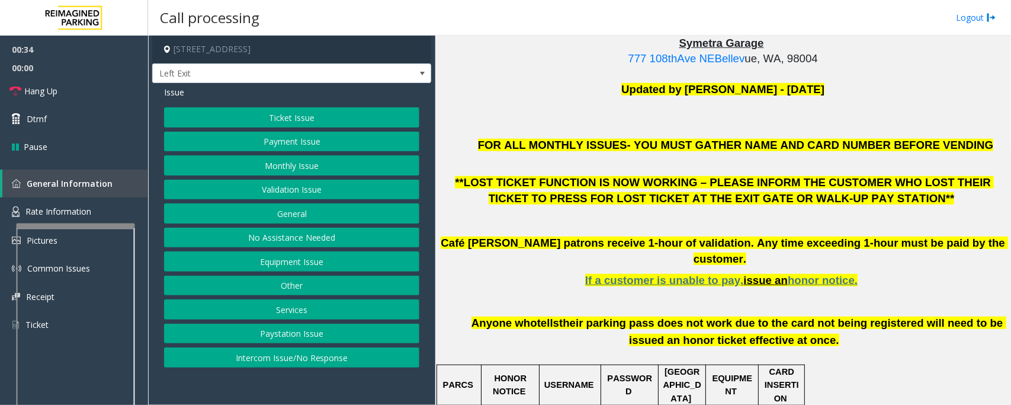
click at [359, 245] on button "No Assistance Needed" at bounding box center [291, 238] width 255 height 20
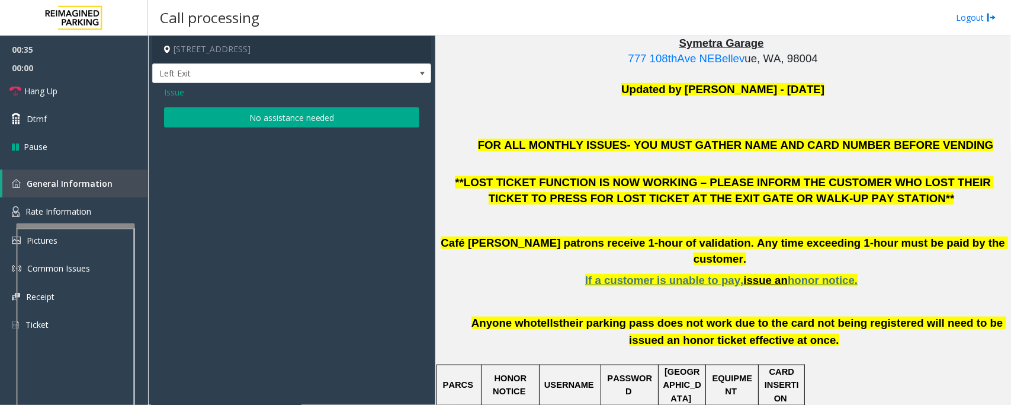
click at [274, 122] on button "No assistance needed" at bounding box center [291, 117] width 255 height 20
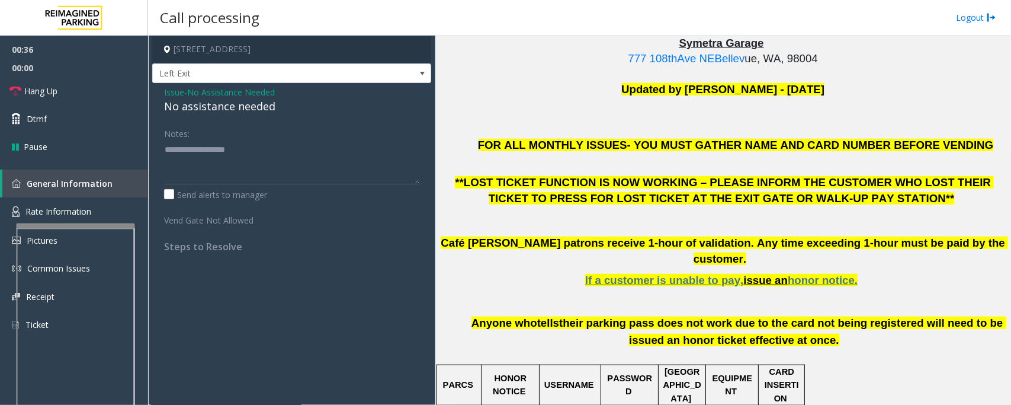
click at [234, 113] on div "No assistance needed" at bounding box center [291, 106] width 255 height 16
click at [273, 158] on textarea at bounding box center [291, 162] width 255 height 44
type textarea "**********"
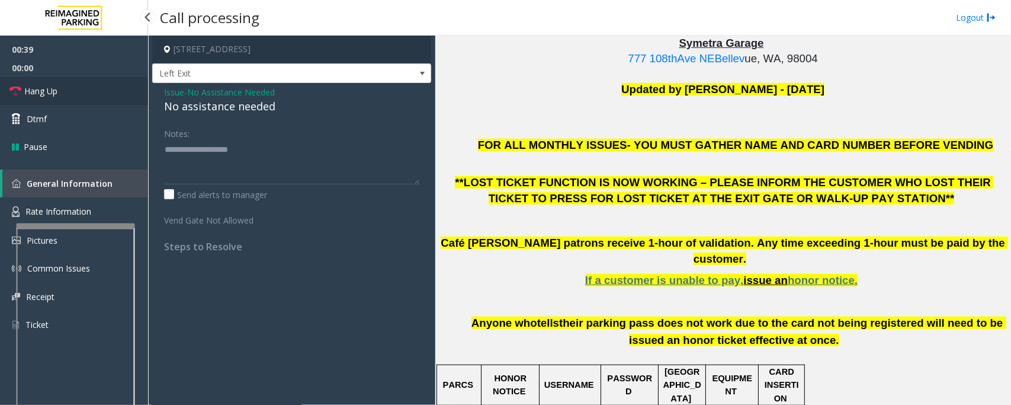
click at [27, 97] on span "Hang Up" at bounding box center [40, 91] width 33 height 12
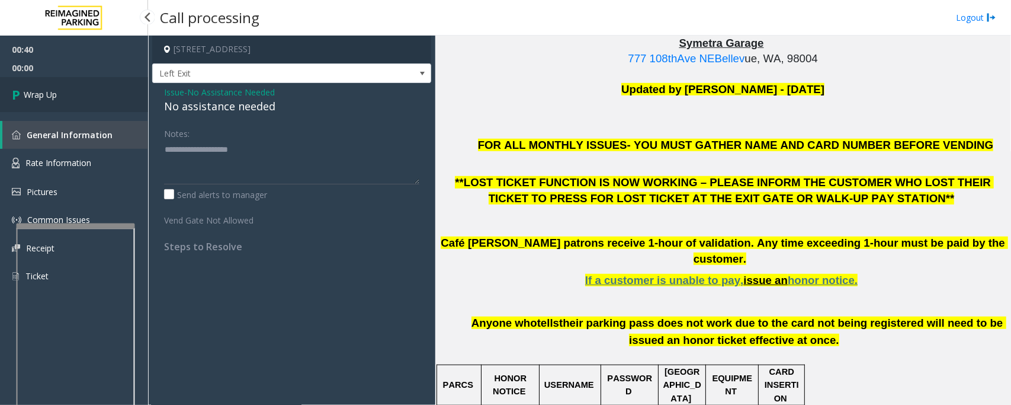
click at [81, 105] on link "Wrap Up" at bounding box center [74, 94] width 148 height 35
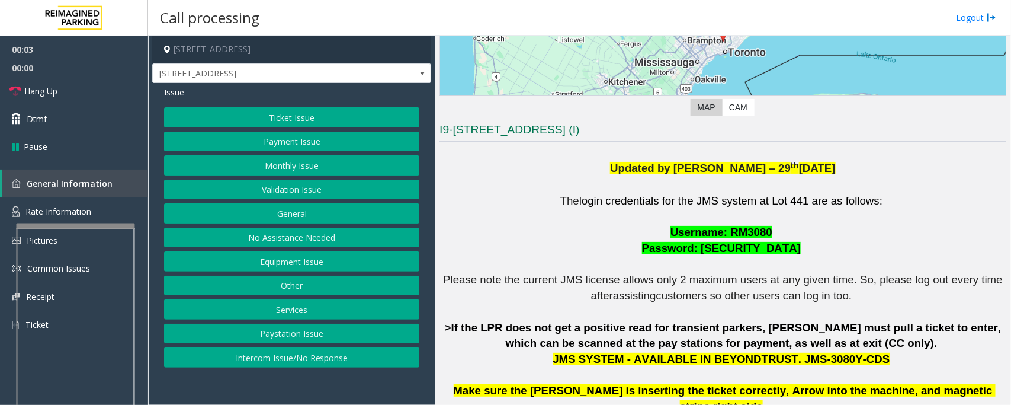
scroll to position [296, 0]
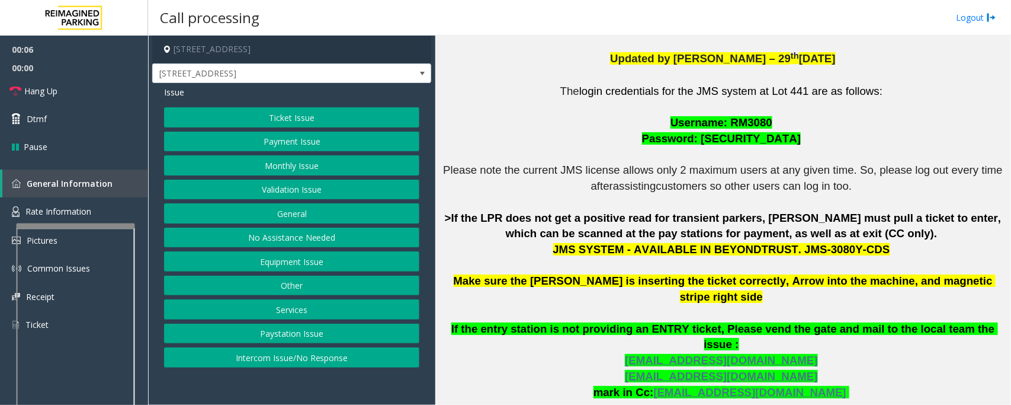
click at [309, 117] on button "Ticket Issue" at bounding box center [291, 117] width 255 height 20
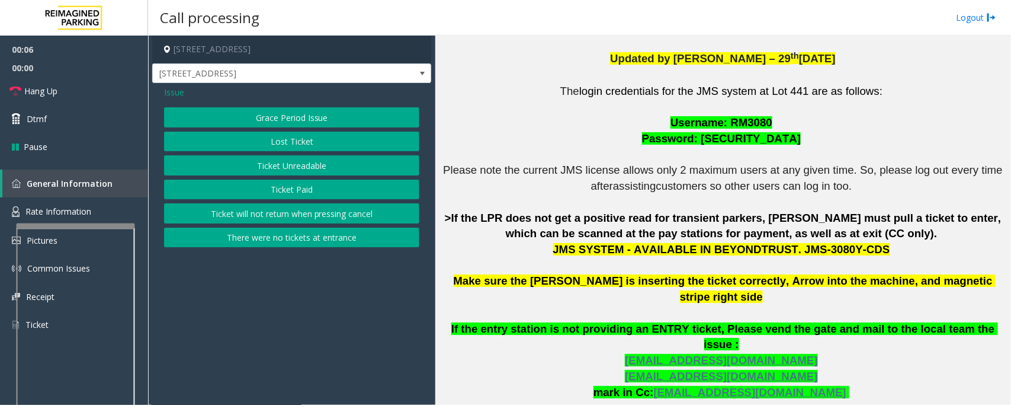
click at [356, 169] on button "Ticket Unreadable" at bounding box center [291, 165] width 255 height 20
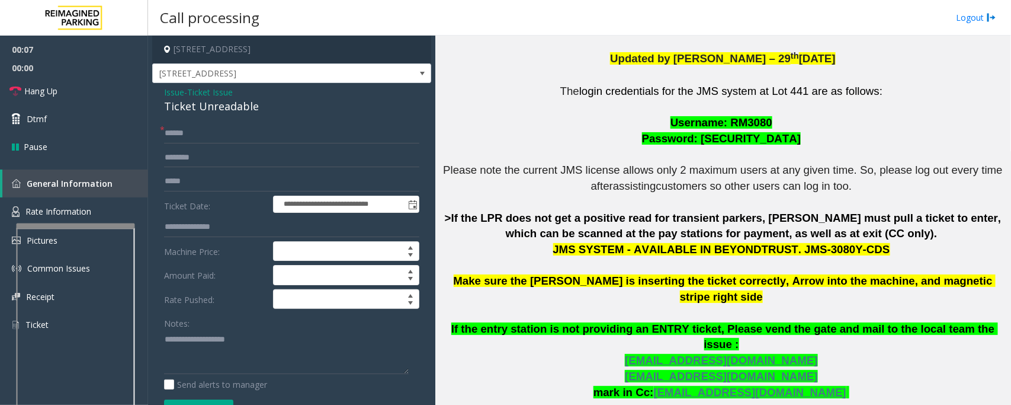
click at [236, 107] on div "Ticket Unreadable" at bounding box center [291, 106] width 255 height 16
copy div "Ticket Unreadable"
click at [267, 342] on textarea at bounding box center [286, 351] width 245 height 44
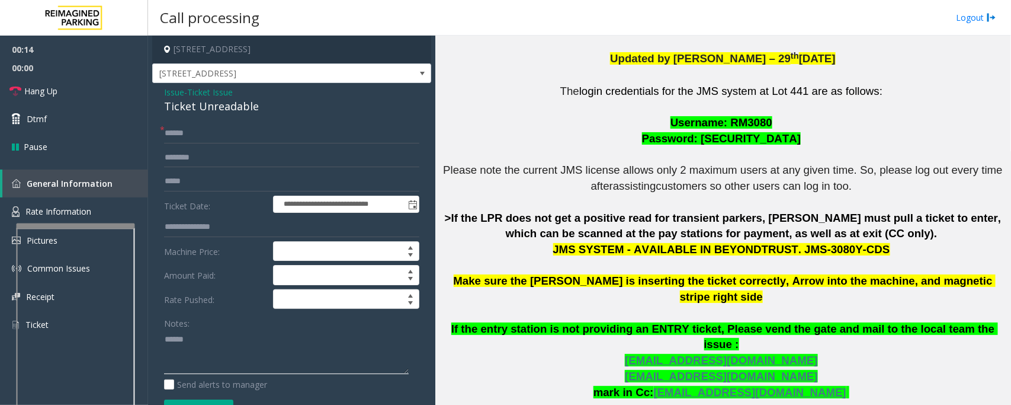
paste textarea "**********"
click at [357, 356] on textarea at bounding box center [286, 351] width 245 height 44
click at [364, 357] on textarea at bounding box center [286, 351] width 245 height 44
click at [363, 354] on textarea at bounding box center [286, 351] width 245 height 44
type textarea "**********"
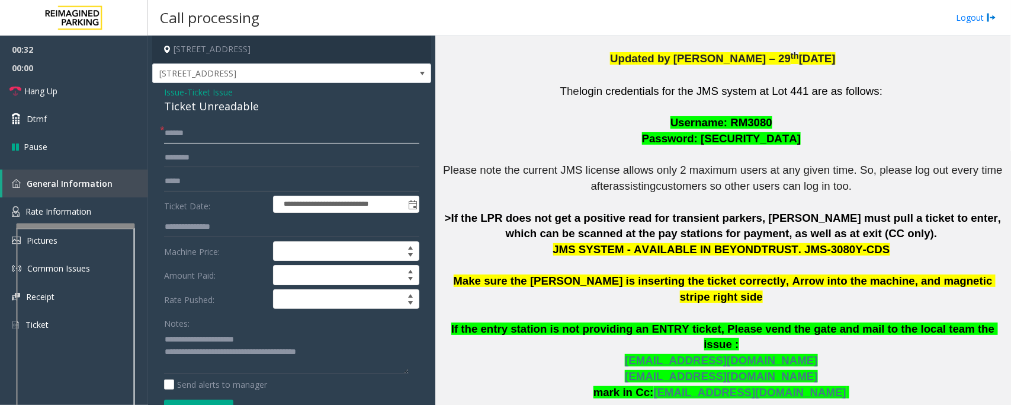
click at [312, 134] on input "text" at bounding box center [291, 133] width 255 height 20
click at [289, 154] on input "text" at bounding box center [291, 158] width 255 height 20
type input "********"
click at [292, 125] on input "text" at bounding box center [291, 133] width 255 height 20
type input "********"
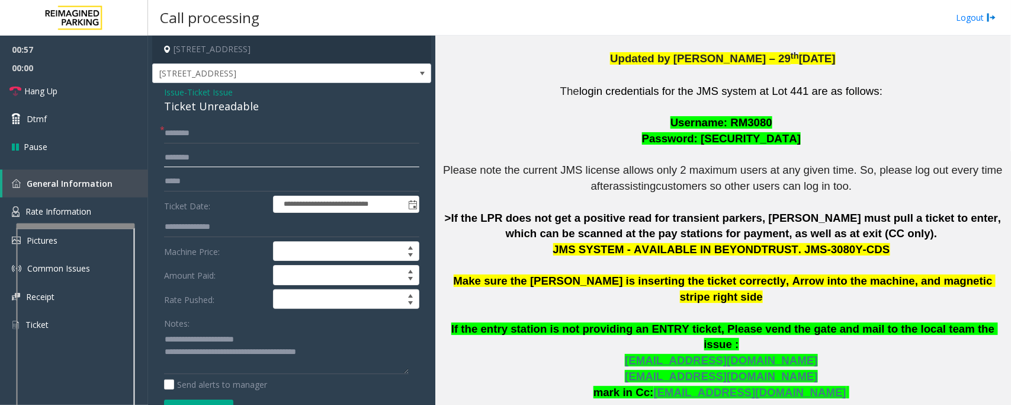
click at [271, 167] on input "********" at bounding box center [291, 158] width 255 height 20
drag, startPoint x: 178, startPoint y: 154, endPoint x: 401, endPoint y: 138, distance: 223.4
click at [401, 138] on input "********" at bounding box center [291, 133] width 255 height 20
click at [256, 159] on input "********" at bounding box center [291, 158] width 255 height 20
drag, startPoint x: 196, startPoint y: 156, endPoint x: 138, endPoint y: 157, distance: 57.5
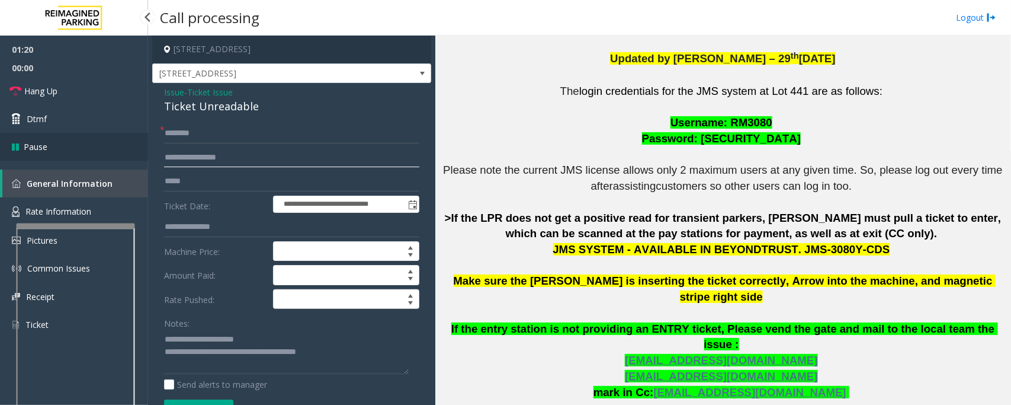
click at [138, 157] on app-root "**********" at bounding box center [505, 202] width 1011 height 405
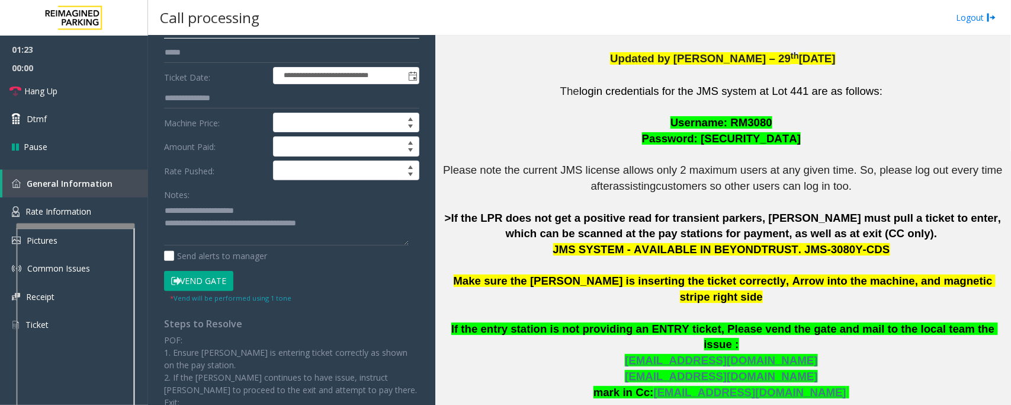
scroll to position [148, 0]
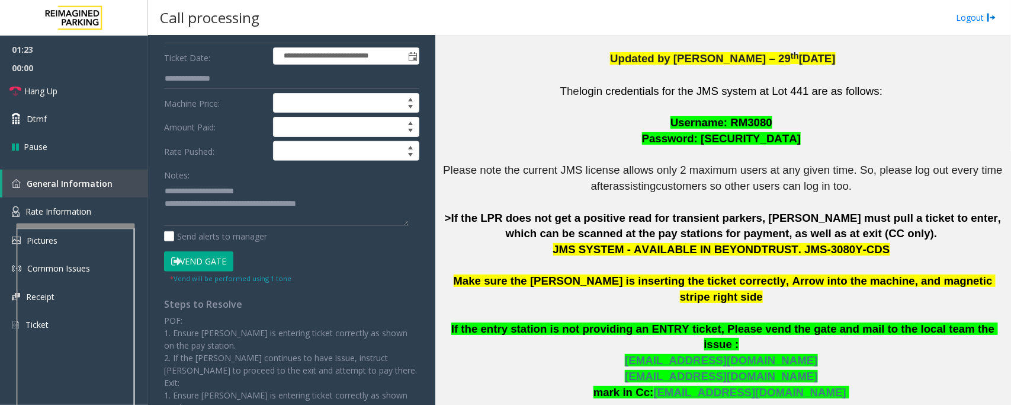
type input "*******"
click at [203, 267] on button "Vend Gate" at bounding box center [198, 261] width 69 height 20
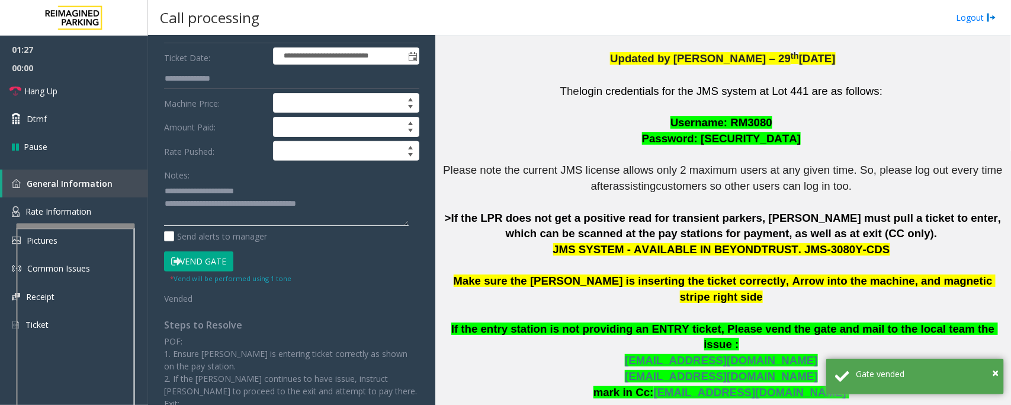
click at [367, 212] on textarea at bounding box center [286, 203] width 245 height 44
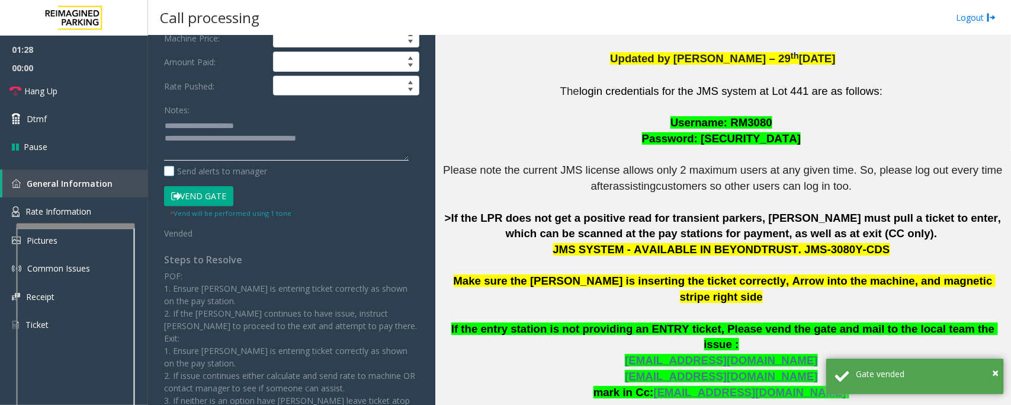
scroll to position [216, 0]
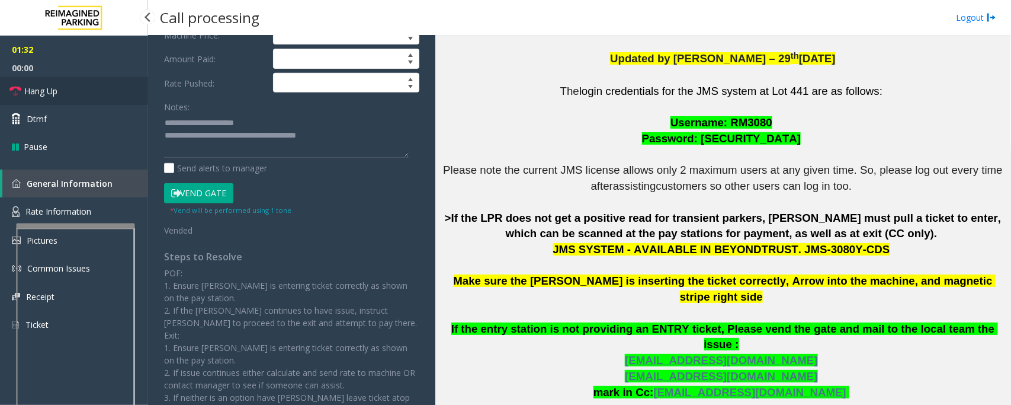
click at [62, 88] on link "Hang Up" at bounding box center [74, 91] width 148 height 28
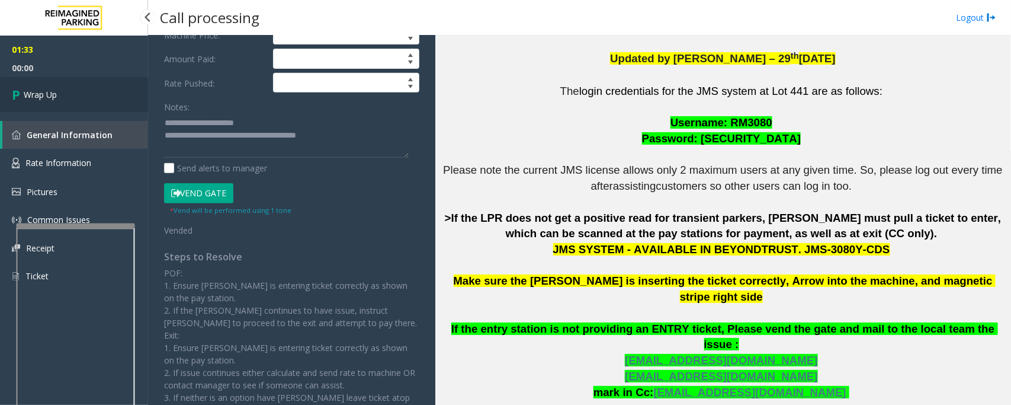
click at [36, 96] on span "Wrap Up" at bounding box center [40, 94] width 33 height 12
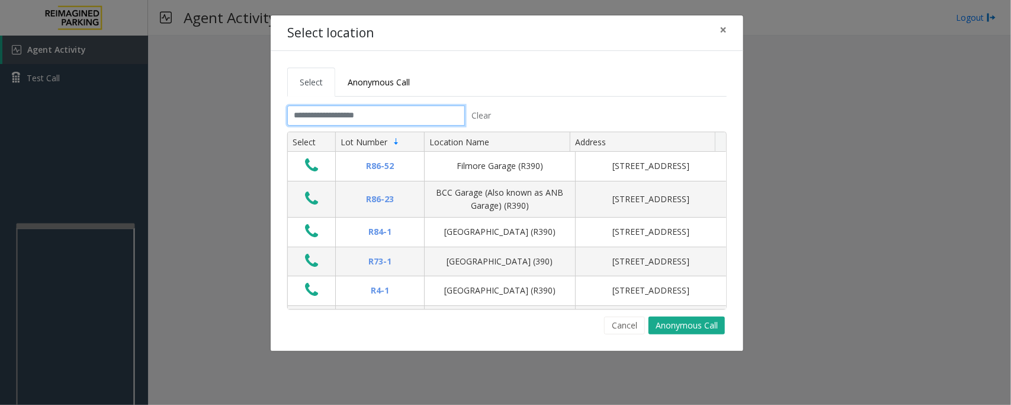
drag, startPoint x: 449, startPoint y: 123, endPoint x: 440, endPoint y: 125, distance: 9.1
click at [449, 123] on input "text" at bounding box center [376, 115] width 178 height 20
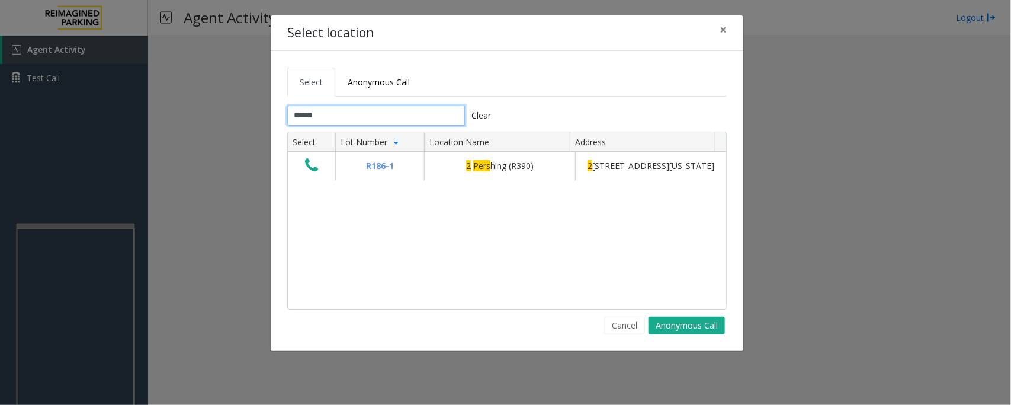
type input "******"
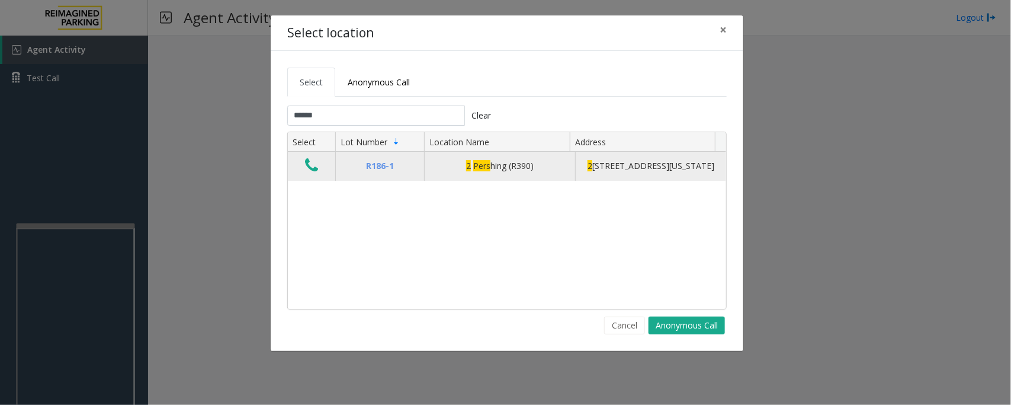
click at [314, 164] on icon "Data table" at bounding box center [311, 165] width 13 height 17
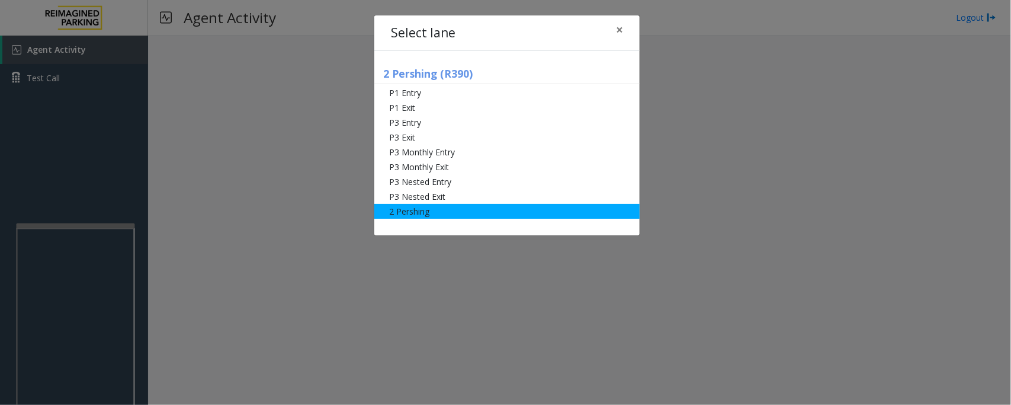
click at [428, 211] on li "2 Pershing" at bounding box center [506, 211] width 265 height 15
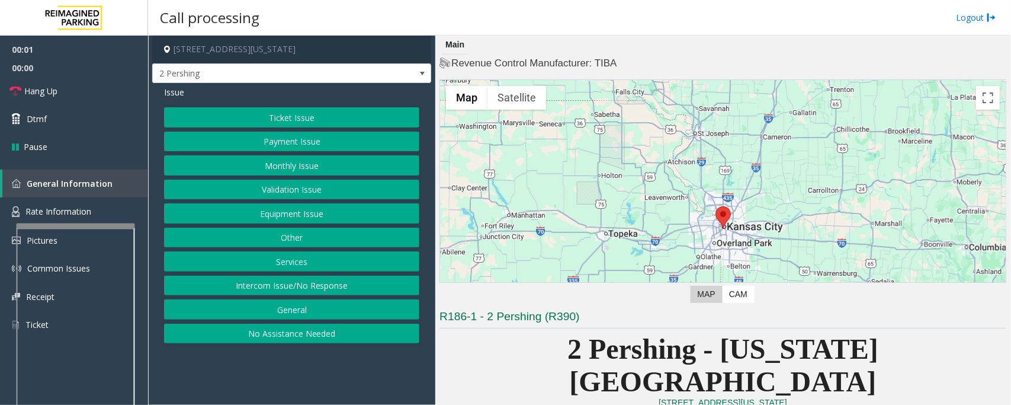
click at [339, 289] on button "Intercom Issue/No Response" at bounding box center [291, 286] width 255 height 20
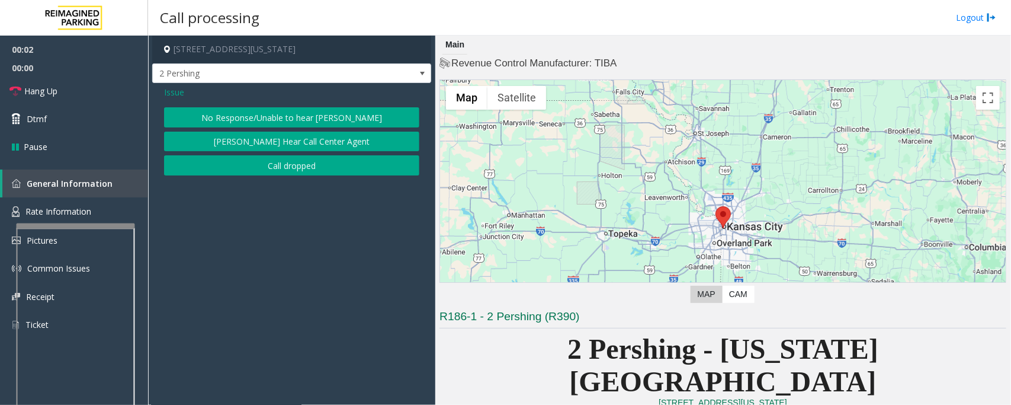
click at [347, 120] on button "No Response/Unable to hear [PERSON_NAME]" at bounding box center [291, 117] width 255 height 20
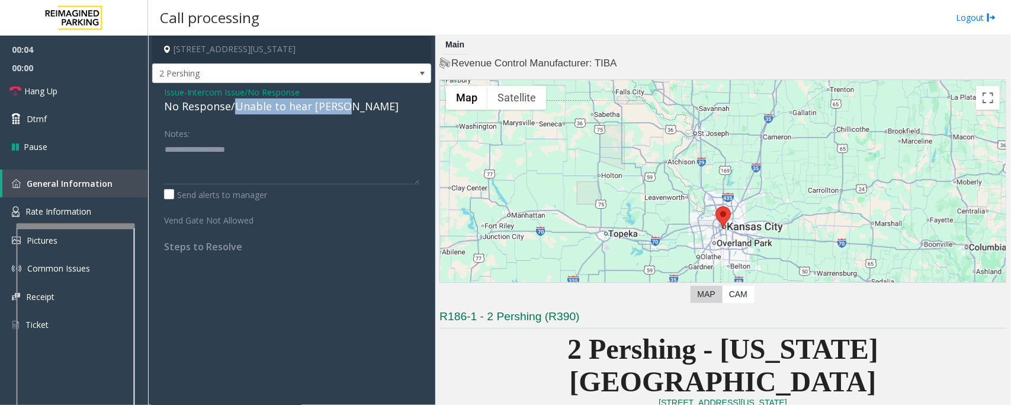
drag, startPoint x: 233, startPoint y: 104, endPoint x: 345, endPoint y: 104, distance: 112.6
click at [345, 104] on div "No Response/Unable to hear [PERSON_NAME]" at bounding box center [291, 106] width 255 height 16
click at [319, 155] on textarea at bounding box center [291, 162] width 255 height 44
click at [28, 87] on span "Hang Up" at bounding box center [40, 91] width 33 height 12
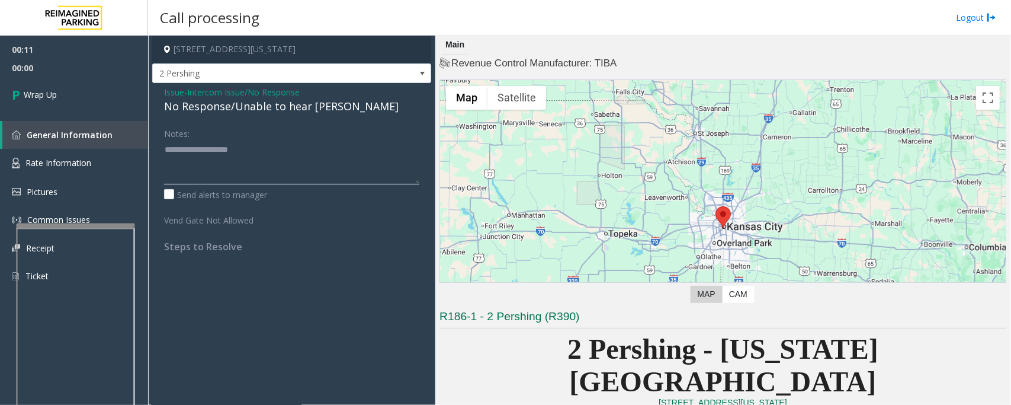
click at [274, 148] on textarea at bounding box center [291, 162] width 255 height 44
click at [337, 161] on textarea at bounding box center [291, 162] width 255 height 44
paste textarea "**********"
type textarea "**********"
click at [28, 107] on link "Wrap Up" at bounding box center [74, 94] width 148 height 35
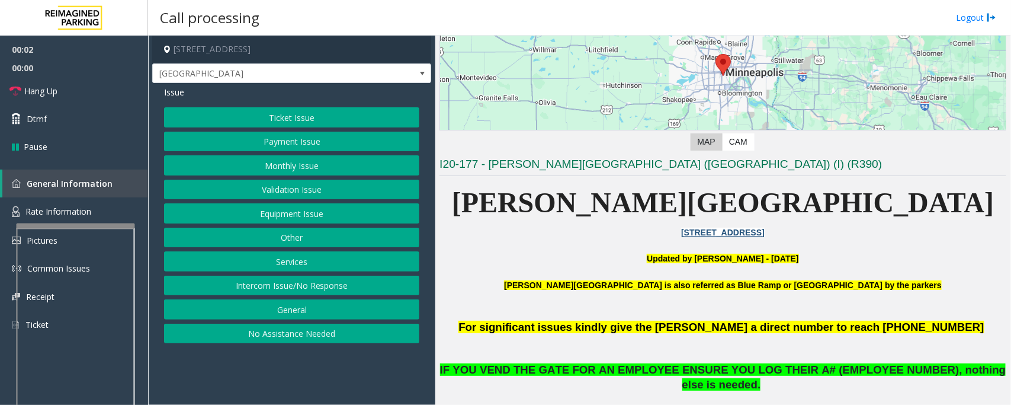
scroll to position [296, 0]
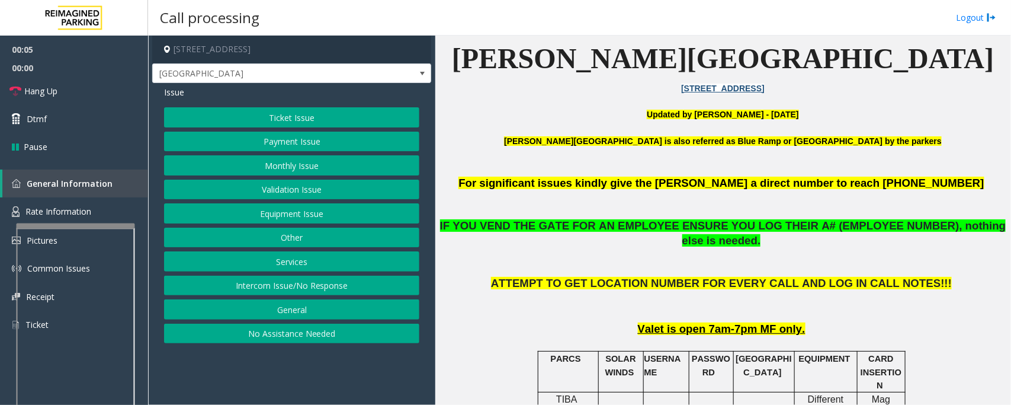
click at [306, 333] on button "No Assistance Needed" at bounding box center [291, 334] width 255 height 20
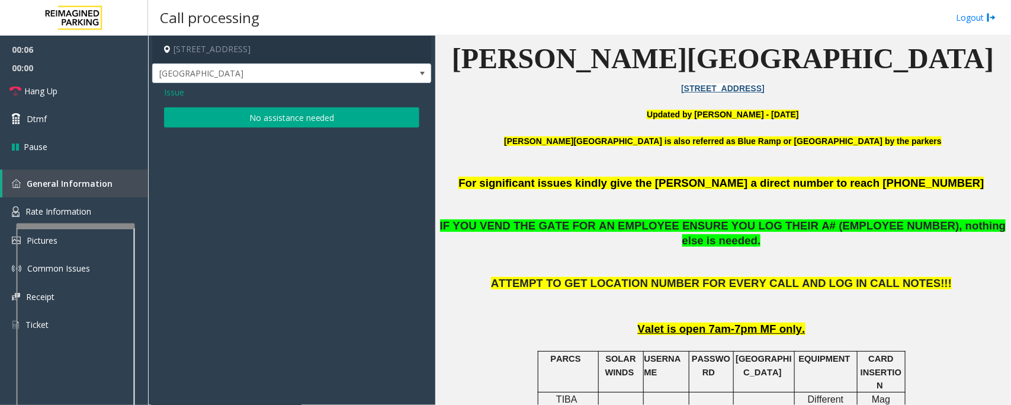
click at [357, 116] on button "No assistance needed" at bounding box center [291, 117] width 255 height 20
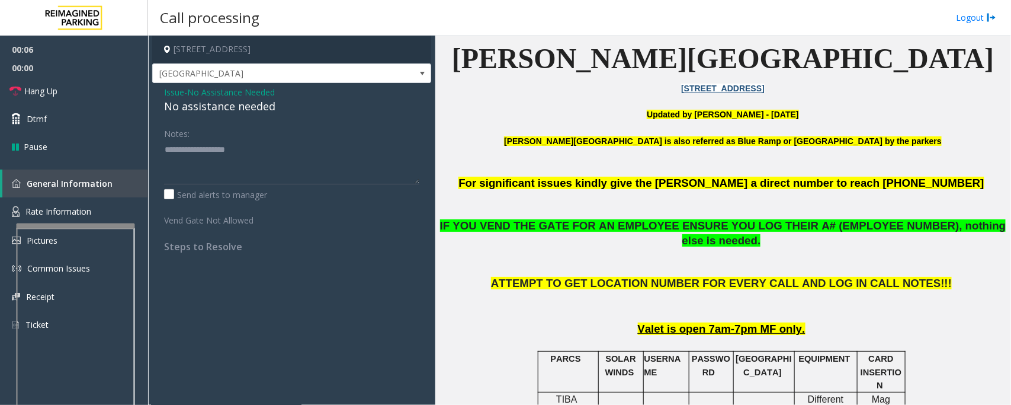
click at [261, 113] on div "No assistance needed" at bounding box center [291, 106] width 255 height 16
click at [294, 163] on textarea at bounding box center [291, 162] width 255 height 44
type textarea "**********"
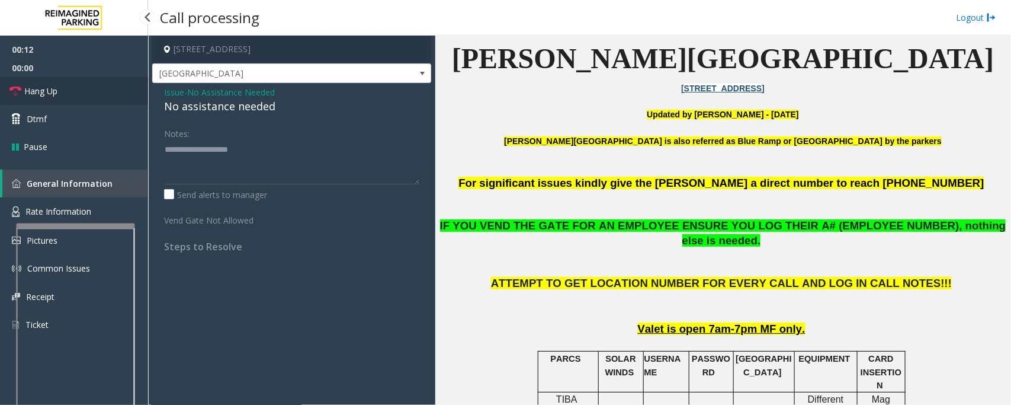
click at [43, 88] on span "Hang Up" at bounding box center [40, 91] width 33 height 12
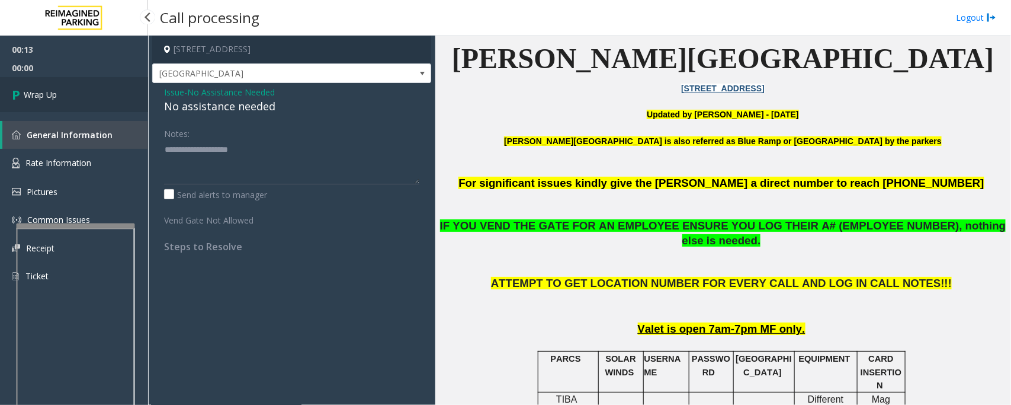
click at [61, 101] on link "Wrap Up" at bounding box center [74, 94] width 148 height 35
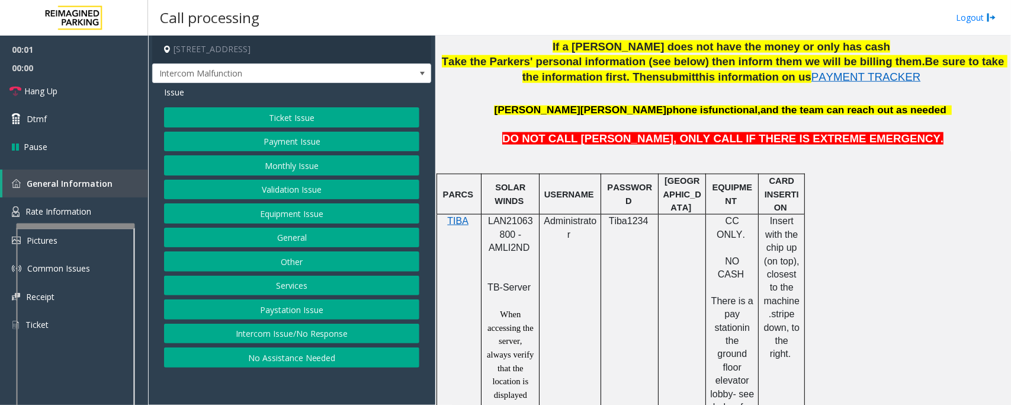
scroll to position [593, 0]
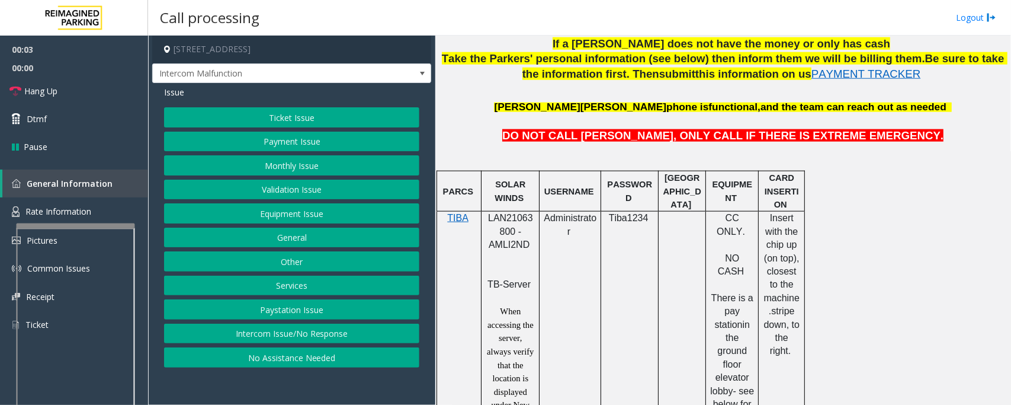
click at [504, 217] on span "LAN21063800 - AMLI2ND" at bounding box center [510, 231] width 45 height 37
copy span "LAN21063800"
click at [322, 187] on button "Validation Issue" at bounding box center [291, 190] width 255 height 20
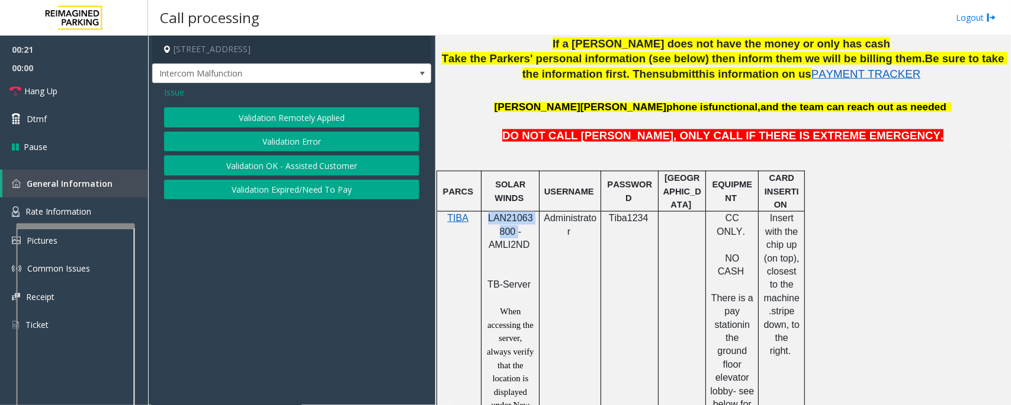
click at [291, 139] on button "Validation Error" at bounding box center [291, 142] width 255 height 20
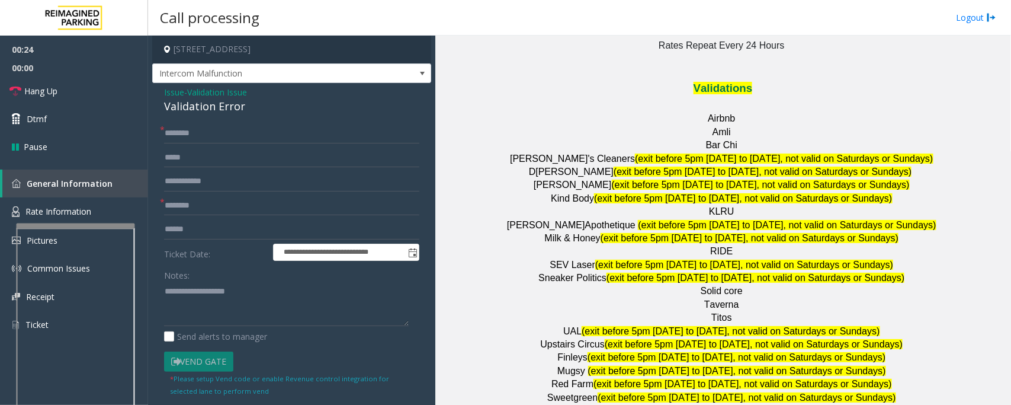
scroll to position [1565, 0]
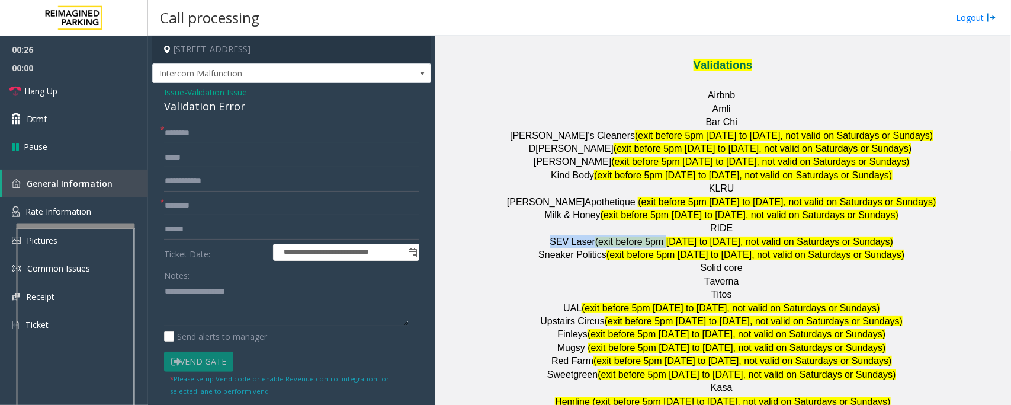
drag, startPoint x: 748, startPoint y: 170, endPoint x: 667, endPoint y: 176, distance: 81.4
click at [667, 176] on div "Jeremy Gritzenbach's phone is functional, and the team can reach out as needed …" at bounding box center [723, 0] width 567 height 1746
click at [718, 223] on span "RIDE" at bounding box center [721, 228] width 23 height 10
drag, startPoint x: 742, startPoint y: 167, endPoint x: 694, endPoint y: 161, distance: 48.4
click at [694, 222] on p "RIDE" at bounding box center [723, 228] width 567 height 13
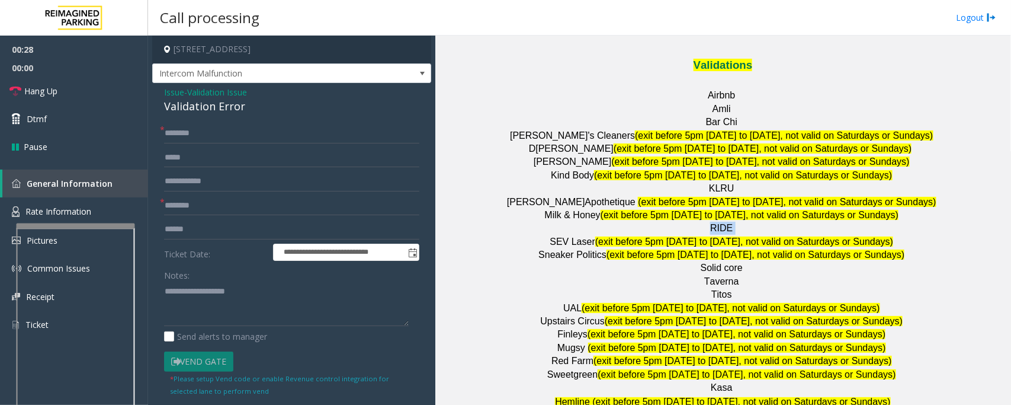
copy p "RIDE"
click at [178, 204] on input "text" at bounding box center [291, 206] width 255 height 20
paste input "****"
type input "****"
click at [209, 113] on div "Validation Error" at bounding box center [291, 106] width 255 height 16
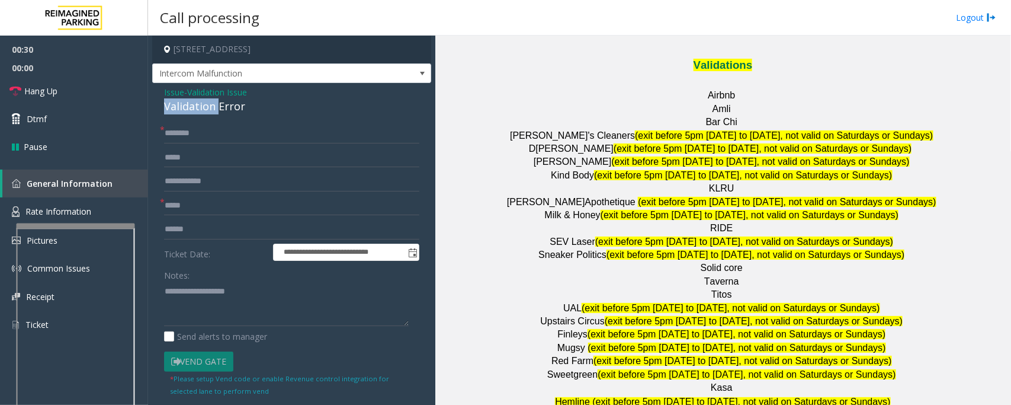
click at [209, 113] on div "Validation Error" at bounding box center [291, 106] width 255 height 16
click at [217, 306] on textarea at bounding box center [286, 303] width 245 height 44
paste textarea "**********"
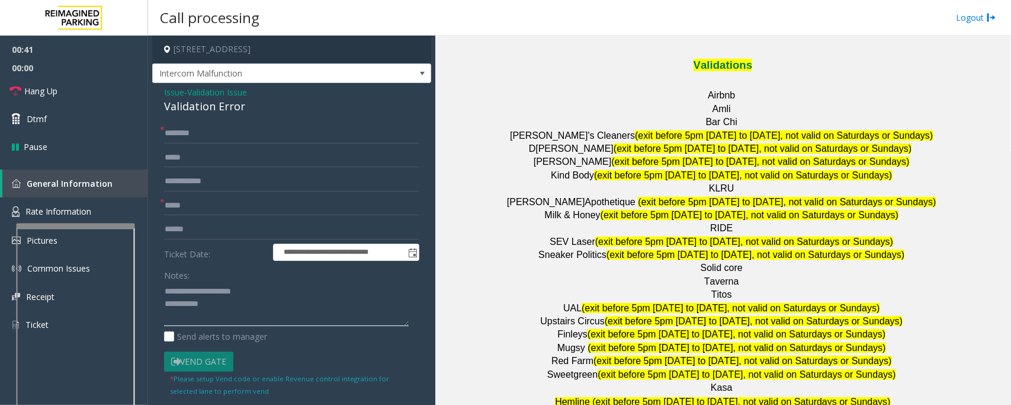
type textarea "**********"
click at [286, 122] on div "**********" at bounding box center [291, 322] width 279 height 479
click at [282, 132] on input "text" at bounding box center [291, 133] width 255 height 20
click at [249, 318] on textarea at bounding box center [286, 303] width 245 height 44
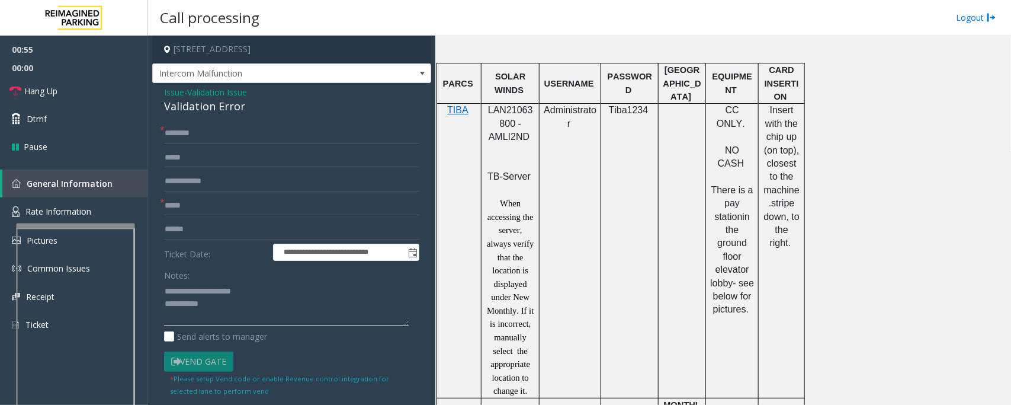
scroll to position [197, 0]
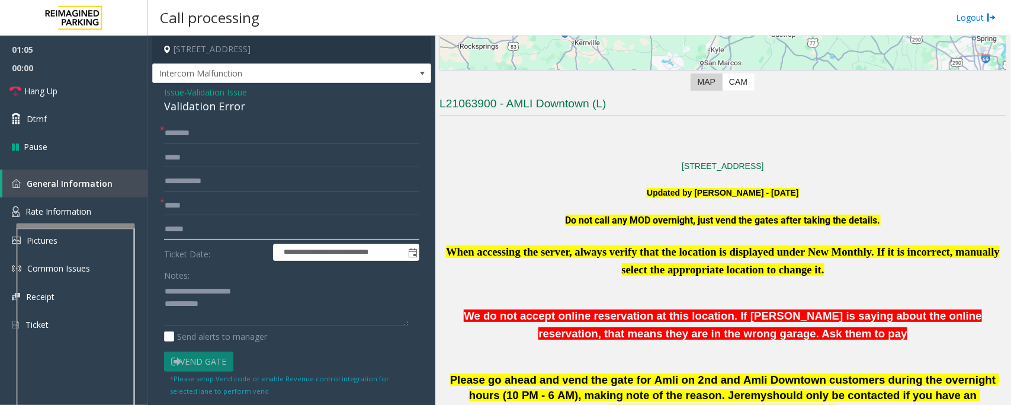
click at [241, 232] on input "text" at bounding box center [291, 229] width 255 height 20
type input "*******"
click at [252, 139] on input "text" at bounding box center [291, 133] width 255 height 20
click at [176, 126] on input "text" at bounding box center [291, 133] width 255 height 20
type input "****"
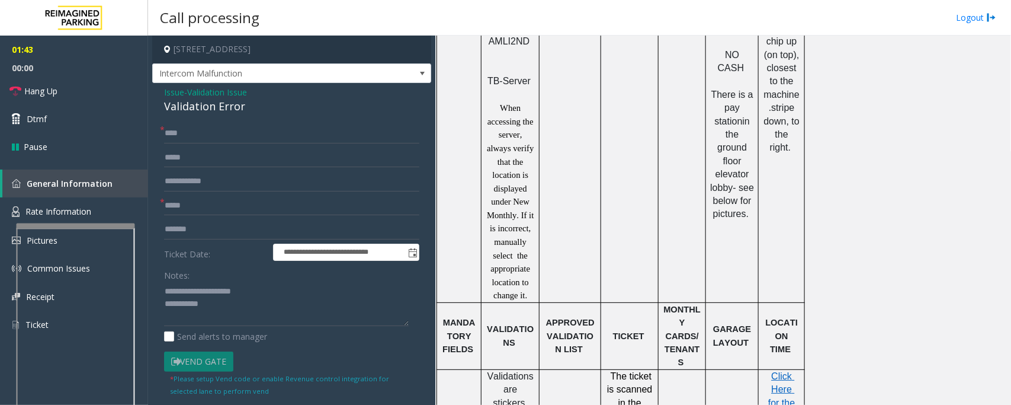
scroll to position [1011, 0]
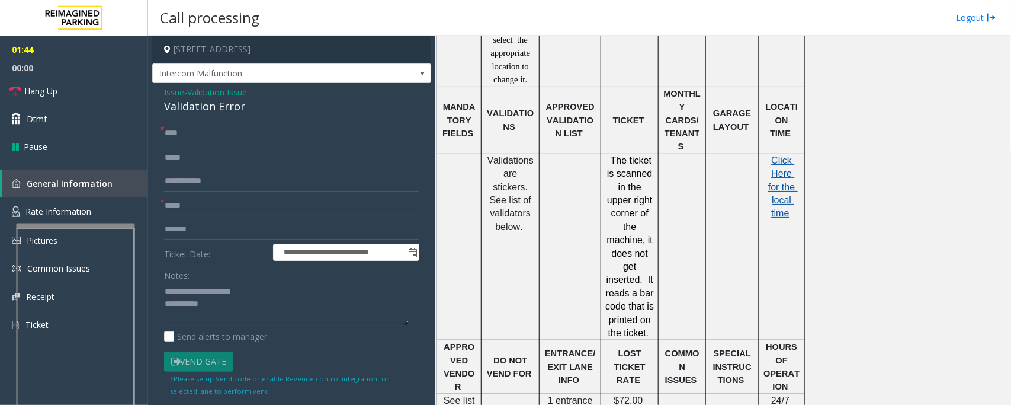
click at [778, 170] on span "Click Here for the local time" at bounding box center [784, 186] width 30 height 63
click at [297, 313] on textarea at bounding box center [286, 303] width 245 height 44
type textarea "**********"
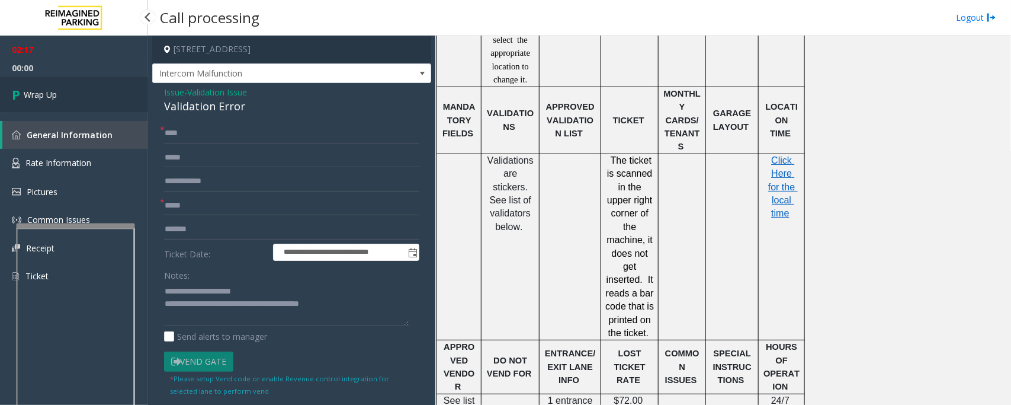
click at [18, 89] on icon at bounding box center [18, 95] width 12 height 20
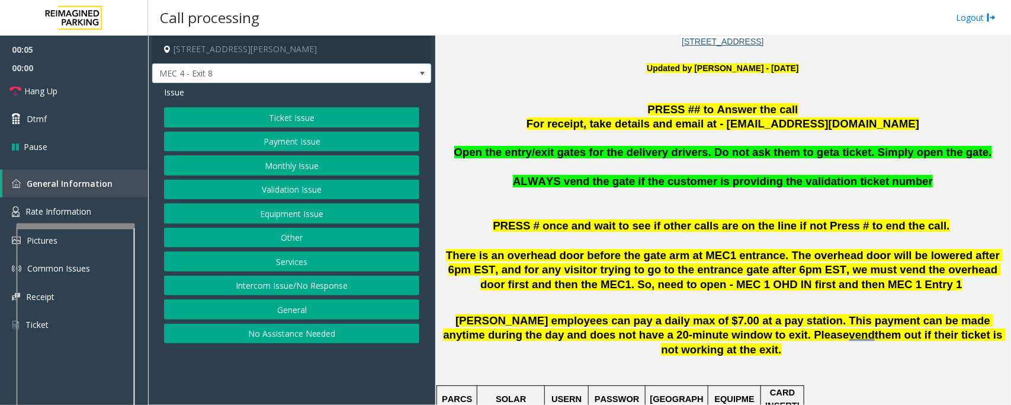
scroll to position [370, 0]
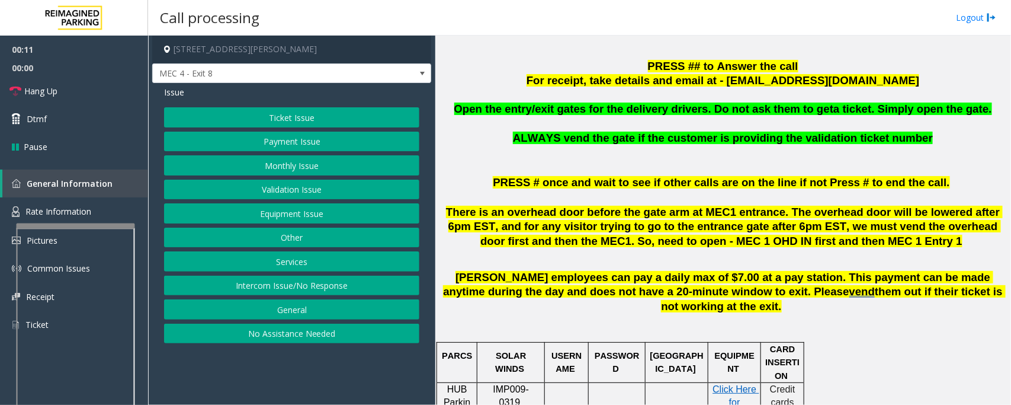
click at [326, 162] on button "Monthly Issue" at bounding box center [291, 165] width 255 height 20
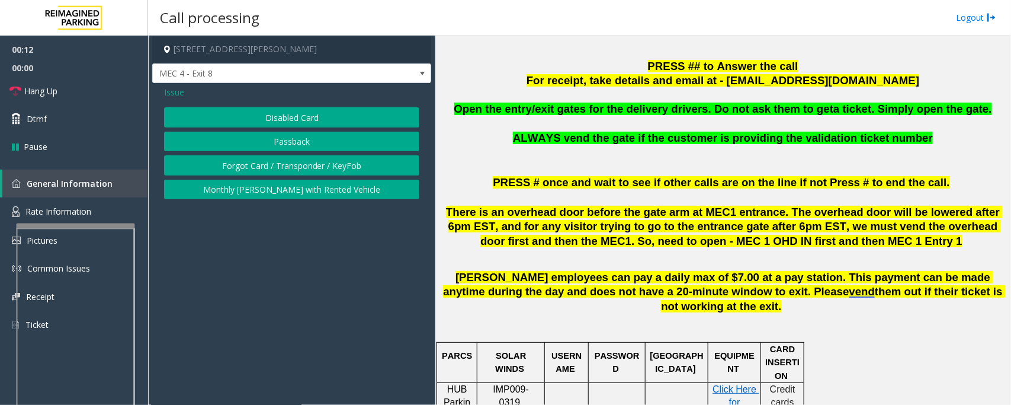
click at [375, 169] on button "Forgot Card / Transponder / KeyFob" at bounding box center [291, 165] width 255 height 20
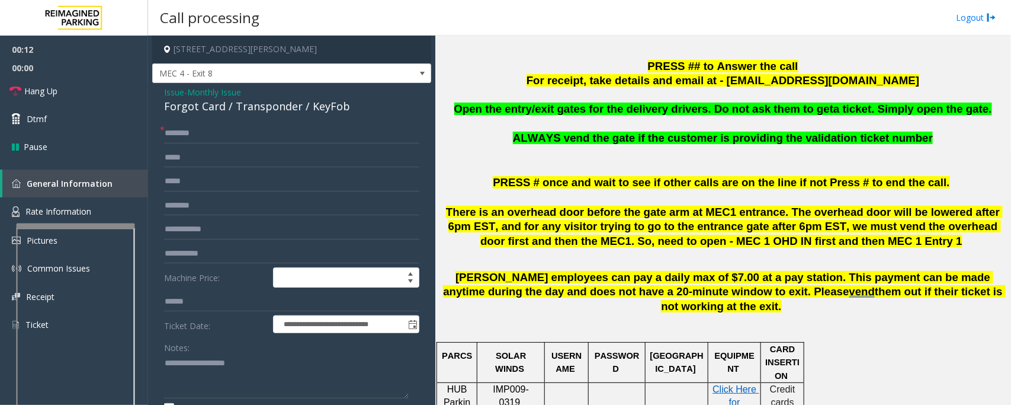
click at [282, 111] on div "Forgot Card / Transponder / KeyFob" at bounding box center [291, 106] width 255 height 16
click at [244, 372] on textarea at bounding box center [286, 376] width 245 height 44
paste textarea "**********"
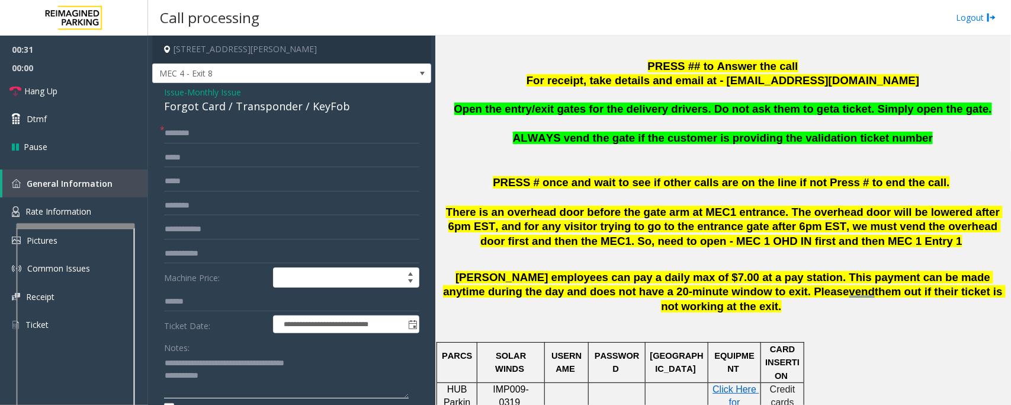
type textarea "**********"
click at [222, 126] on input "text" at bounding box center [291, 133] width 255 height 20
click at [289, 138] on input "text" at bounding box center [291, 133] width 255 height 20
click at [289, 134] on input "text" at bounding box center [291, 133] width 255 height 20
click at [167, 132] on input "****" at bounding box center [291, 133] width 255 height 20
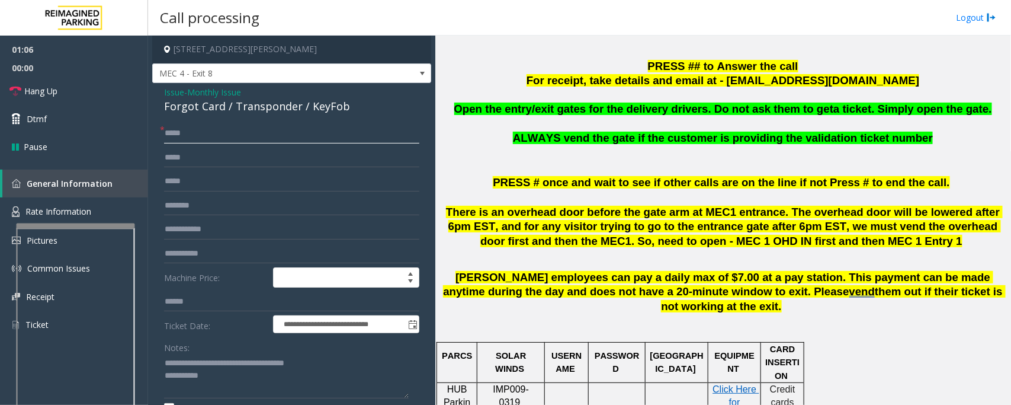
type input "****"
click at [215, 228] on input "text" at bounding box center [291, 229] width 255 height 20
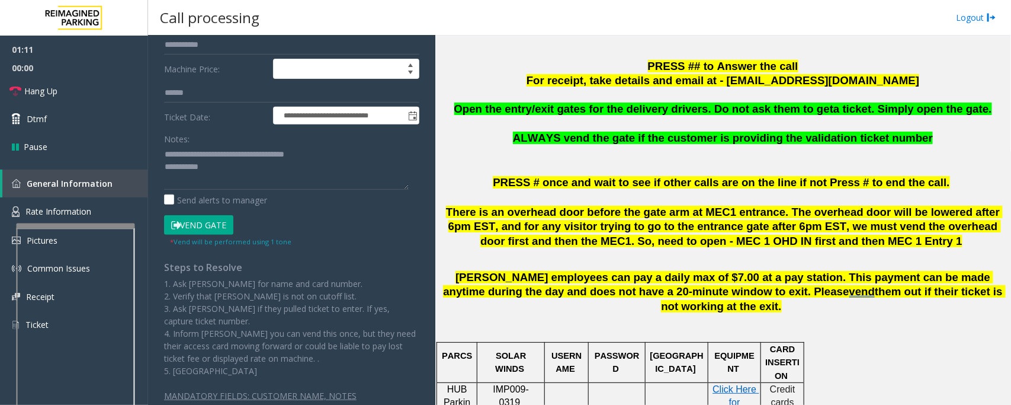
scroll to position [230, 0]
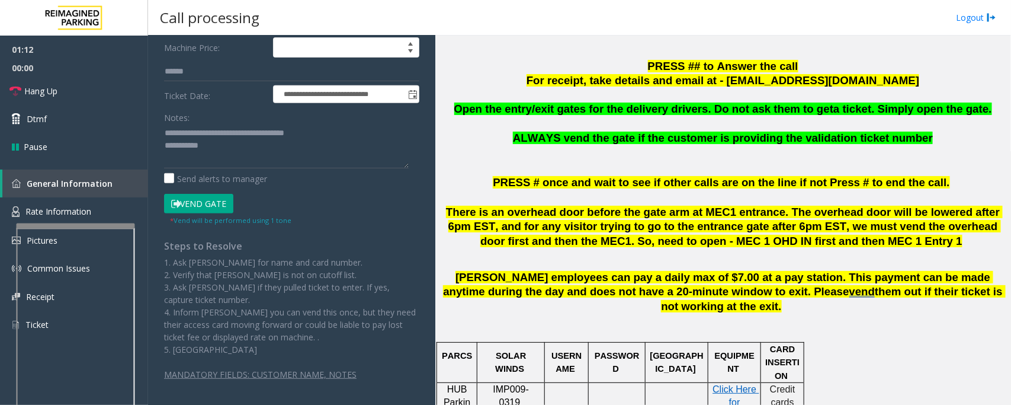
drag, startPoint x: 212, startPoint y: 206, endPoint x: 216, endPoint y: 199, distance: 8.1
click at [213, 206] on button "Vend Gate" at bounding box center [198, 204] width 69 height 20
click at [232, 152] on textarea at bounding box center [286, 146] width 245 height 44
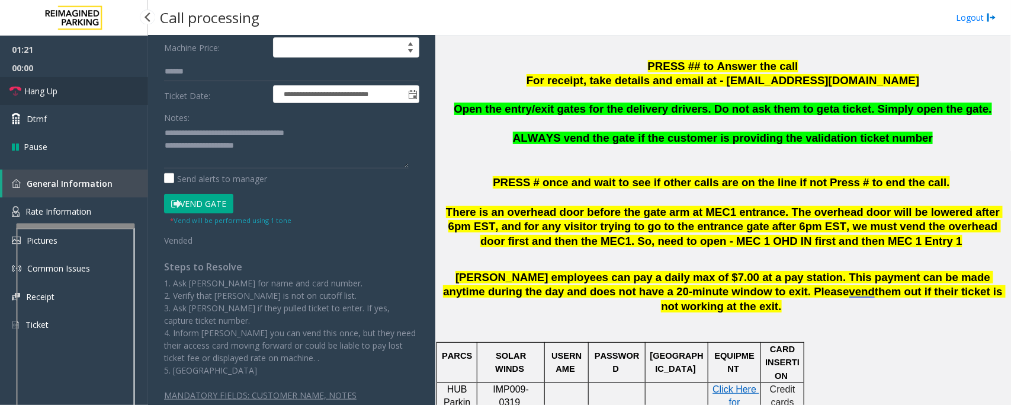
click at [60, 81] on link "Hang Up" at bounding box center [74, 91] width 148 height 28
click at [283, 156] on textarea at bounding box center [286, 146] width 245 height 44
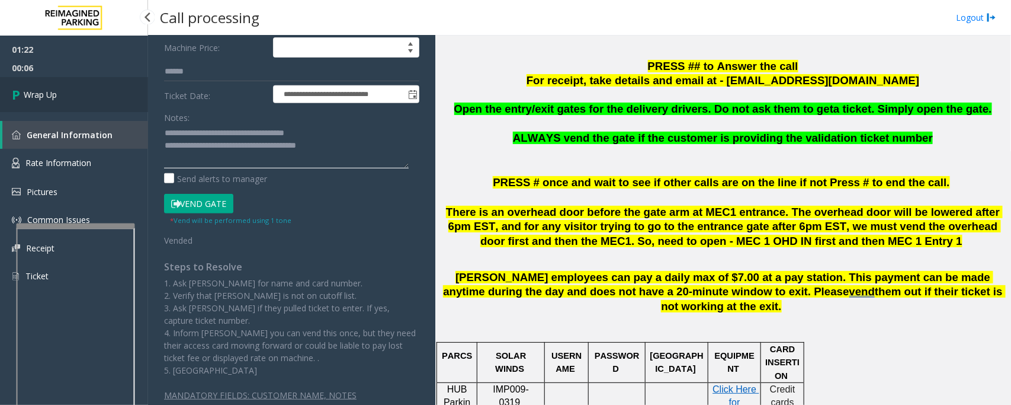
type textarea "**********"
click at [66, 105] on link "Wrap Up" at bounding box center [74, 94] width 148 height 35
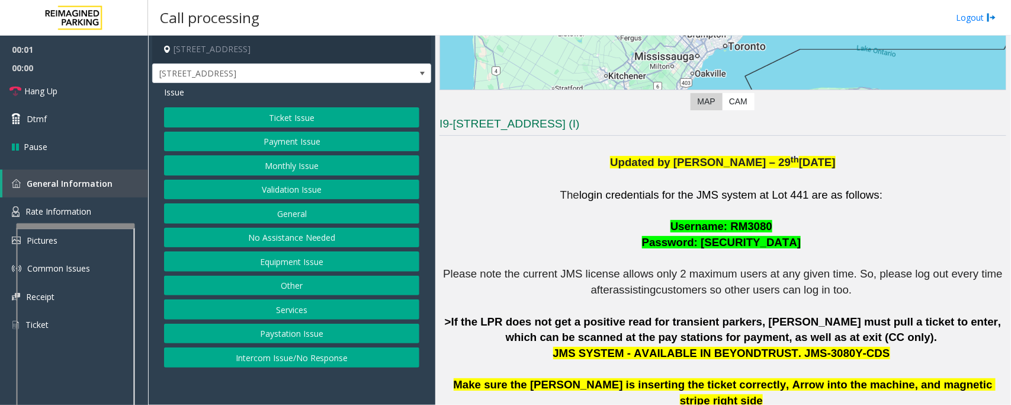
scroll to position [296, 0]
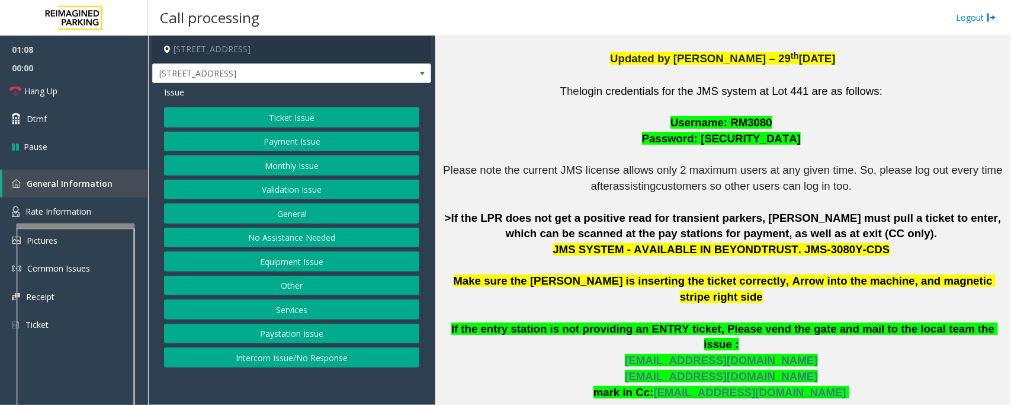
click at [267, 184] on button "Validation Issue" at bounding box center [291, 190] width 255 height 20
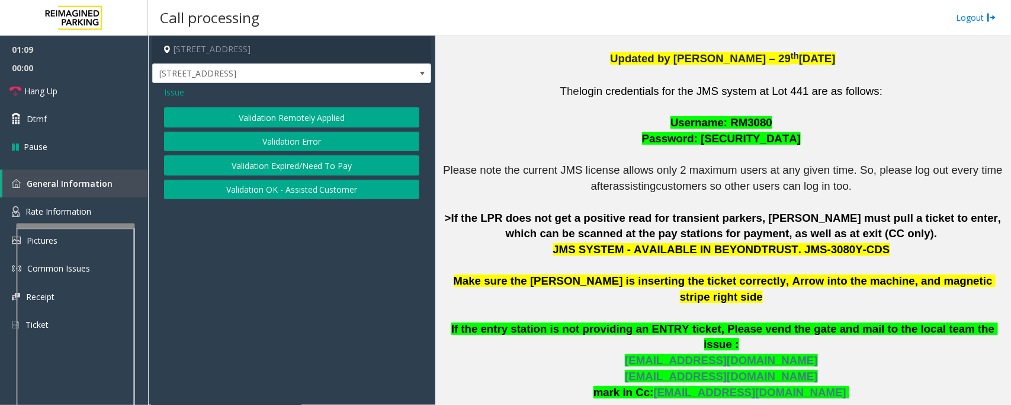
click at [290, 167] on button "Validation Expired/Need To Pay" at bounding box center [291, 165] width 255 height 20
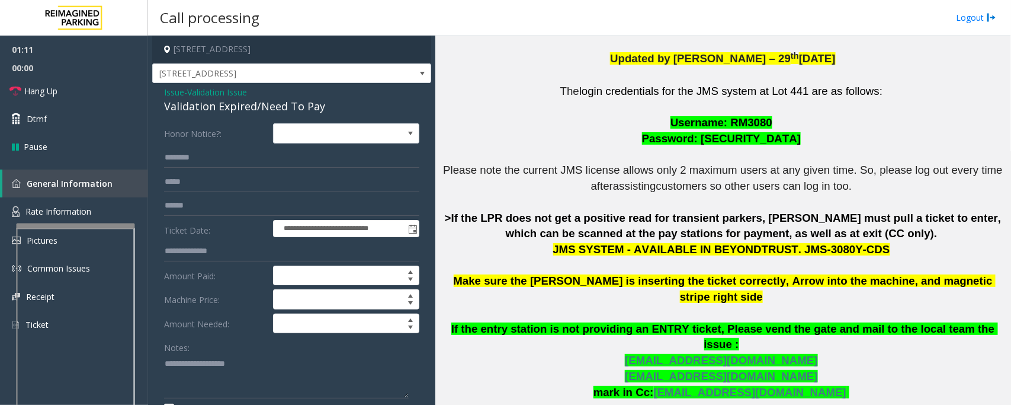
click at [204, 105] on div "Validation Expired/Need To Pay" at bounding box center [291, 106] width 255 height 16
click at [267, 357] on textarea at bounding box center [286, 376] width 245 height 44
paste textarea "**********"
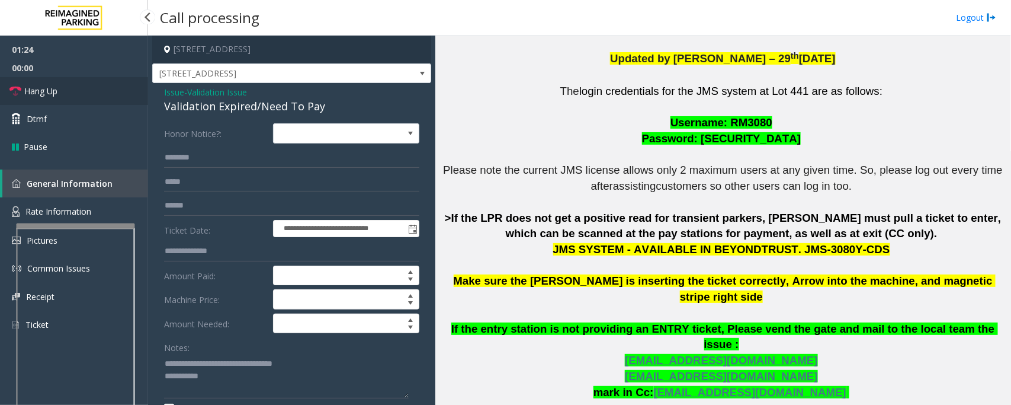
click at [73, 89] on link "Hang Up" at bounding box center [74, 91] width 148 height 28
click at [232, 379] on textarea at bounding box center [286, 376] width 245 height 44
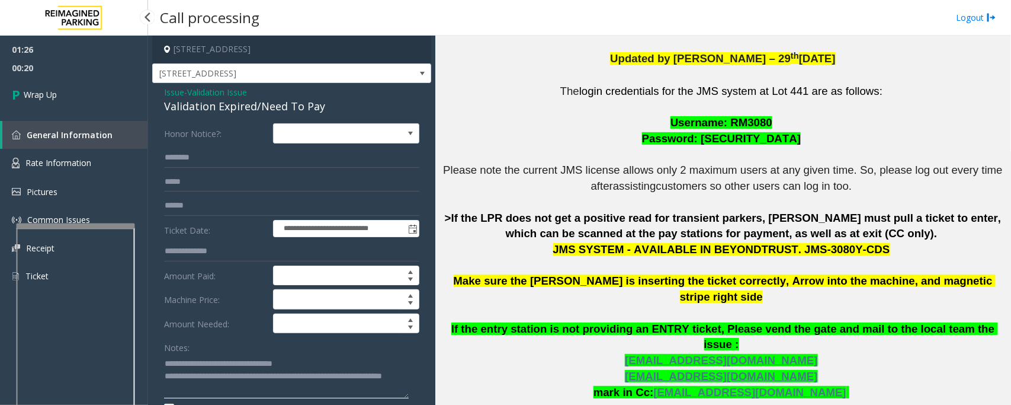
type textarea "**********"
click at [31, 113] on div "01:26 00:20 Wrap Up General Information Rate Information Pictures Common Issues…" at bounding box center [74, 168] width 148 height 264
click at [34, 110] on link "Wrap Up" at bounding box center [74, 94] width 148 height 35
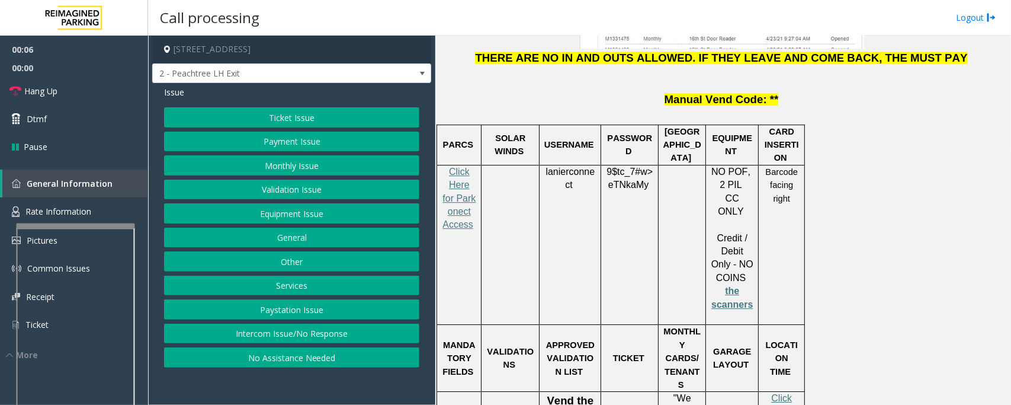
scroll to position [1612, 0]
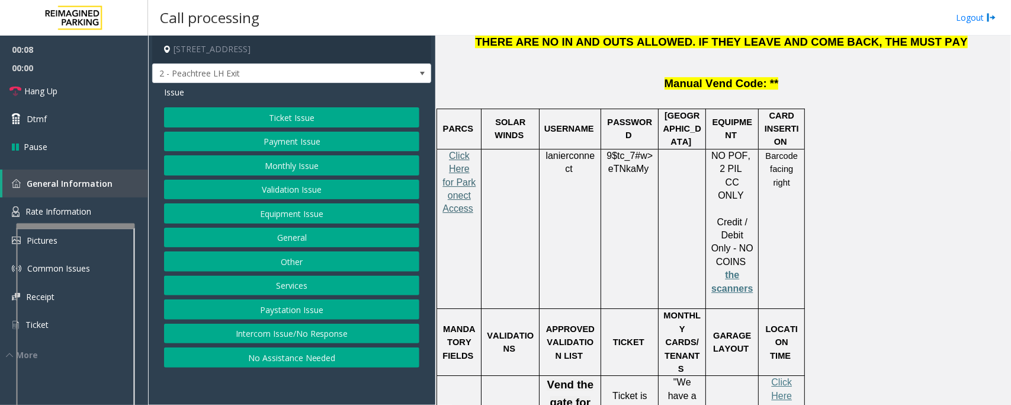
click at [469, 151] on span "Click Here for Parkonect Access" at bounding box center [459, 182] width 33 height 63
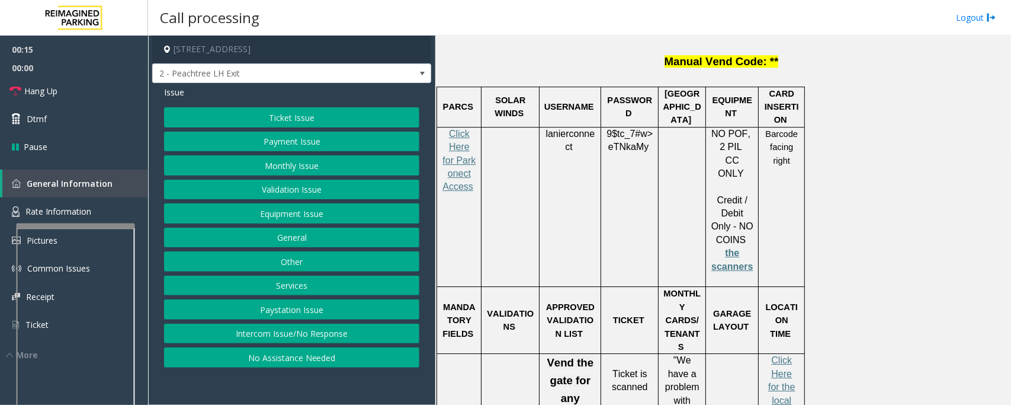
scroll to position [1536, 0]
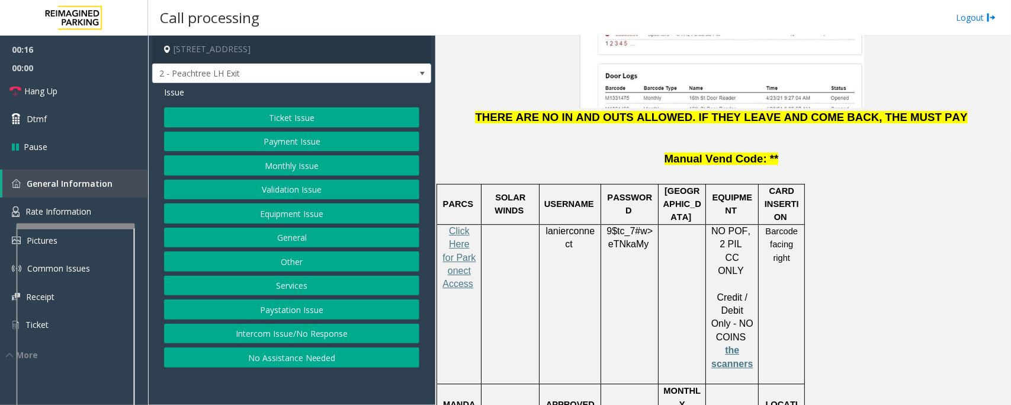
click at [567, 225] on p "lanierconnect" at bounding box center [570, 238] width 53 height 27
click at [626, 226] on span "9$tc_7#w>" at bounding box center [630, 231] width 46 height 10
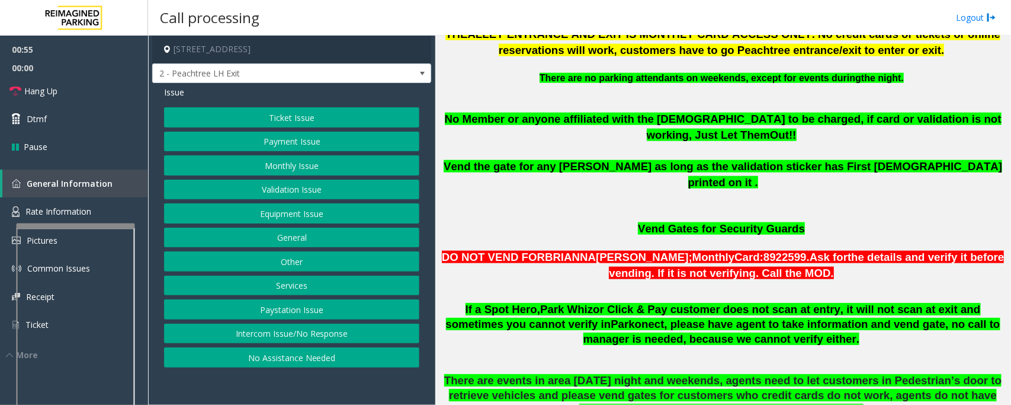
scroll to position [774, 0]
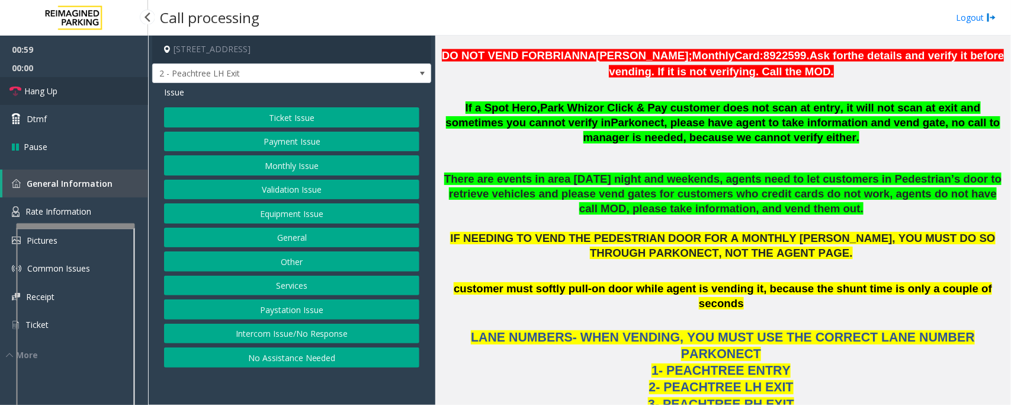
click at [3, 90] on link "Hang Up" at bounding box center [74, 91] width 148 height 28
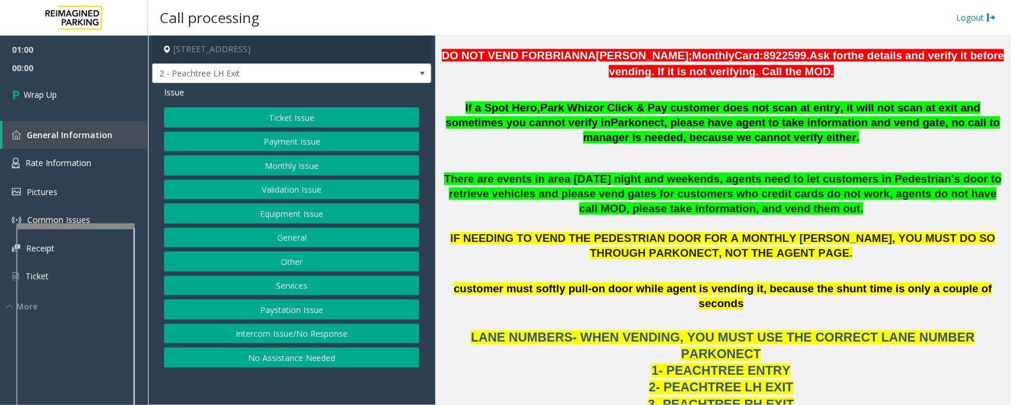
click at [223, 220] on button "Equipment Issue" at bounding box center [291, 213] width 255 height 20
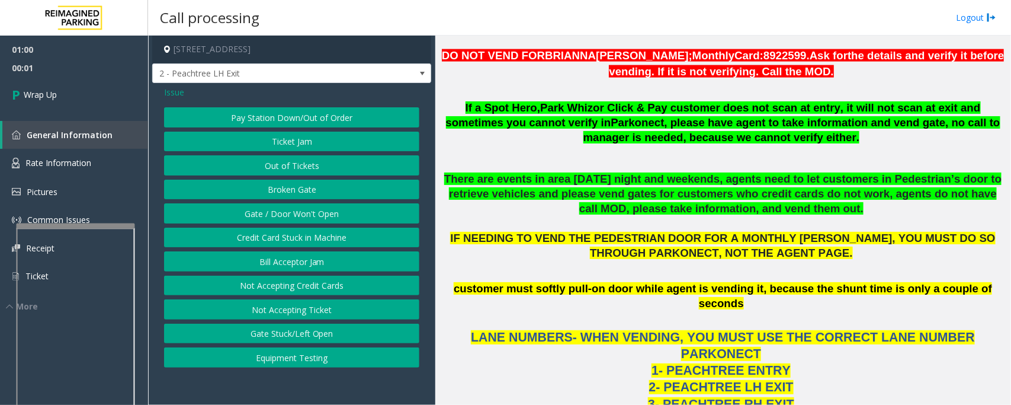
click at [226, 214] on button "Gate / Door Won't Open" at bounding box center [291, 213] width 255 height 20
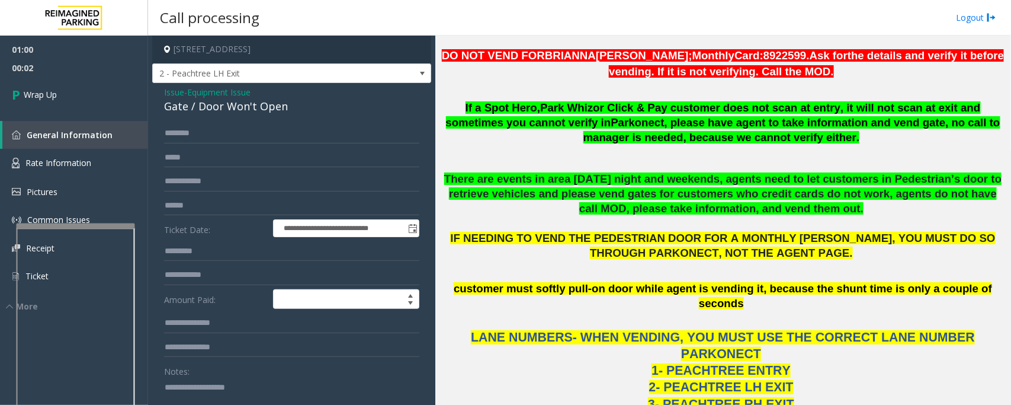
click at [204, 110] on div "Gate / Door Won't Open" at bounding box center [291, 106] width 255 height 16
copy div "Gate / Door Won't Open"
drag, startPoint x: 241, startPoint y: 374, endPoint x: 241, endPoint y: 382, distance: 7.7
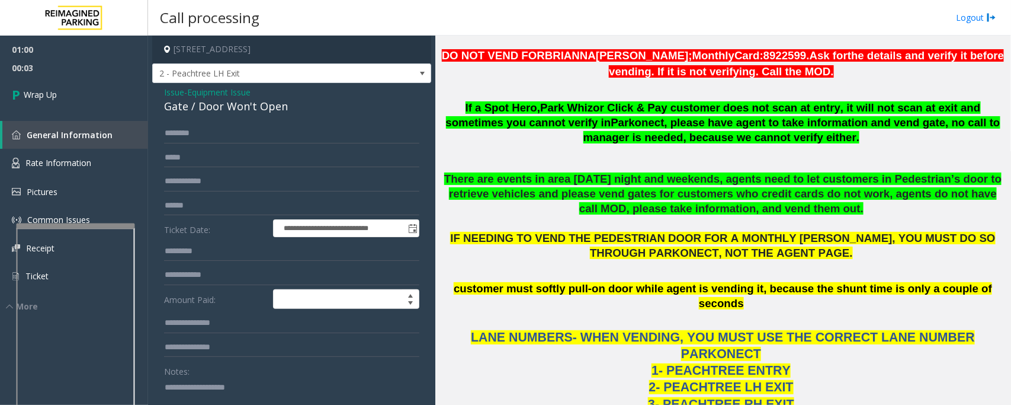
click at [241, 376] on div "Notes:" at bounding box center [291, 391] width 255 height 61
click at [241, 390] on textarea at bounding box center [286, 399] width 245 height 44
paste textarea "**********"
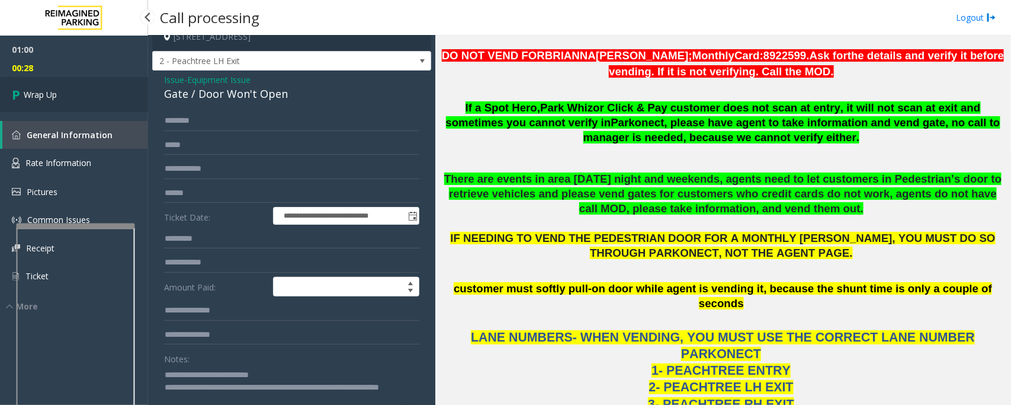
type textarea "**********"
click at [57, 99] on span "Wrap Up" at bounding box center [40, 94] width 33 height 12
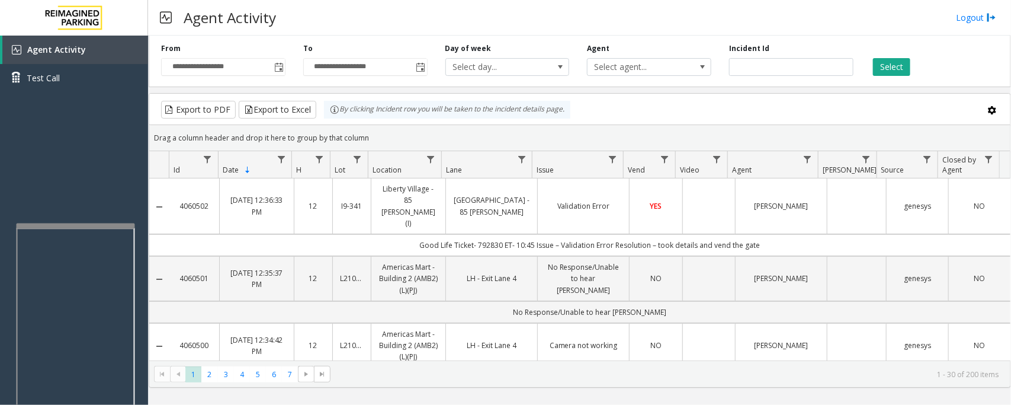
click at [962, 10] on div "Agent Activity Logout" at bounding box center [579, 18] width 863 height 36
click at [962, 14] on link "Logout" at bounding box center [976, 17] width 40 height 12
